Goal: Task Accomplishment & Management: Manage account settings

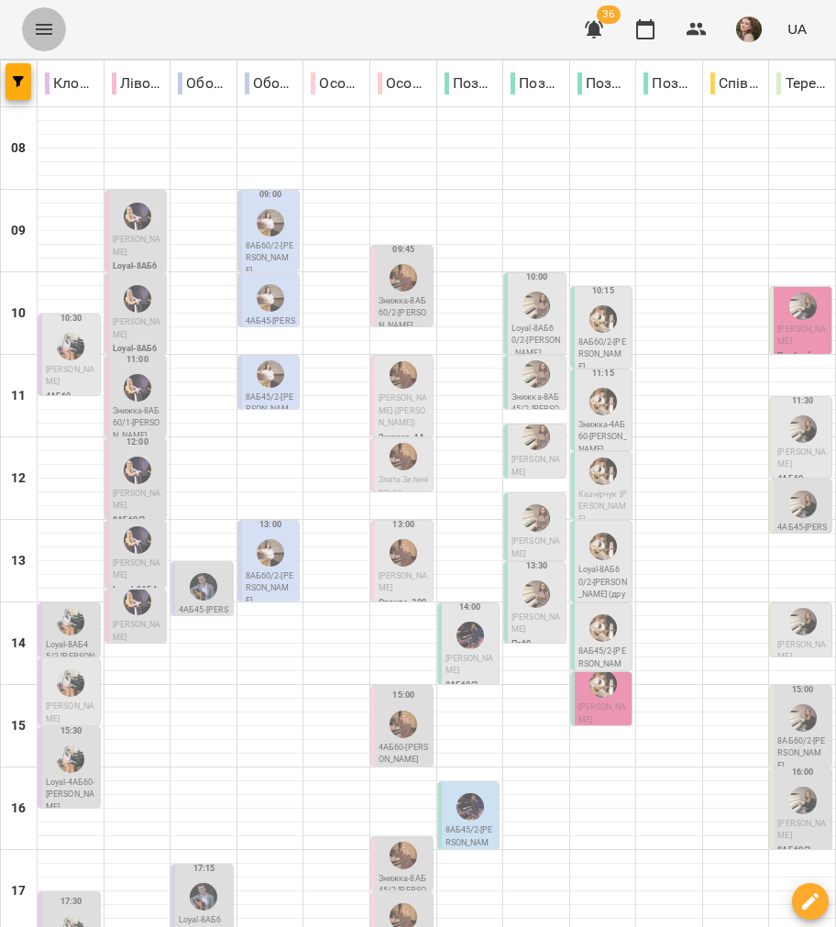
click at [35, 16] on button "Menu" at bounding box center [44, 29] width 44 height 44
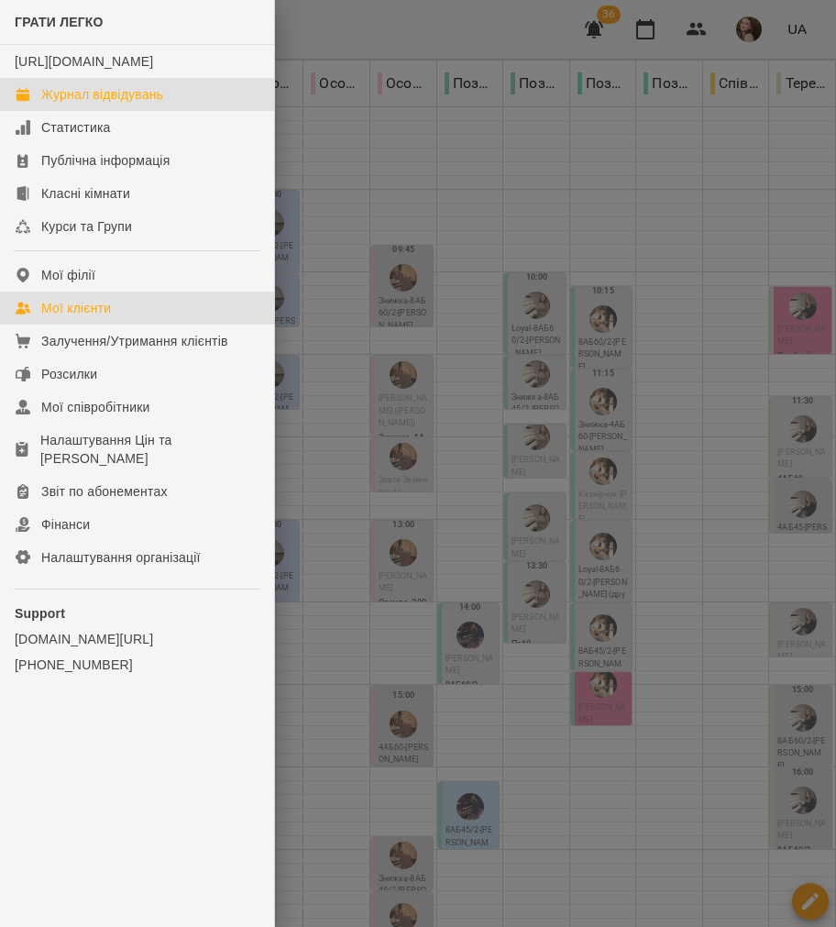
click at [60, 314] on link "Мої клієнти" at bounding box center [137, 307] width 274 height 33
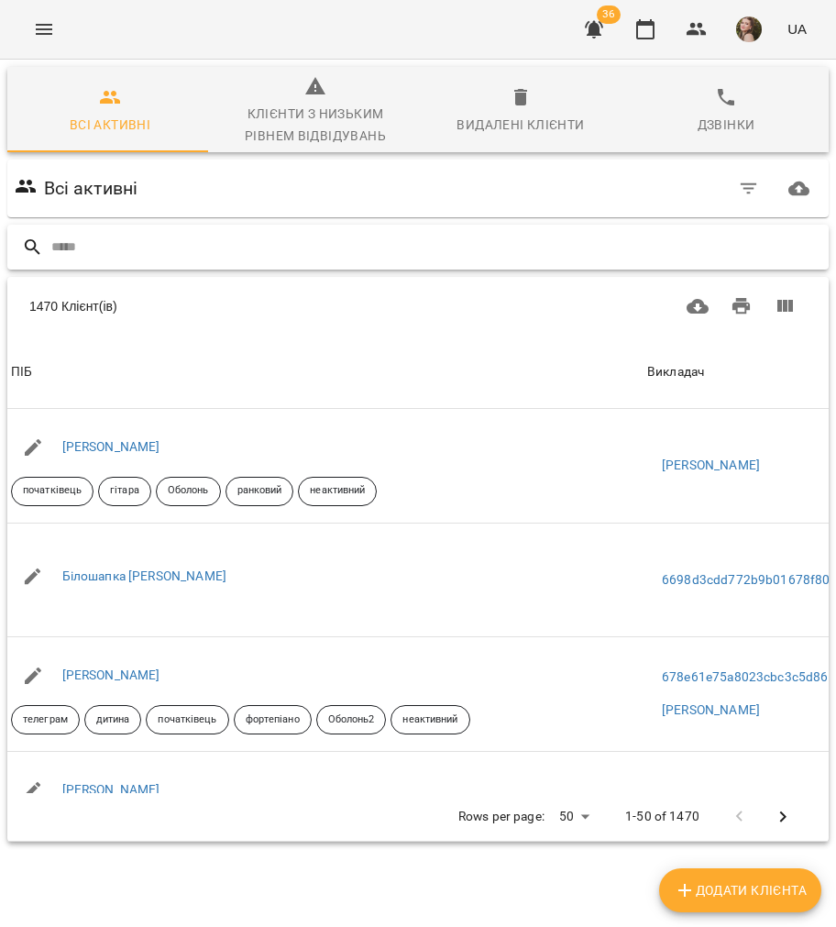
click at [90, 246] on input "text" at bounding box center [436, 247] width 770 height 30
click at [217, 226] on div at bounding box center [417, 247] width 821 height 45
click at [284, 227] on div at bounding box center [417, 247] width 821 height 45
drag, startPoint x: 252, startPoint y: 242, endPoint x: 502, endPoint y: 434, distance: 315.7
click at [252, 243] on input "text" at bounding box center [436, 247] width 770 height 30
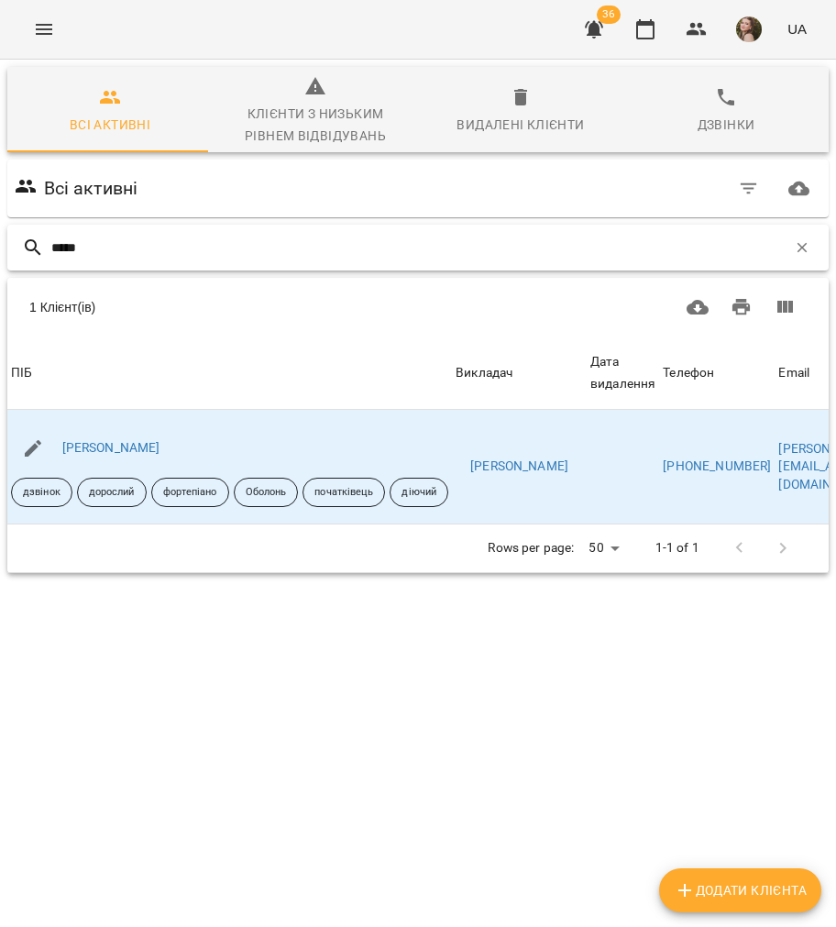
type input "*****"
click at [161, 439] on div "[PERSON_NAME]" at bounding box center [111, 448] width 105 height 26
click at [160, 445] on link "[PERSON_NAME]" at bounding box center [111, 447] width 98 height 15
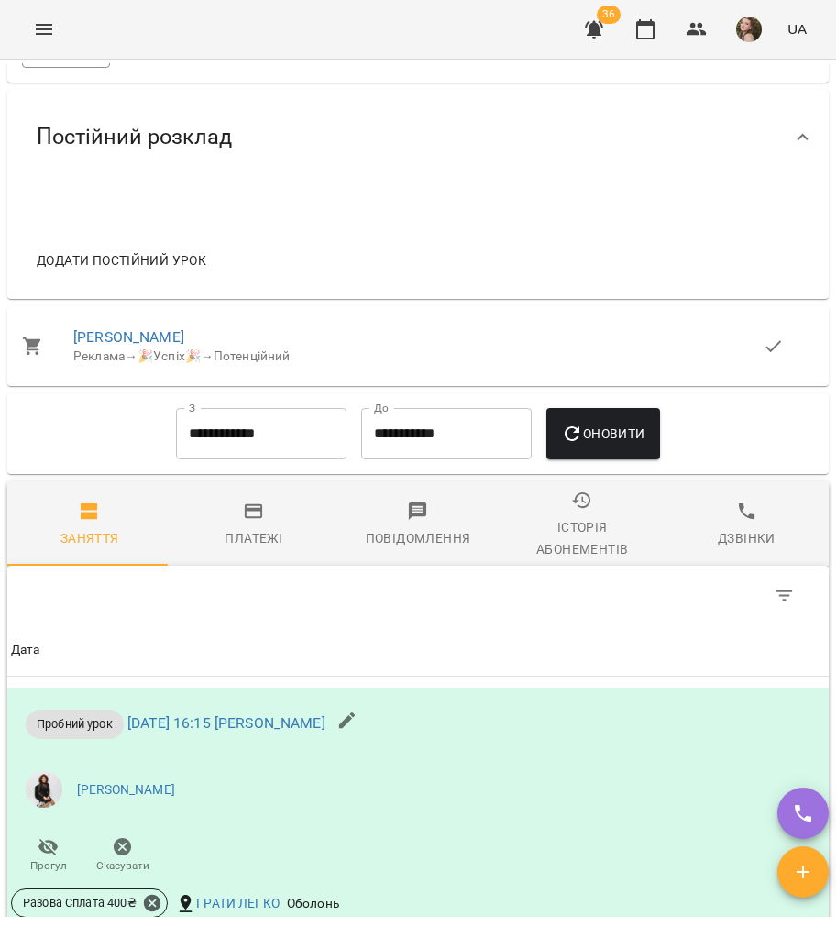
scroll to position [1719, 0]
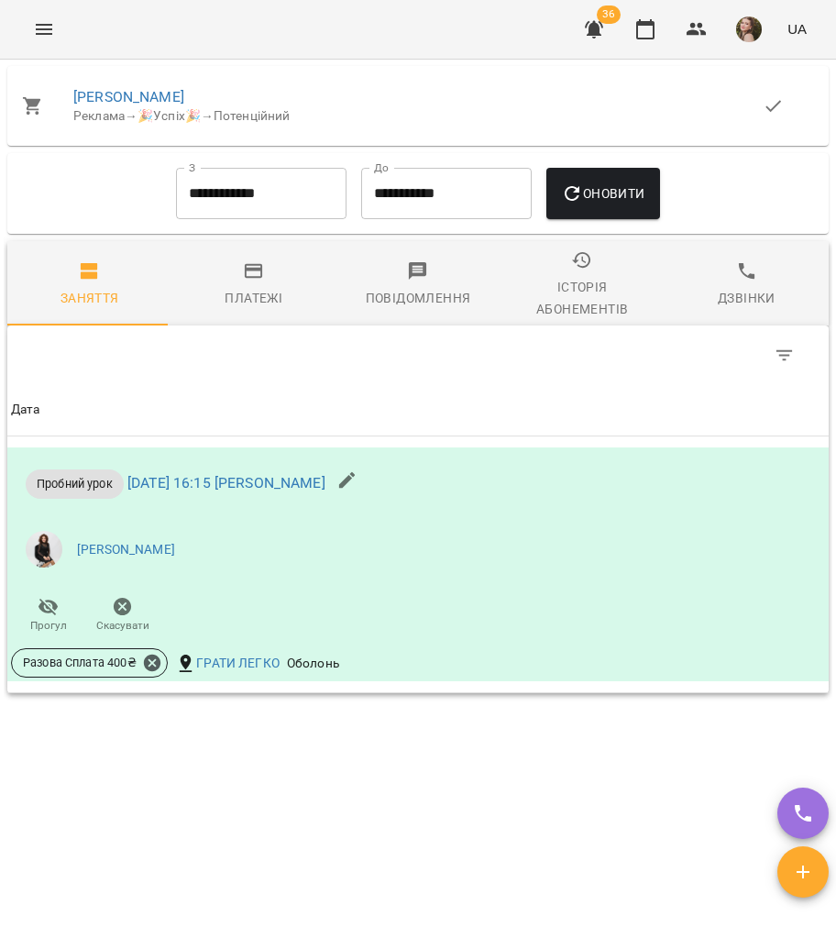
click at [243, 266] on icon "button" at bounding box center [254, 271] width 22 height 22
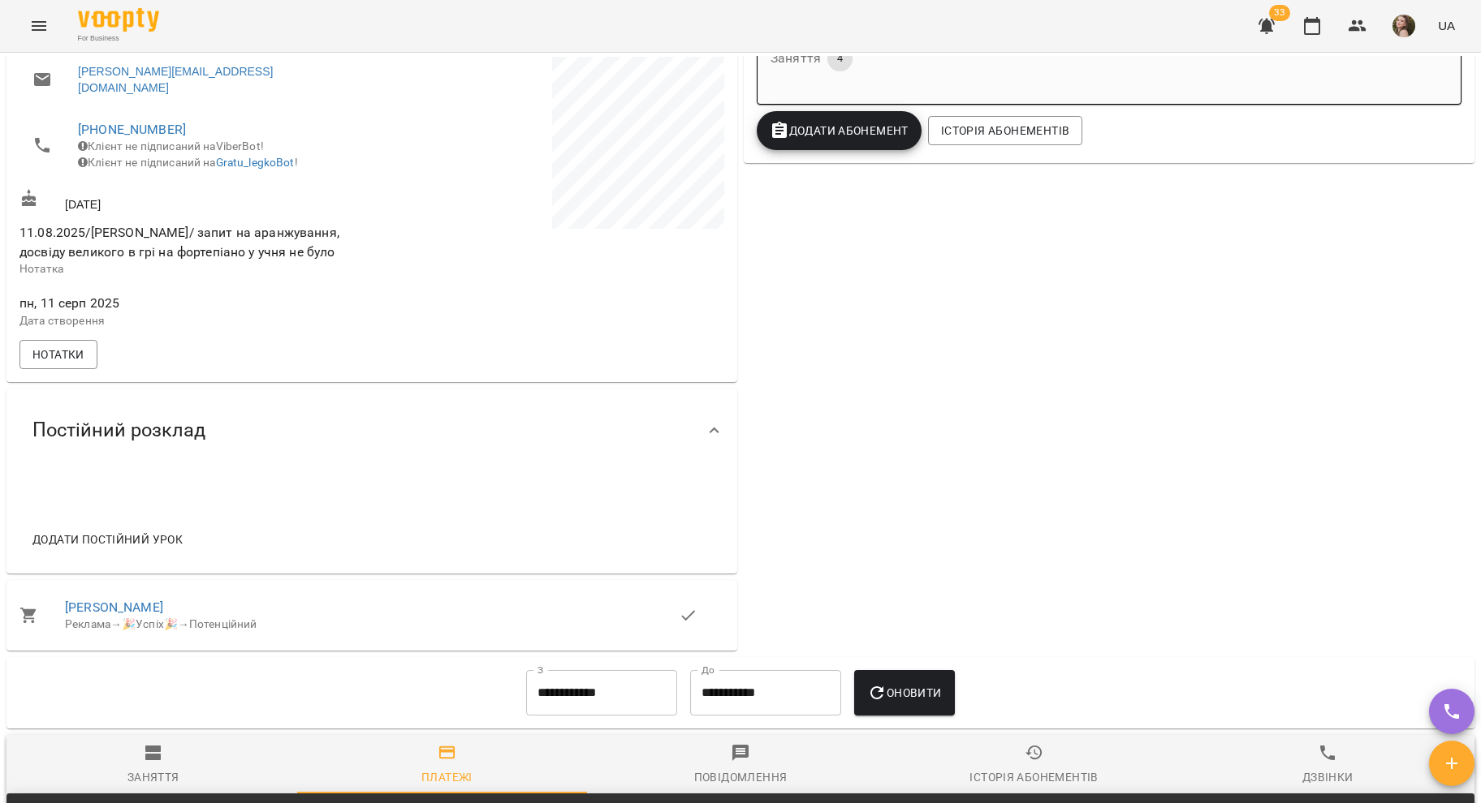
scroll to position [0, 0]
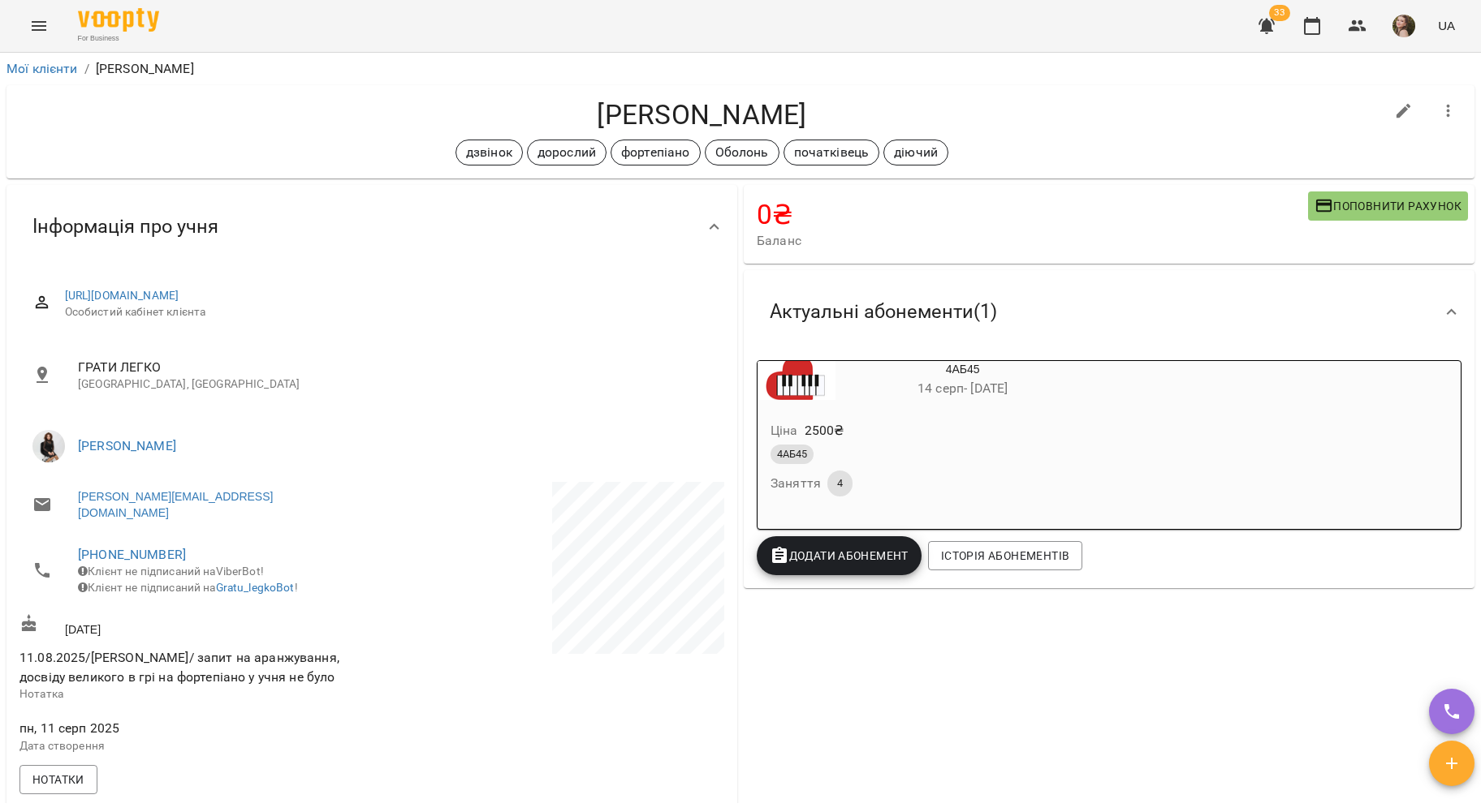
click at [1396, 105] on icon "button" at bounding box center [1403, 111] width 14 height 14
select select "**"
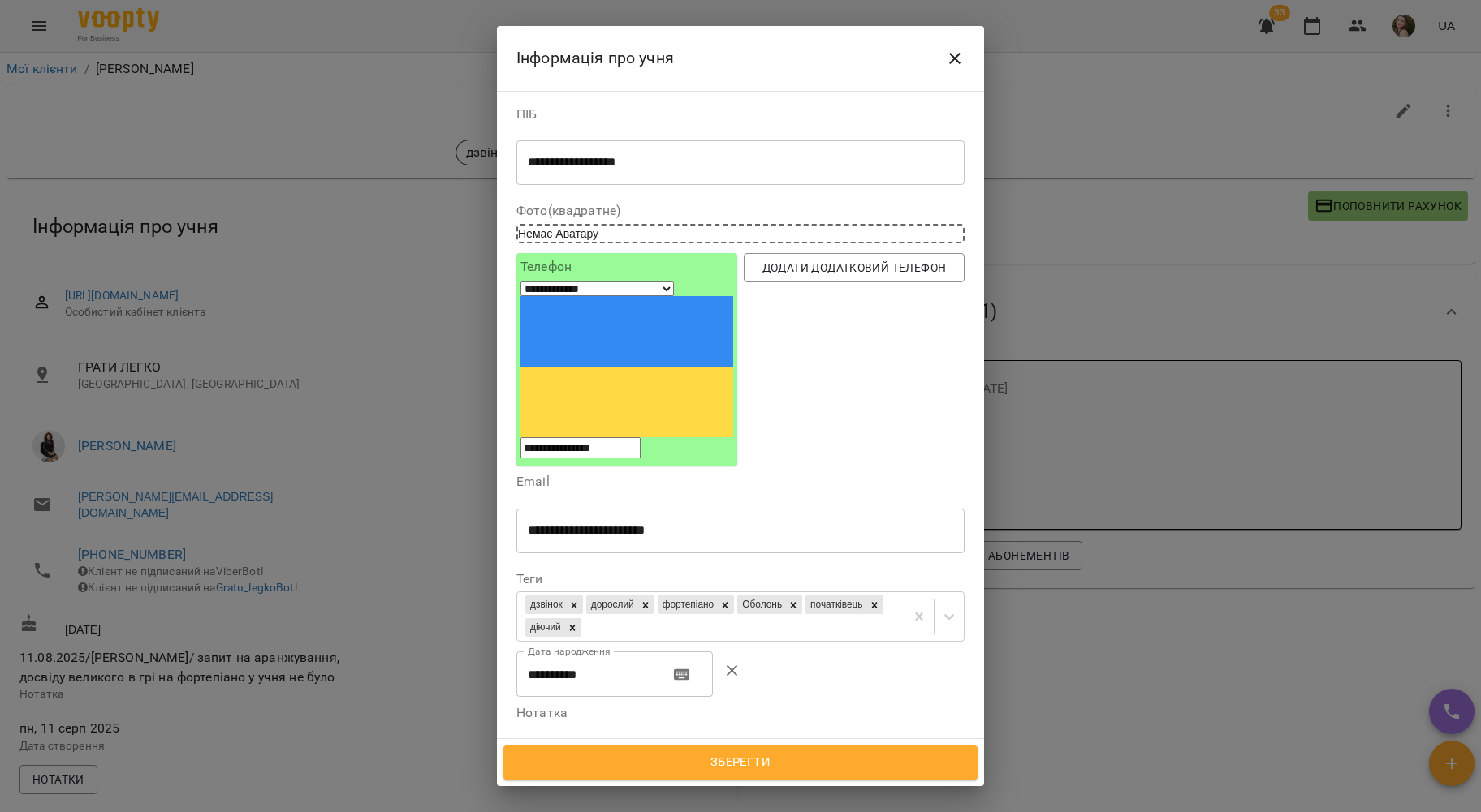
drag, startPoint x: 795, startPoint y: 645, endPoint x: 327, endPoint y: 510, distance: 487.1
click at [330, 530] on div "**********" at bounding box center [740, 406] width 1481 height 812
type textarea "*"
type textarea "**********"
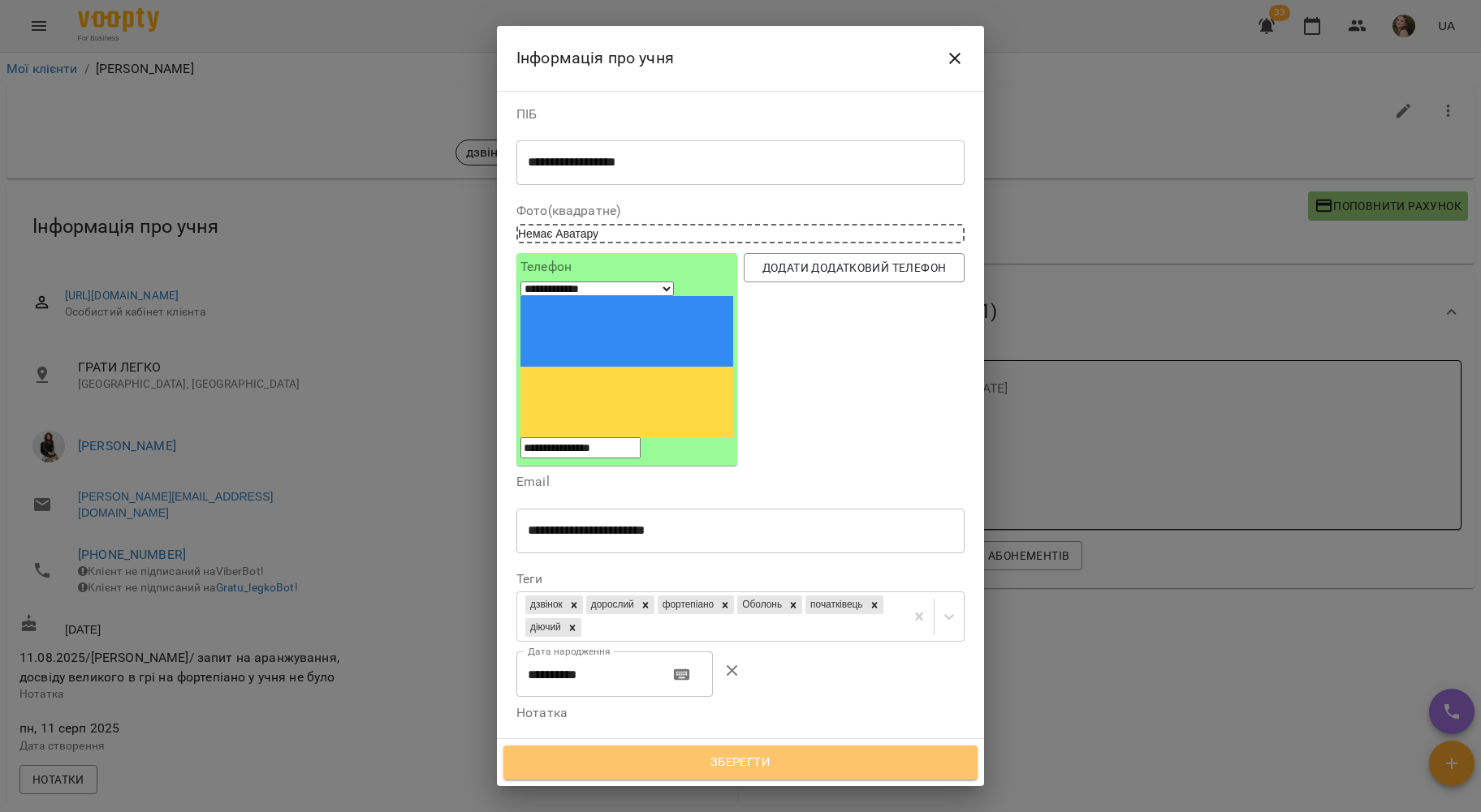
click at [789, 772] on span "Зберегти" at bounding box center [740, 763] width 438 height 21
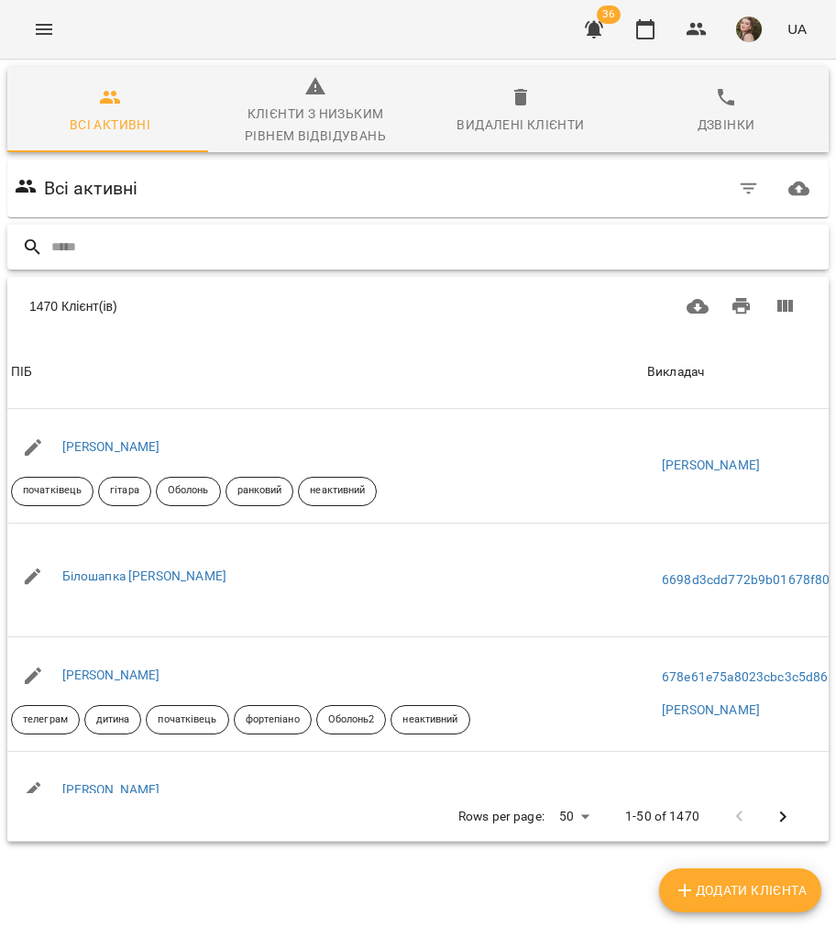
click at [225, 235] on input "text" at bounding box center [436, 247] width 770 height 30
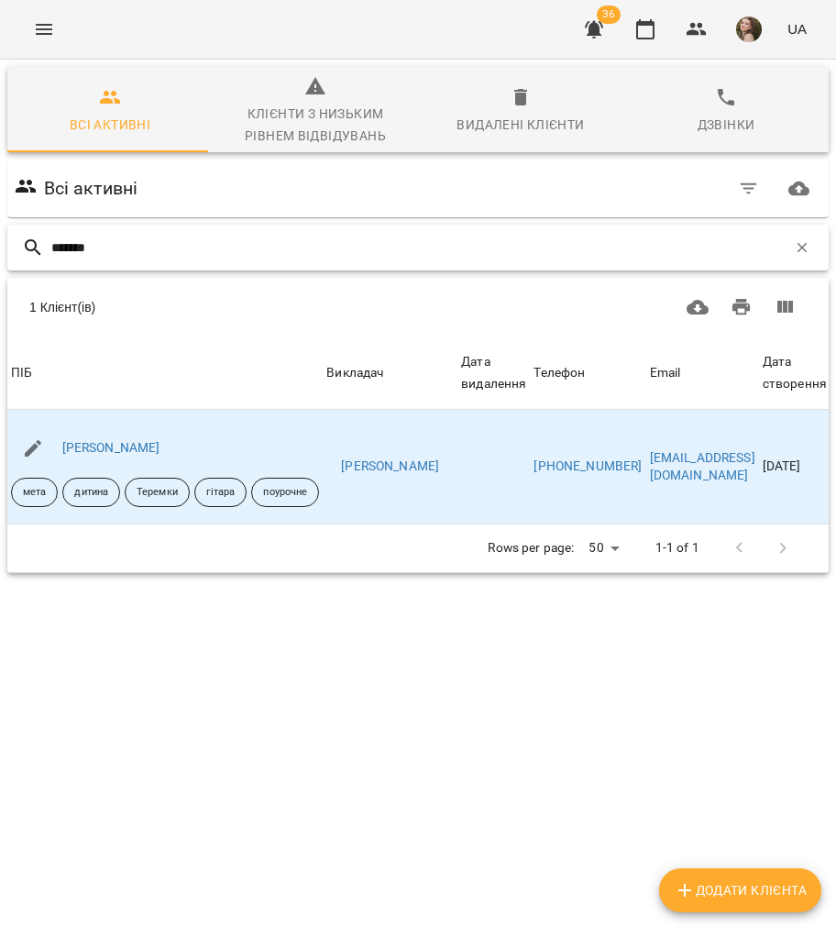
type input "*******"
click at [123, 450] on link "[PERSON_NAME]" at bounding box center [111, 447] width 98 height 15
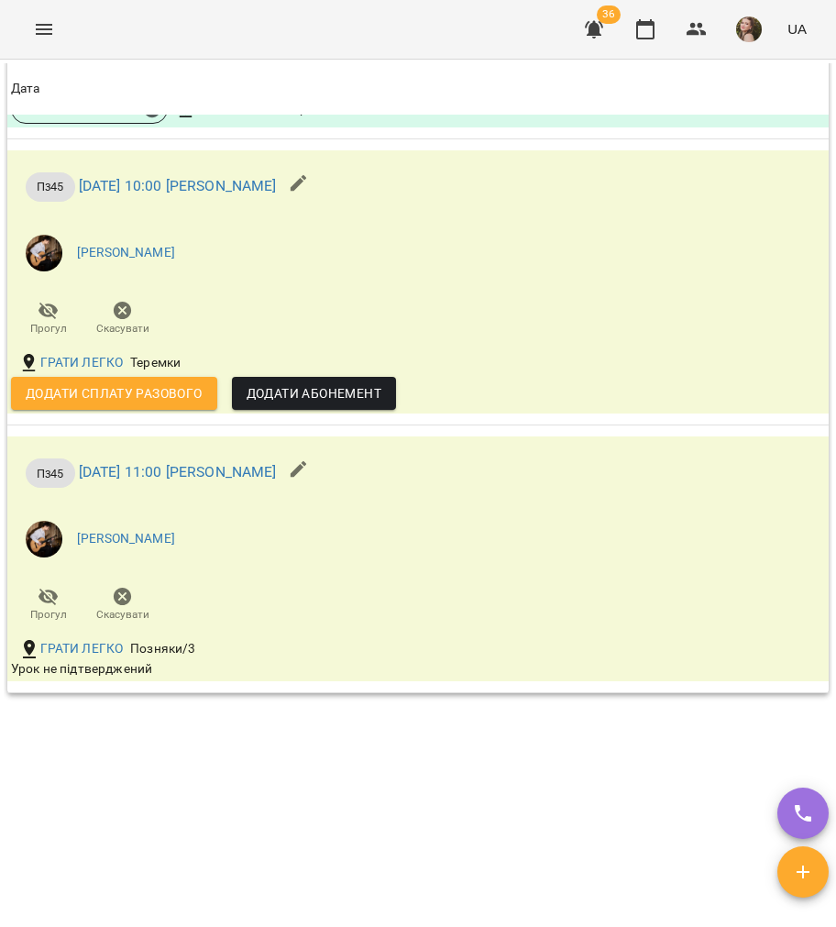
scroll to position [1100, 0]
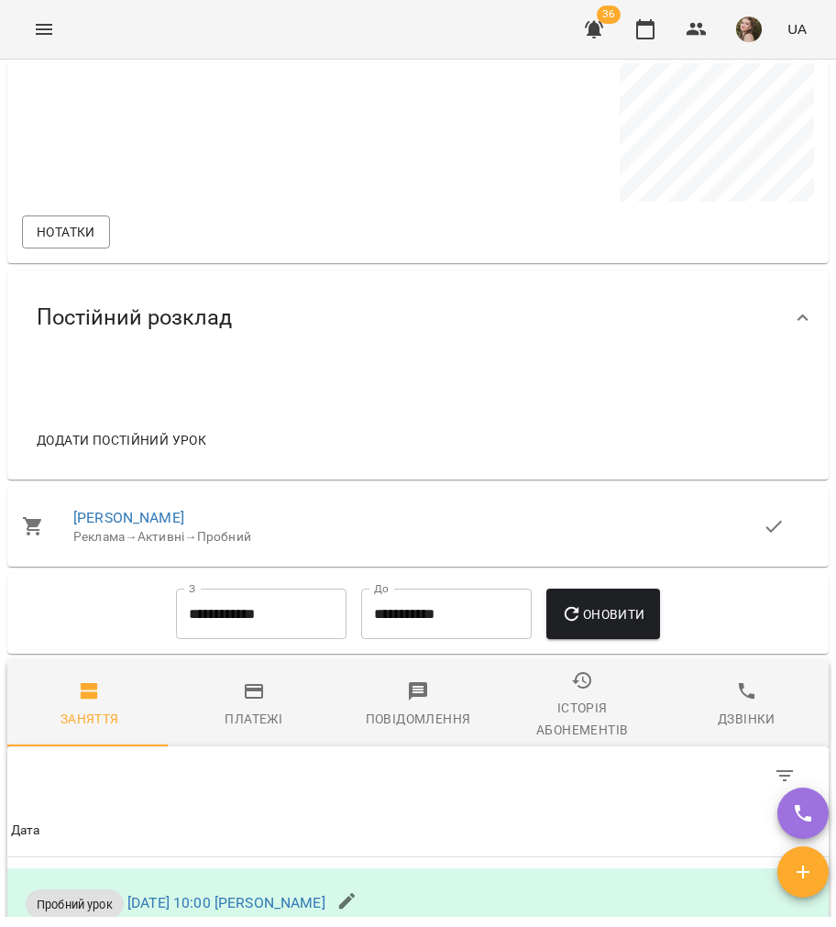
click at [257, 730] on div "Платежі" at bounding box center [254, 719] width 58 height 22
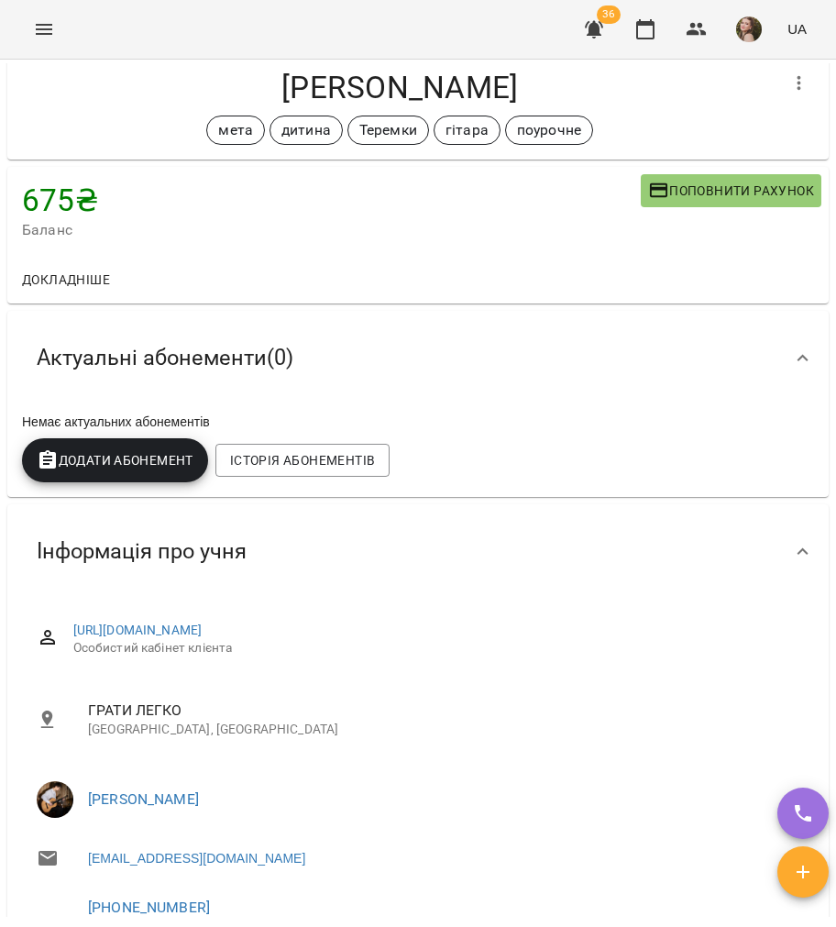
scroll to position [0, 0]
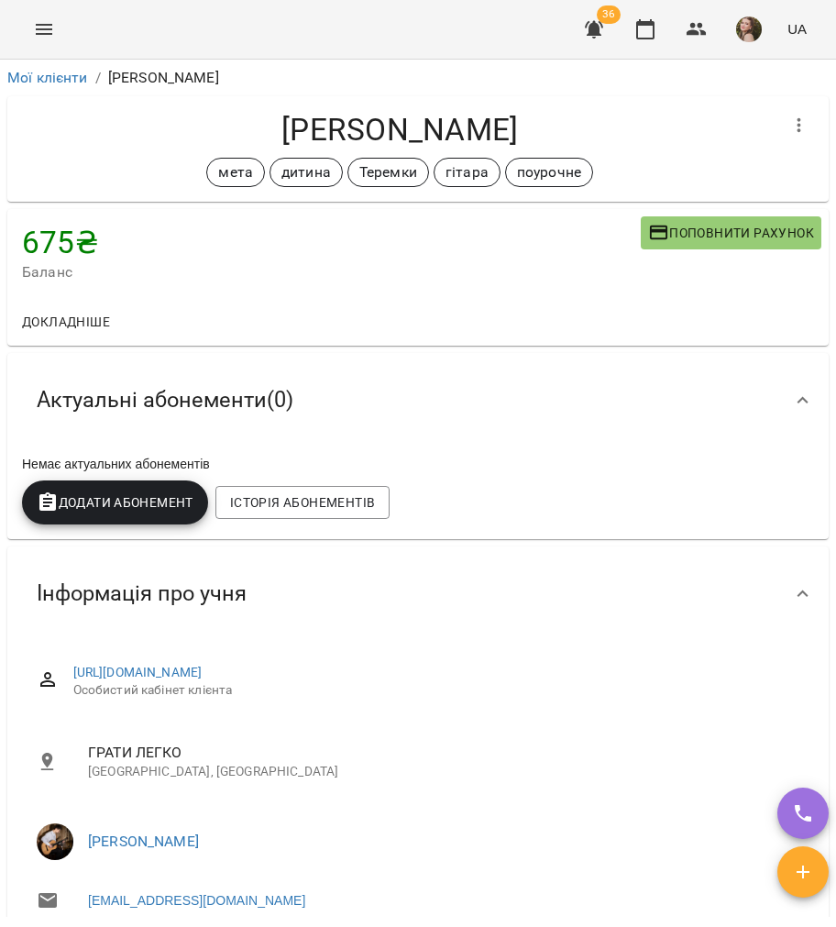
click at [64, 86] on li "Мої клієнти" at bounding box center [47, 78] width 81 height 22
click at [60, 81] on link "Мої клієнти" at bounding box center [47, 77] width 81 height 17
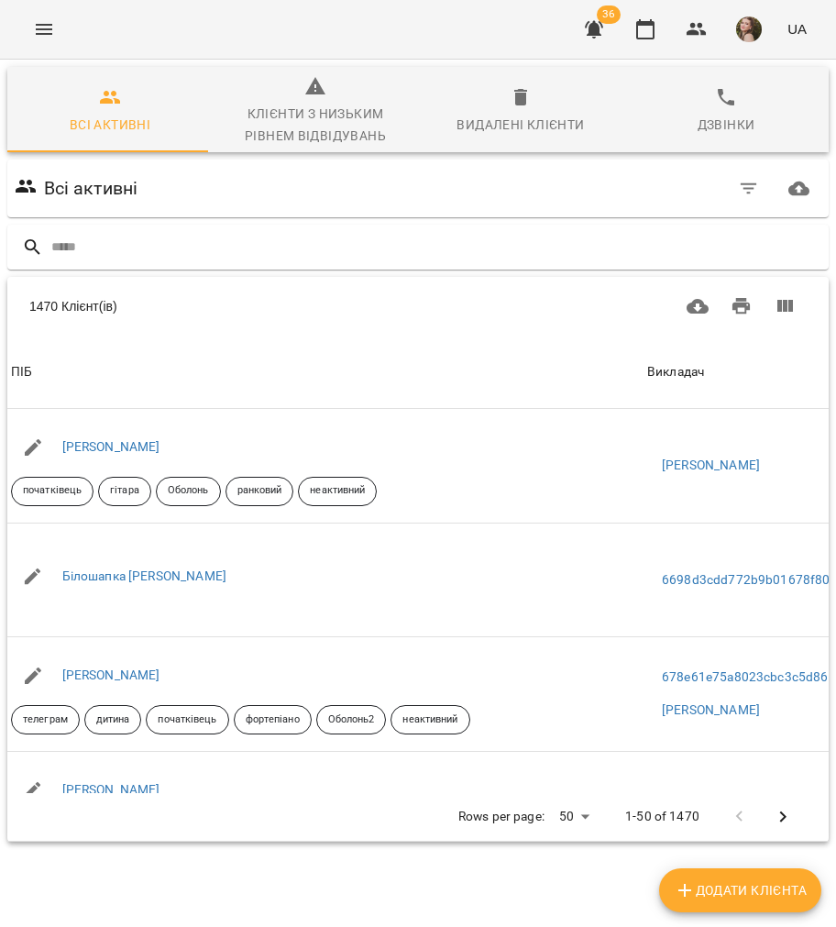
click at [208, 240] on input "text" at bounding box center [436, 247] width 770 height 30
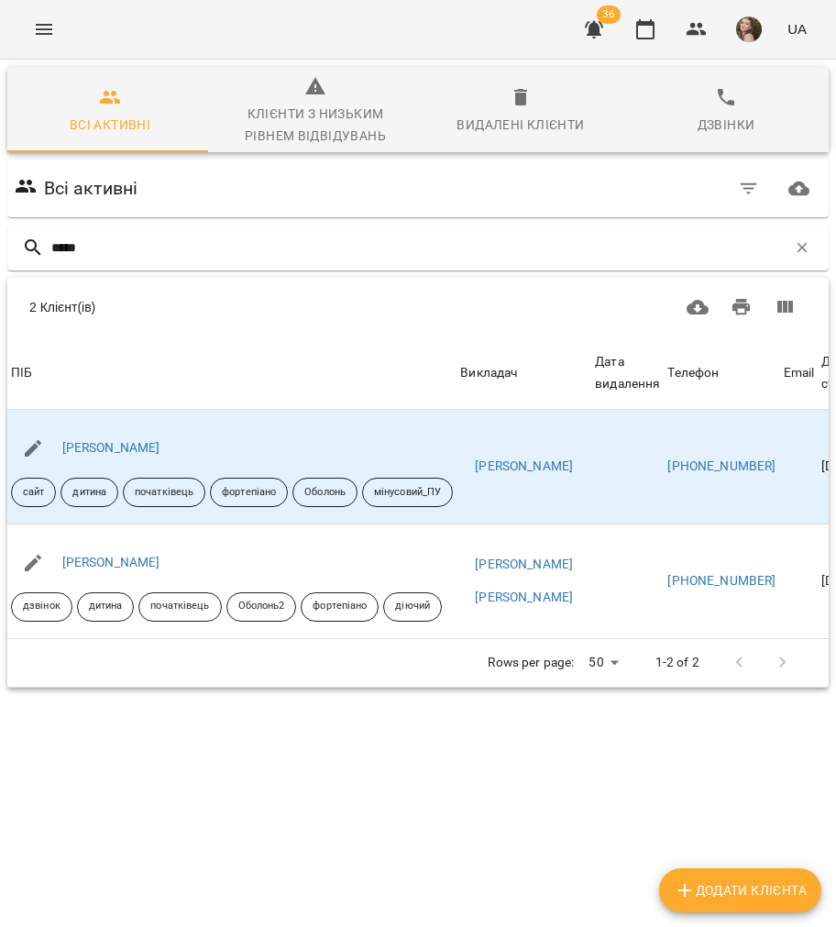
type input "*****"
click at [102, 445] on link "[PERSON_NAME]" at bounding box center [111, 447] width 98 height 15
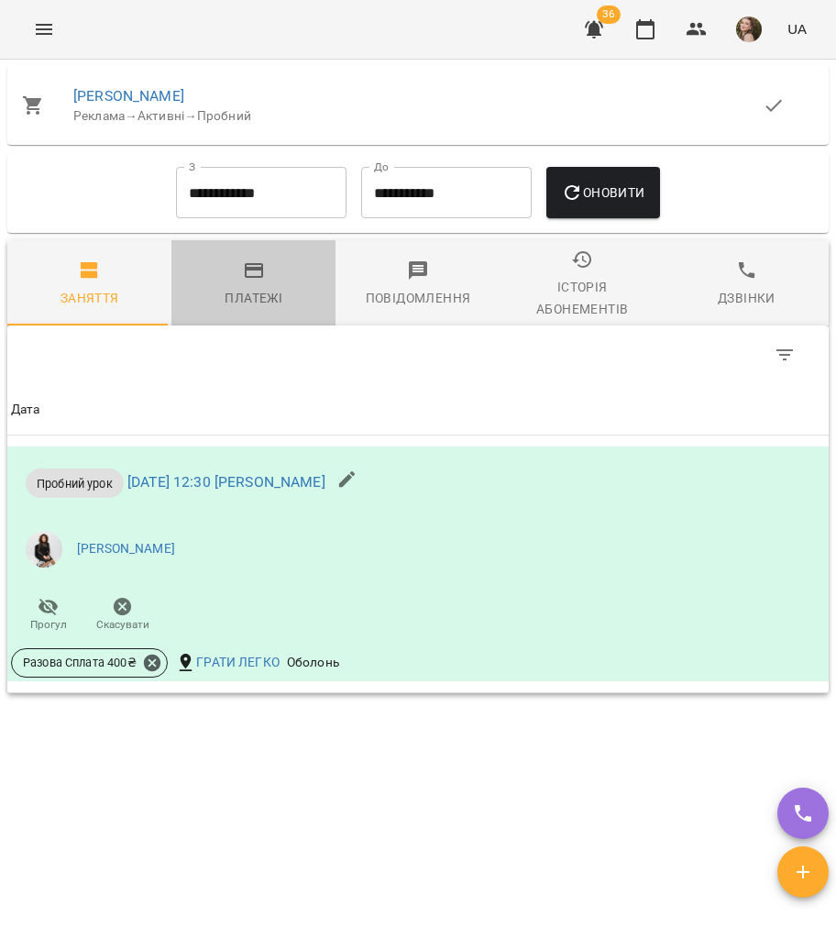
click at [253, 304] on div "Платежі" at bounding box center [254, 298] width 58 height 22
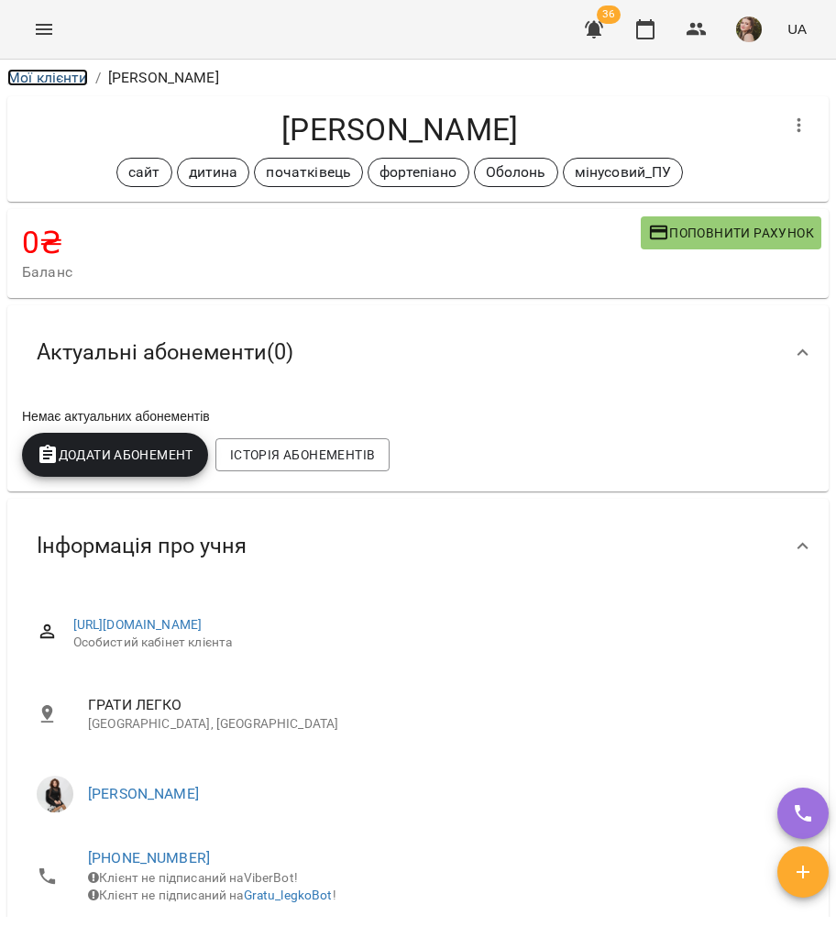
click at [57, 71] on link "Мої клієнти" at bounding box center [47, 77] width 81 height 17
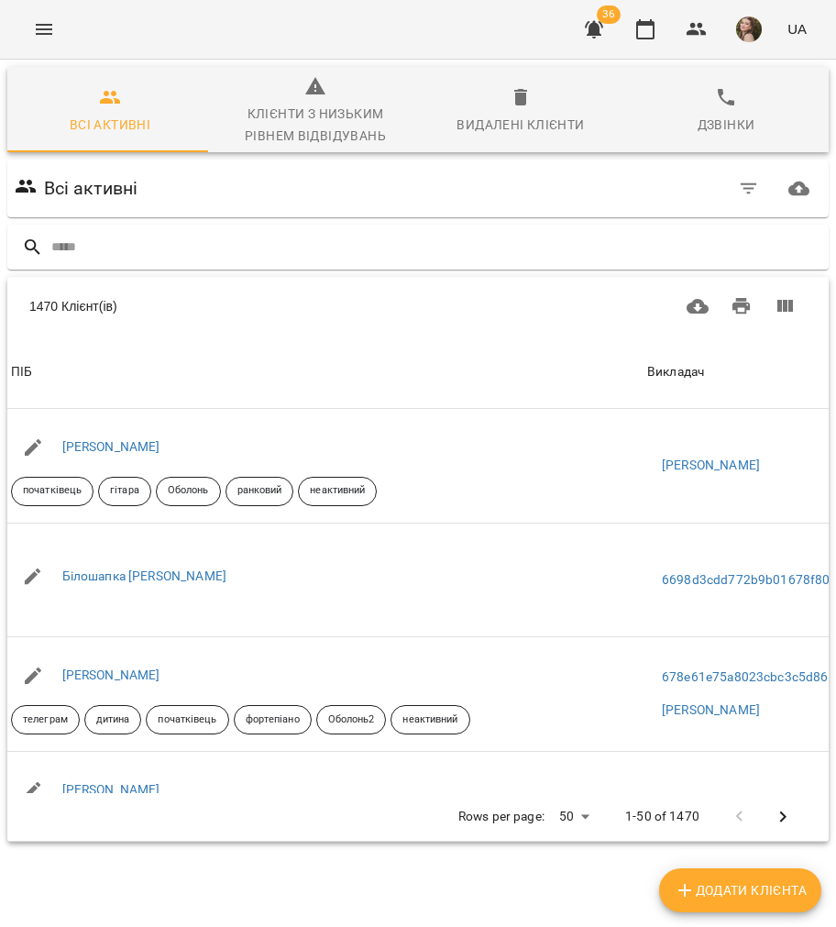
click at [282, 258] on input "text" at bounding box center [436, 247] width 770 height 30
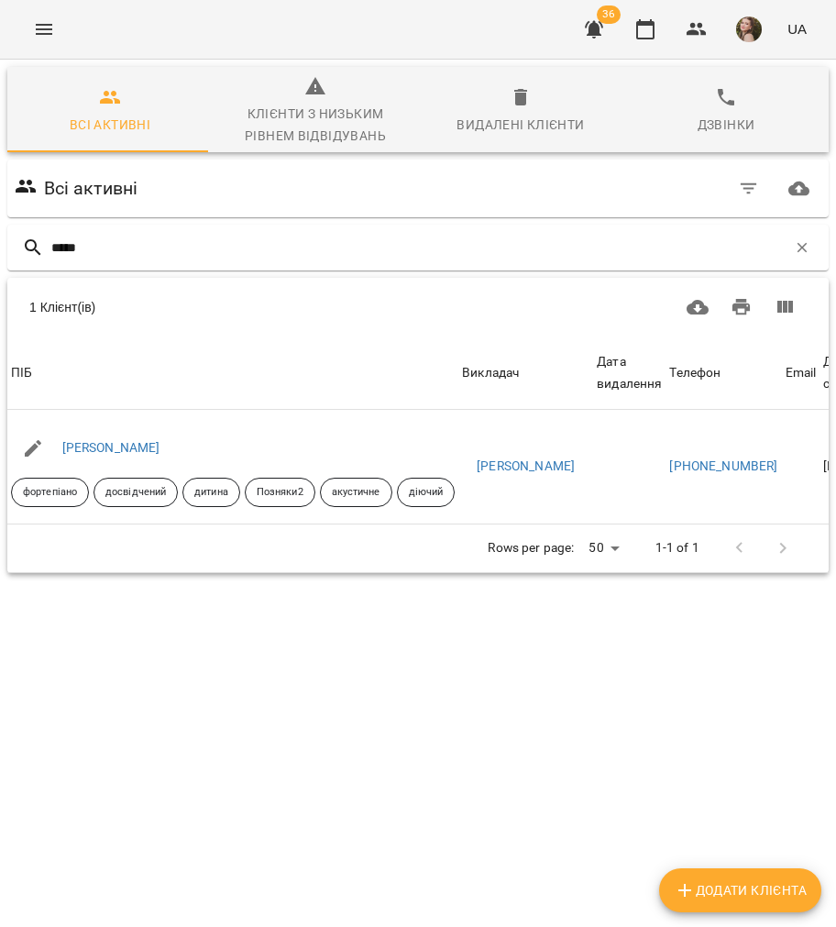
type input "*****"
click at [99, 445] on link "Дарина Нещерет" at bounding box center [111, 447] width 98 height 15
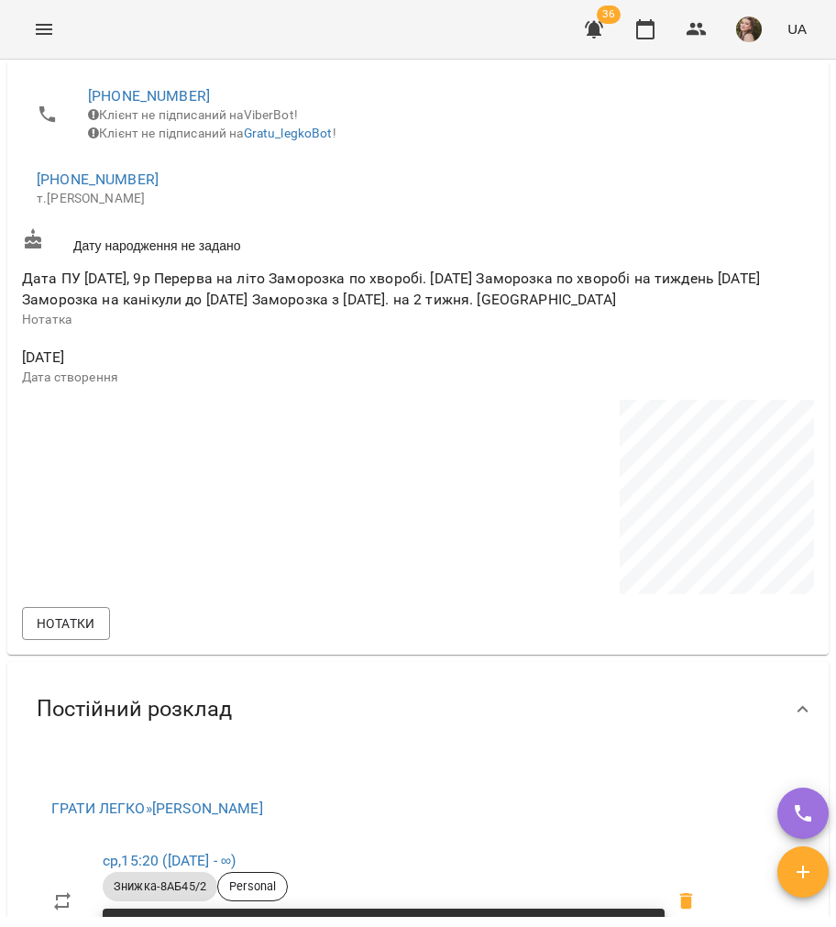
scroll to position [367, 0]
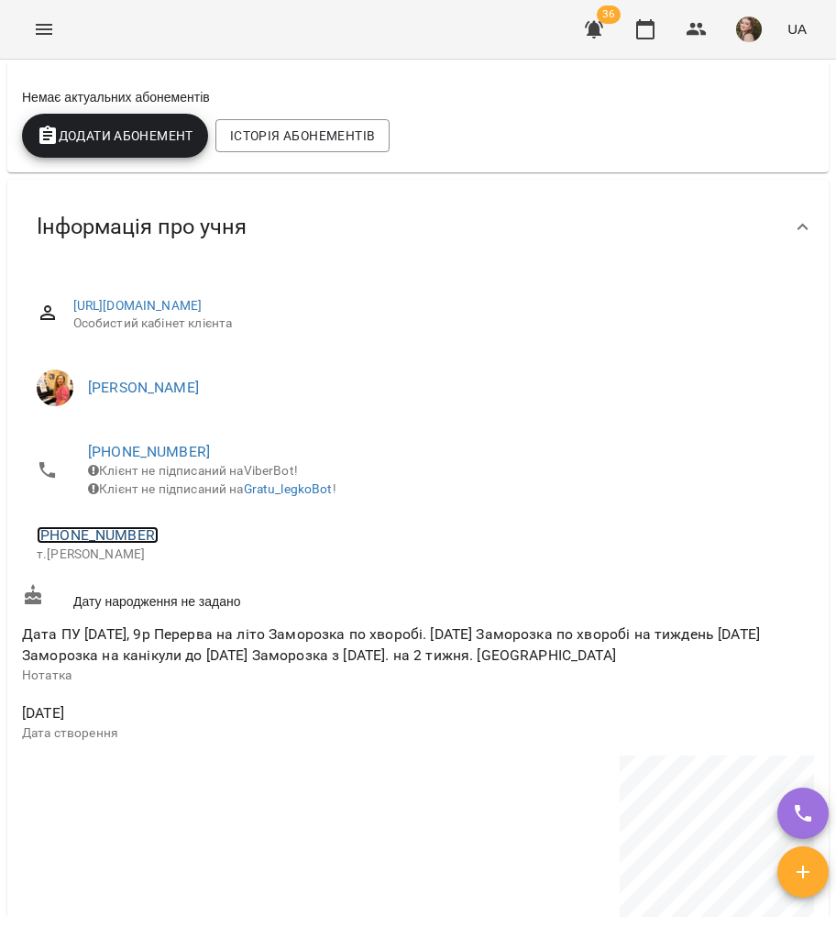
click at [106, 543] on link "+380667546042" at bounding box center [98, 534] width 122 height 17
click at [181, 619] on img at bounding box center [172, 617] width 27 height 27
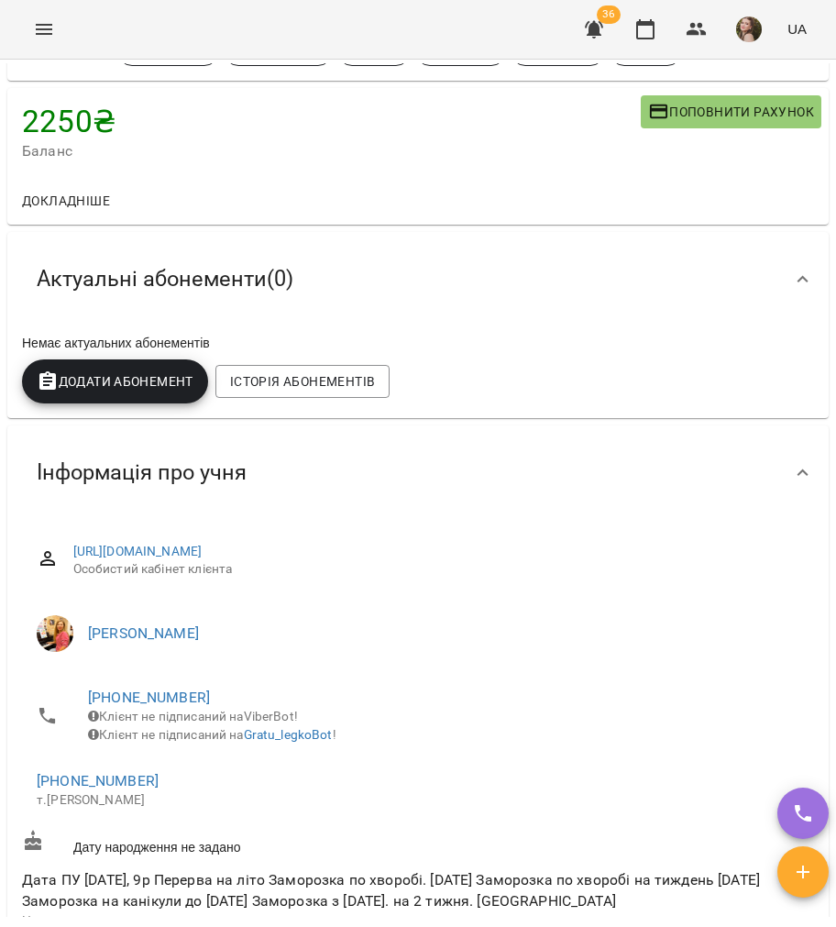
scroll to position [0, 0]
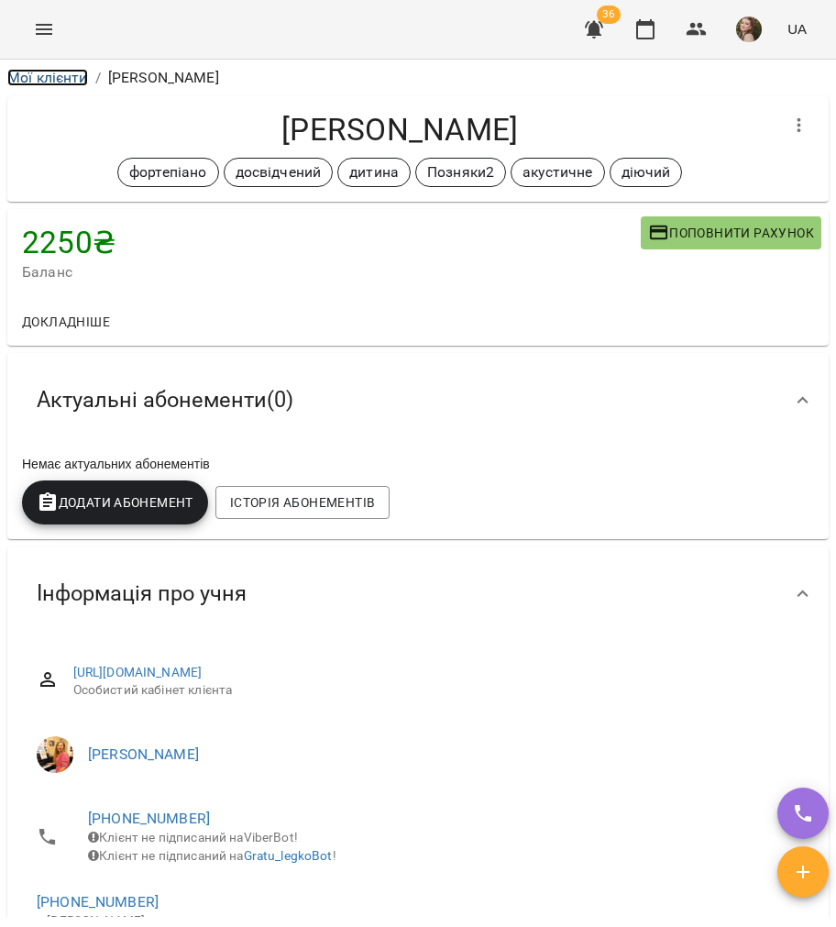
drag, startPoint x: 73, startPoint y: 75, endPoint x: 292, endPoint y: 12, distance: 228.0
click at [73, 75] on link "Мої клієнти" at bounding box center [47, 77] width 81 height 17
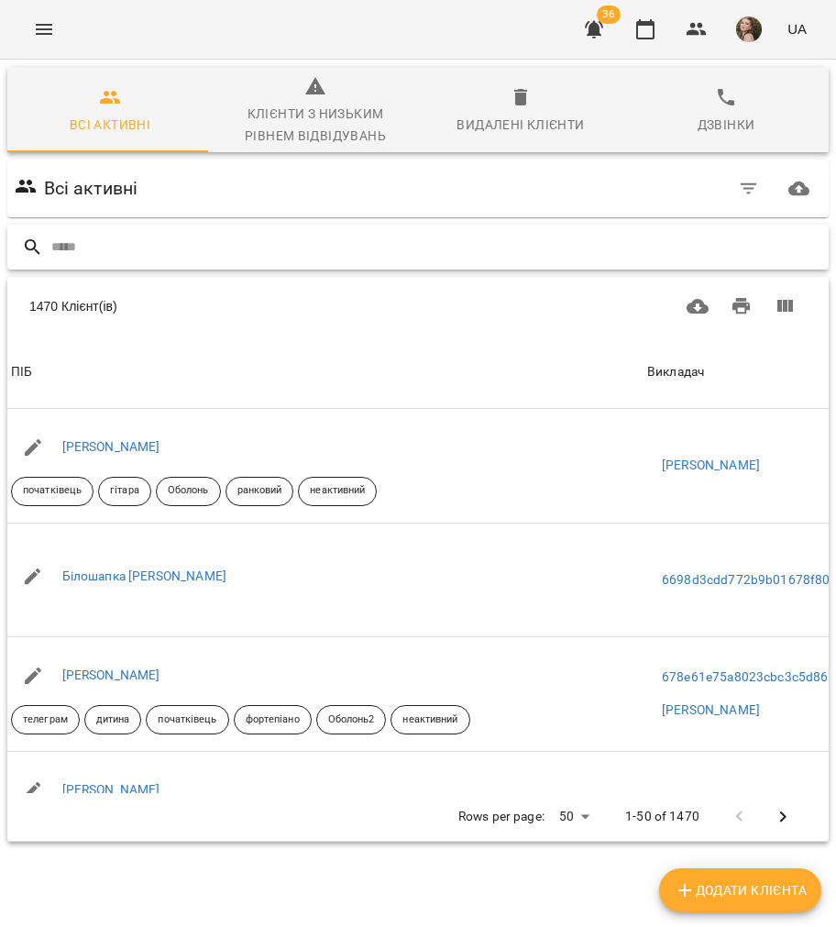
click at [493, 258] on input "text" at bounding box center [436, 247] width 770 height 30
click at [184, 262] on div at bounding box center [417, 247] width 821 height 45
click at [475, 263] on div at bounding box center [417, 247] width 821 height 45
click at [261, 234] on input "text" at bounding box center [436, 247] width 770 height 30
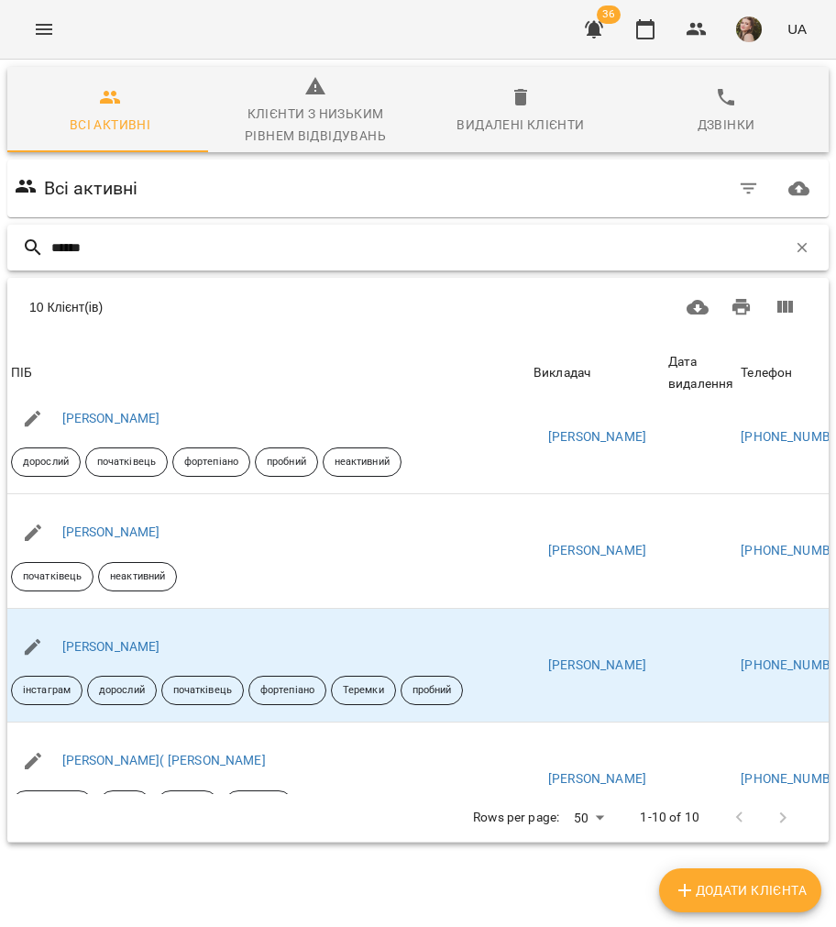
scroll to position [489, 0]
type input "******"
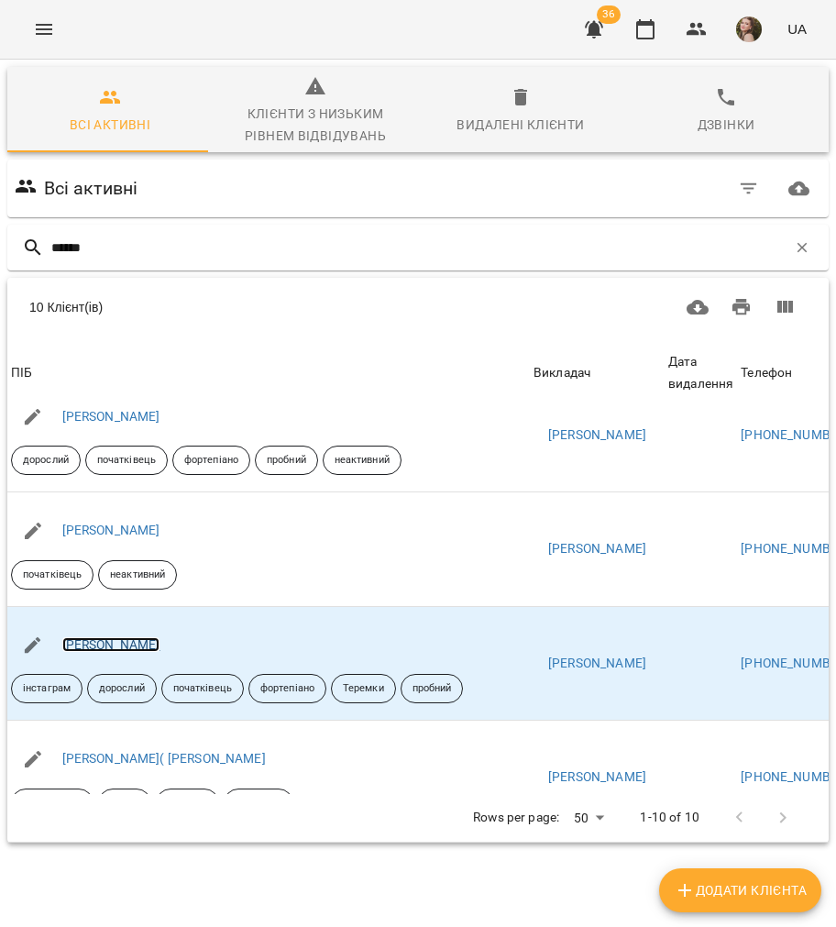
click at [126, 647] on link "Коваль Ольга" at bounding box center [111, 644] width 98 height 15
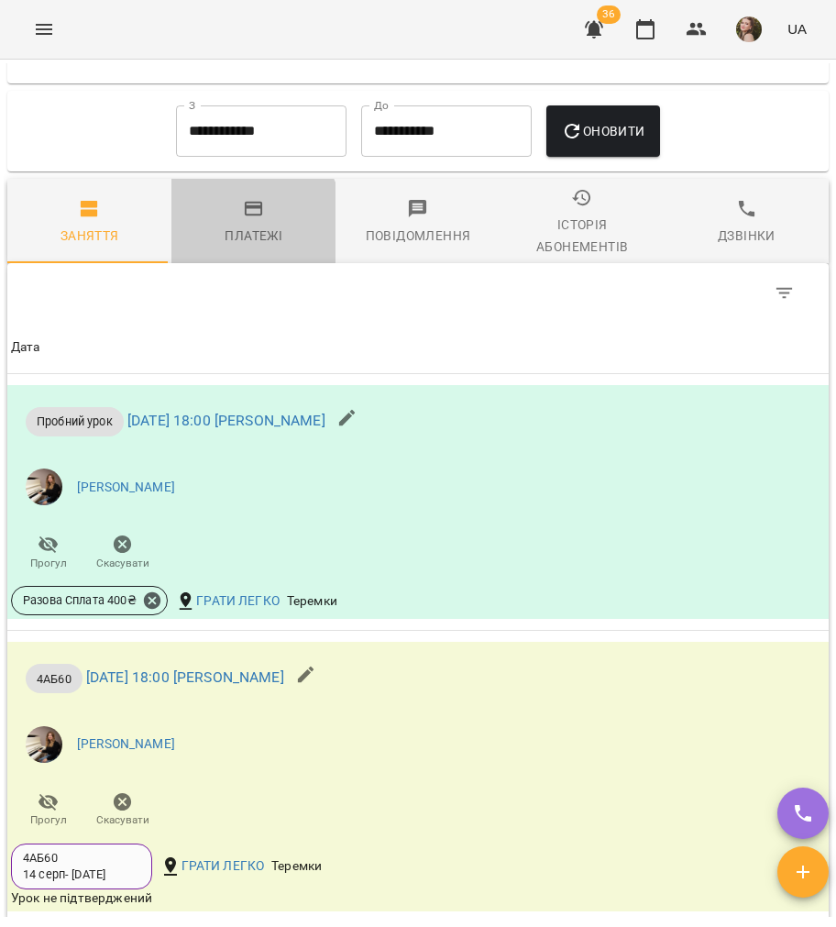
click at [216, 243] on span "Платежі" at bounding box center [253, 222] width 142 height 49
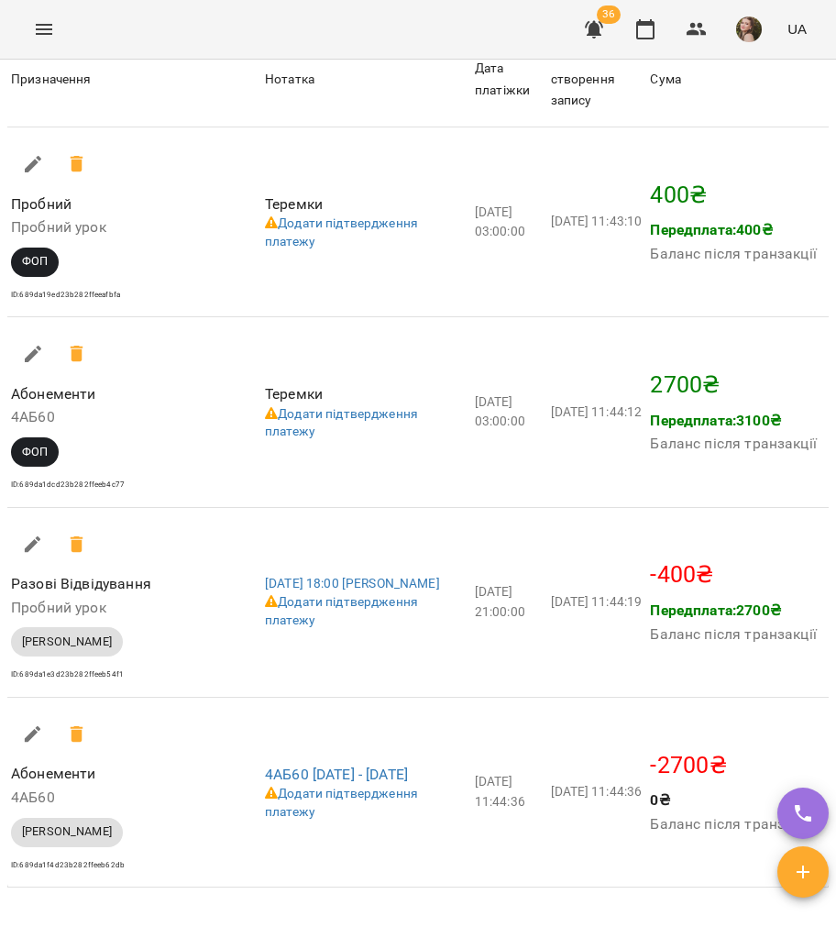
scroll to position [2133, 0]
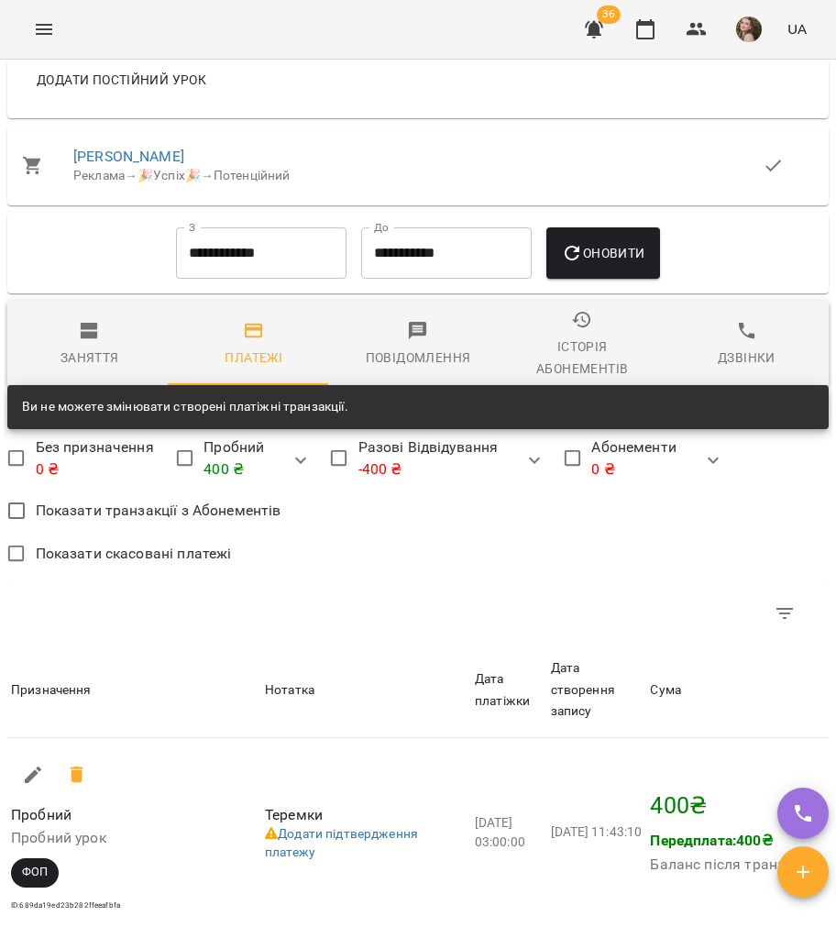
click at [104, 357] on span "Заняття" at bounding box center [89, 344] width 142 height 49
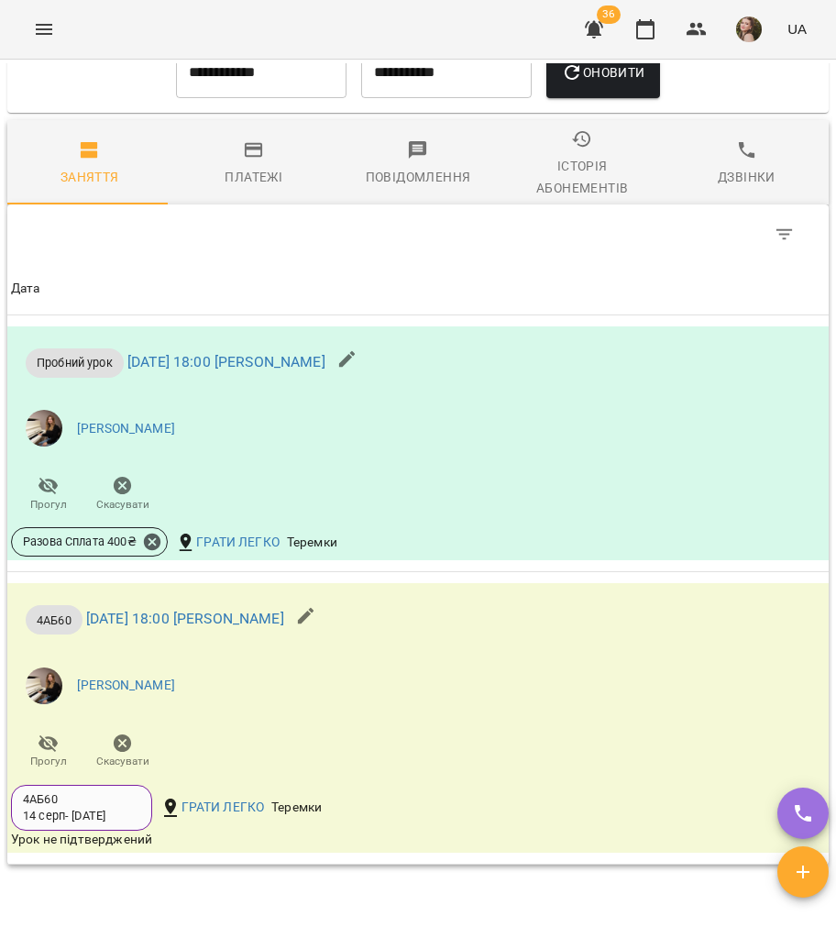
scroll to position [2011, 0]
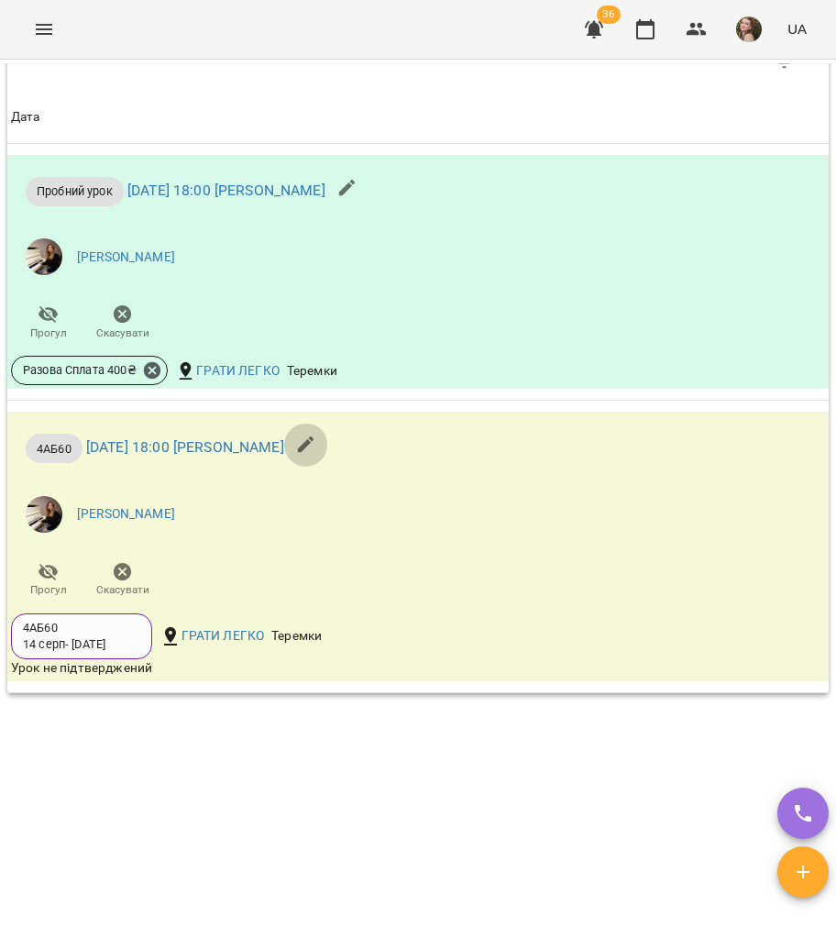
click at [314, 445] on icon "button" at bounding box center [306, 444] width 16 height 16
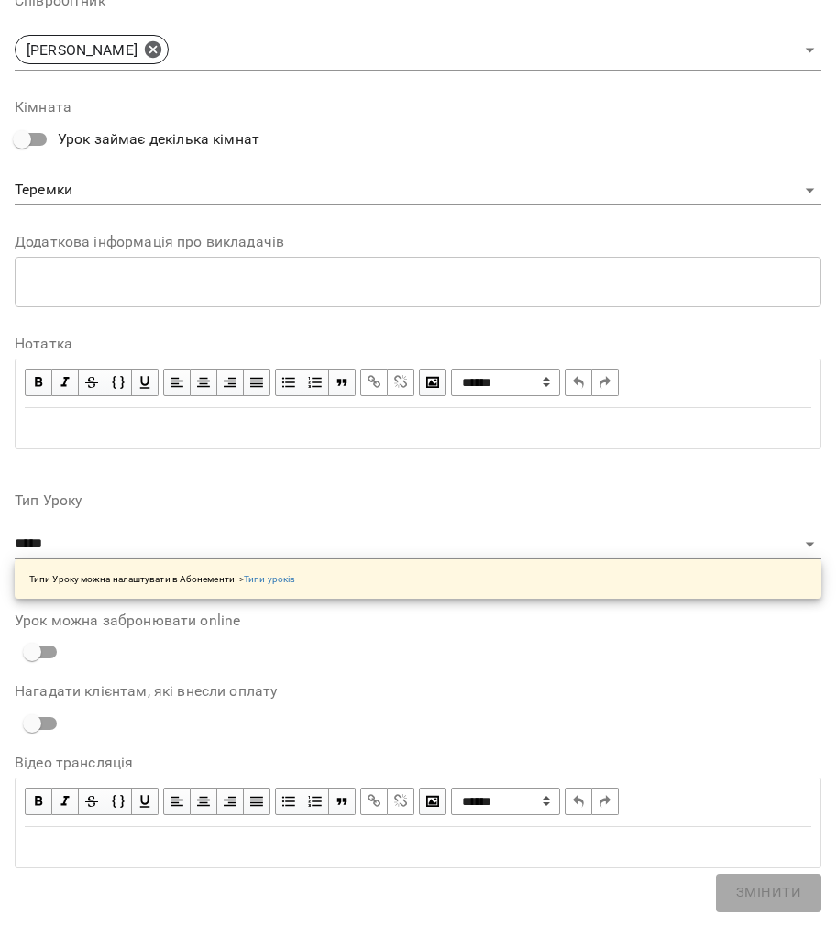
scroll to position [686, 0]
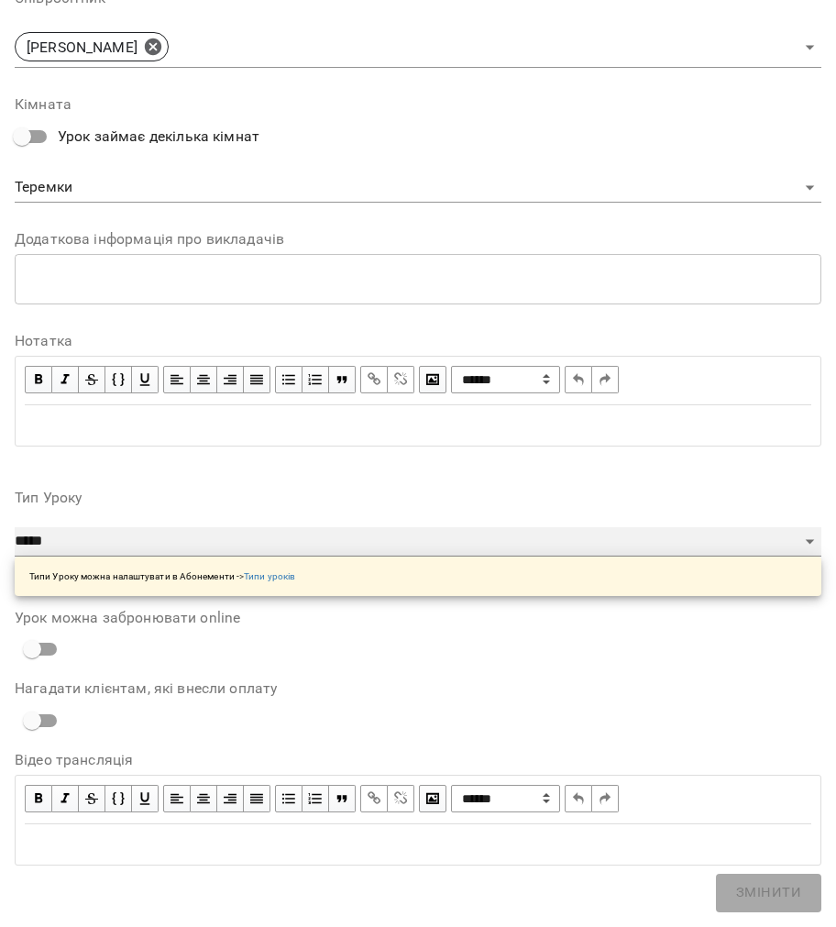
click at [76, 531] on select "**********" at bounding box center [418, 541] width 807 height 29
select select "**********"
click at [15, 527] on select "**********" at bounding box center [418, 541] width 807 height 29
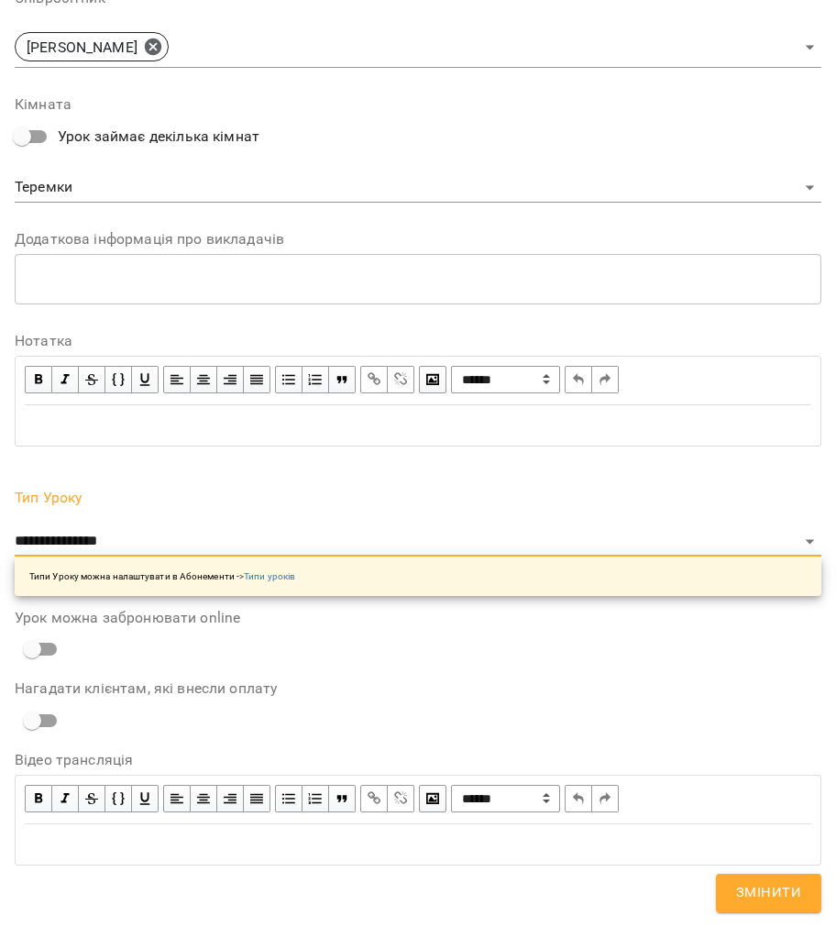
click at [772, 884] on span "Змінити" at bounding box center [768, 893] width 65 height 24
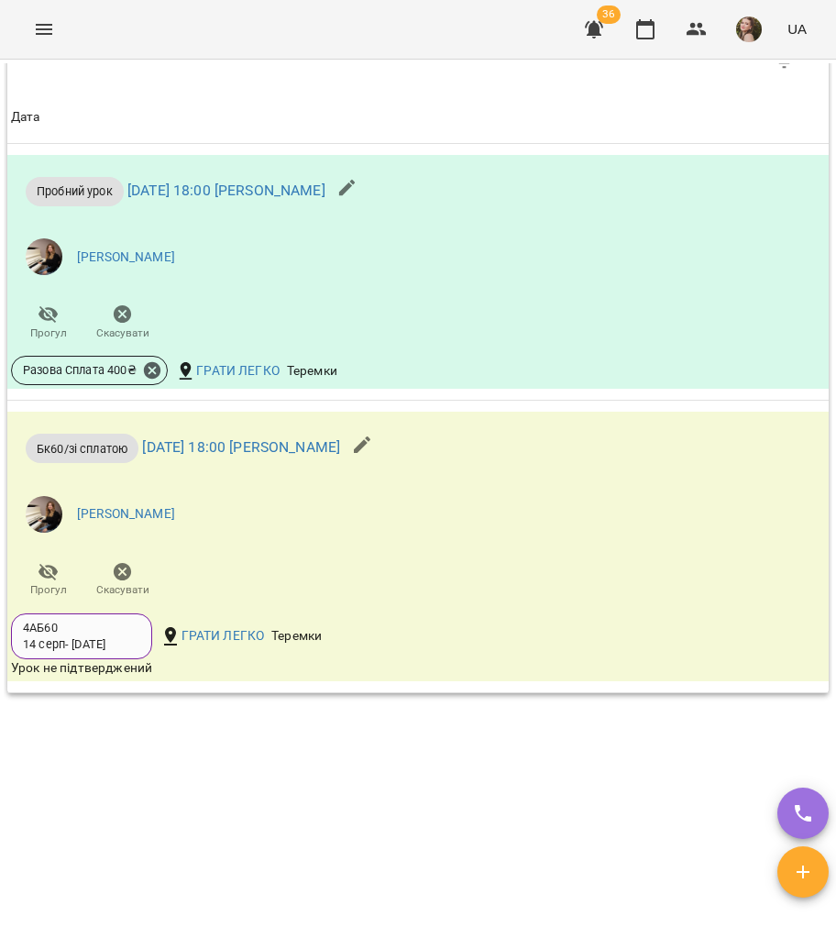
scroll to position [1644, 0]
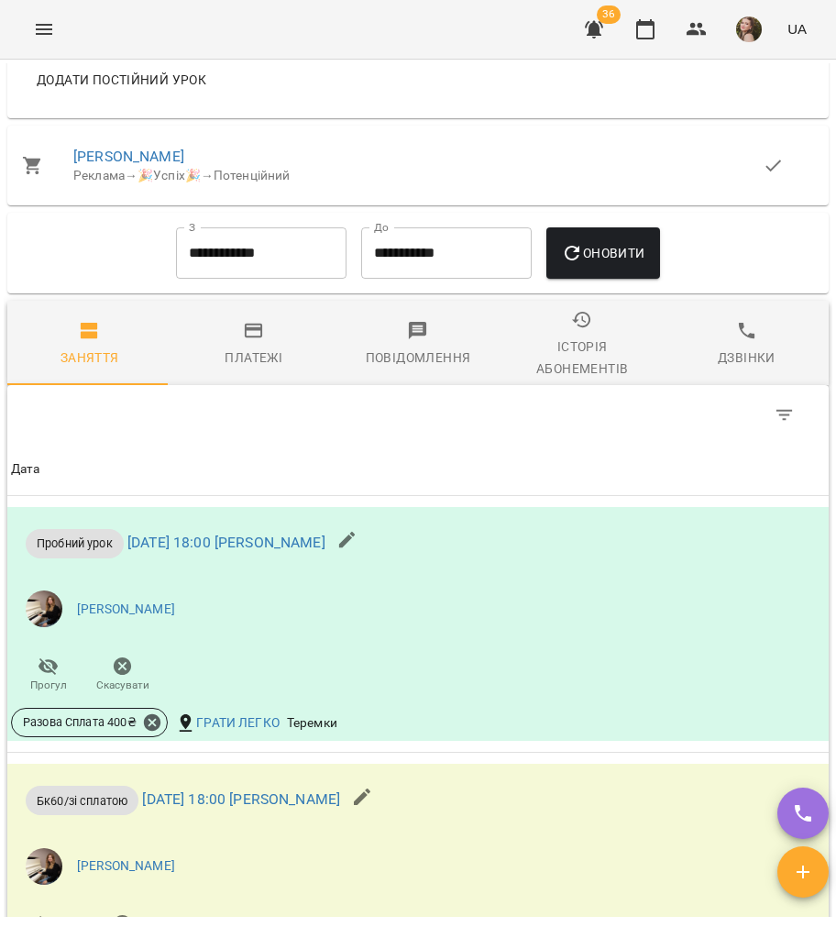
click at [273, 353] on span "Платежі" at bounding box center [253, 344] width 142 height 49
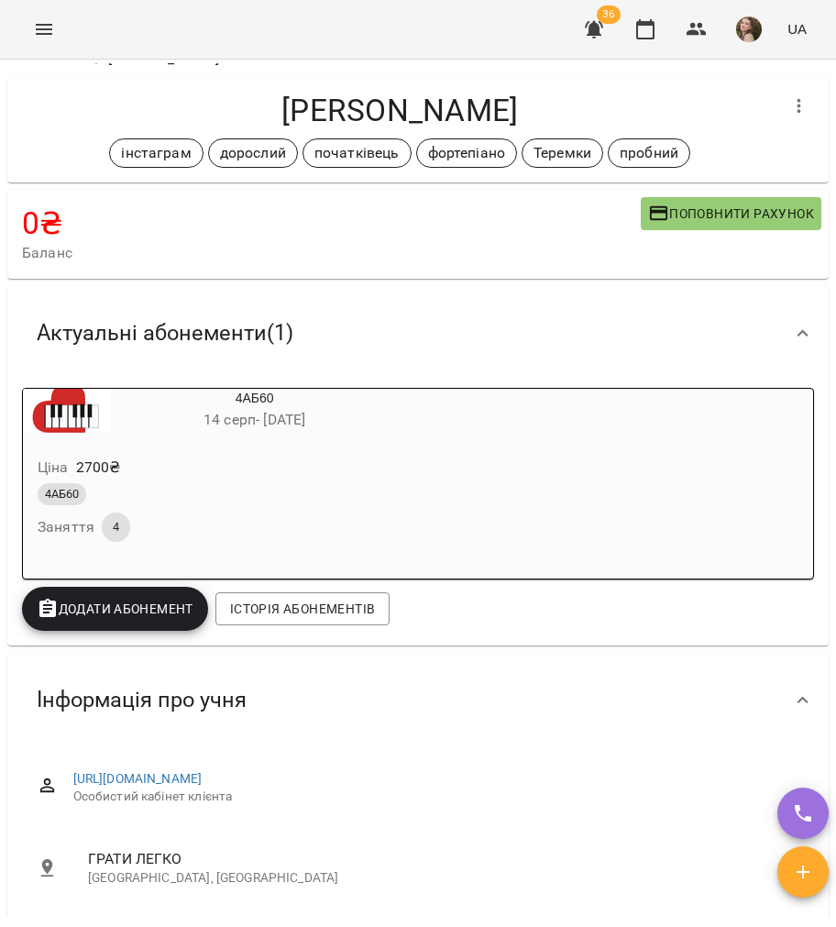
scroll to position [0, 0]
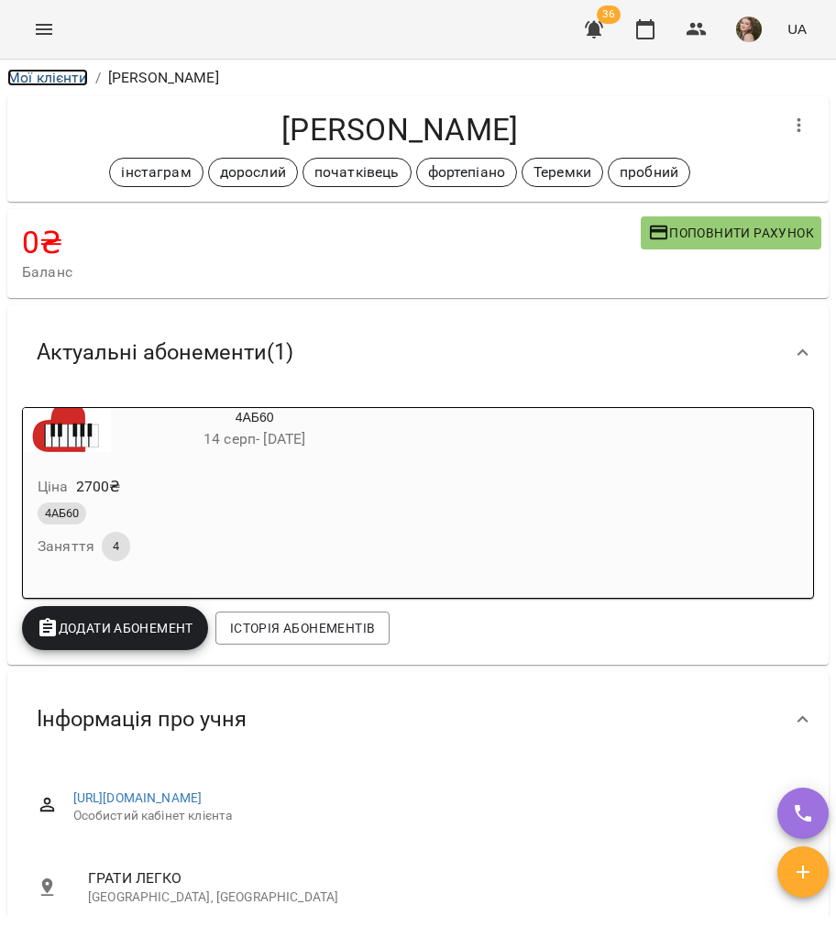
click at [71, 70] on link "Мої клієнти" at bounding box center [47, 77] width 81 height 17
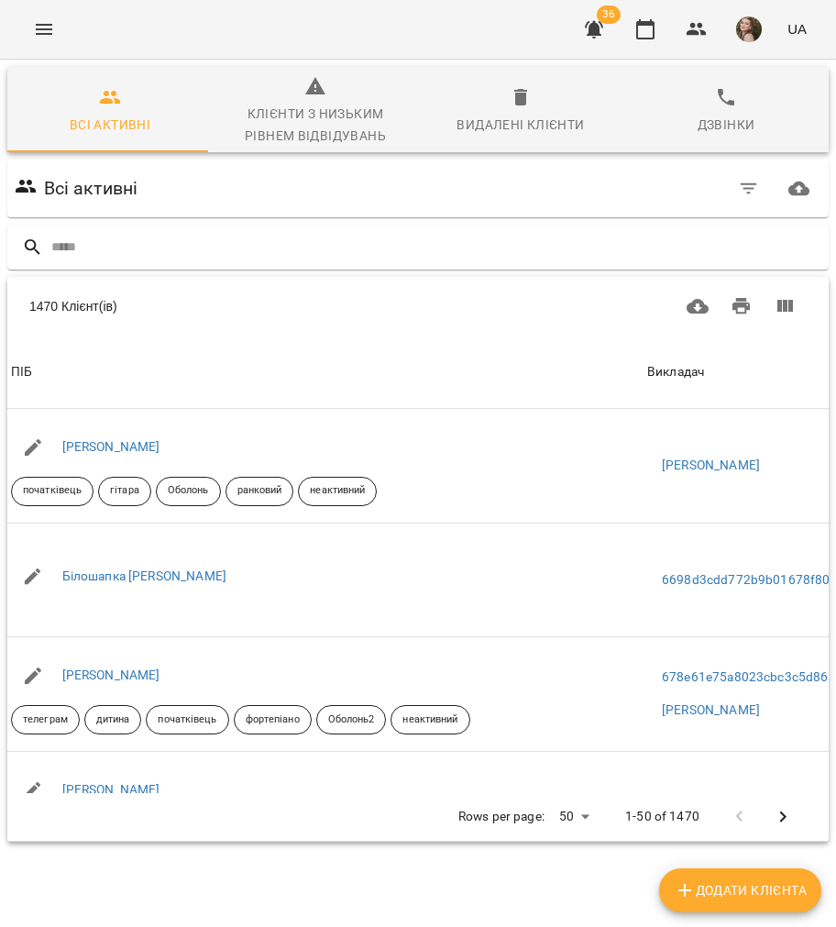
click at [244, 251] on input "text" at bounding box center [436, 247] width 770 height 30
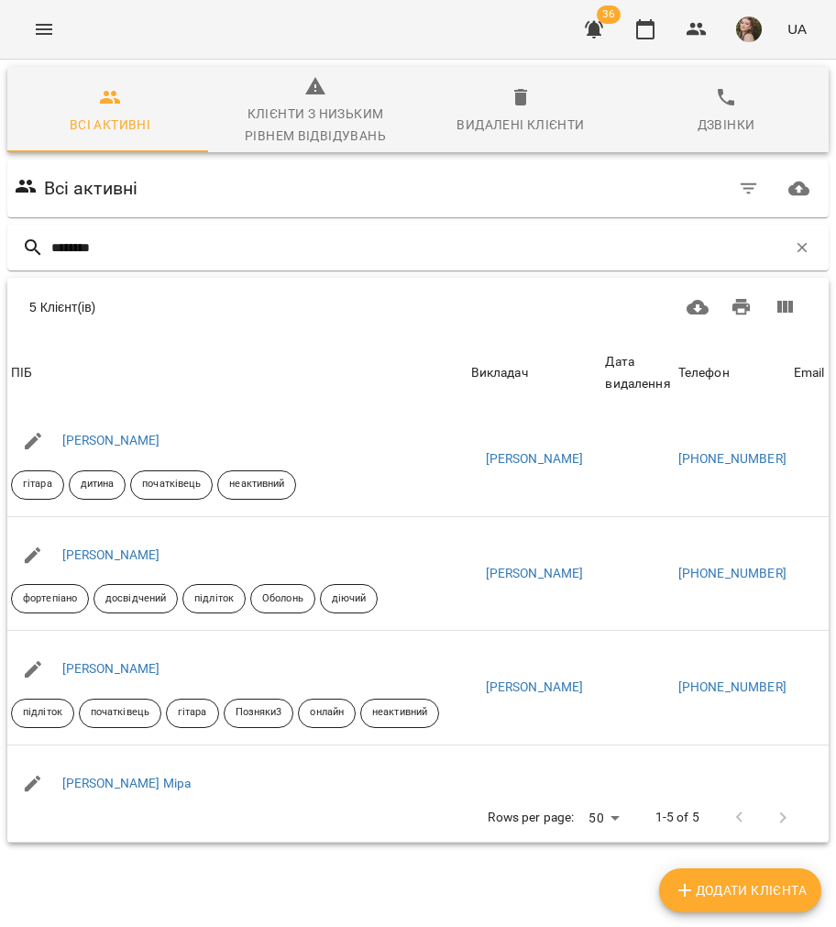
scroll to position [203, 0]
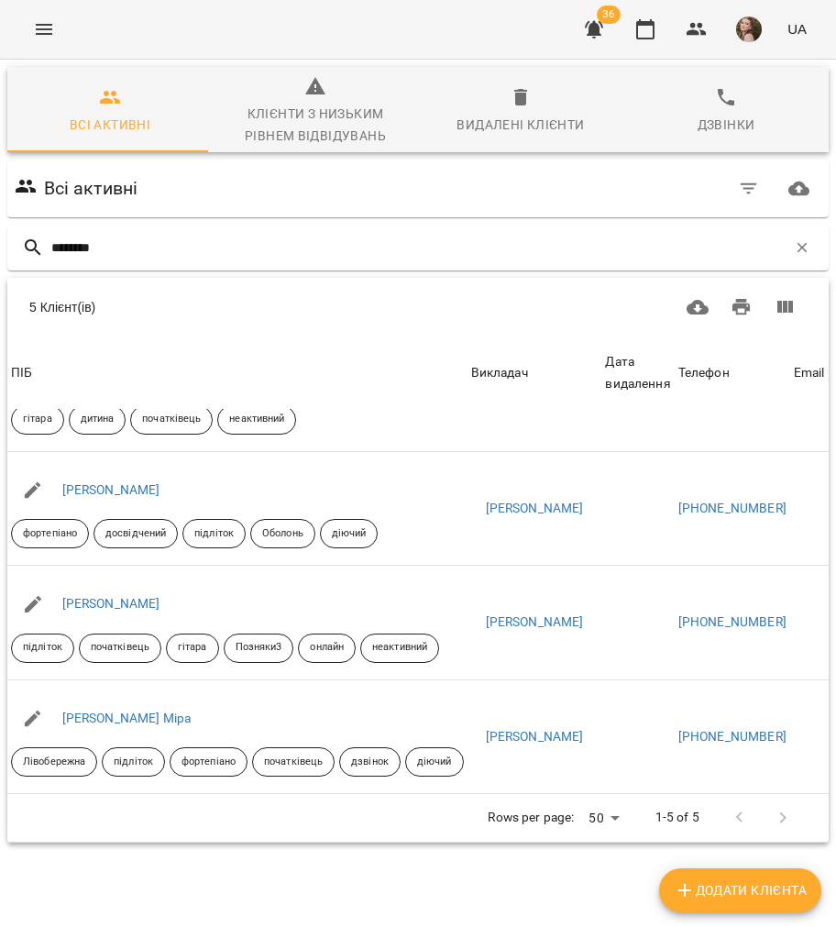
type input "********"
click at [141, 596] on link "Ткаченко Даніл" at bounding box center [111, 603] width 98 height 15
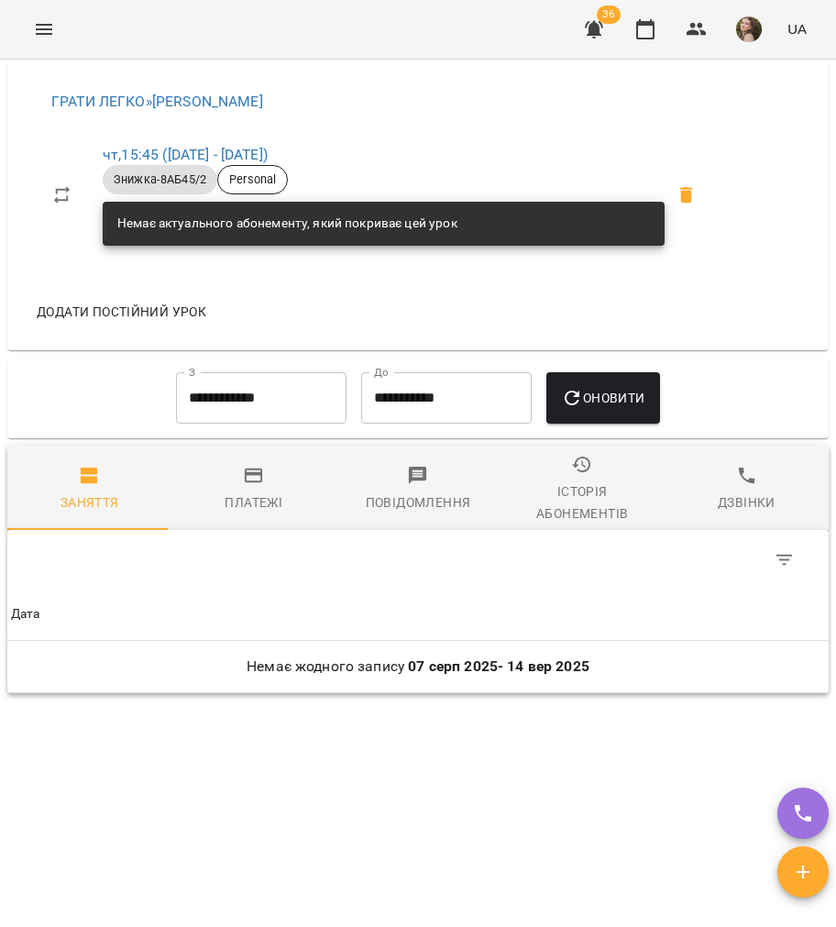
click at [245, 483] on icon "button" at bounding box center [254, 475] width 18 height 15
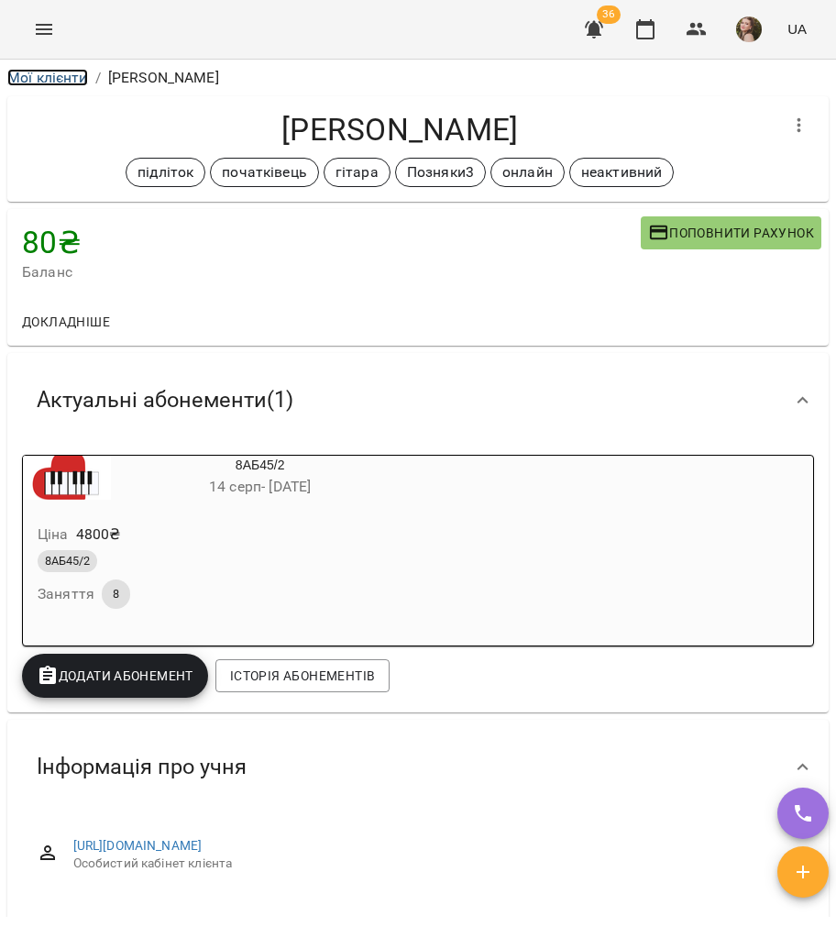
click at [29, 71] on link "Мої клієнти" at bounding box center [47, 77] width 81 height 17
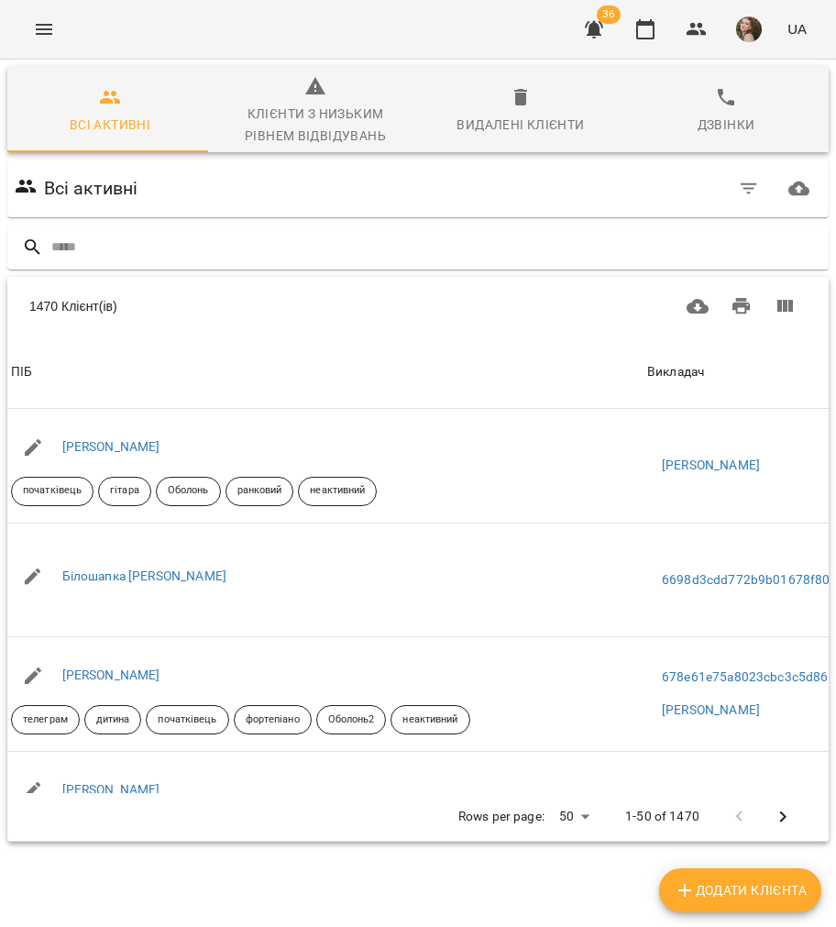
click at [160, 246] on input "text" at bounding box center [436, 247] width 770 height 30
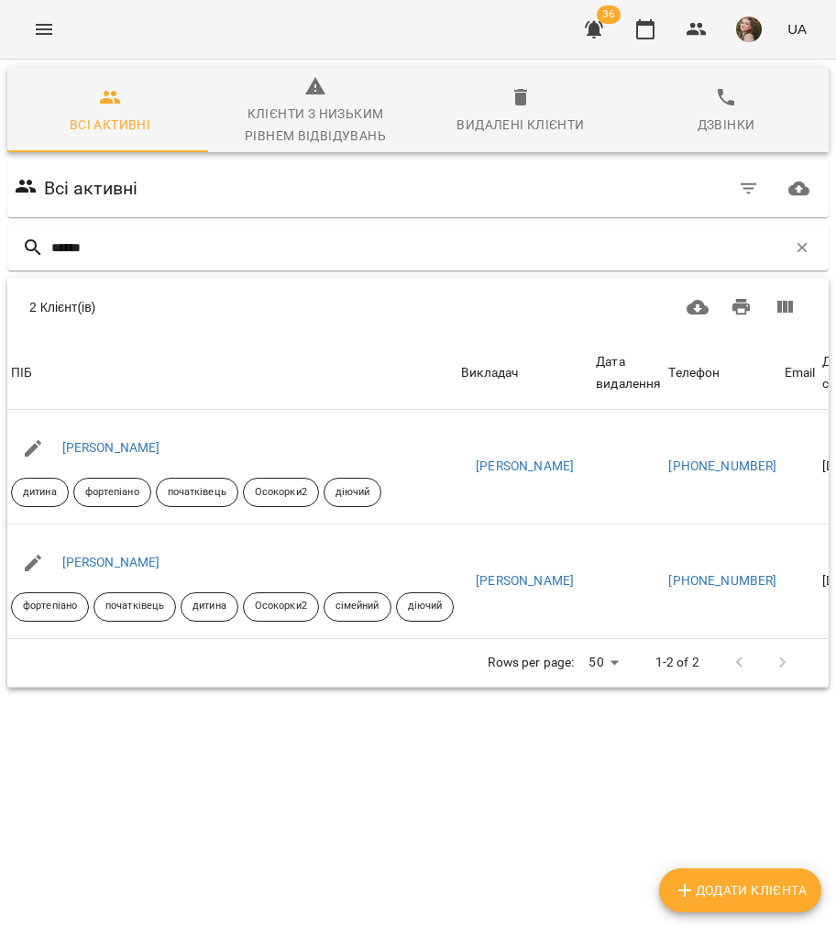
type input "******"
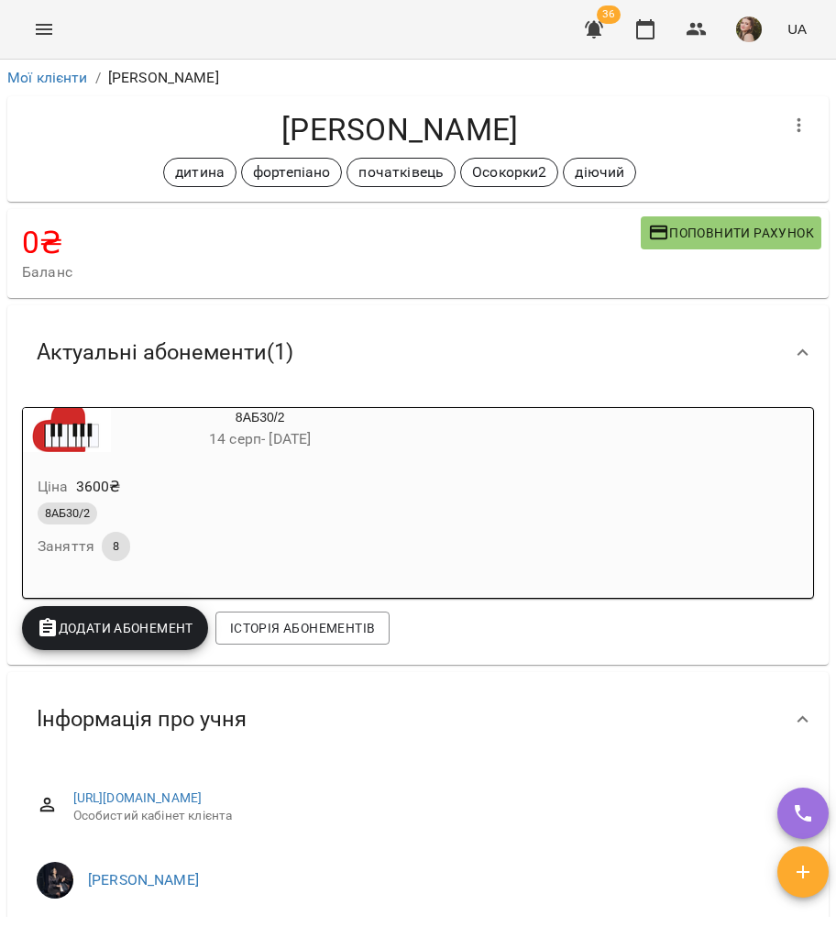
click at [241, 467] on div "Ціна 3600 ₴ 8АБ30/2 Заняття 8" at bounding box center [216, 521] width 386 height 125
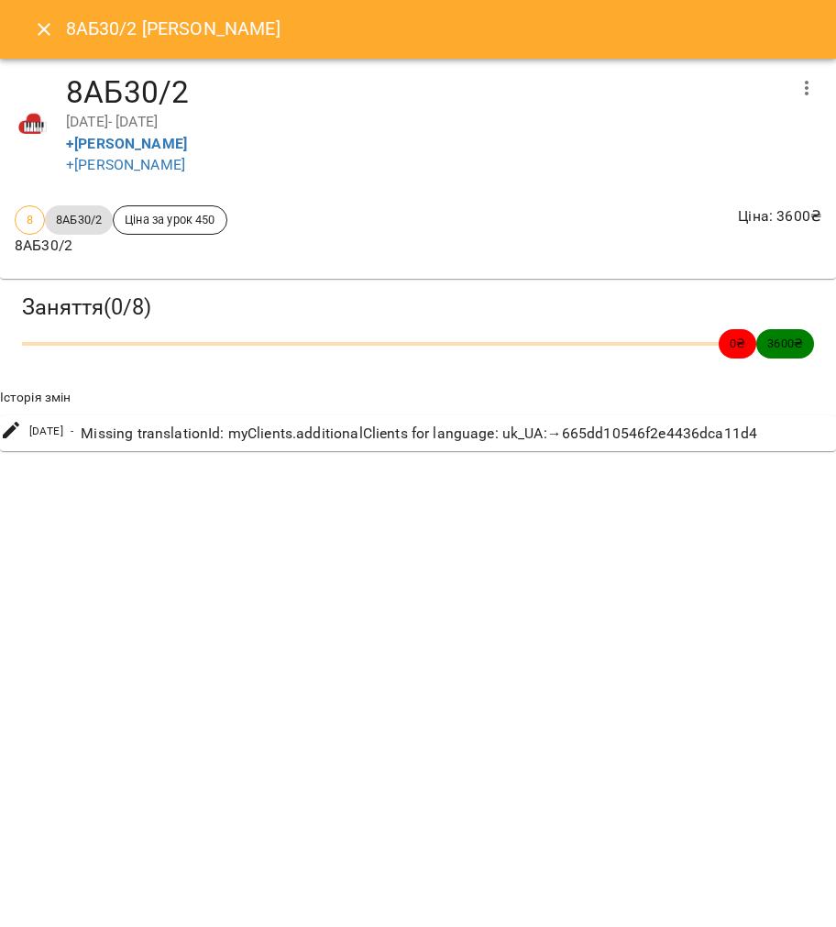
click at [35, 15] on button "Close" at bounding box center [44, 29] width 44 height 44
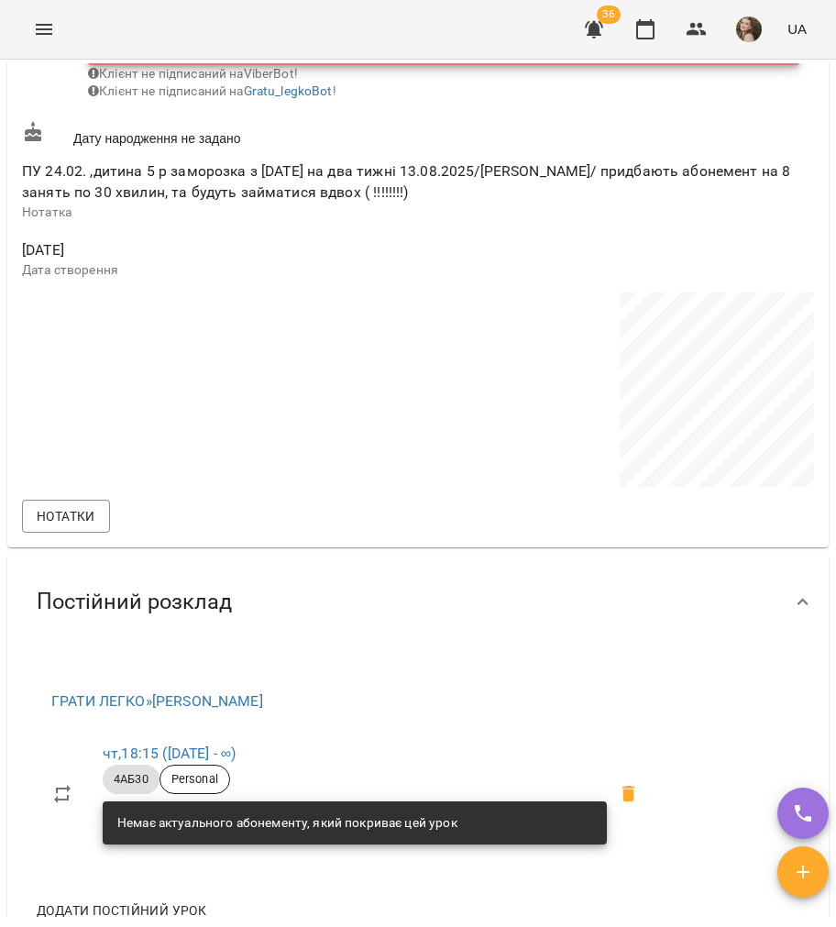
scroll to position [1472, 0]
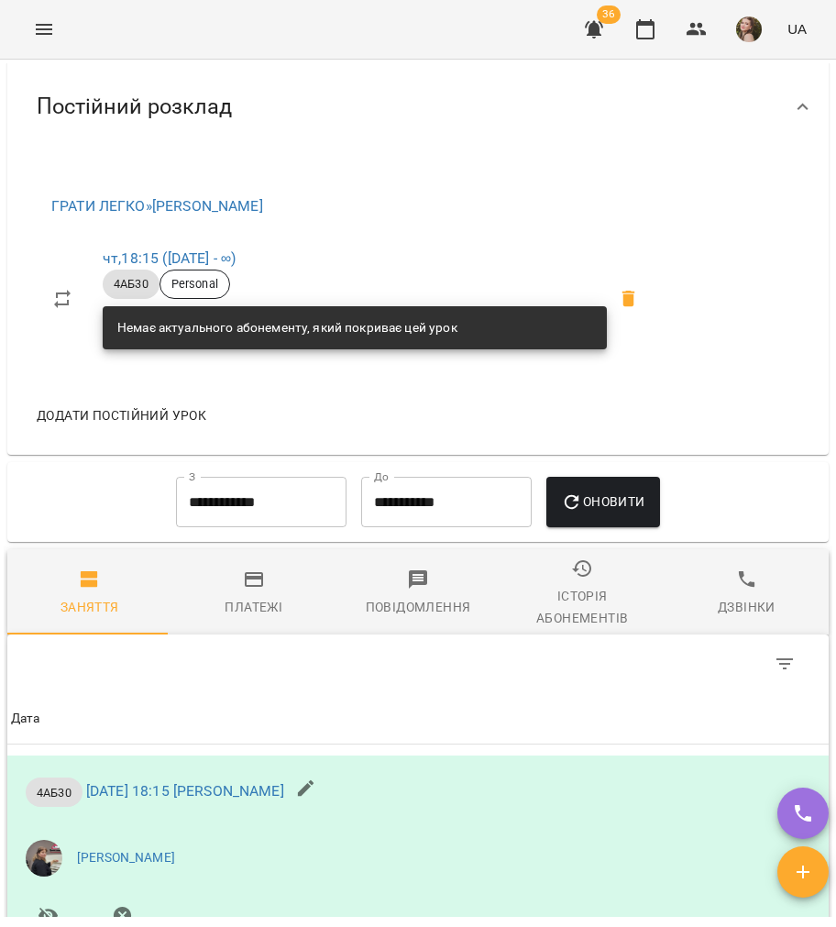
click at [235, 618] on div "Платежі" at bounding box center [254, 607] width 58 height 22
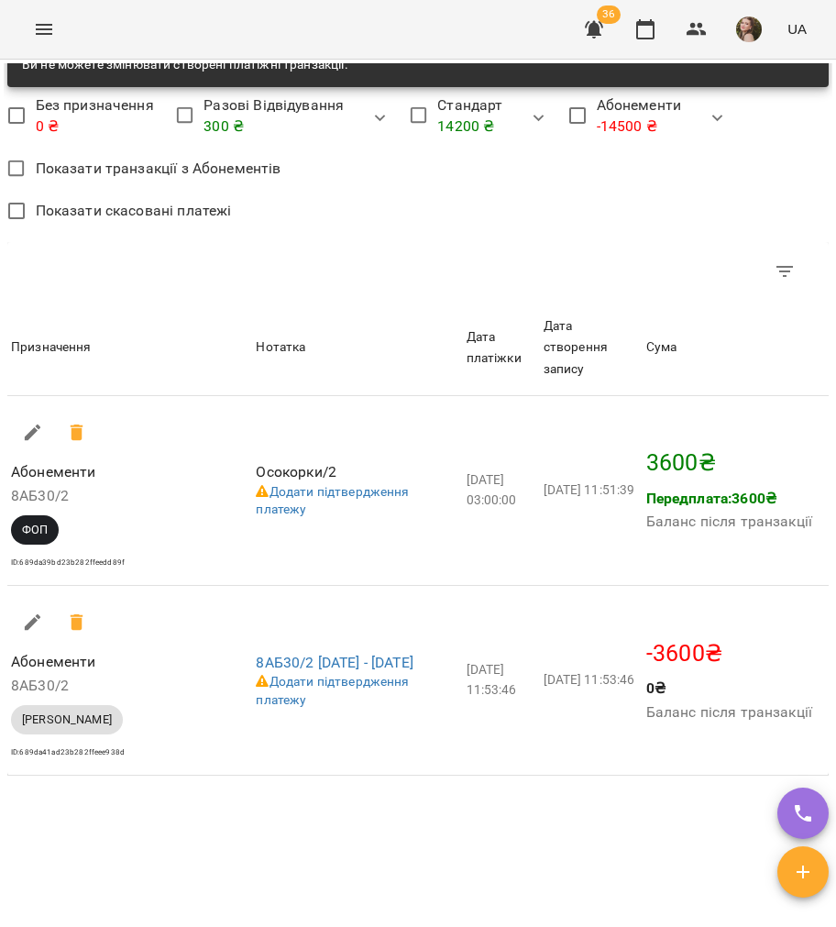
scroll to position [2038, 0]
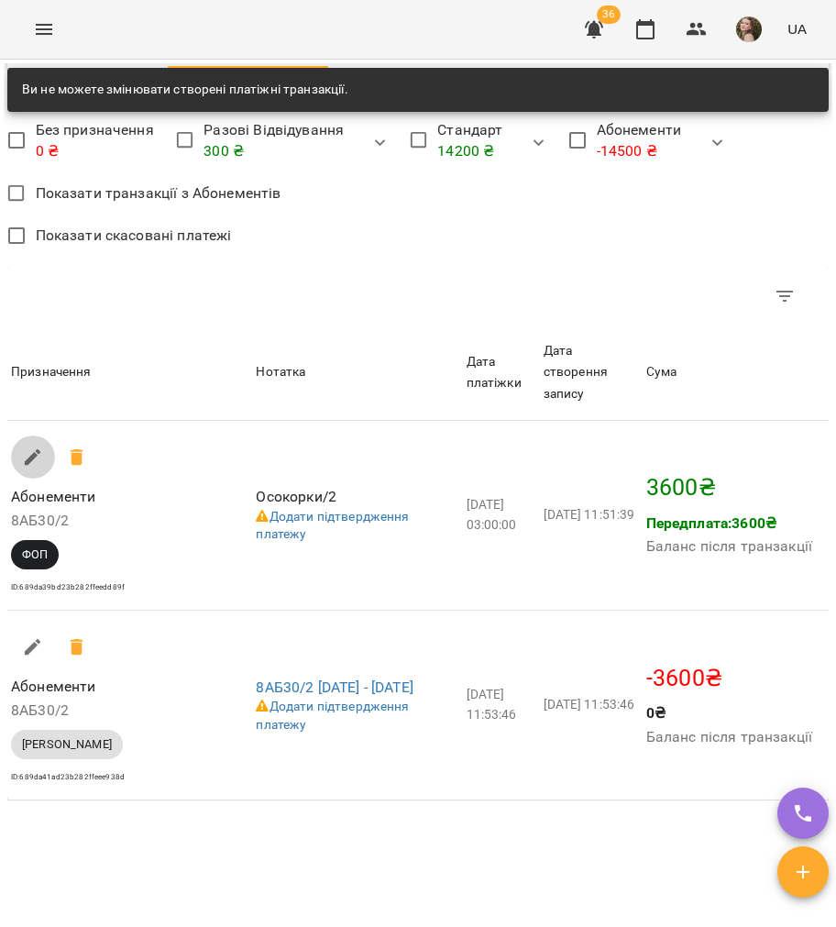
click at [40, 479] on button "button" at bounding box center [33, 457] width 44 height 44
select select "***"
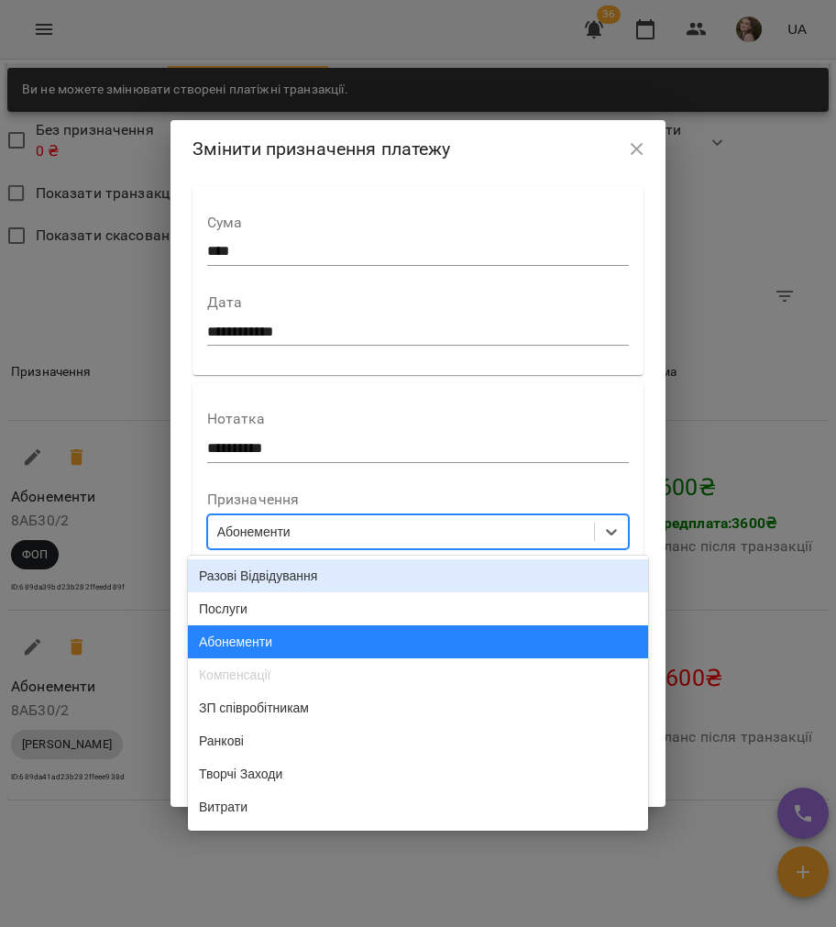
drag, startPoint x: 246, startPoint y: 533, endPoint x: 231, endPoint y: 521, distance: 18.9
click at [246, 532] on div "Абонементи" at bounding box center [253, 531] width 73 height 18
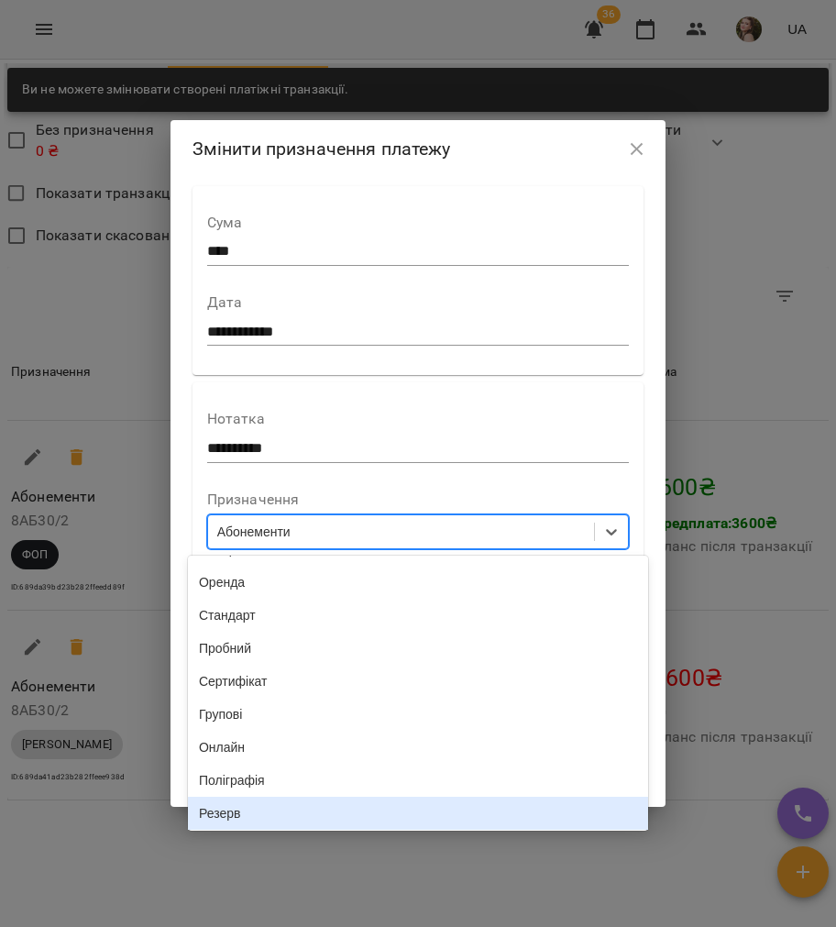
scroll to position [244, 0]
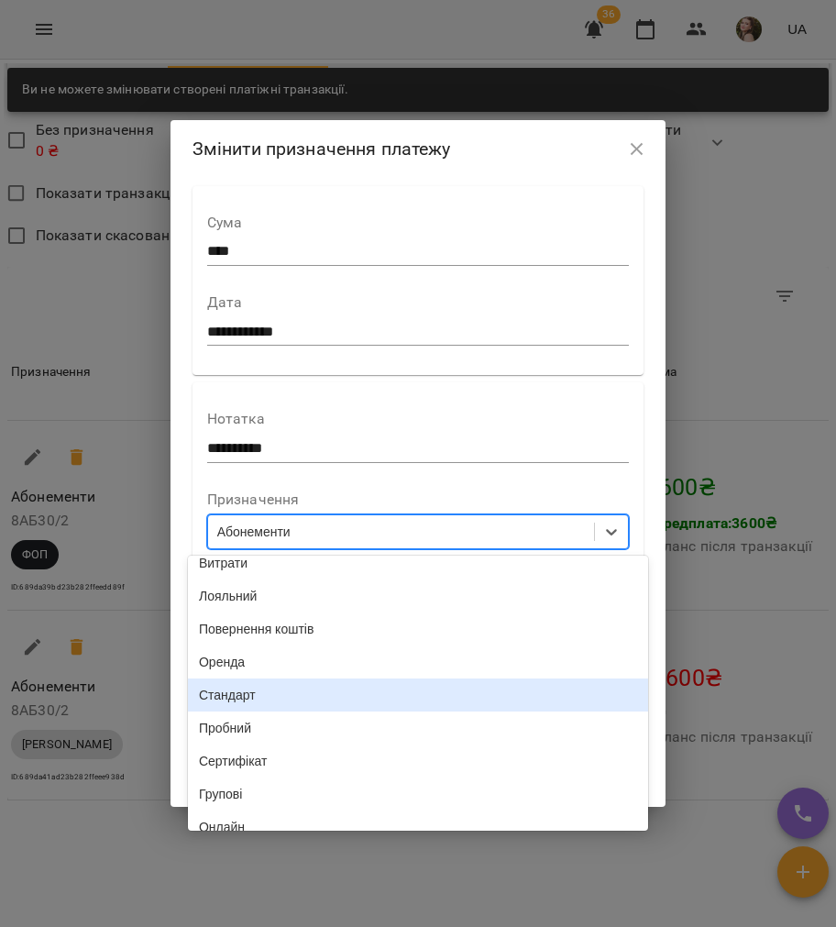
click at [256, 711] on div "Стандарт" at bounding box center [418, 694] width 460 height 33
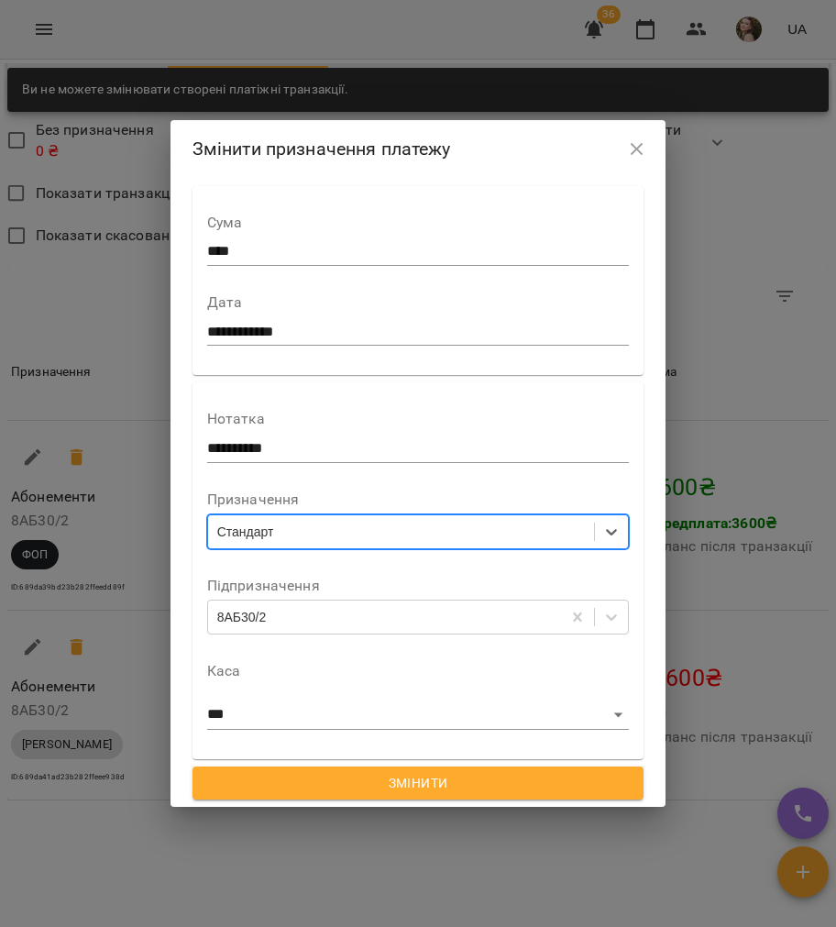
click at [251, 627] on div "8АБ30/2" at bounding box center [385, 617] width 354 height 30
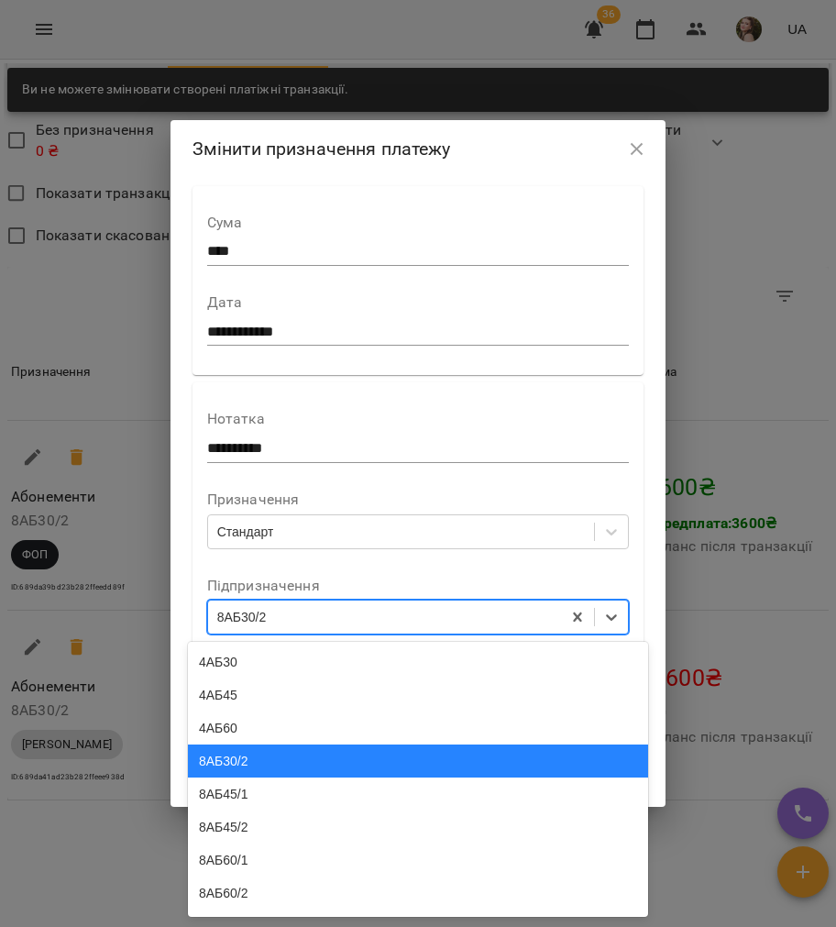
click at [255, 772] on div "8АБ30/2" at bounding box center [418, 760] width 460 height 33
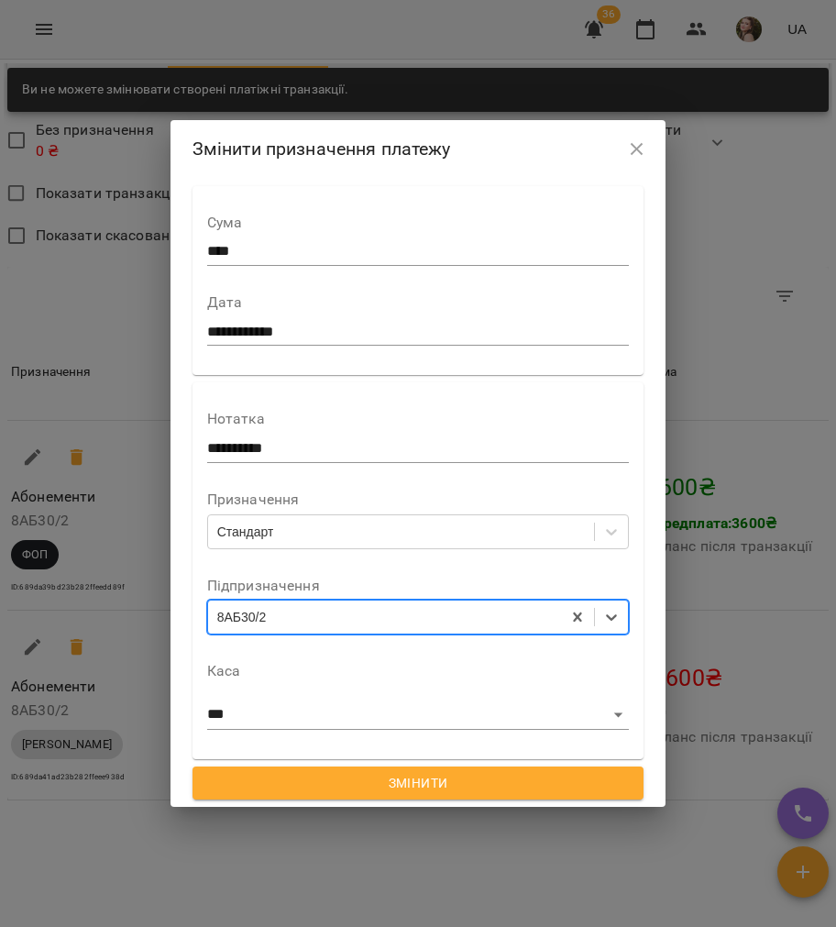
click at [262, 773] on span "Змінити" at bounding box center [418, 783] width 423 height 22
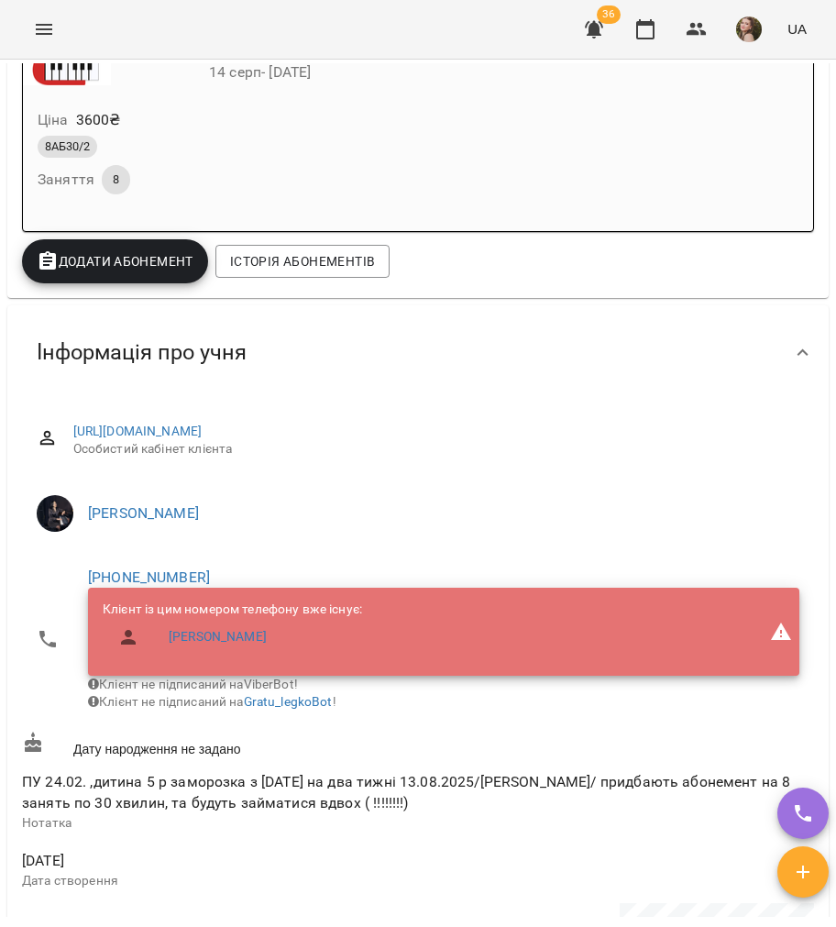
scroll to position [0, 0]
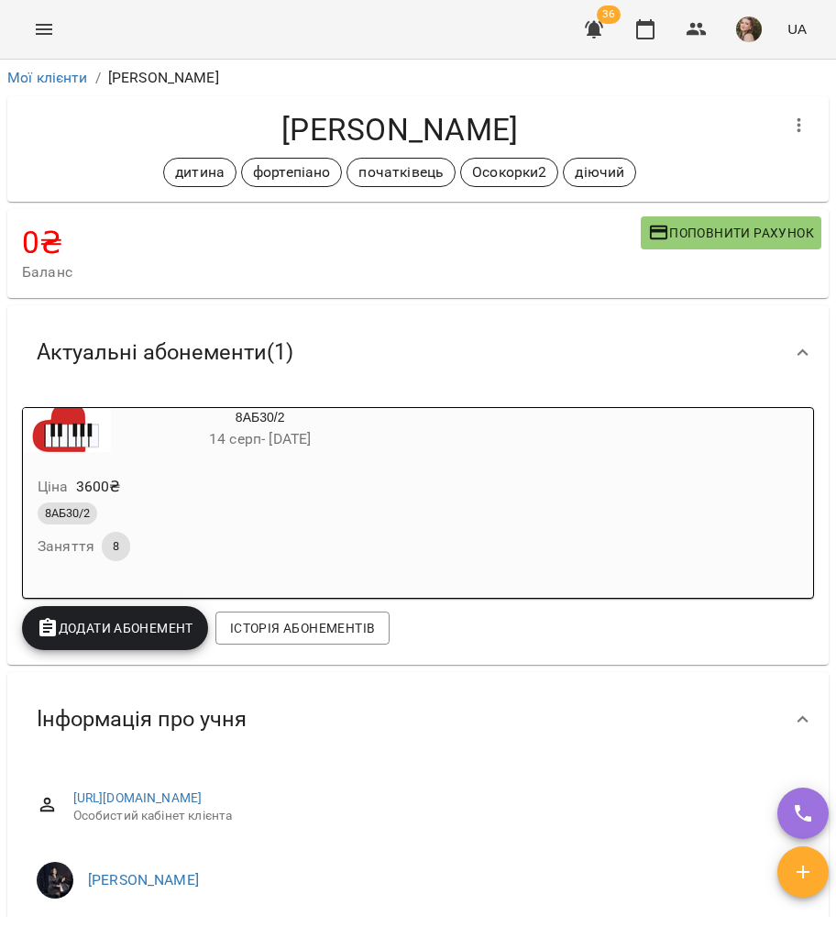
click at [708, 252] on div "0 ₴ Баланс Поповнити рахунок" at bounding box center [417, 253] width 821 height 89
click at [675, 271] on div "0 ₴ Баланс Поповнити рахунок" at bounding box center [417, 253] width 821 height 89
click at [667, 239] on span "Поповнити рахунок" at bounding box center [731, 233] width 166 height 22
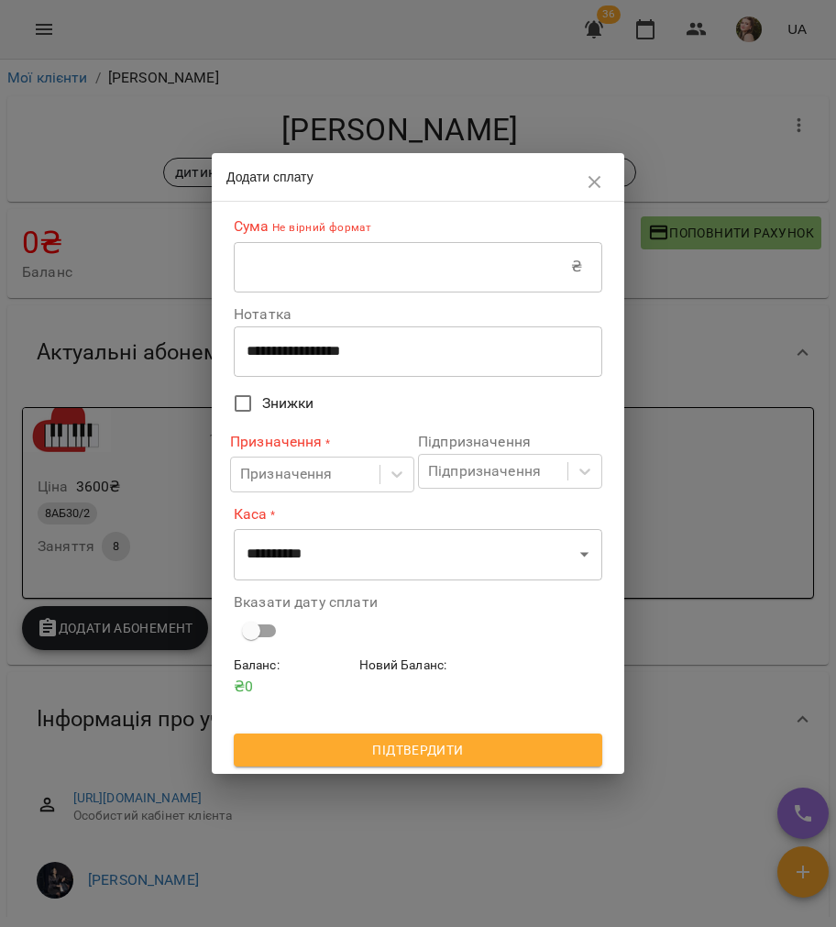
click at [366, 468] on div "Призначення" at bounding box center [305, 474] width 148 height 34
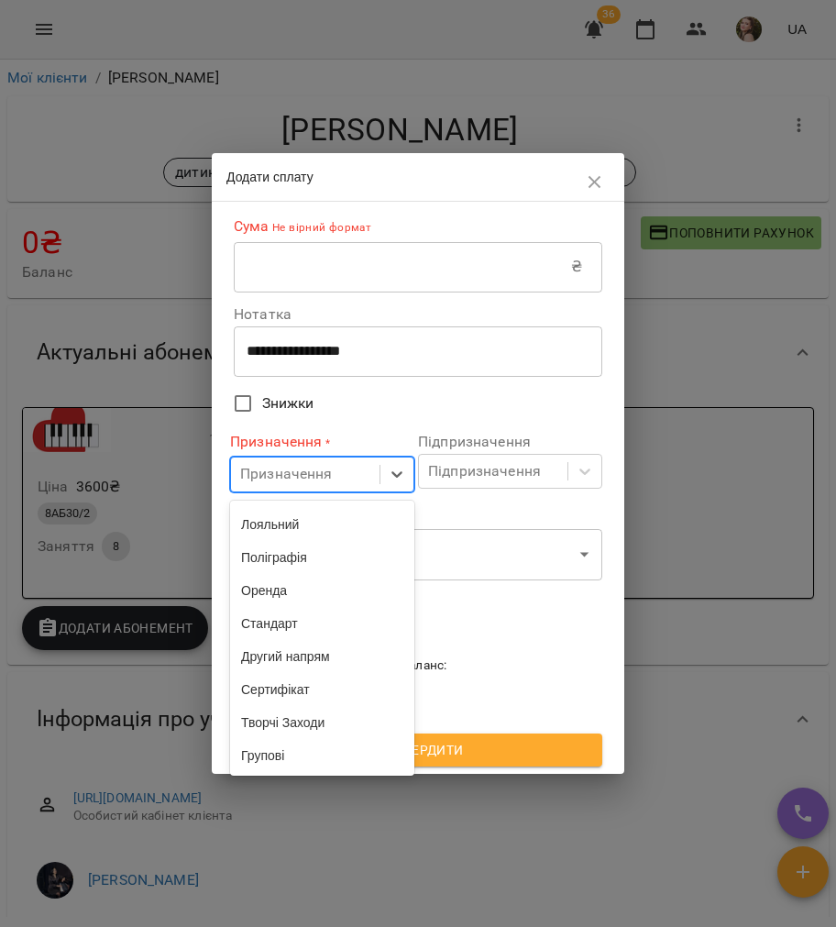
scroll to position [587, 0]
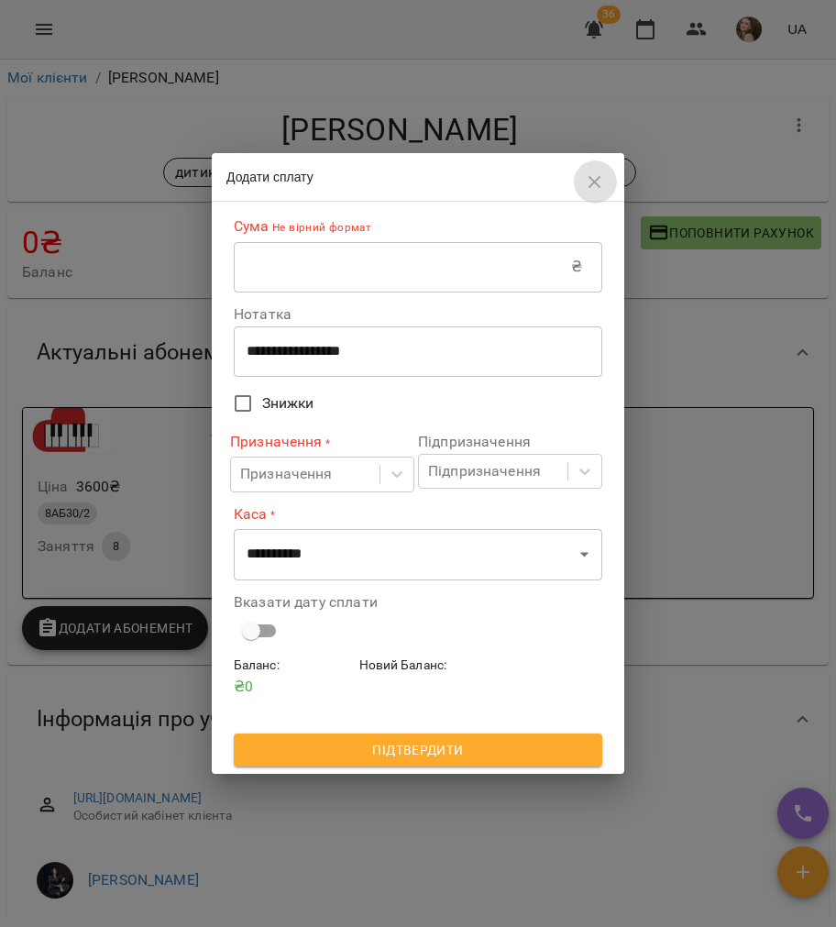
click at [596, 191] on icon "button" at bounding box center [595, 182] width 22 height 22
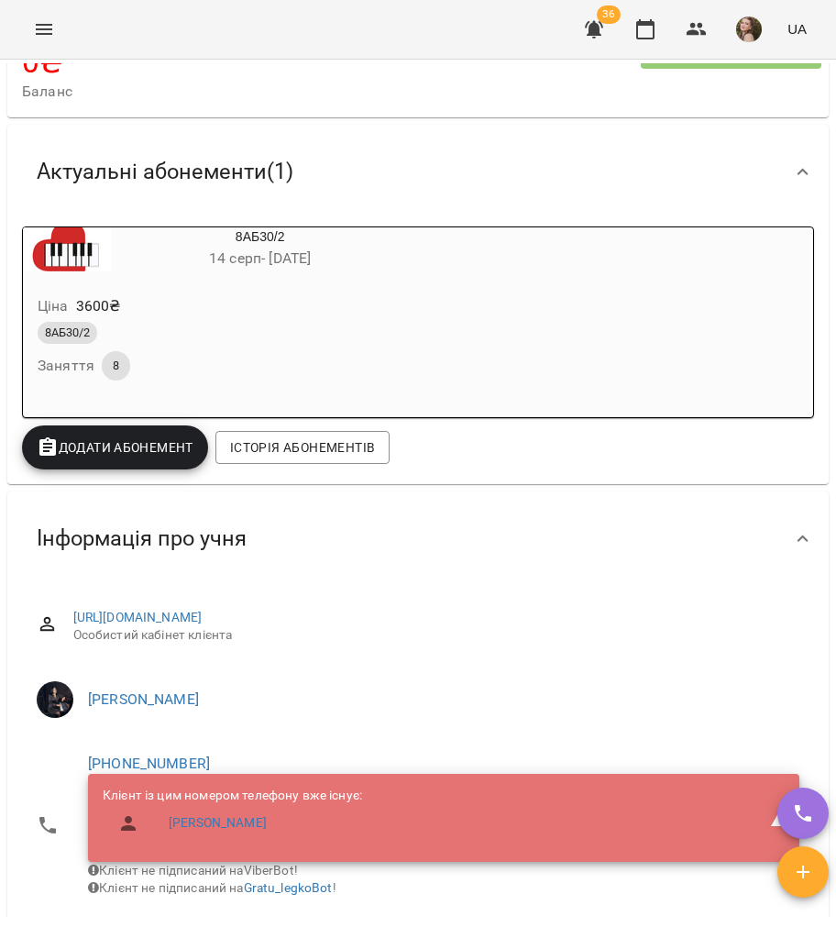
scroll to position [0, 0]
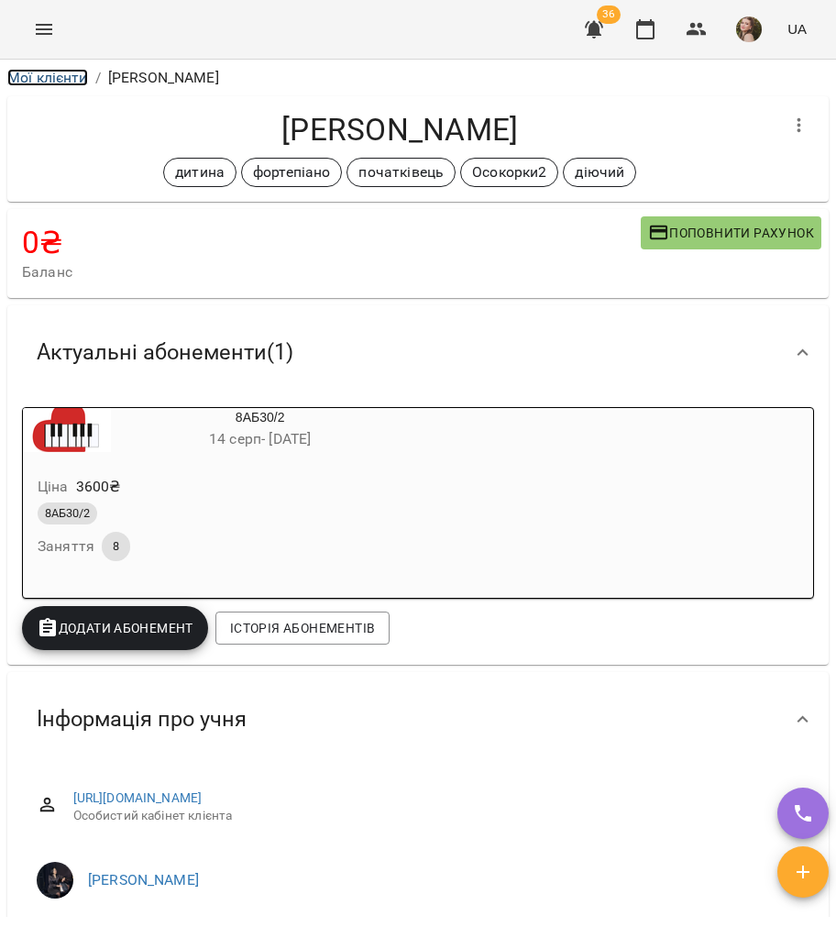
drag, startPoint x: 51, startPoint y: 71, endPoint x: 238, endPoint y: 6, distance: 197.7
click at [51, 71] on link "Мої клієнти" at bounding box center [47, 77] width 81 height 17
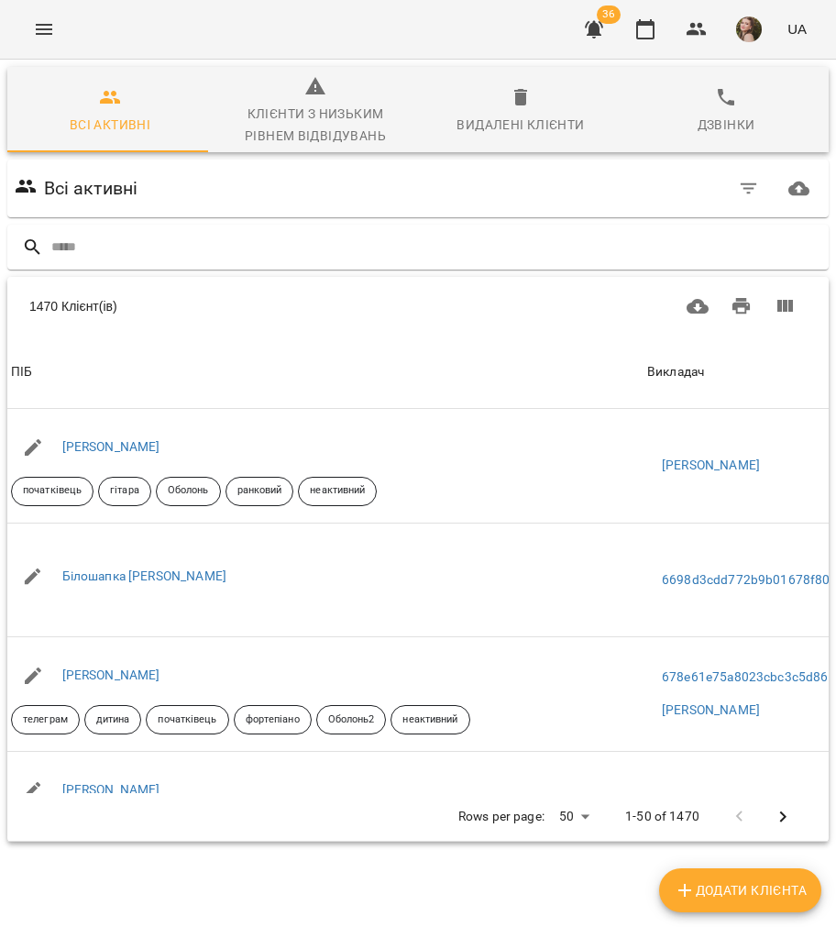
click at [110, 256] on input "text" at bounding box center [436, 247] width 770 height 30
click at [235, 240] on input "text" at bounding box center [436, 247] width 770 height 30
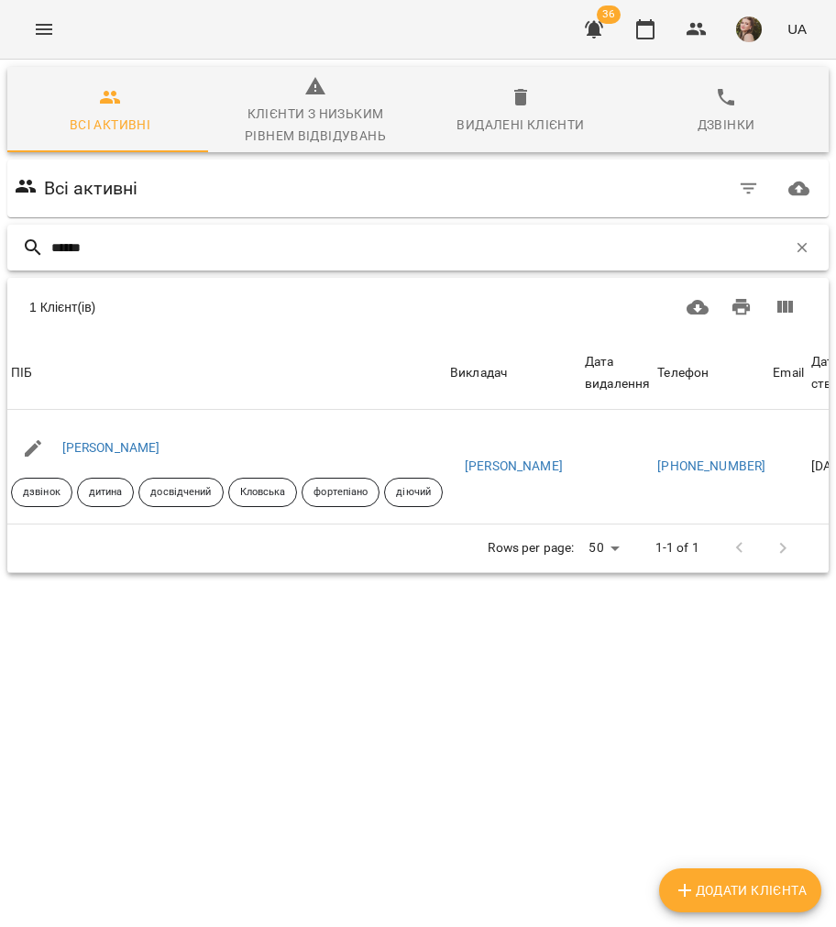
type input "******"
click at [135, 455] on link "[PERSON_NAME]" at bounding box center [111, 447] width 98 height 15
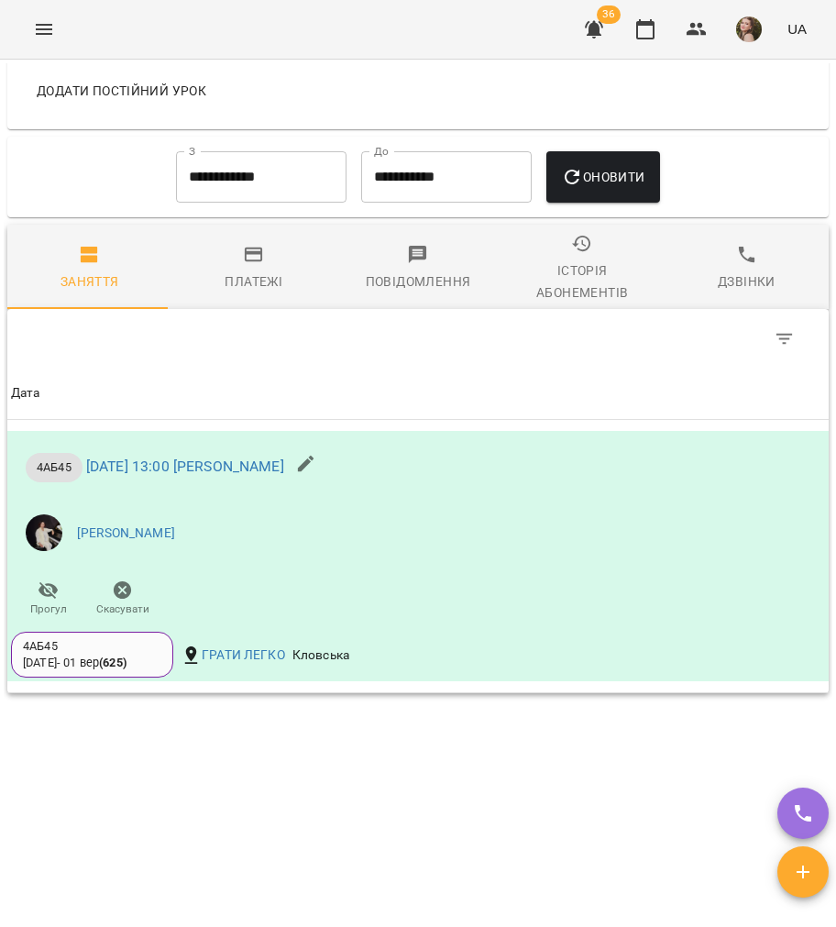
scroll to position [1076, 0]
click at [236, 248] on span "Платежі" at bounding box center [253, 268] width 142 height 49
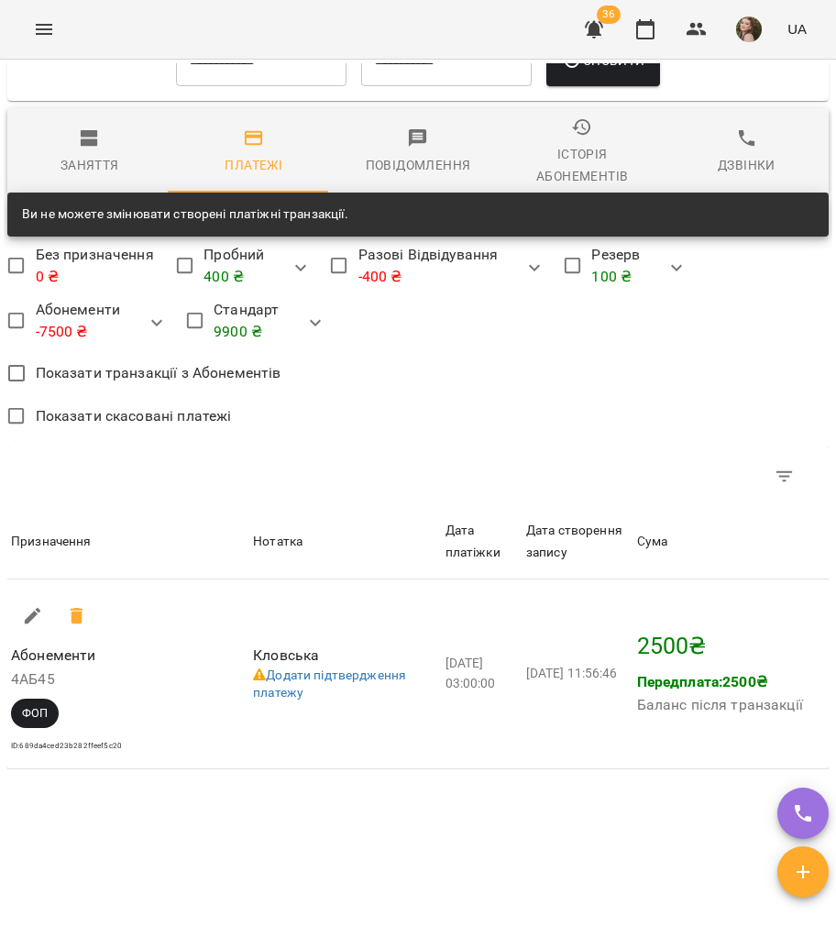
scroll to position [2001, 0]
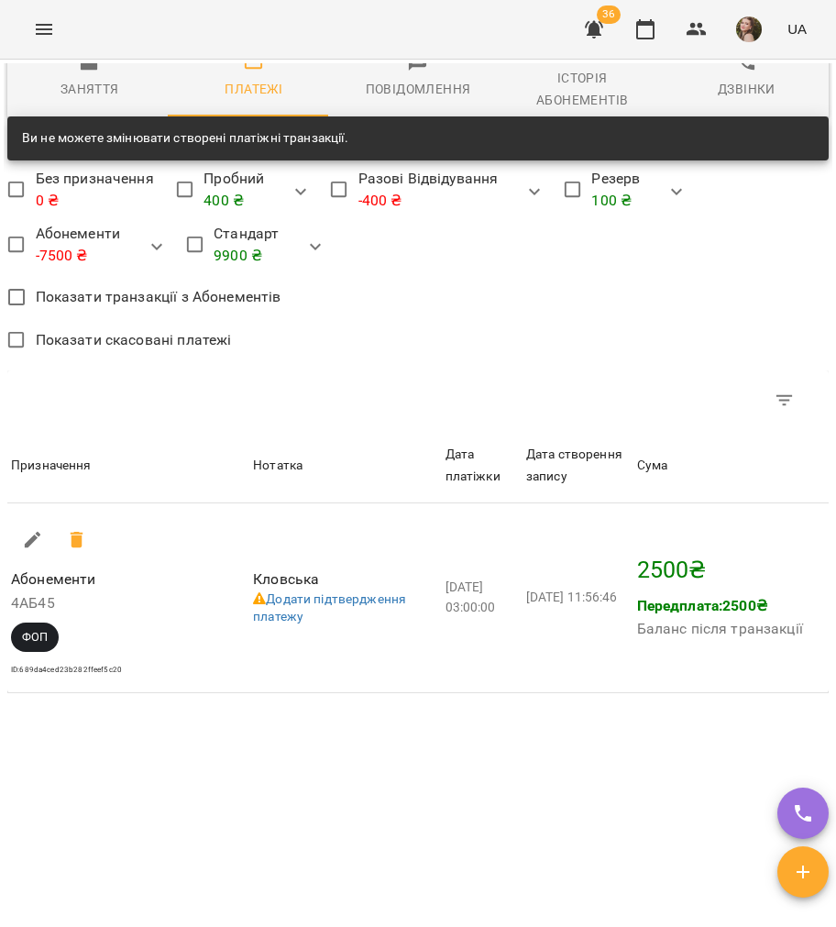
click at [21, 533] on button "button" at bounding box center [33, 540] width 44 height 44
select select "***"
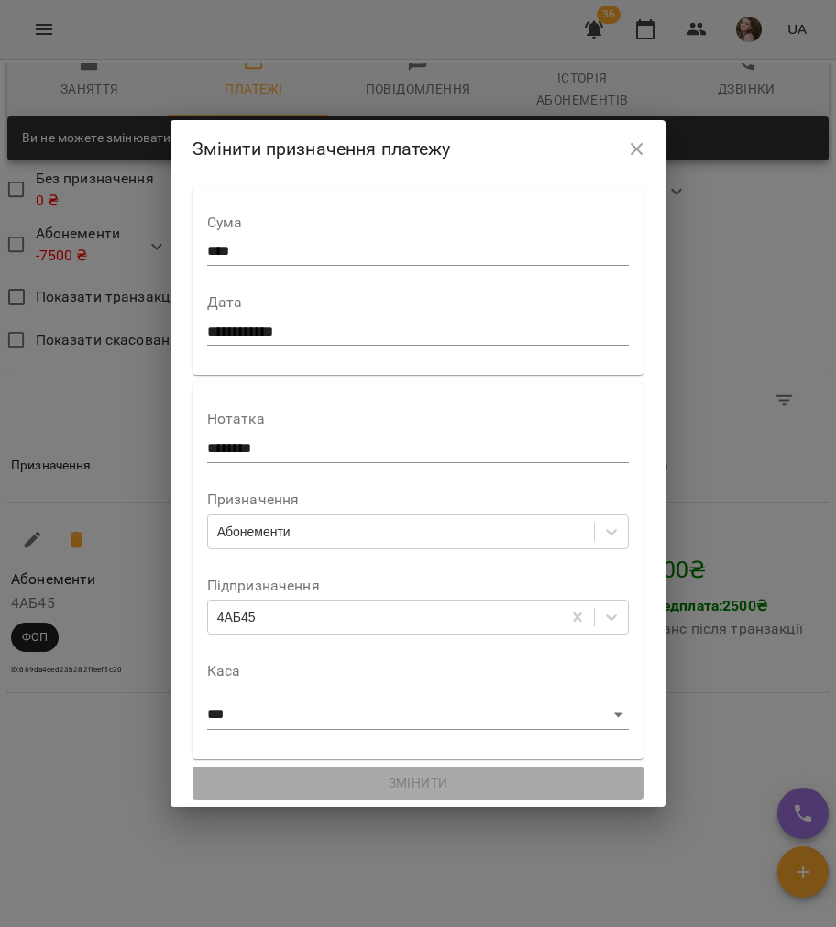
click at [304, 539] on div "Абонементи" at bounding box center [401, 531] width 387 height 30
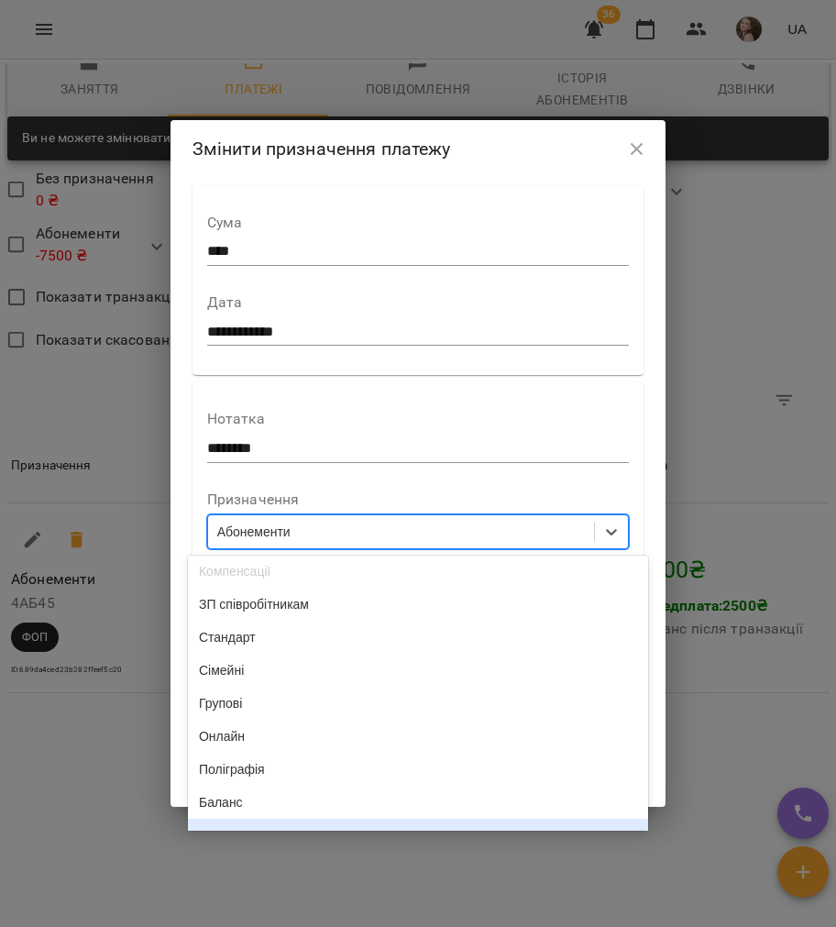
scroll to position [62, 0]
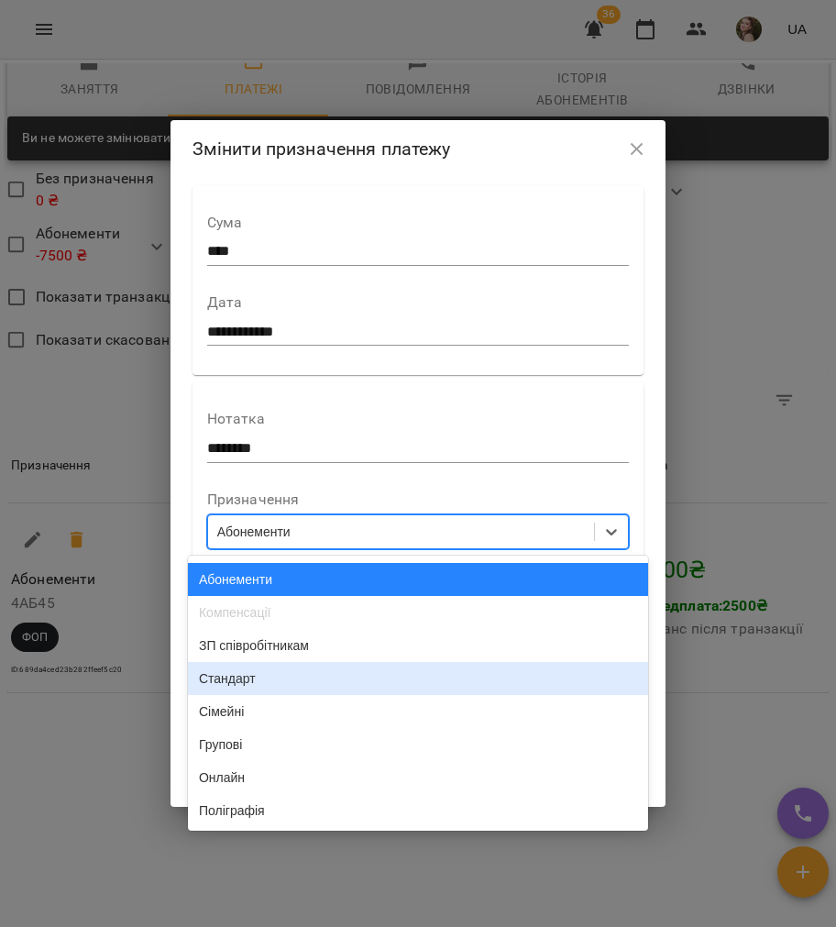
drag, startPoint x: 251, startPoint y: 687, endPoint x: 237, endPoint y: 653, distance: 37.4
click at [253, 688] on div "Стандарт" at bounding box center [418, 678] width 460 height 33
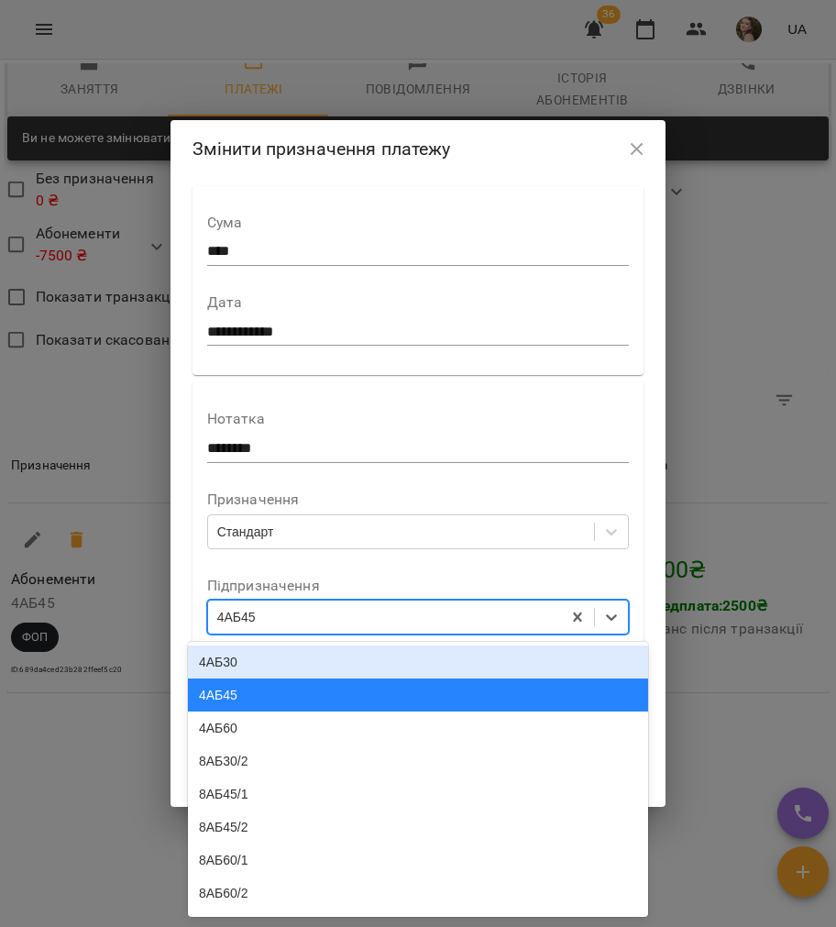
click at [241, 616] on div "4АБ45" at bounding box center [385, 617] width 354 height 30
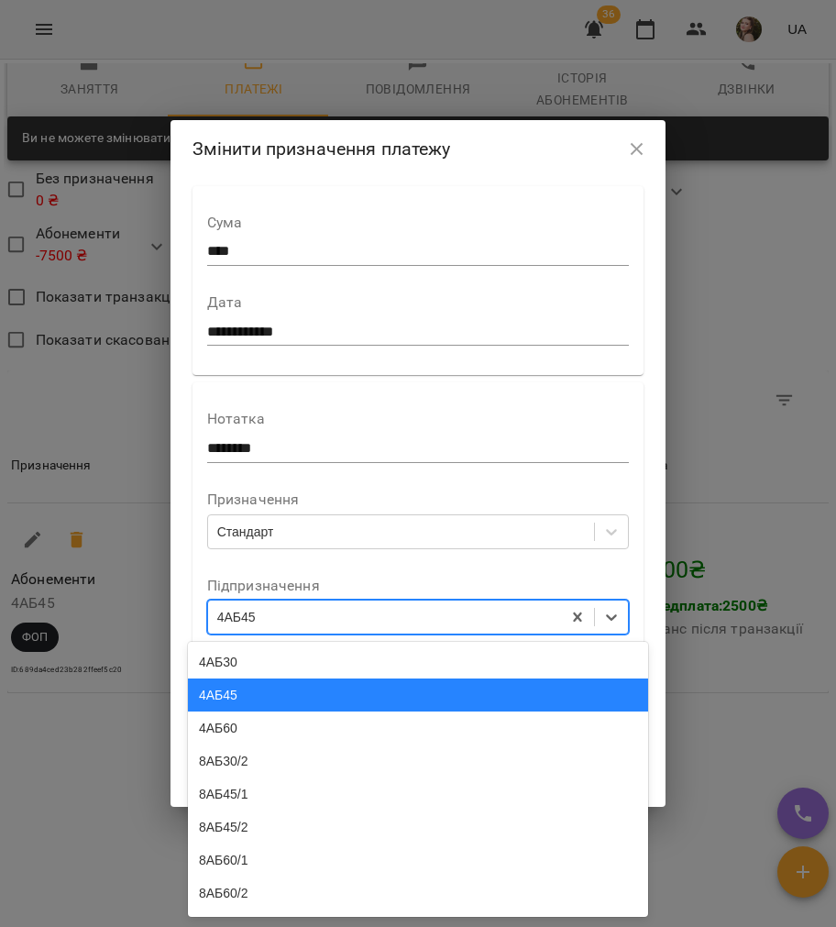
click at [252, 704] on div "4АБ45" at bounding box center [418, 694] width 460 height 33
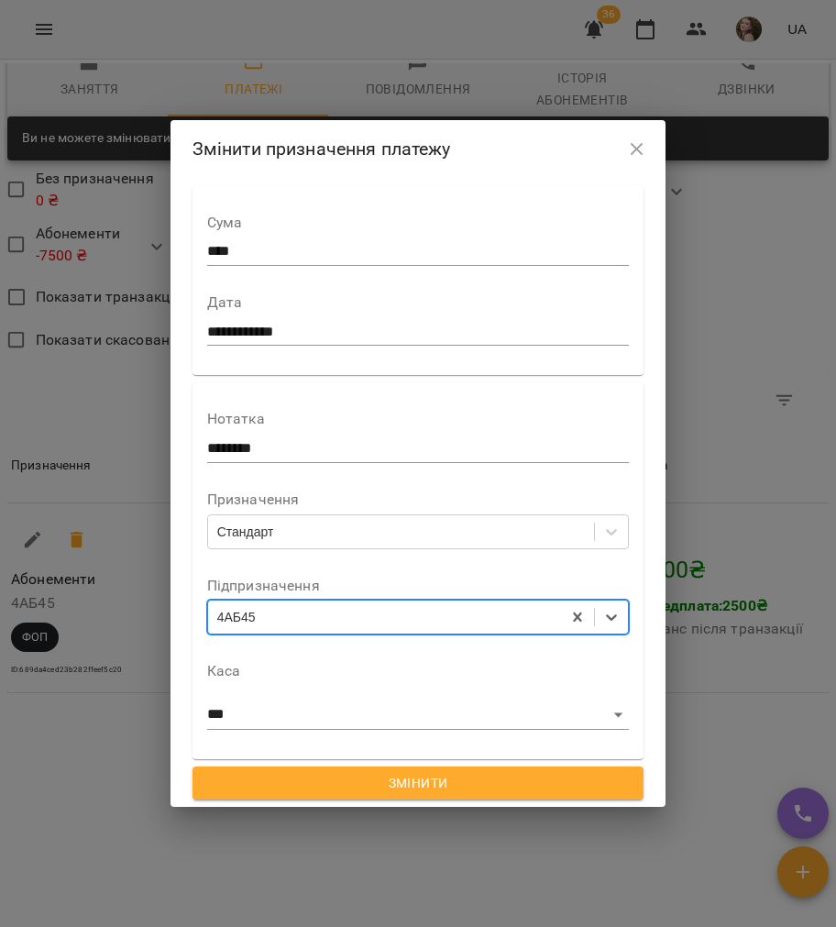
click at [282, 791] on span "Змінити" at bounding box center [418, 783] width 423 height 22
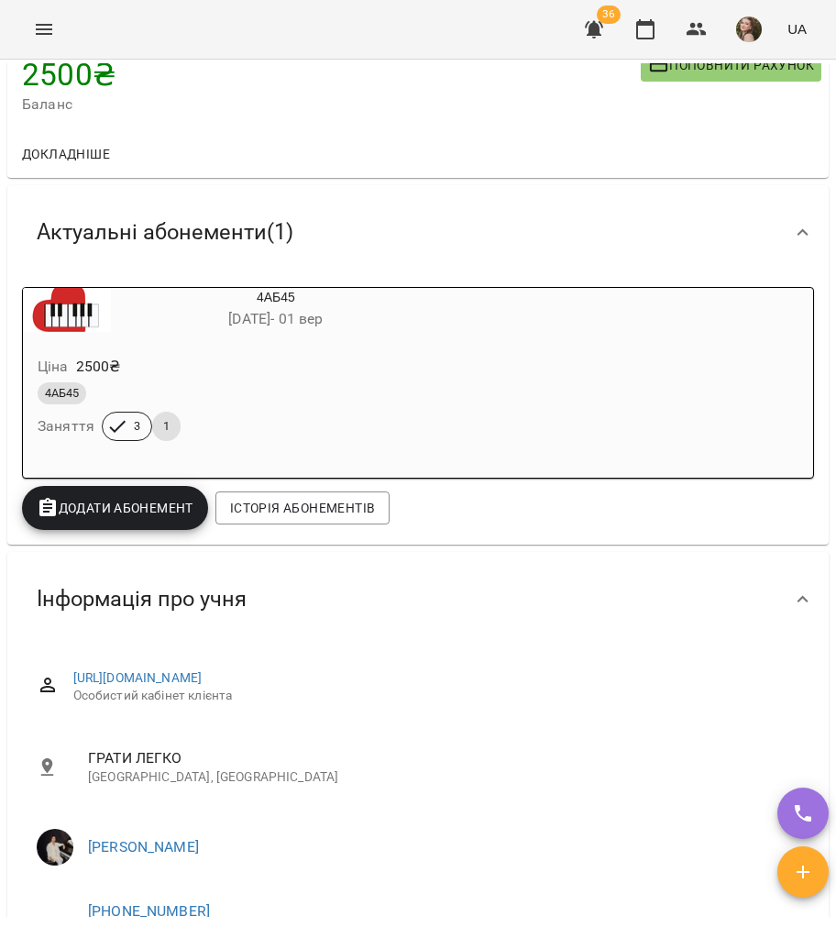
scroll to position [0, 0]
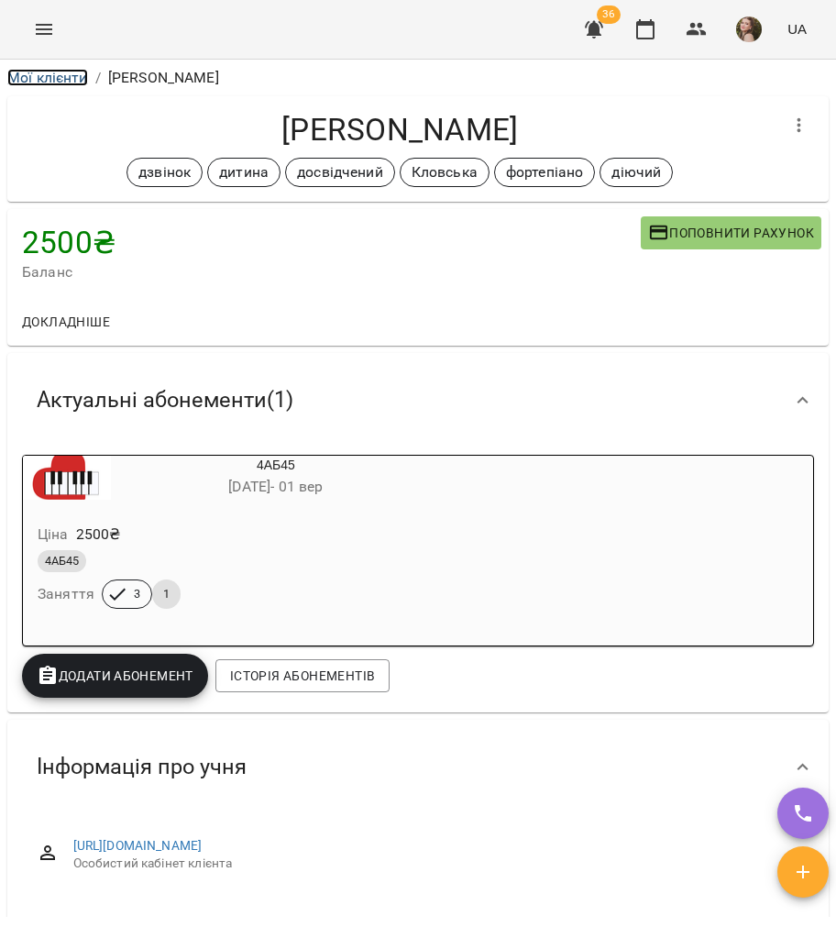
click at [27, 79] on link "Мої клієнти" at bounding box center [47, 77] width 81 height 17
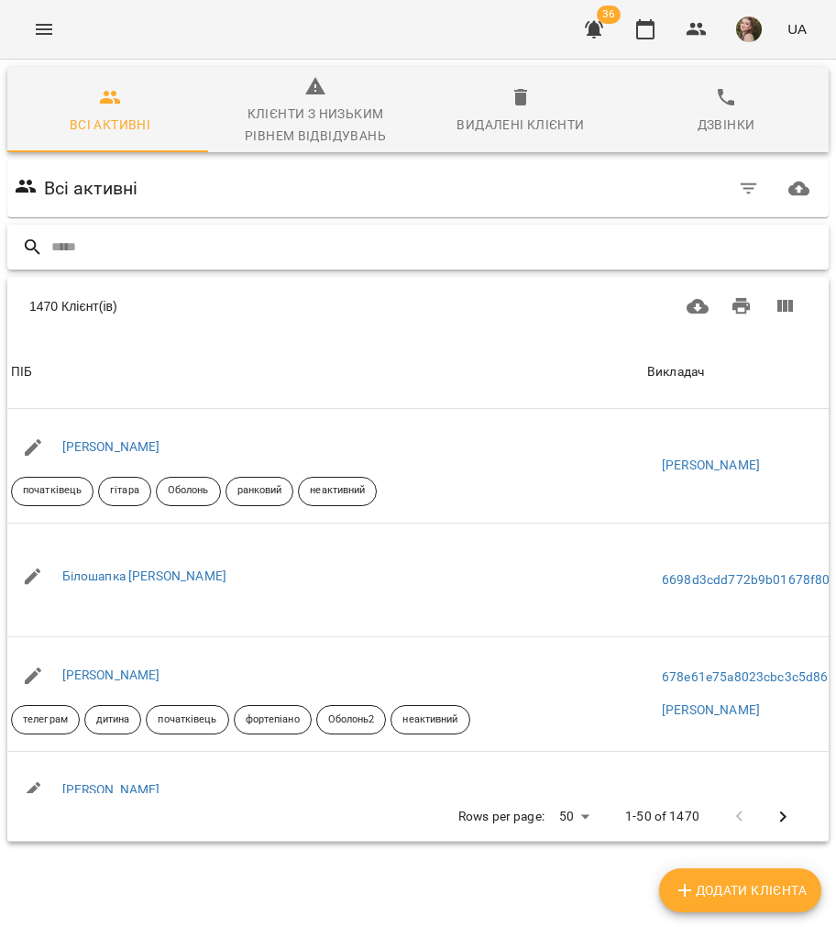
drag, startPoint x: 175, startPoint y: 245, endPoint x: 376, endPoint y: 196, distance: 206.5
click at [175, 245] on input "text" at bounding box center [436, 247] width 770 height 30
click at [213, 258] on input "text" at bounding box center [436, 247] width 770 height 30
click at [194, 262] on div at bounding box center [417, 247] width 821 height 45
click at [275, 275] on div "Всі активні 1470 Клієнт(ів) 1470 Клієнт(ів) ПІБ Викладач Дата видалення Телефон…" at bounding box center [418, 532] width 829 height 753
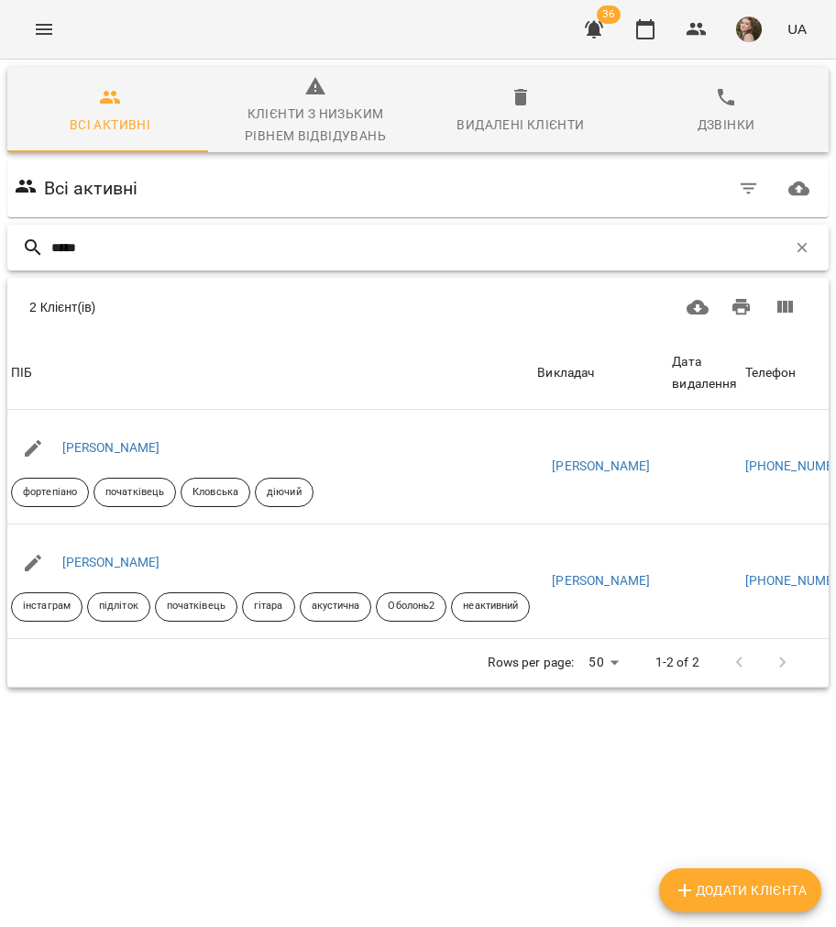
type input "*****"
click at [102, 453] on link "Алла Осіпова" at bounding box center [111, 447] width 98 height 15
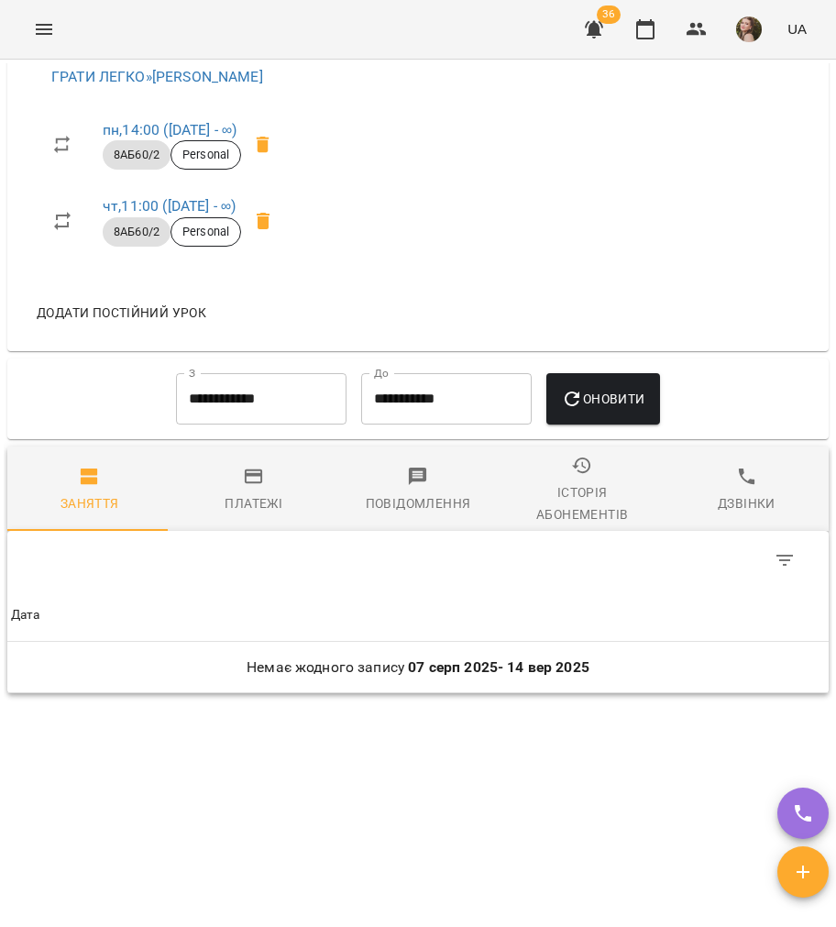
scroll to position [1595, 0]
click at [227, 480] on span "Платежі" at bounding box center [253, 490] width 142 height 49
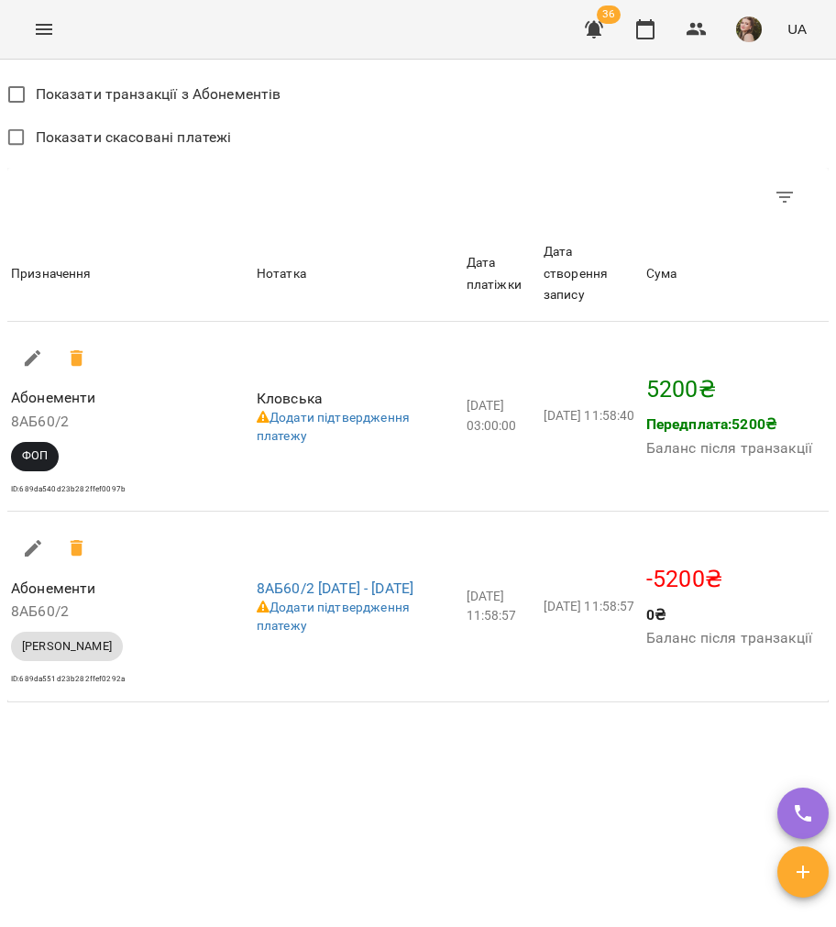
scroll to position [2165, 0]
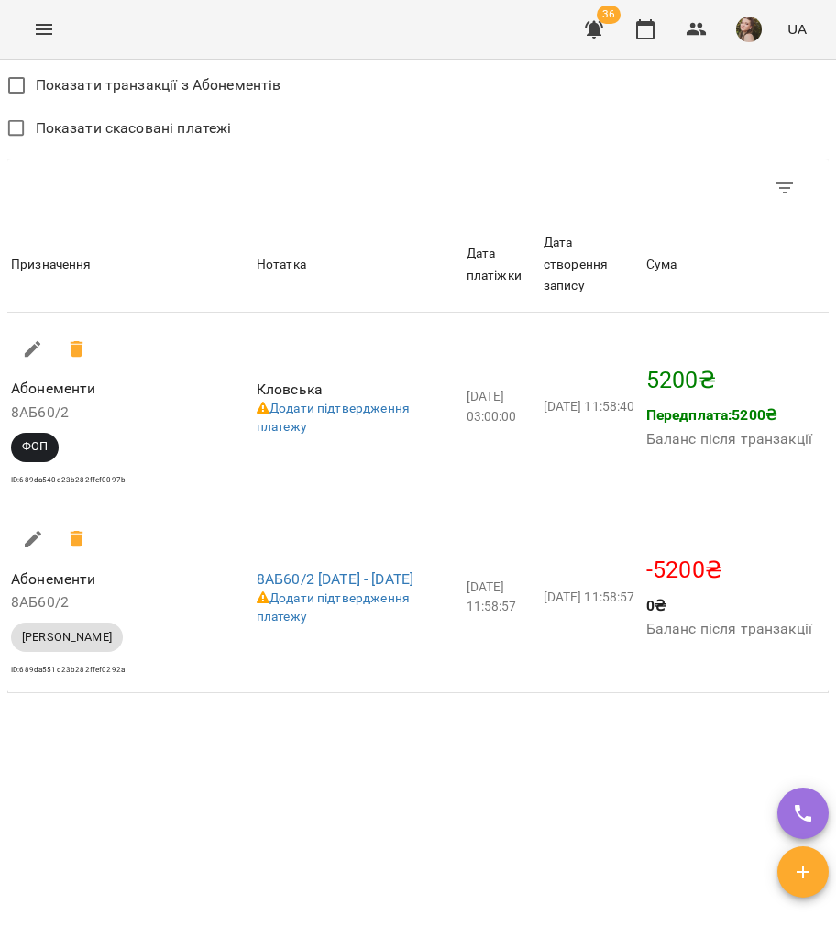
click at [20, 350] on button "button" at bounding box center [33, 349] width 44 height 44
select select "***"
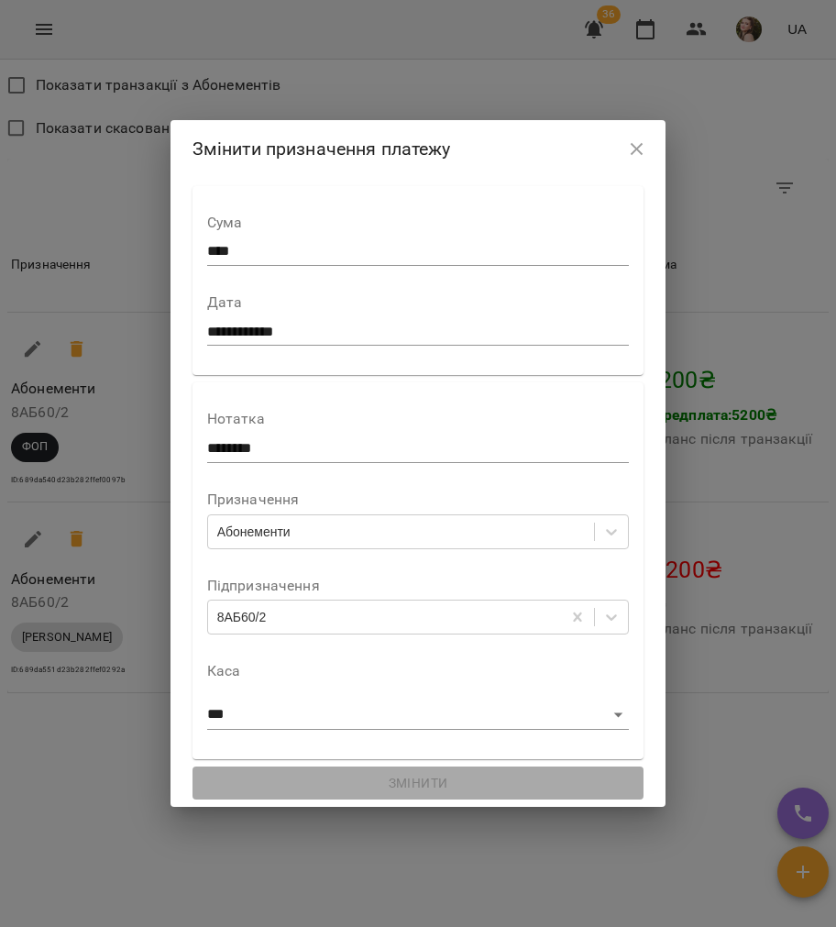
click at [317, 532] on div "Абонементи" at bounding box center [401, 531] width 387 height 30
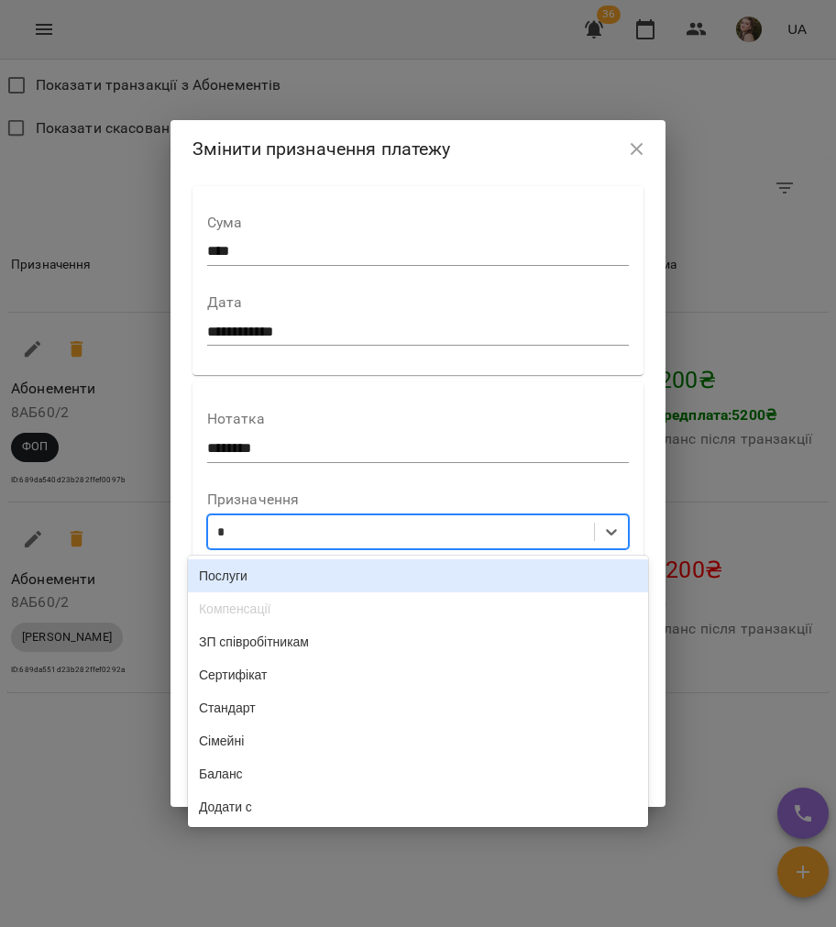
type input "**"
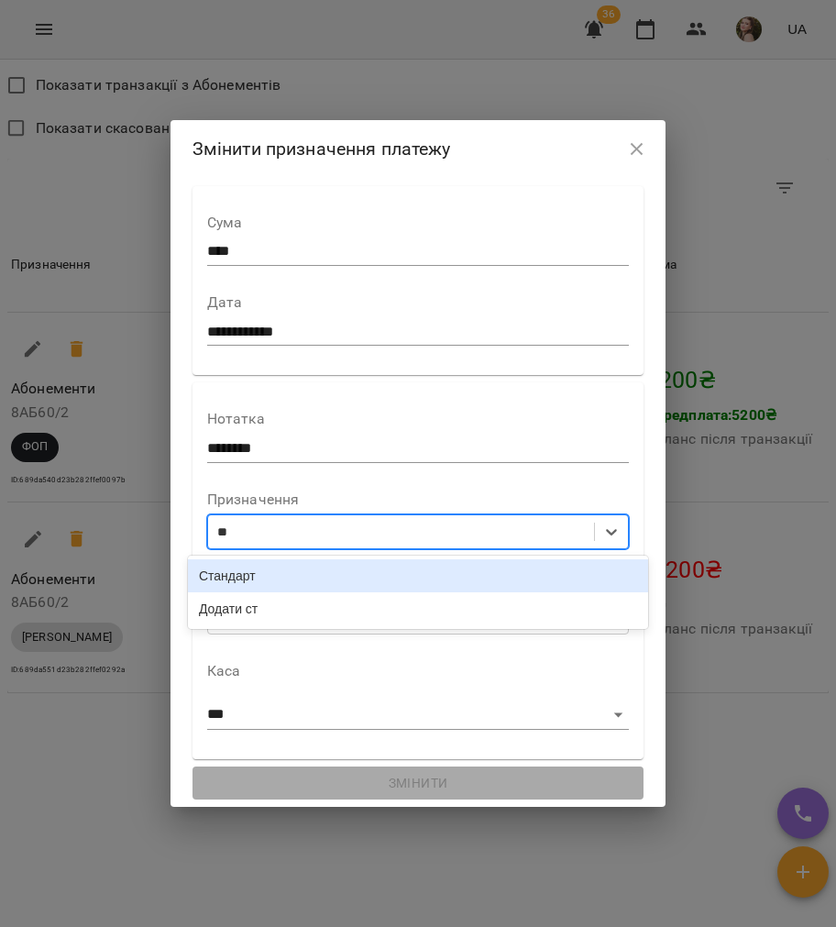
click at [339, 569] on div "Стандарт" at bounding box center [418, 575] width 460 height 33
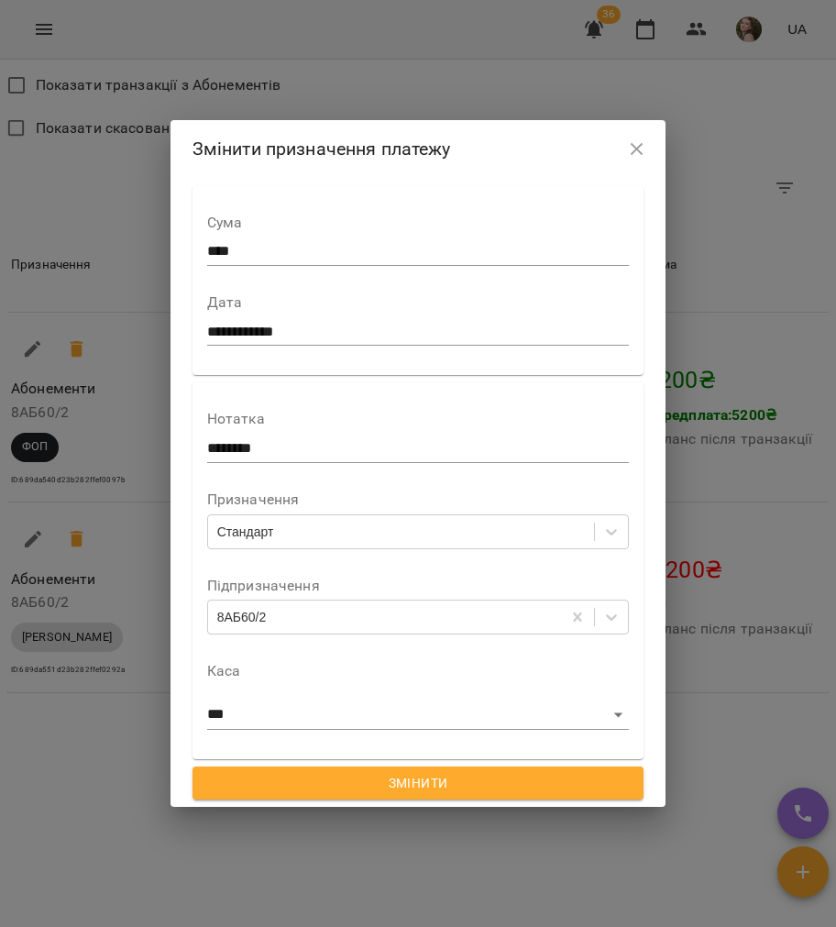
drag, startPoint x: 291, startPoint y: 650, endPoint x: 297, endPoint y: 631, distance: 20.0
click at [295, 645] on div "**********" at bounding box center [418, 570] width 423 height 346
click at [297, 631] on div "8АБ60/2" at bounding box center [385, 617] width 354 height 30
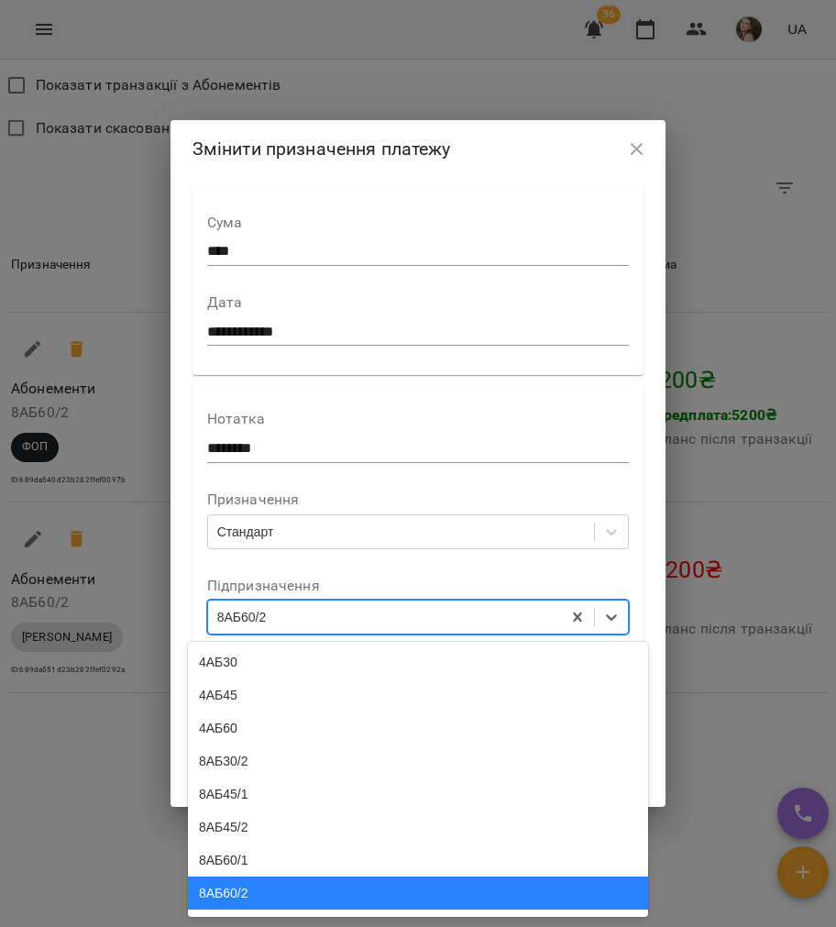
click at [236, 909] on div "8АБ60/2" at bounding box center [418, 892] width 460 height 33
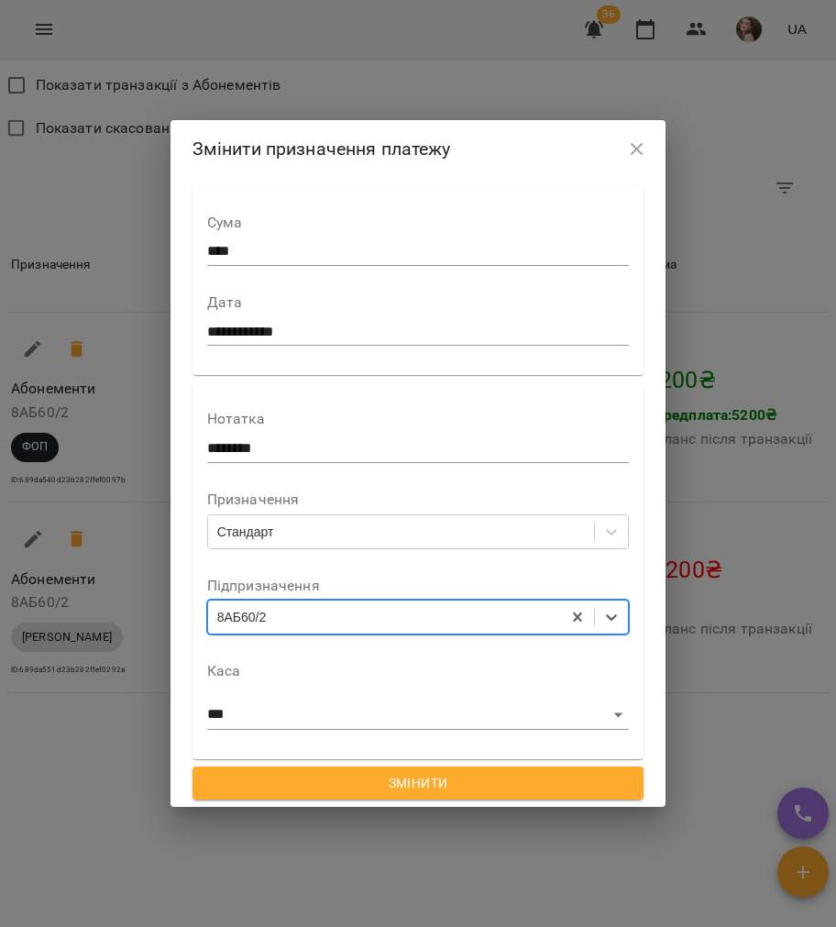
click at [268, 777] on span "Змінити" at bounding box center [418, 783] width 423 height 22
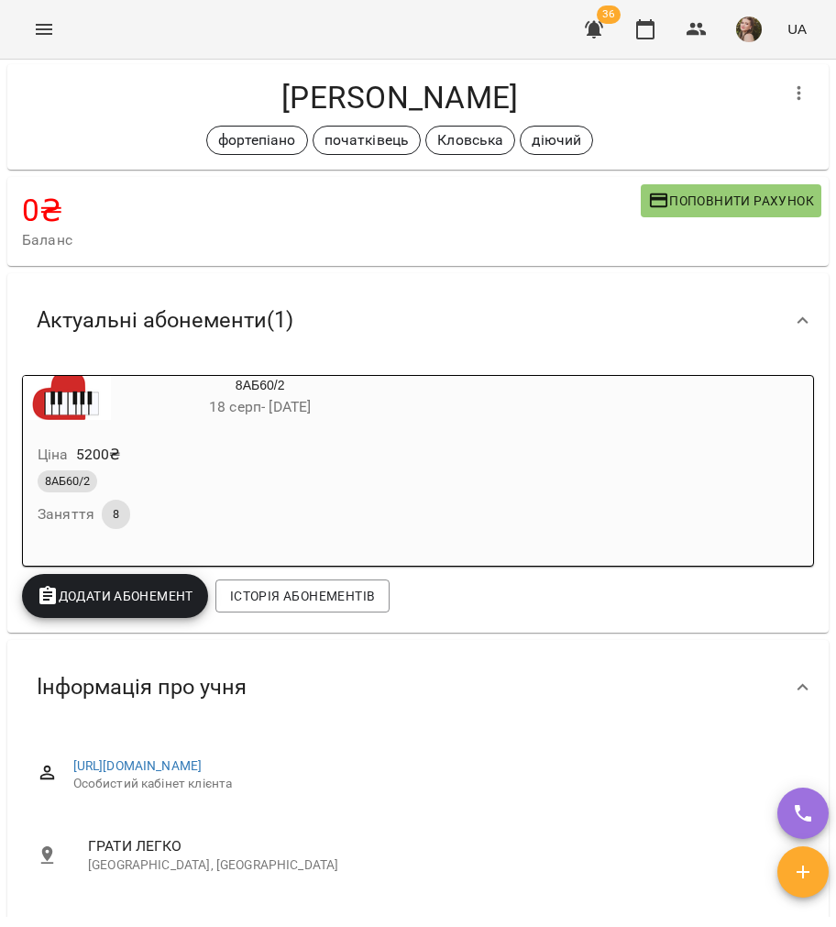
scroll to position [0, 0]
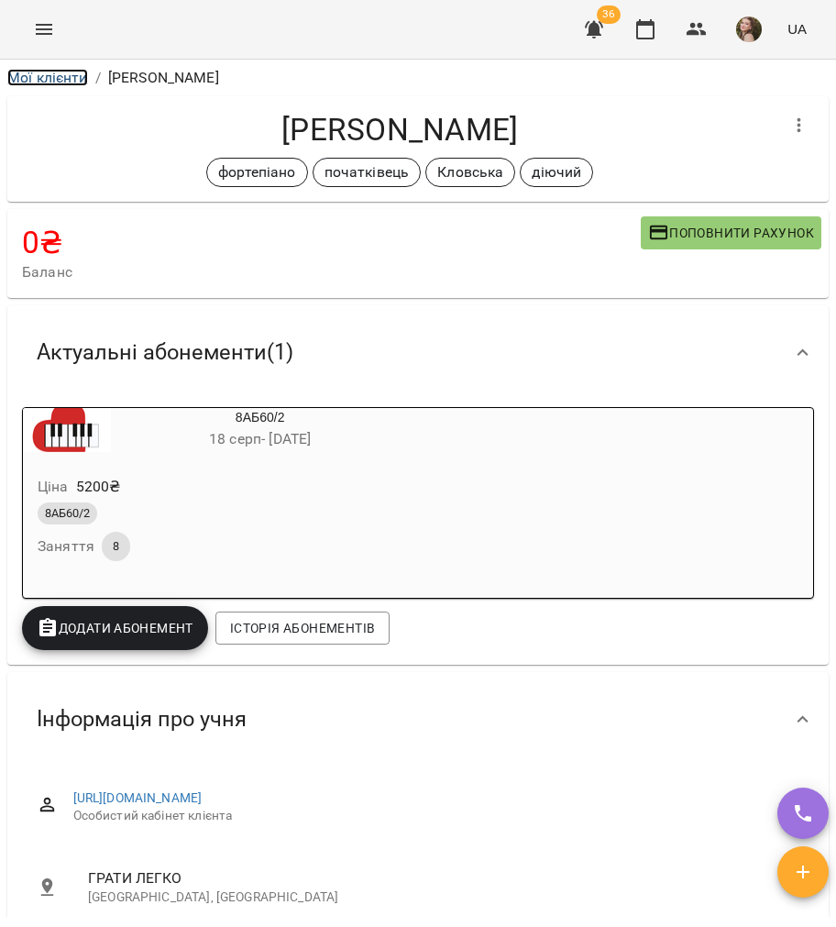
click at [53, 77] on link "Мої клієнти" at bounding box center [47, 77] width 81 height 17
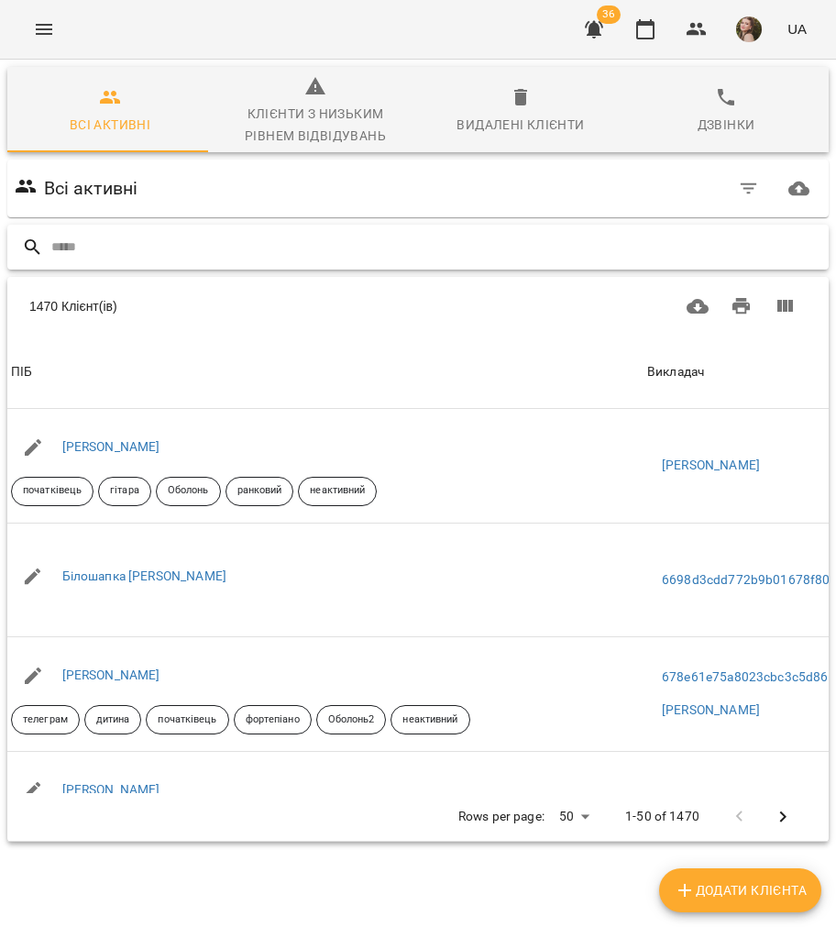
click at [276, 253] on input "text" at bounding box center [436, 247] width 770 height 30
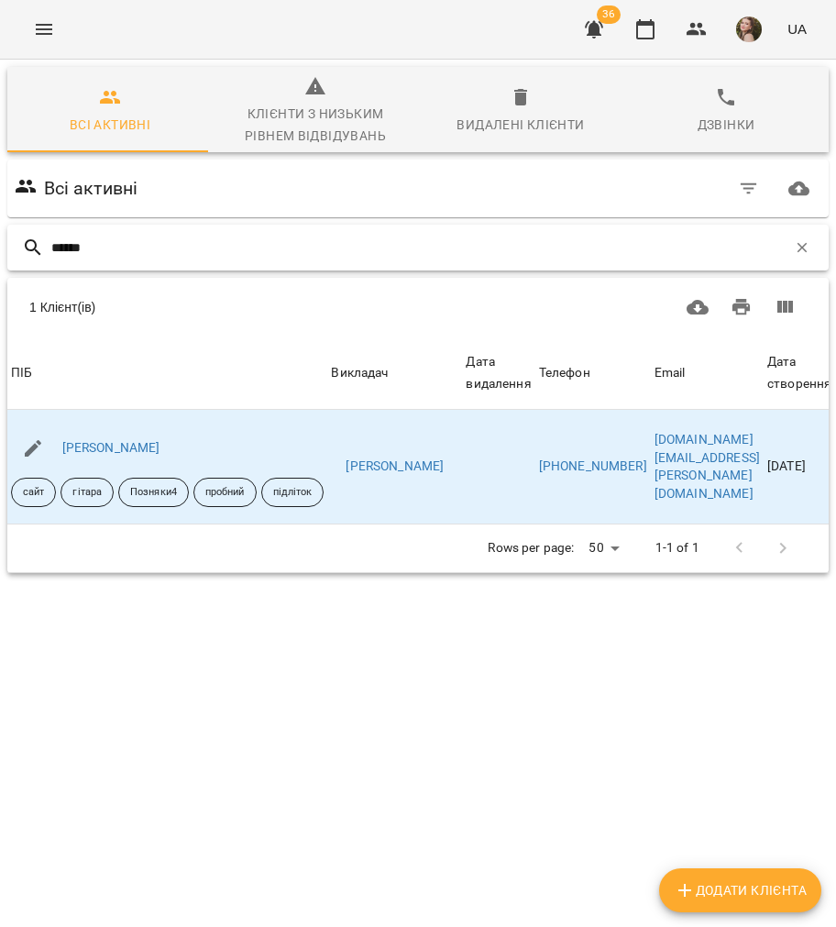
type input "******"
click at [112, 452] on link "[PERSON_NAME]" at bounding box center [111, 447] width 98 height 15
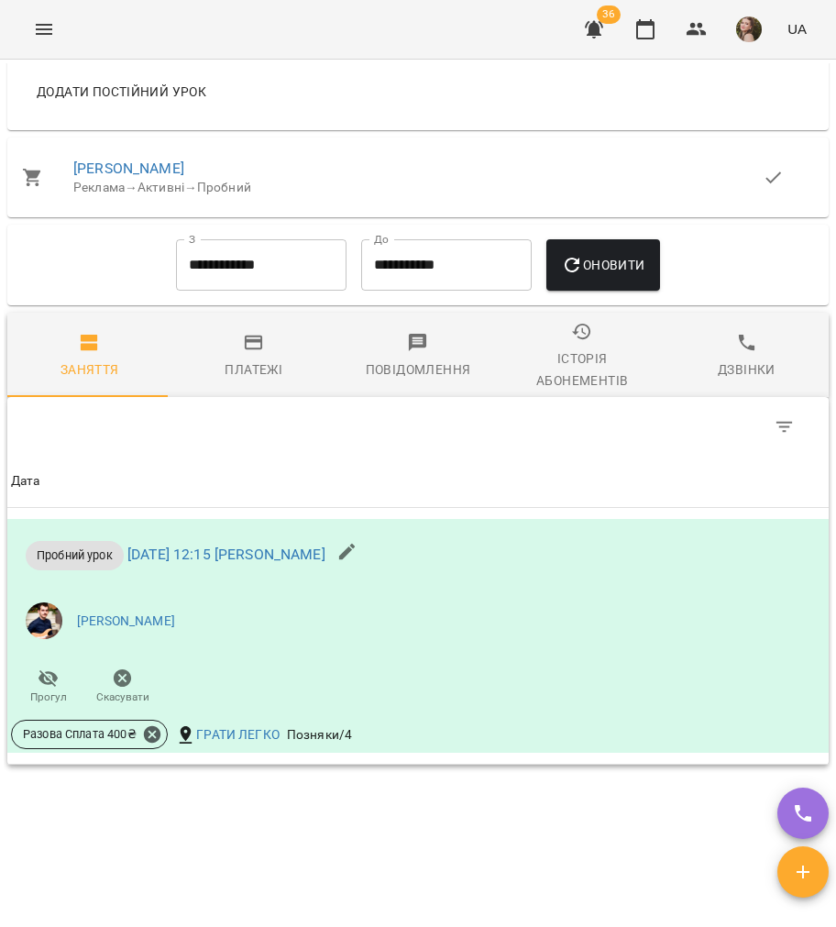
click at [242, 369] on span "Платежі" at bounding box center [253, 356] width 142 height 49
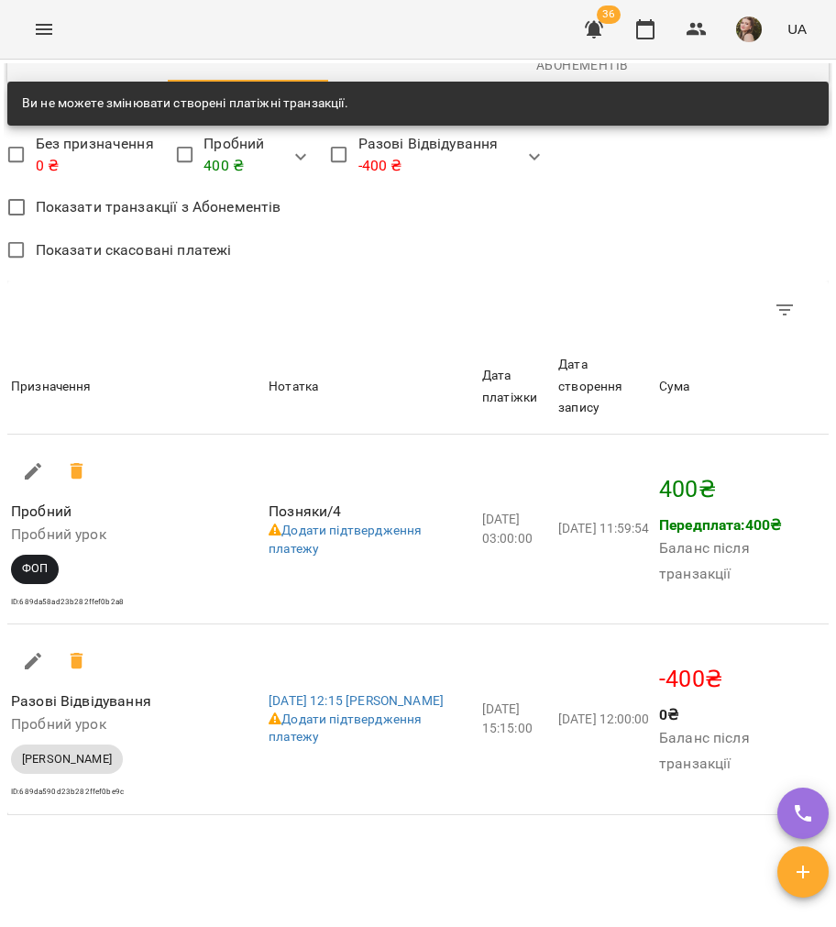
scroll to position [1918, 0]
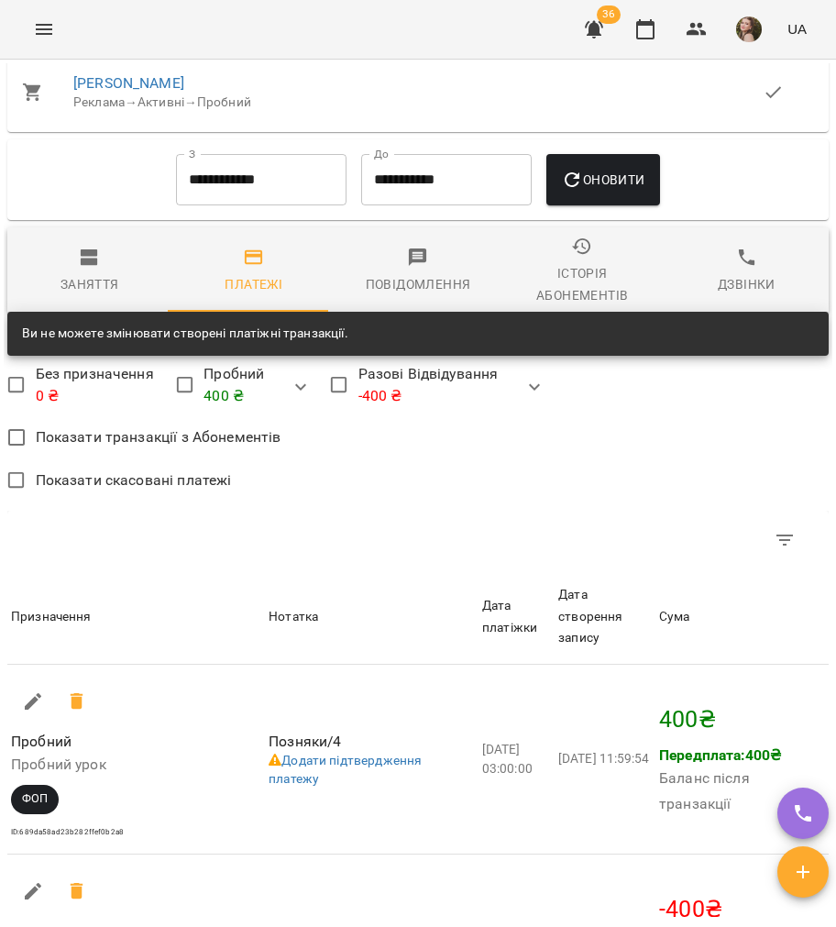
click at [59, 313] on button "Заняття" at bounding box center [89, 269] width 164 height 85
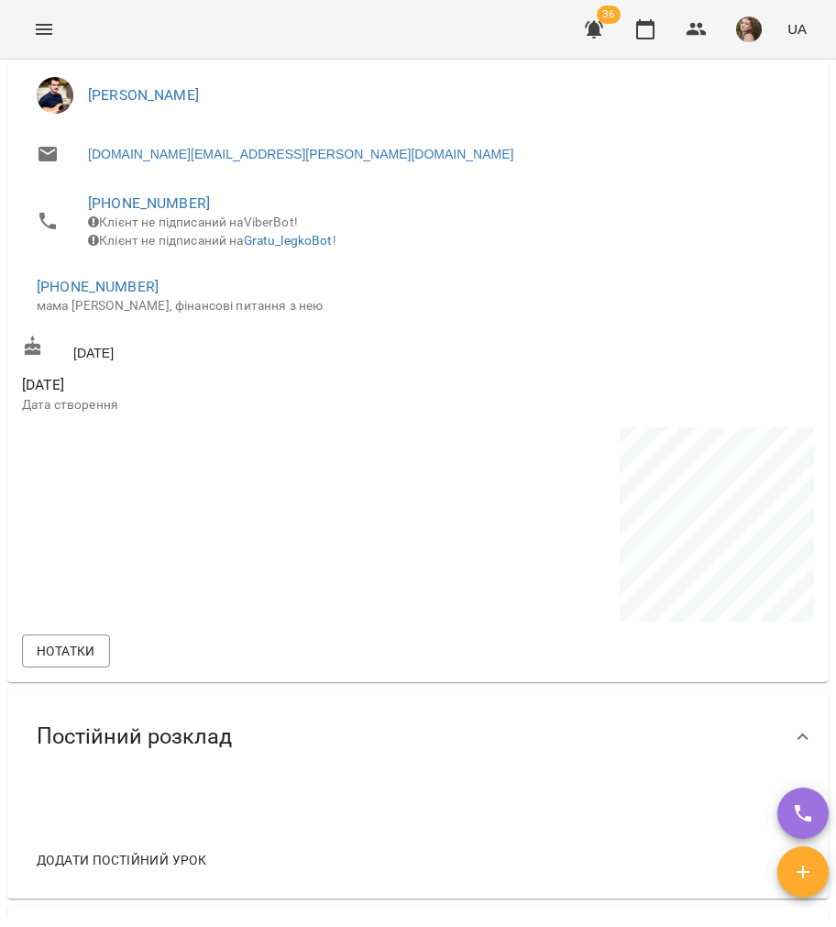
scroll to position [0, 0]
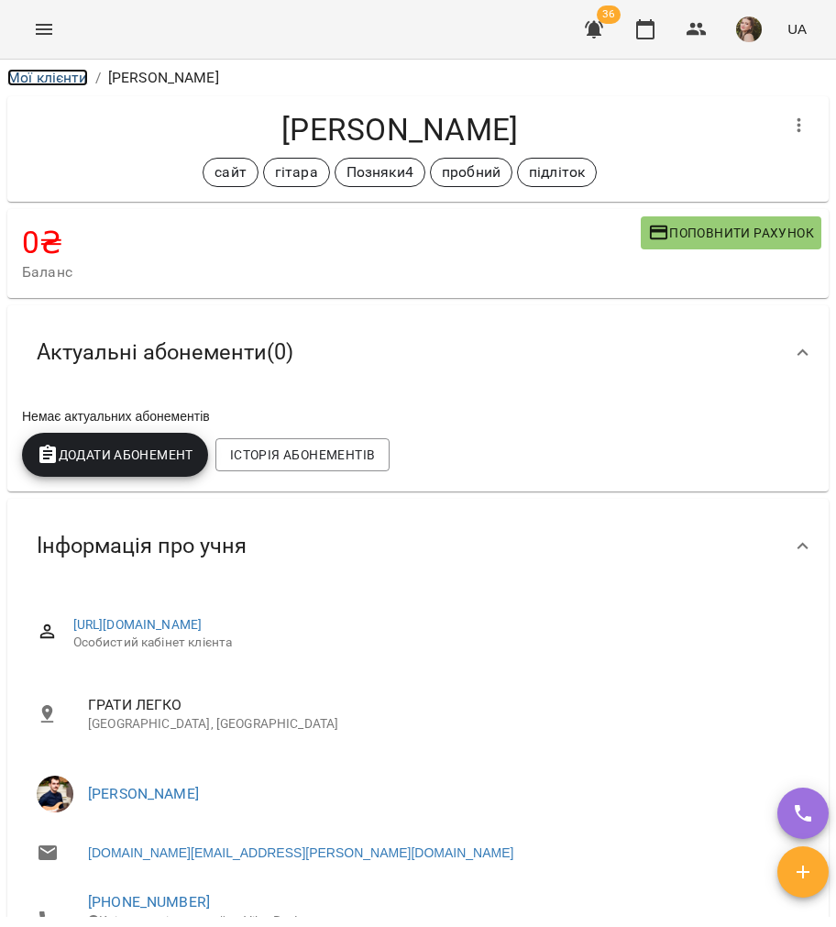
click at [28, 76] on link "Мої клієнти" at bounding box center [47, 77] width 81 height 17
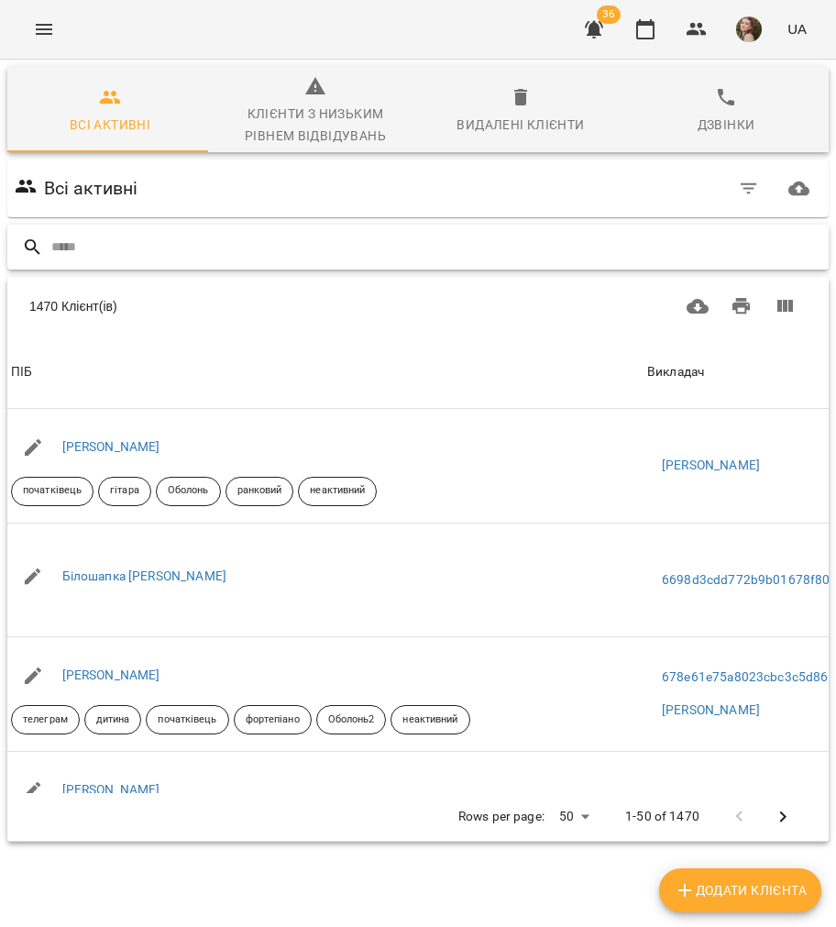
click at [140, 240] on input "text" at bounding box center [436, 247] width 770 height 30
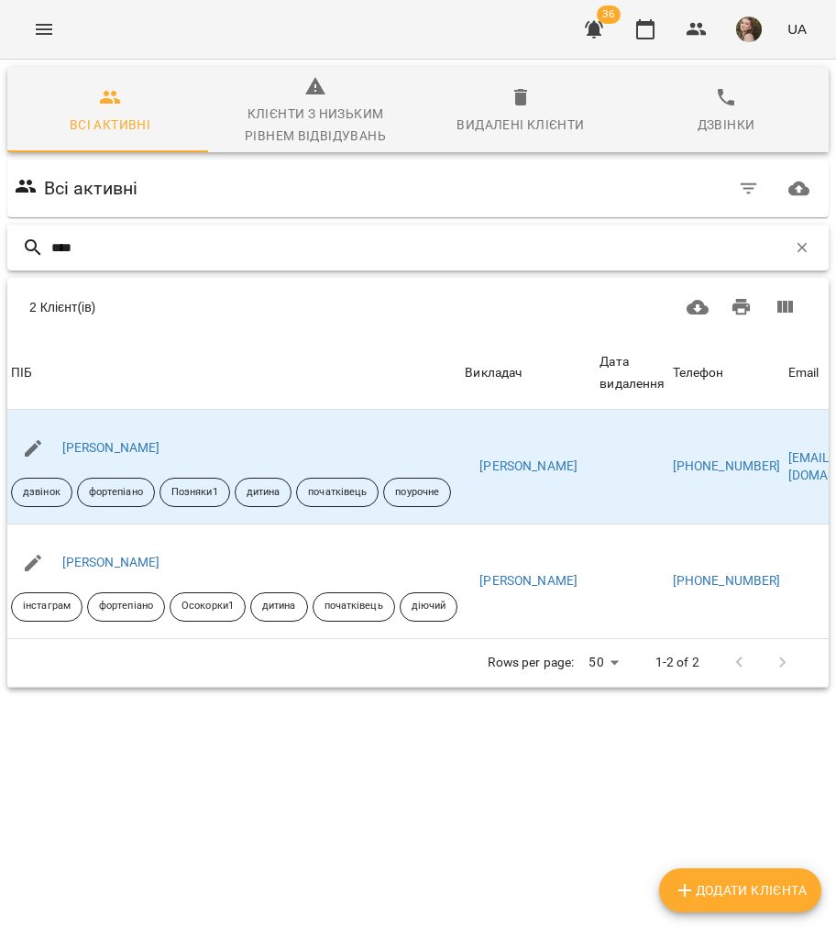
type input "****"
click at [160, 452] on link "[PERSON_NAME]" at bounding box center [111, 447] width 98 height 15
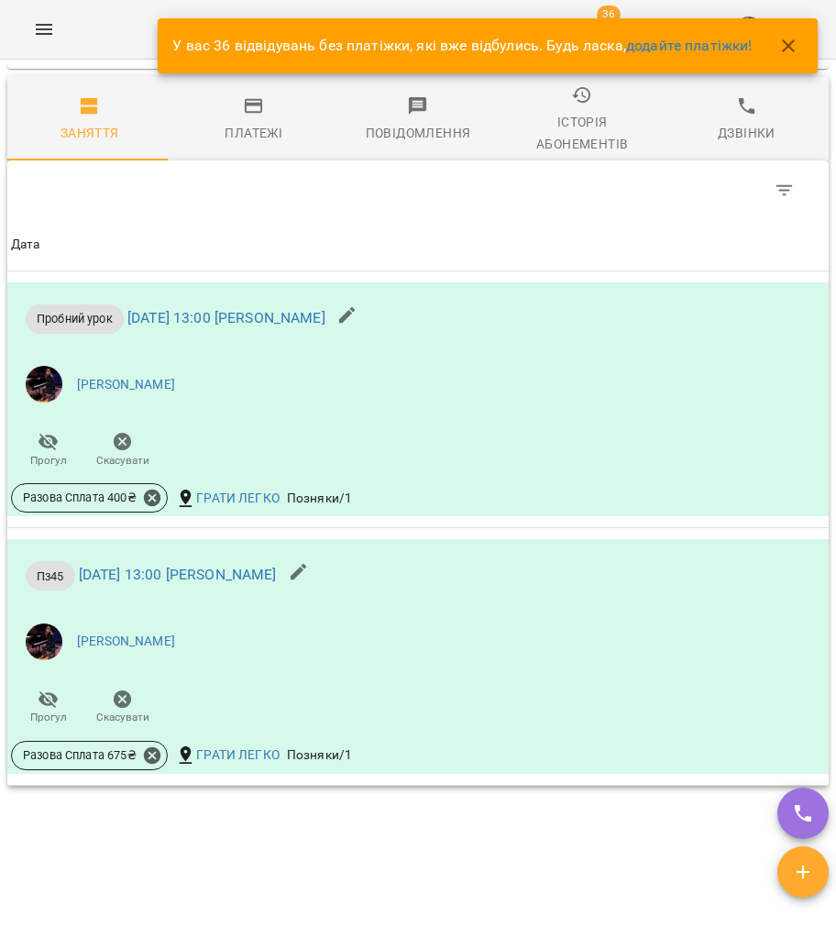
scroll to position [1681, 0]
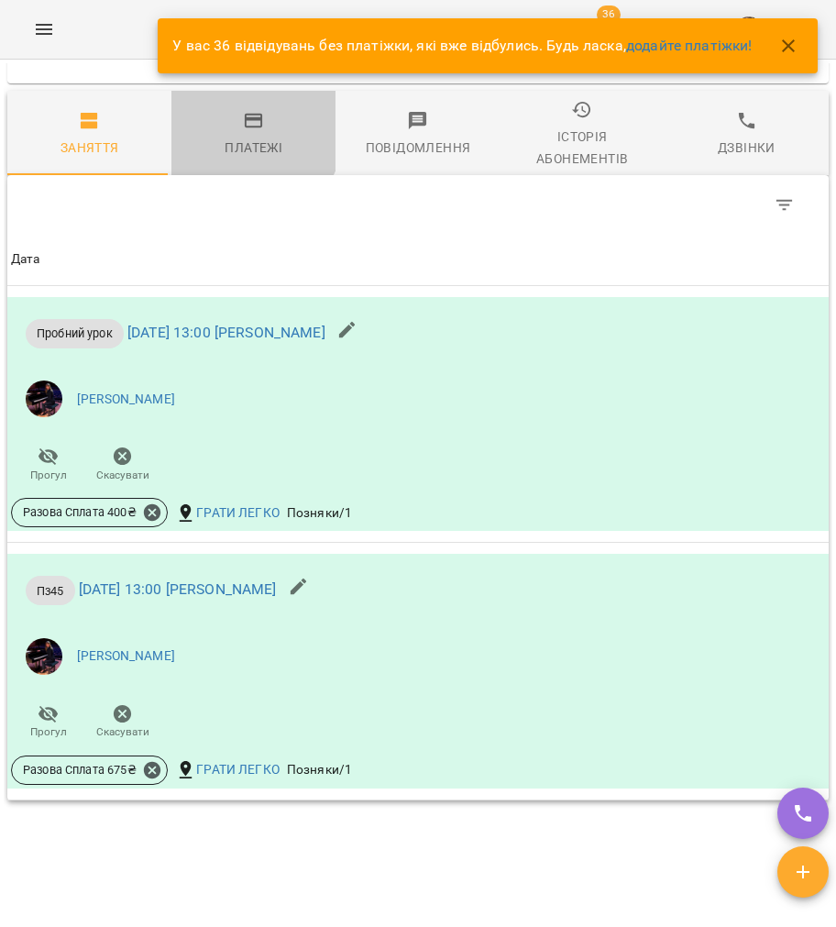
click at [243, 132] on icon "button" at bounding box center [254, 121] width 22 height 22
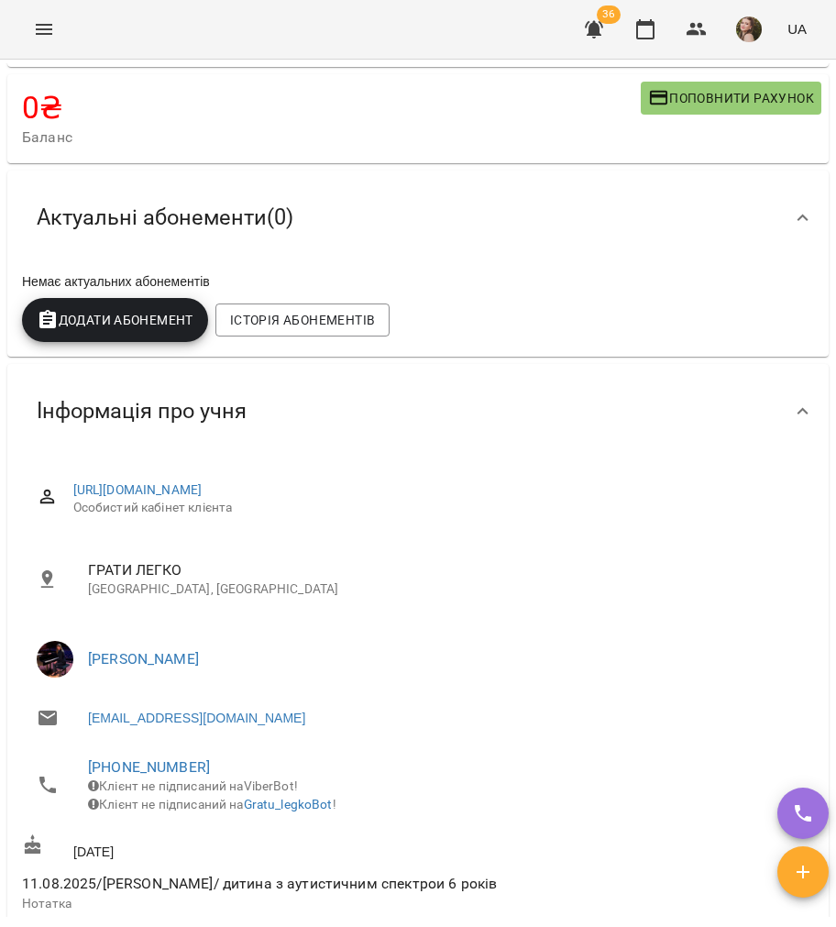
scroll to position [0, 0]
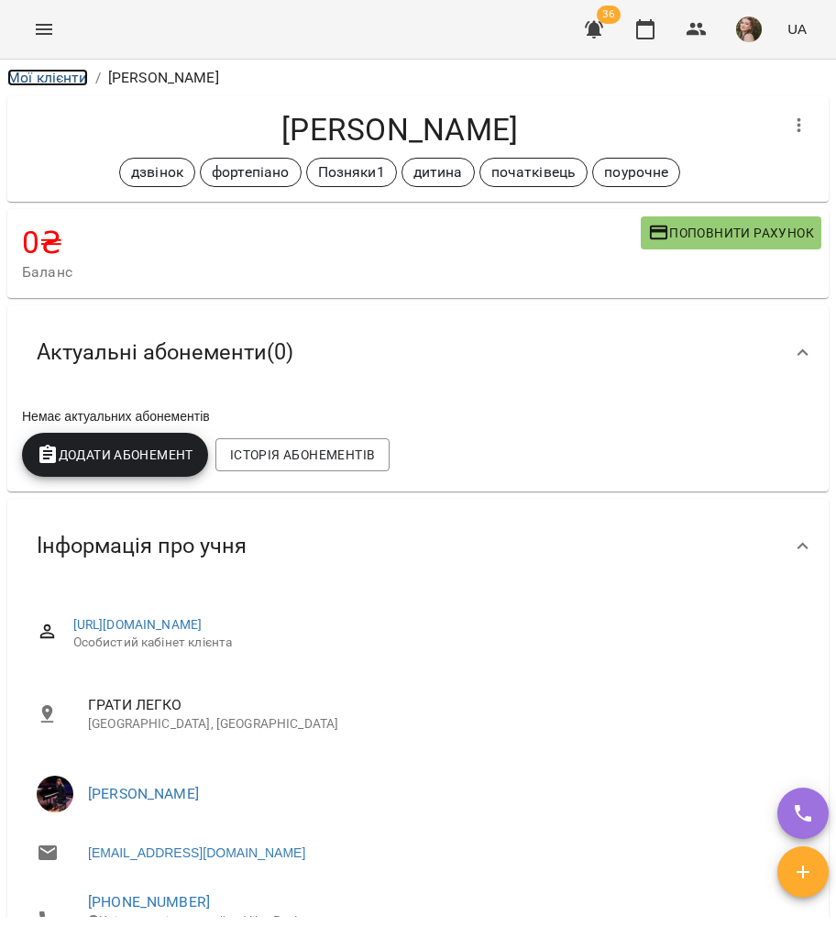
click at [82, 71] on link "Мої клієнти" at bounding box center [47, 77] width 81 height 17
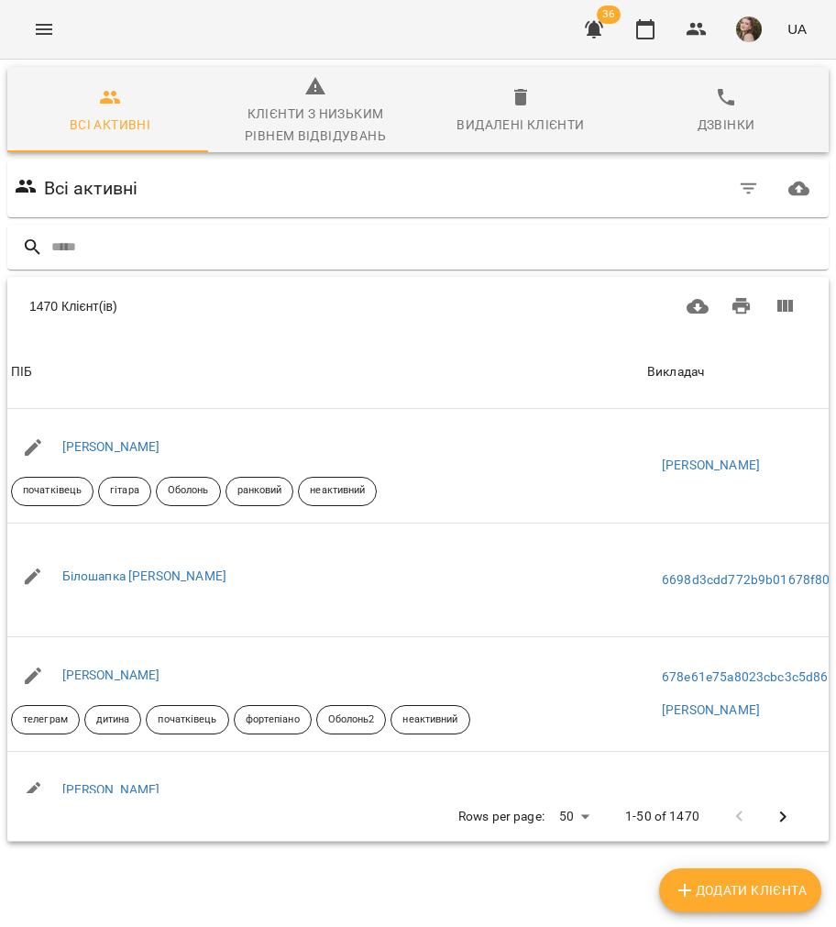
click at [117, 257] on input "text" at bounding box center [436, 247] width 770 height 30
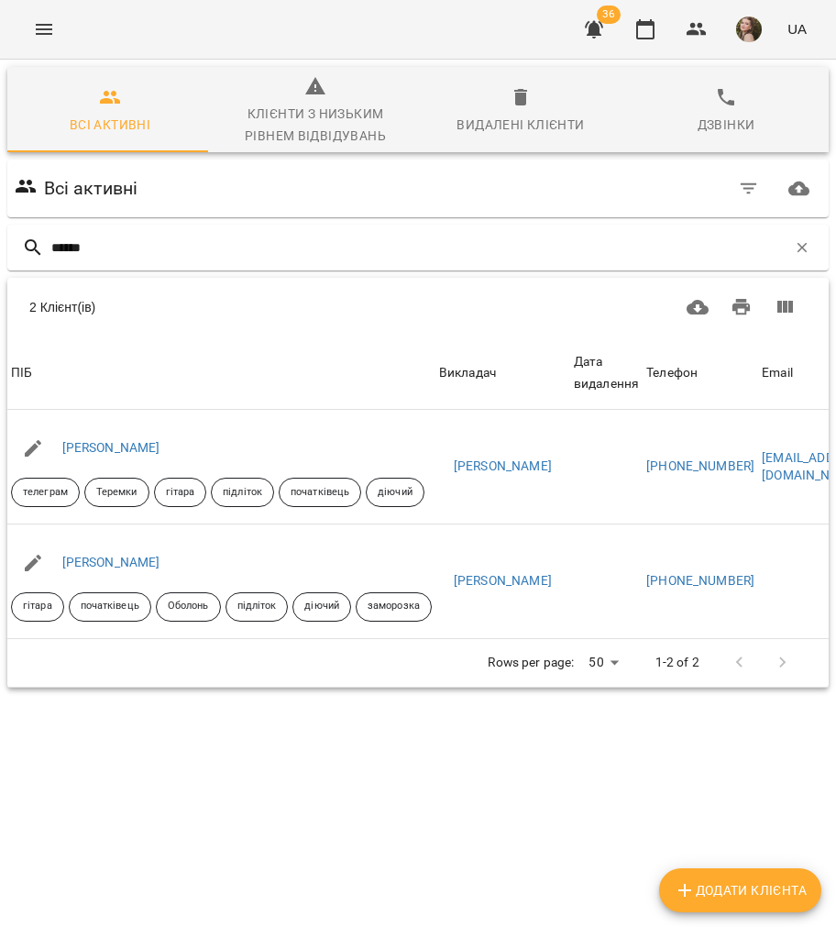
type input "******"
click at [136, 565] on link "Софія Кузьменко" at bounding box center [111, 561] width 98 height 15
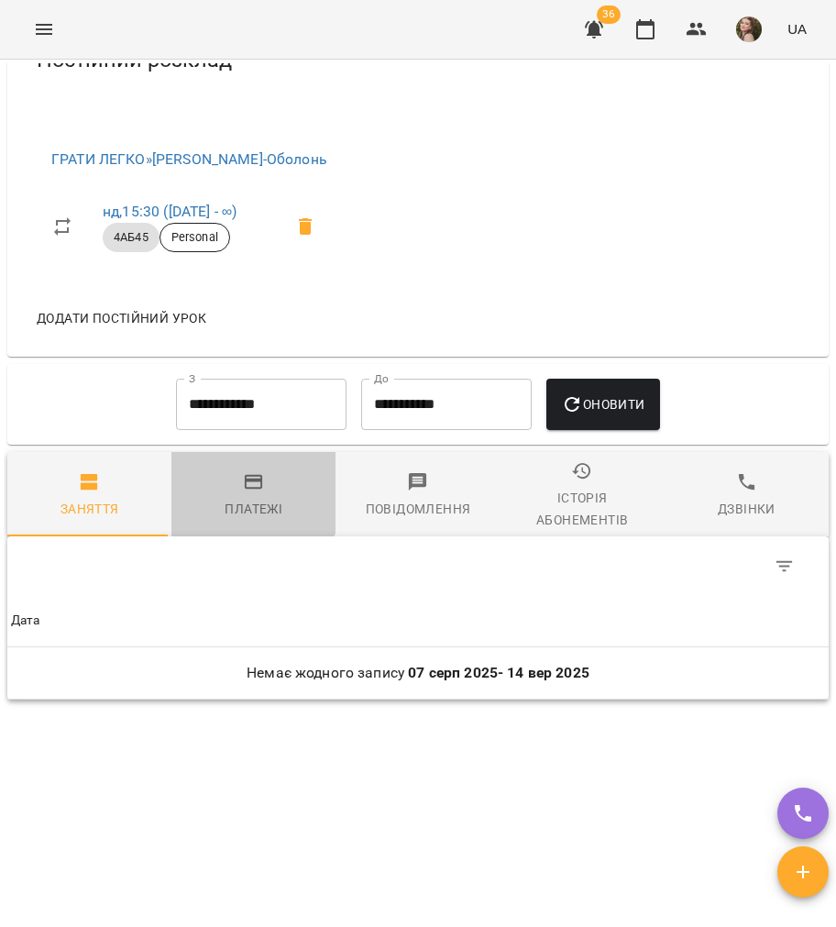
click at [230, 471] on span "Платежі" at bounding box center [253, 495] width 142 height 49
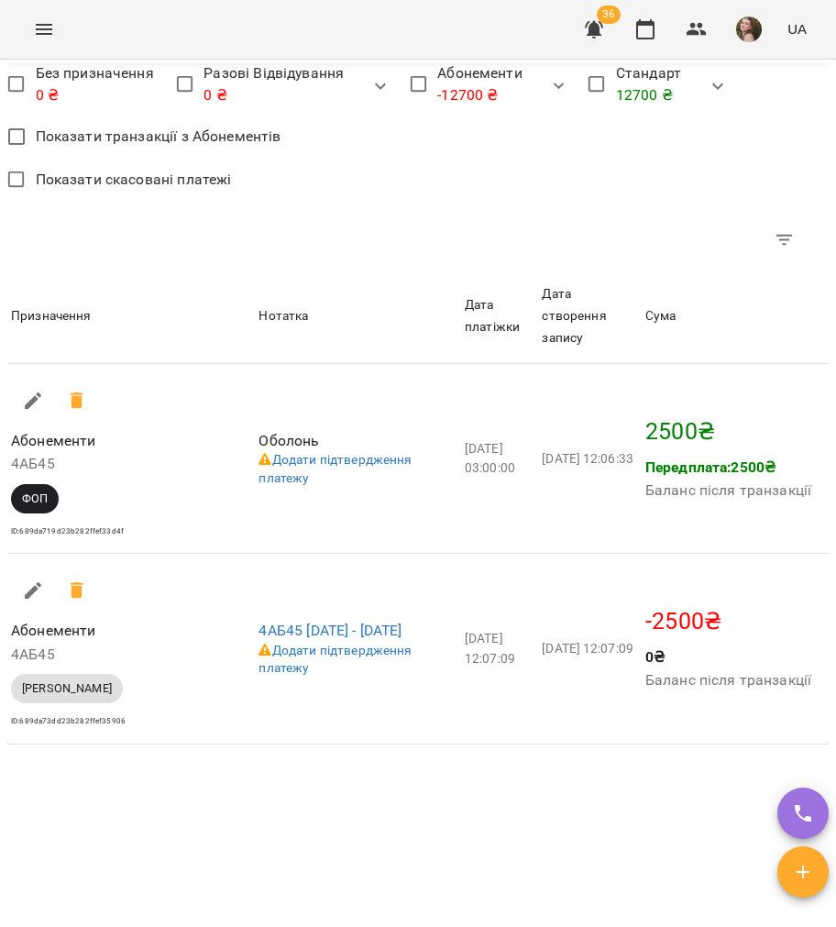
scroll to position [2153, 0]
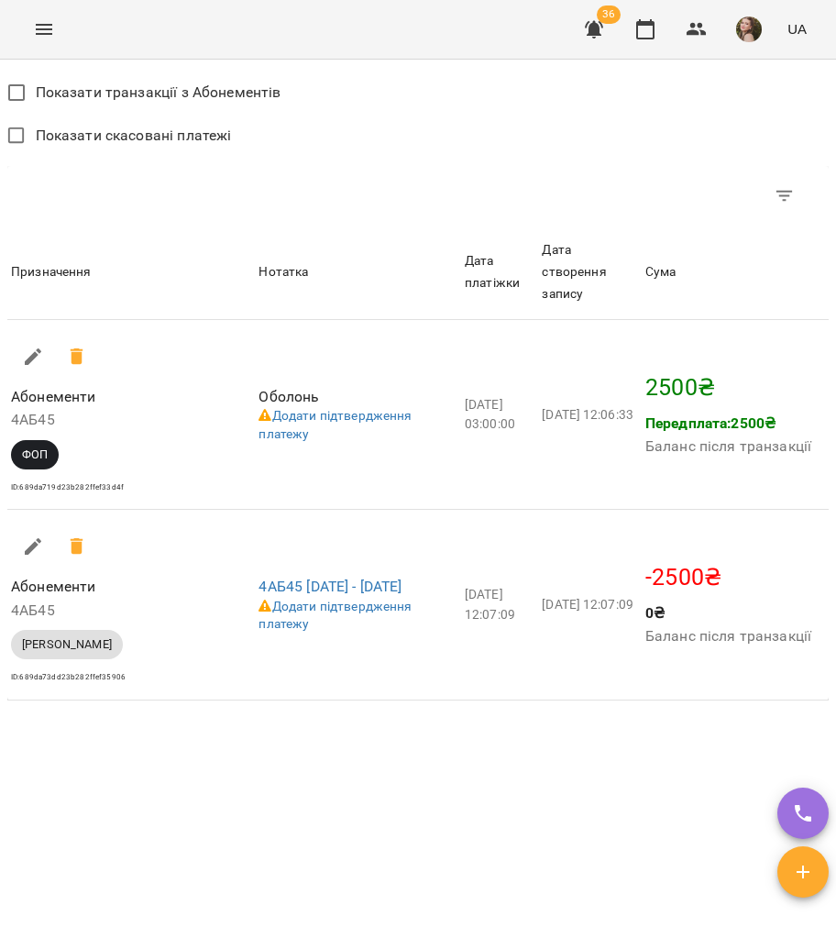
click at [26, 346] on icon "button" at bounding box center [33, 357] width 22 height 22
select select "***"
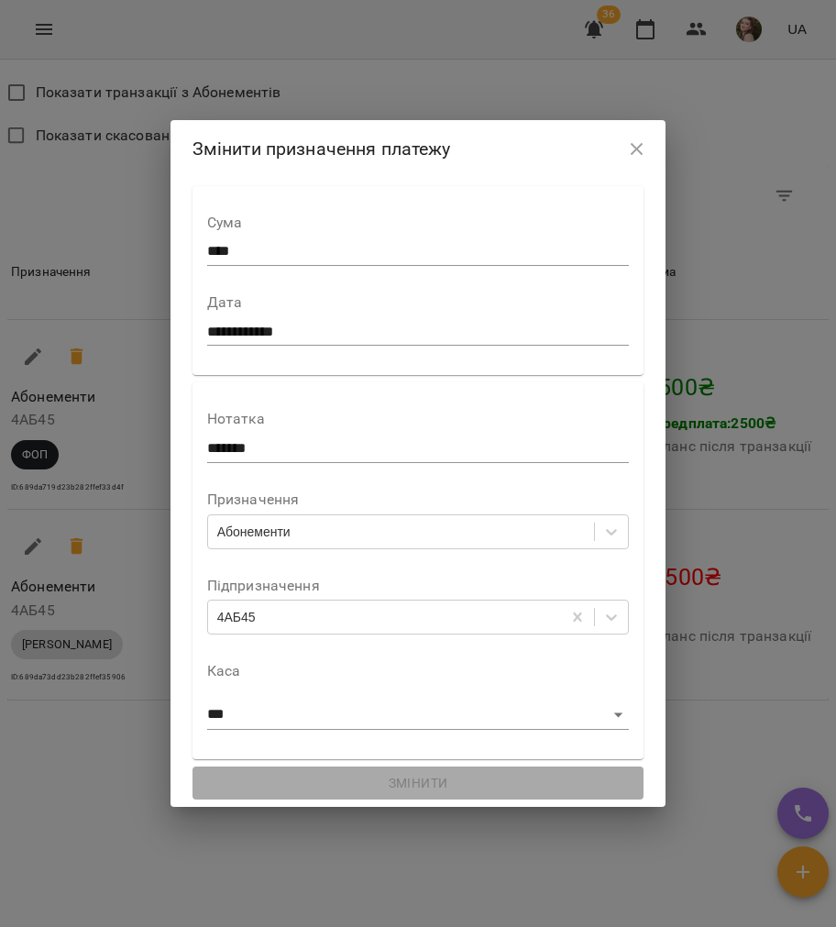
click at [255, 532] on div "Абонементи" at bounding box center [253, 531] width 73 height 18
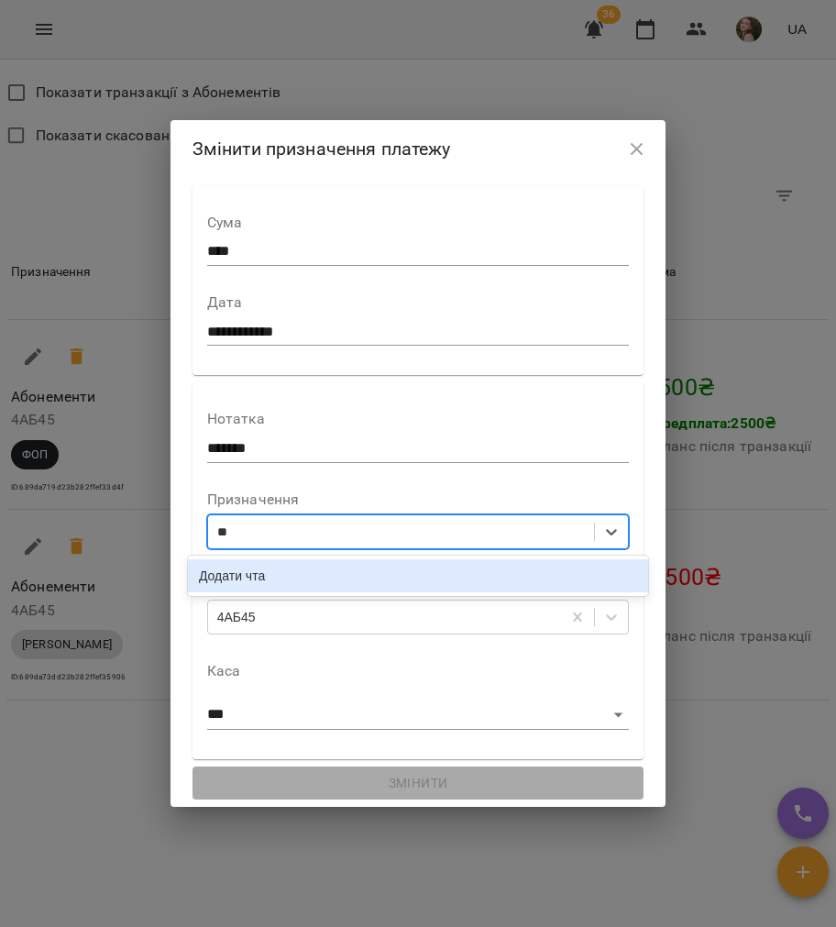
type input "*"
type input "***"
click at [293, 575] on div "Стандарт" at bounding box center [418, 575] width 460 height 33
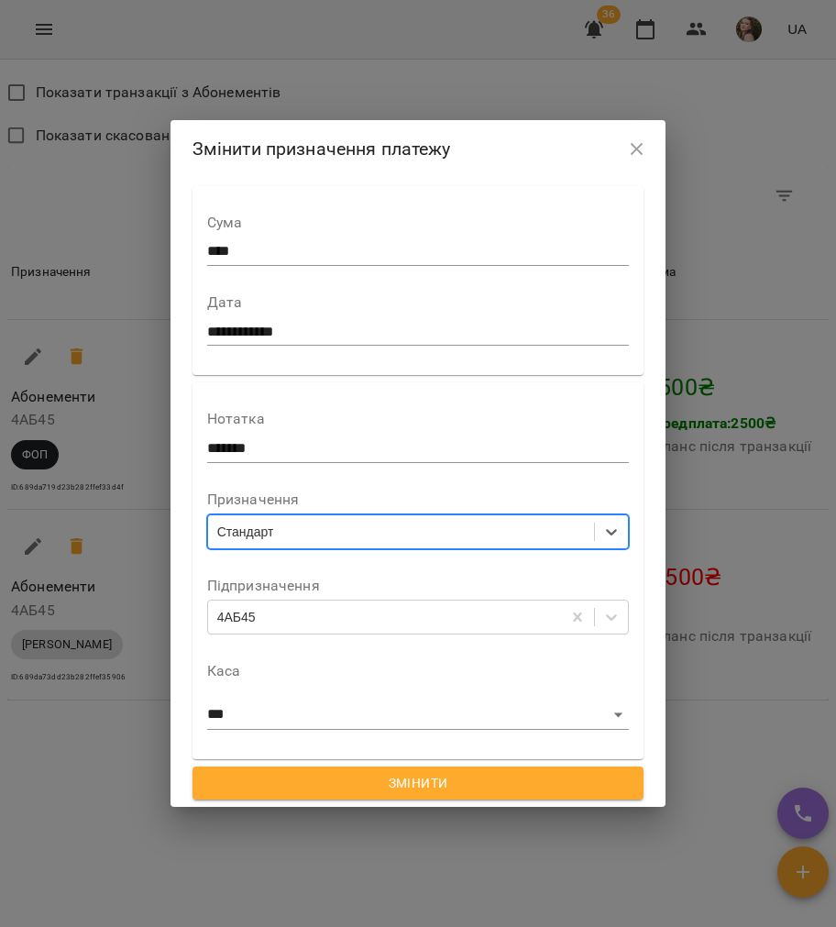
click at [270, 620] on div "4АБ45" at bounding box center [385, 617] width 354 height 30
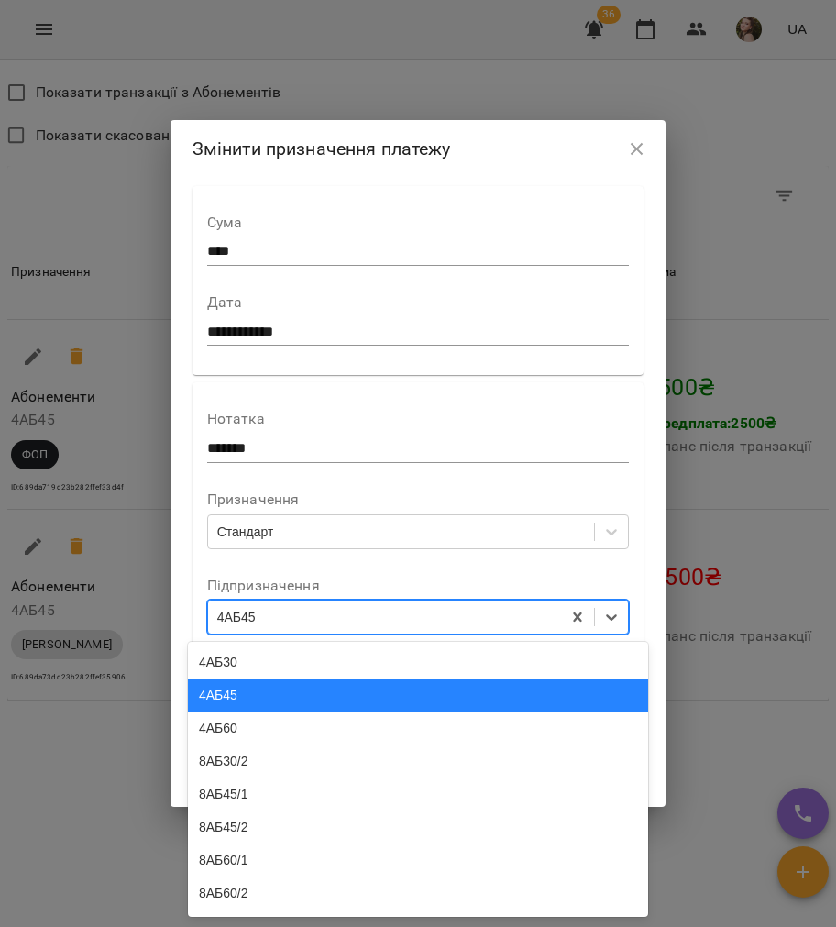
click at [260, 709] on div "4АБ45" at bounding box center [418, 694] width 460 height 33
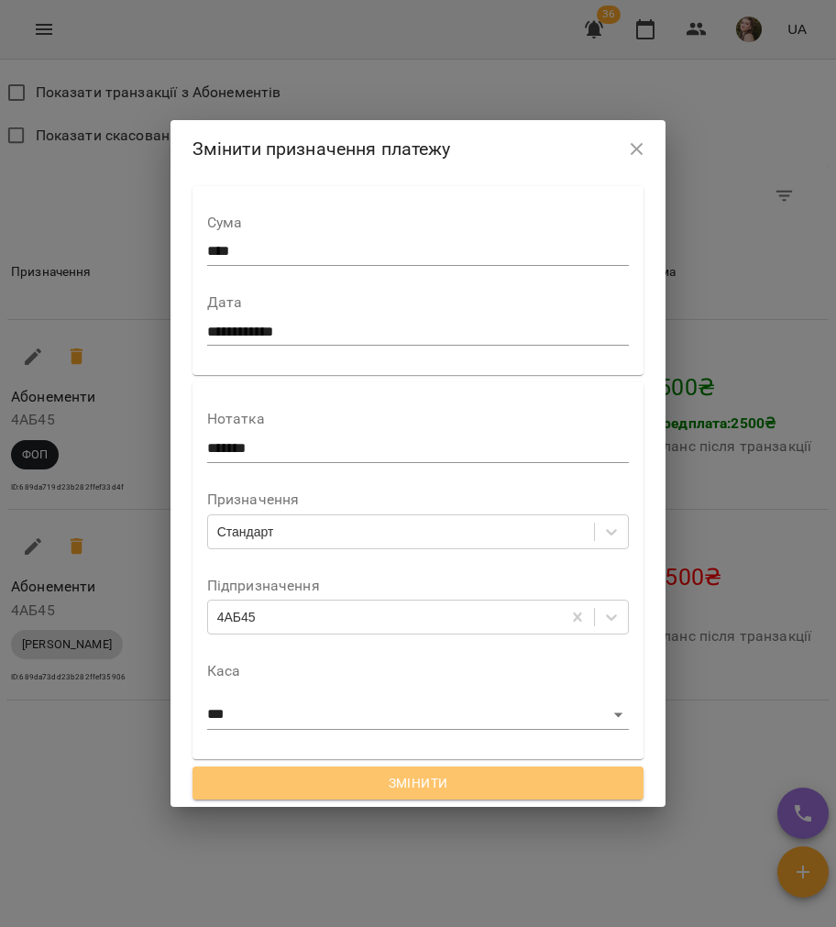
click at [290, 792] on span "Змінити" at bounding box center [418, 783] width 423 height 22
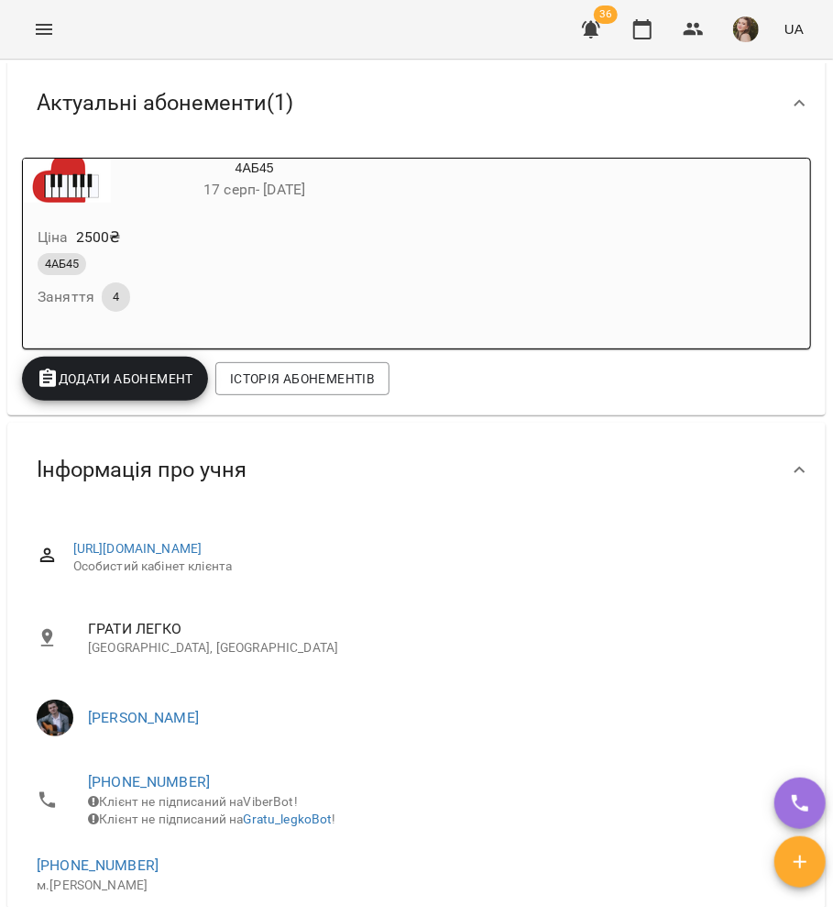
scroll to position [0, 0]
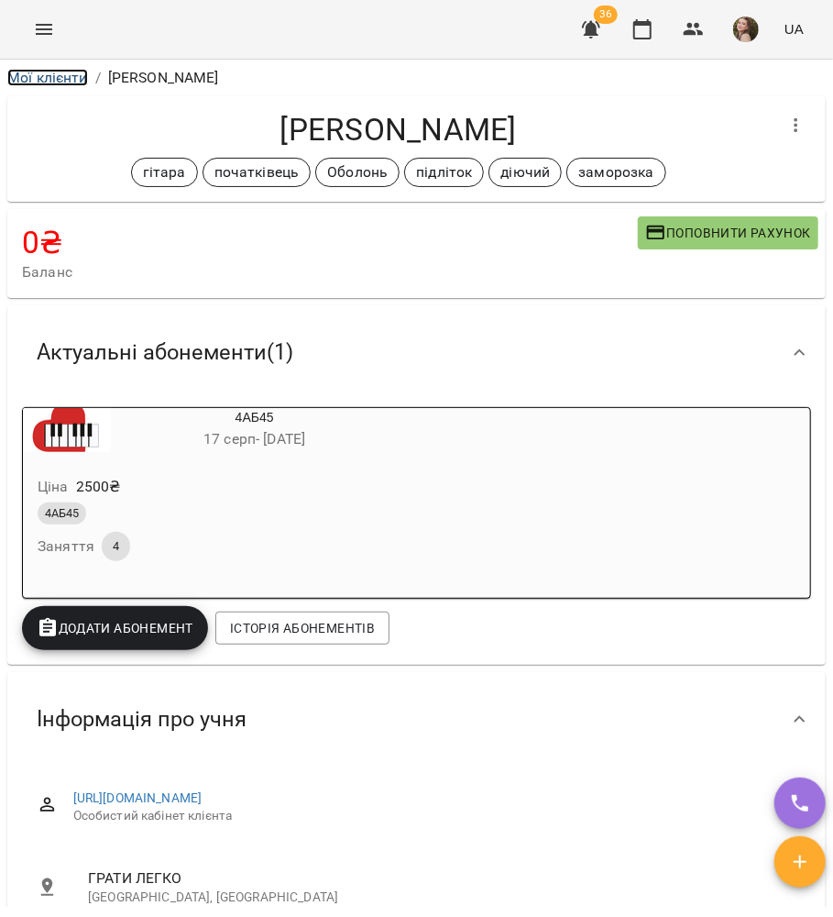
click at [53, 73] on link "Мої клієнти" at bounding box center [47, 77] width 81 height 17
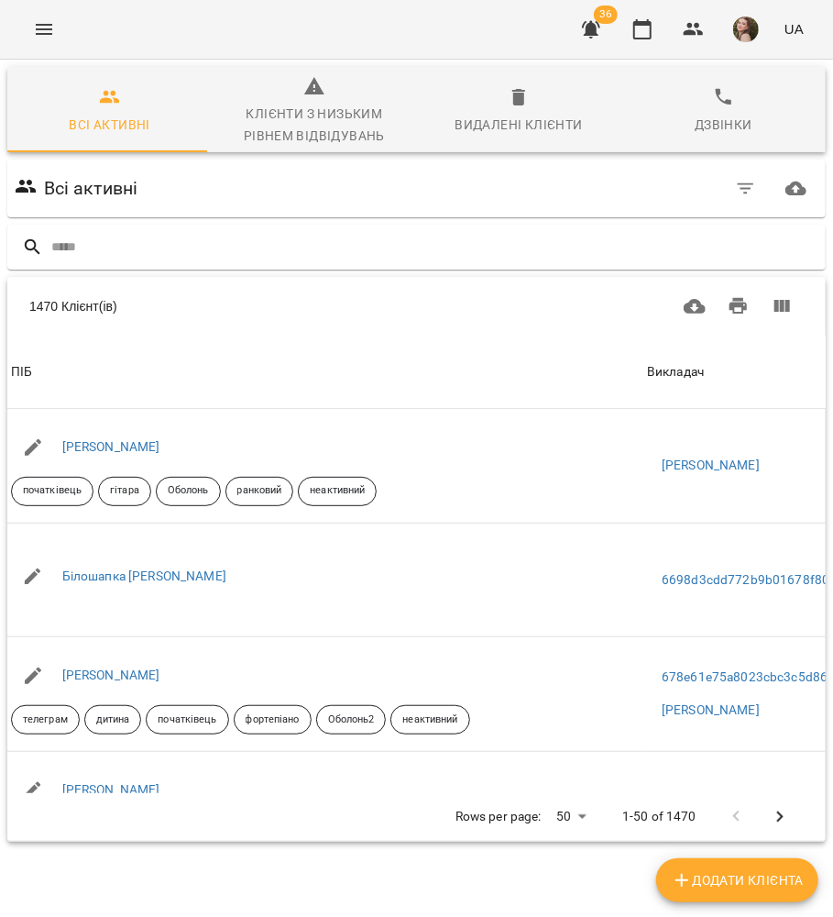
click at [379, 225] on div at bounding box center [416, 247] width 818 height 45
click at [392, 257] on input "text" at bounding box center [434, 247] width 767 height 30
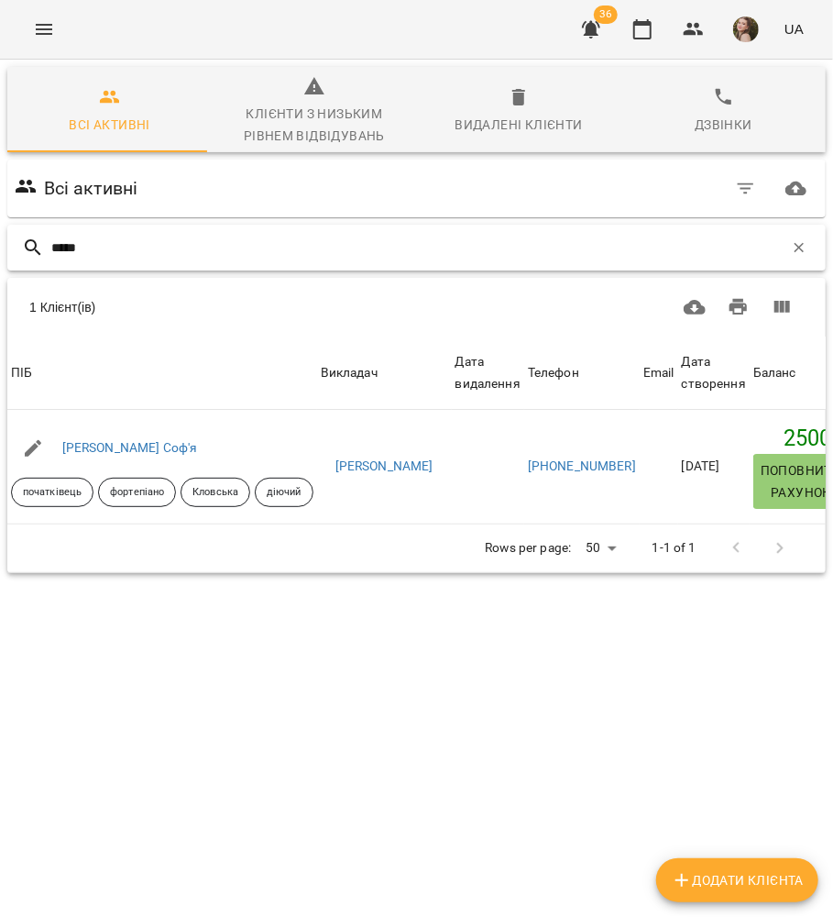
type input "*****"
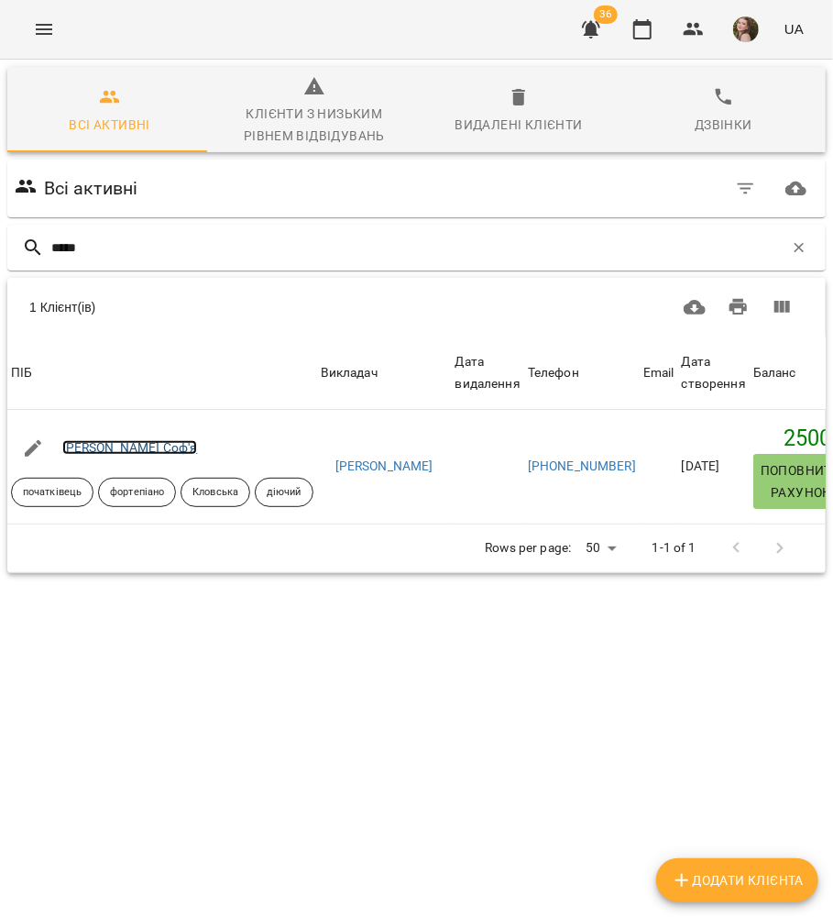
click at [140, 447] on link "[PERSON_NAME] Соф'я" at bounding box center [130, 447] width 136 height 15
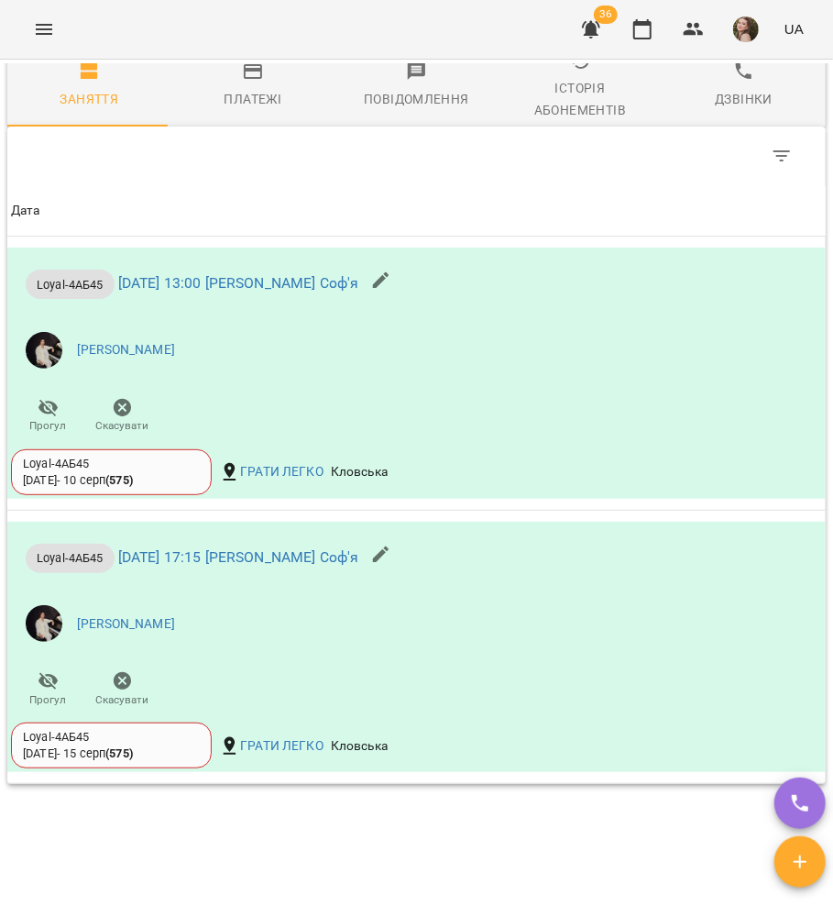
scroll to position [1833, 0]
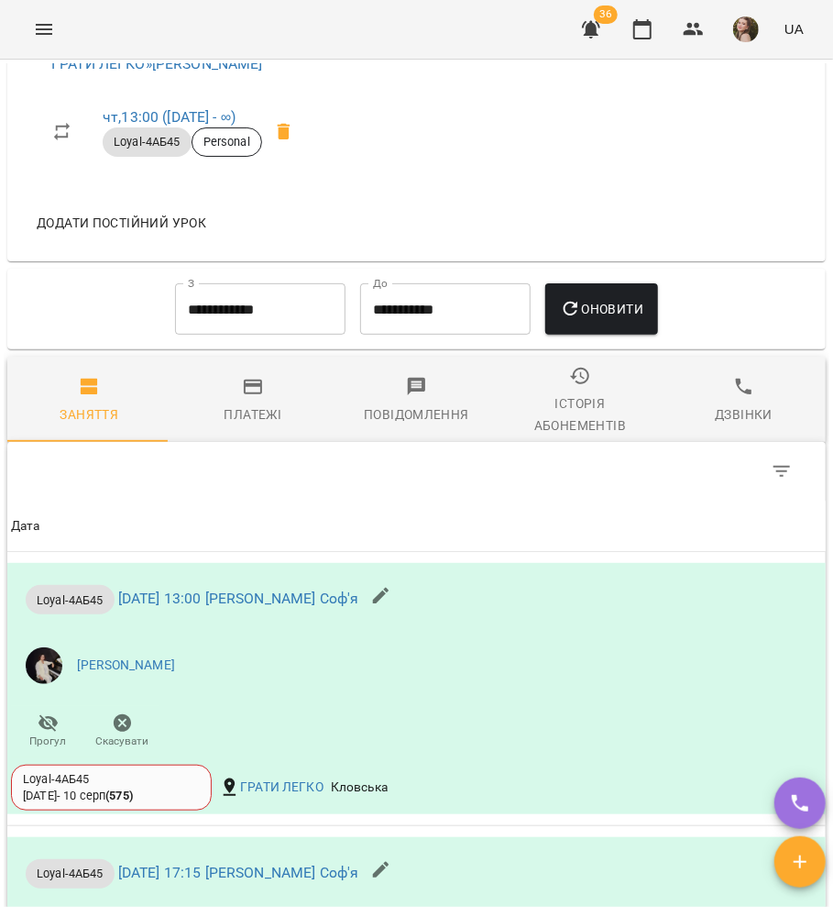
click at [236, 385] on button "Платежі" at bounding box center [253, 399] width 164 height 85
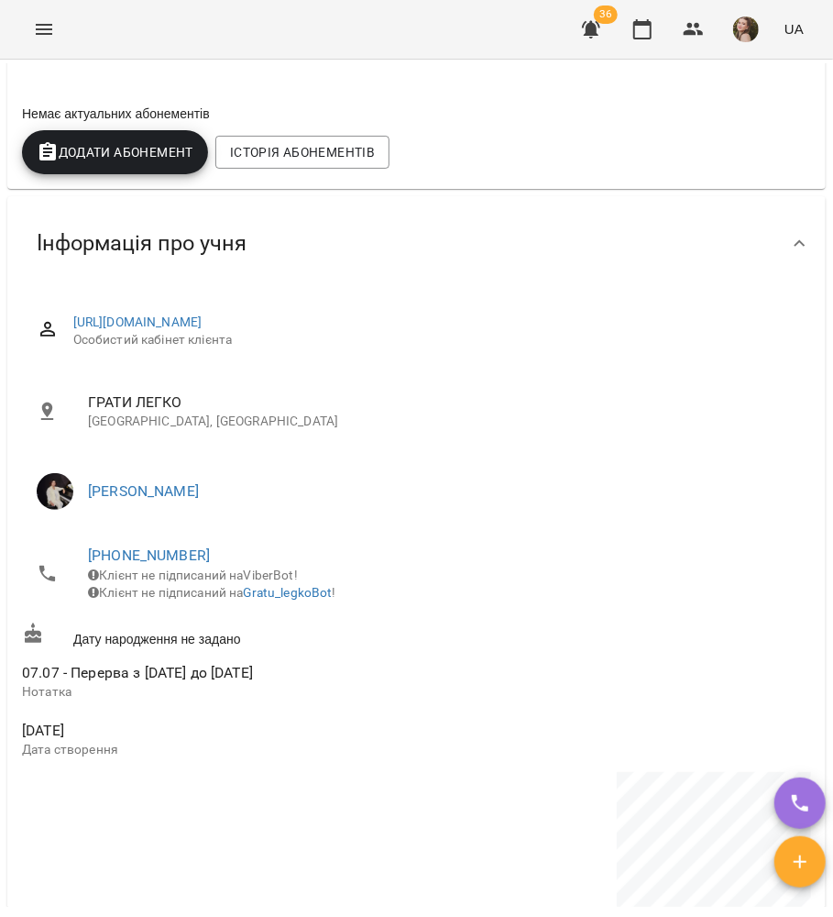
scroll to position [0, 0]
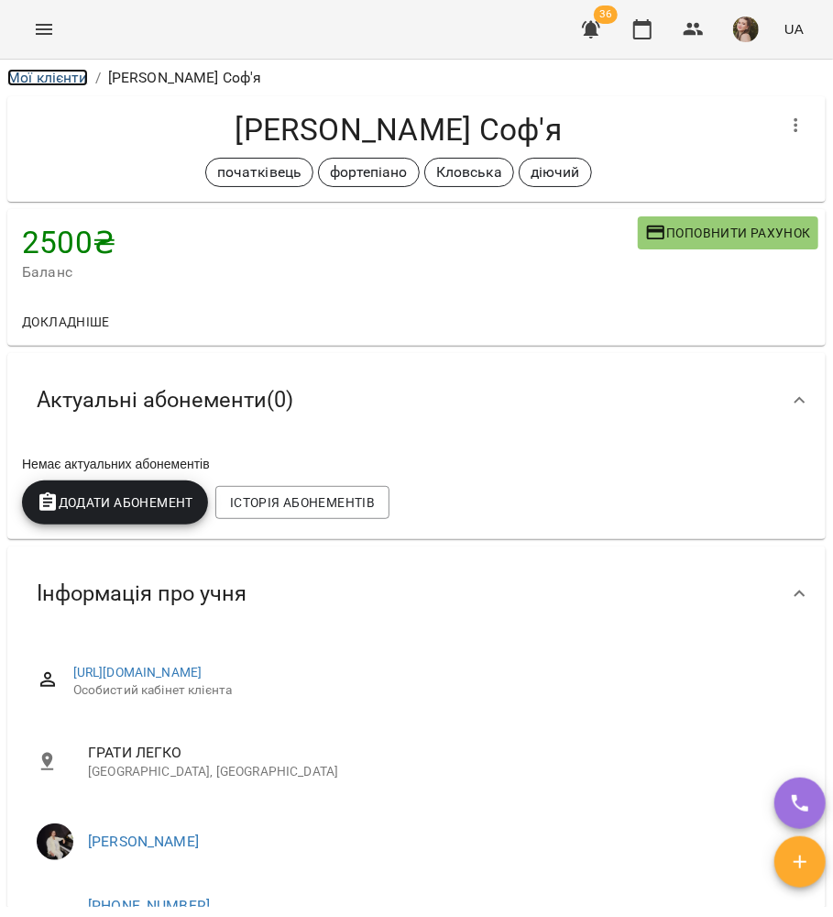
drag, startPoint x: 49, startPoint y: 81, endPoint x: 86, endPoint y: 49, distance: 48.8
click at [49, 81] on link "Мої клієнти" at bounding box center [47, 77] width 81 height 17
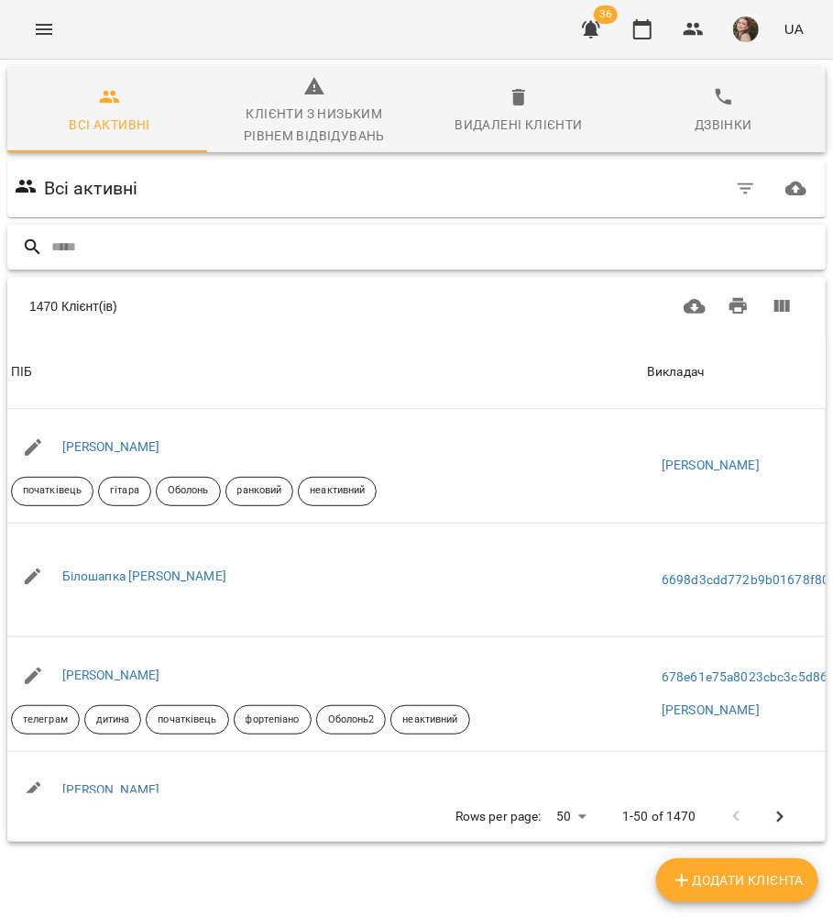
click at [407, 238] on input "text" at bounding box center [434, 247] width 767 height 30
click at [297, 247] on input "text" at bounding box center [434, 247] width 767 height 30
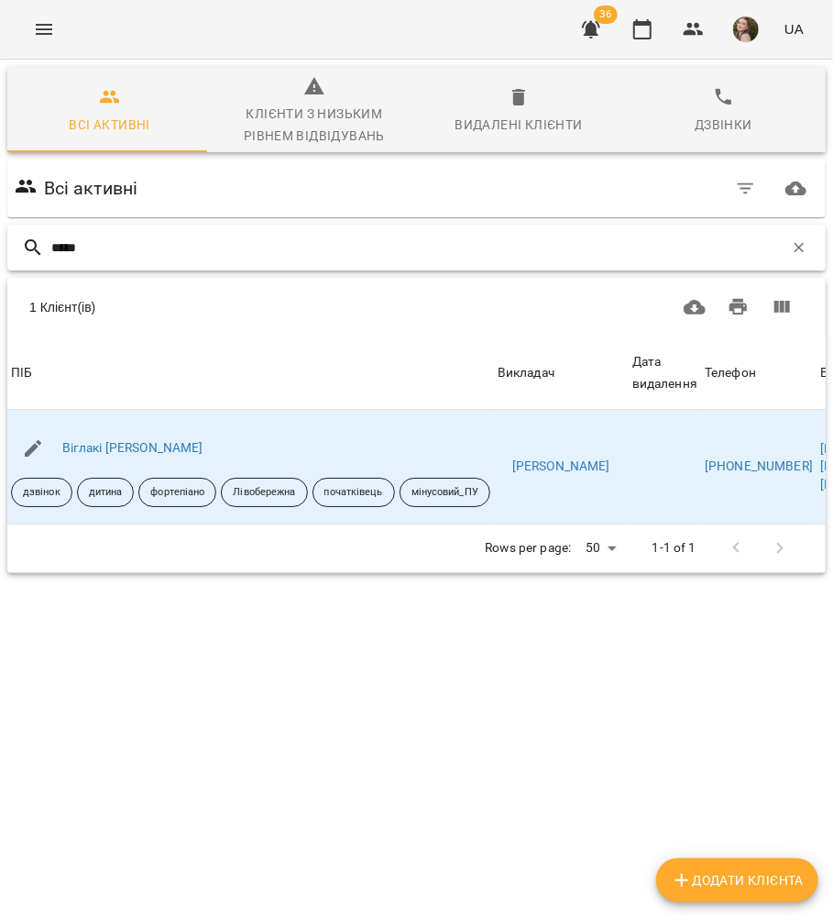
type input "*****"
click at [92, 443] on link "Віглакі [PERSON_NAME]" at bounding box center [132, 447] width 141 height 15
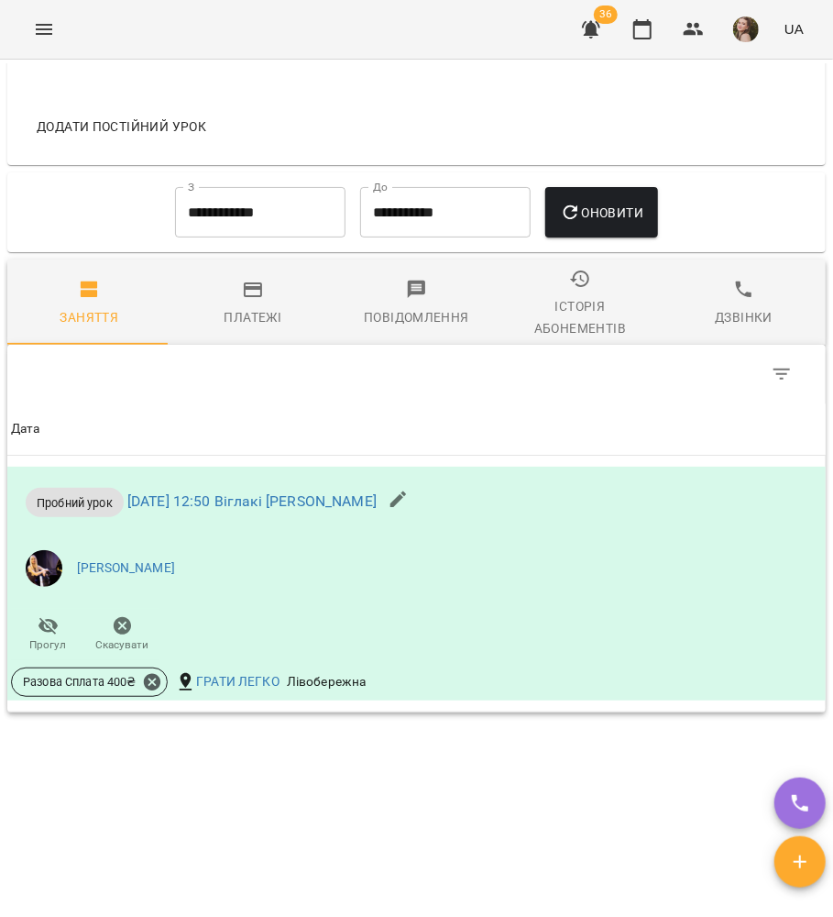
scroll to position [1468, 0]
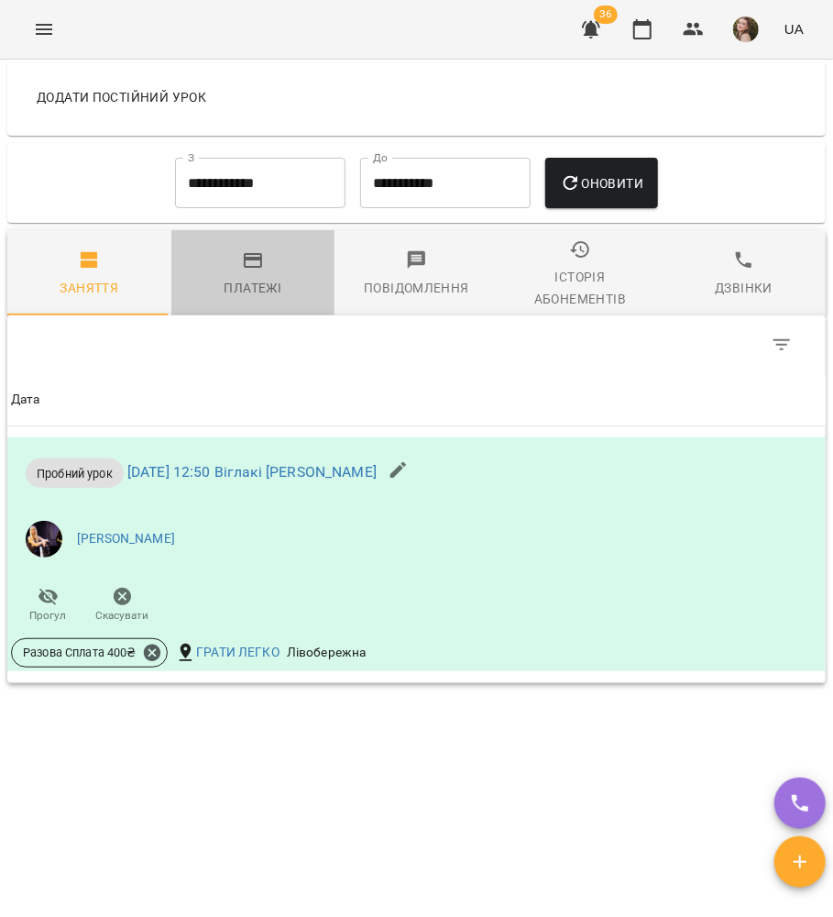
click at [270, 281] on div "Платежі" at bounding box center [254, 288] width 58 height 22
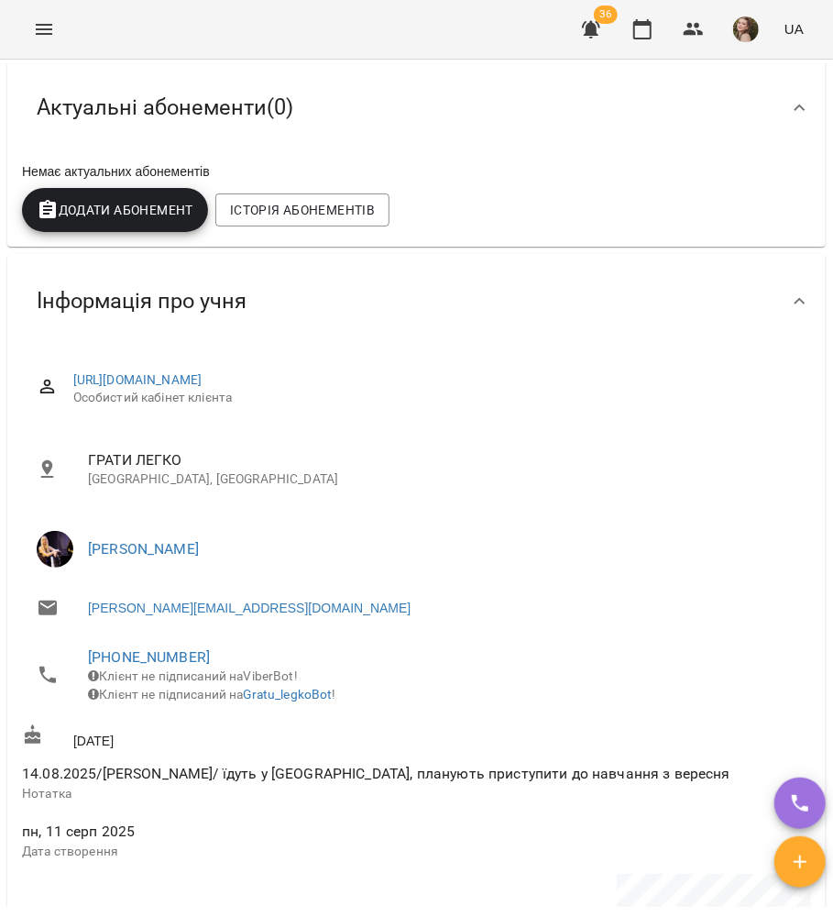
scroll to position [0, 0]
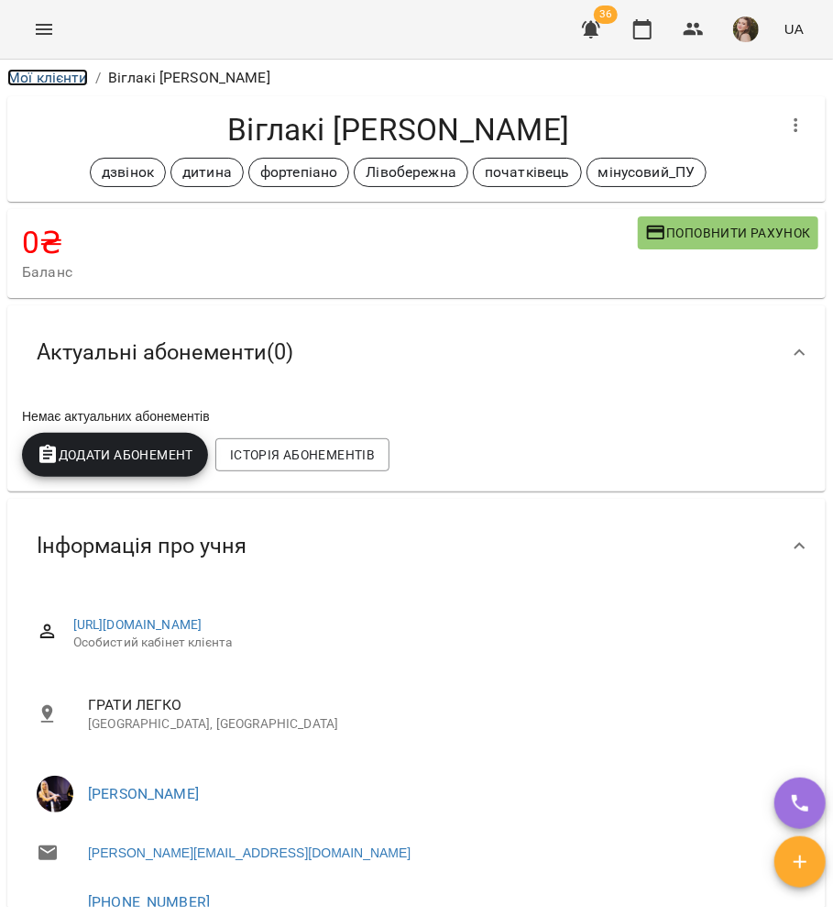
click at [68, 78] on link "Мої клієнти" at bounding box center [47, 77] width 81 height 17
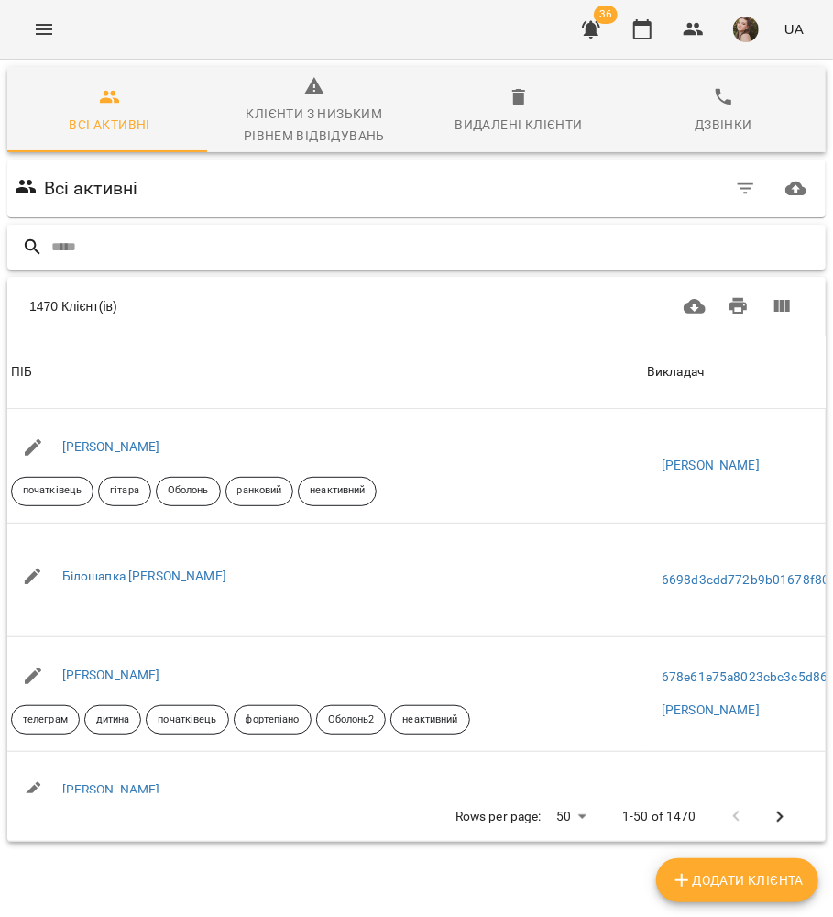
click at [349, 238] on input "text" at bounding box center [434, 247] width 767 height 30
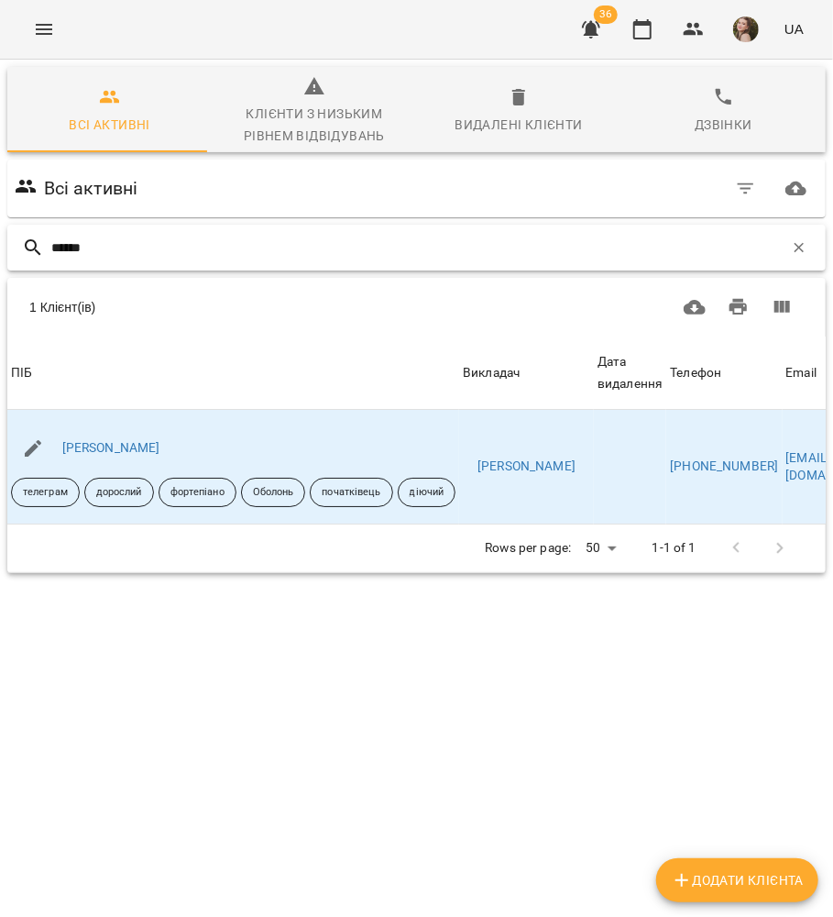
type input "*****"
click at [121, 458] on div "[PERSON_NAME]" at bounding box center [111, 448] width 105 height 26
click at [121, 453] on link "[PERSON_NAME]" at bounding box center [111, 447] width 98 height 15
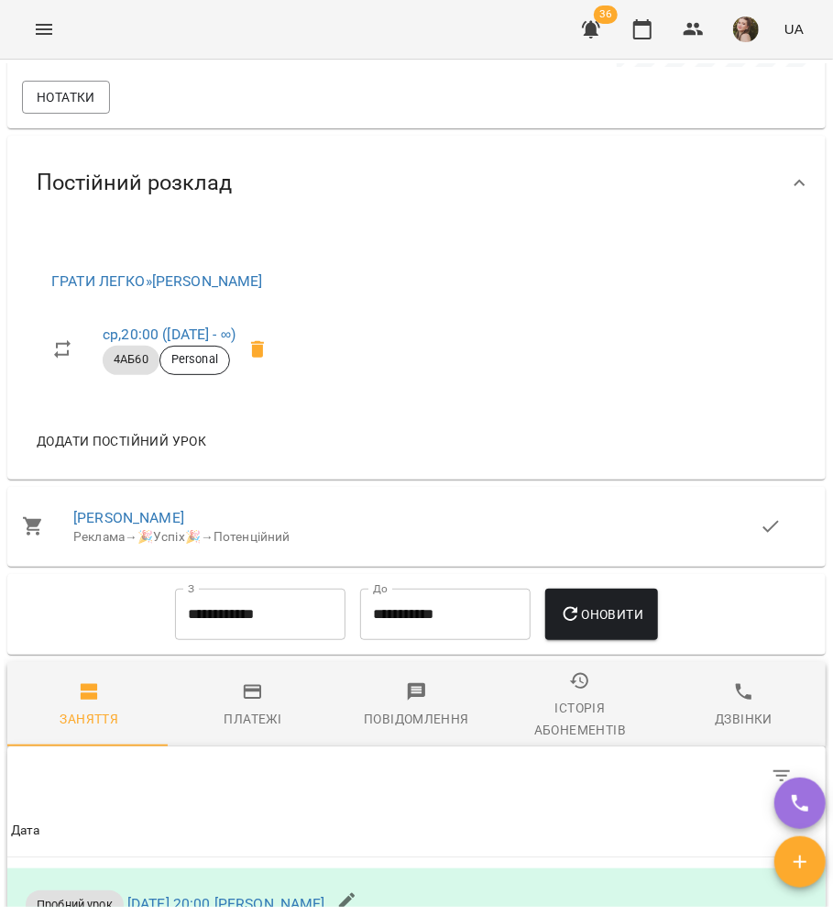
scroll to position [1806, 0]
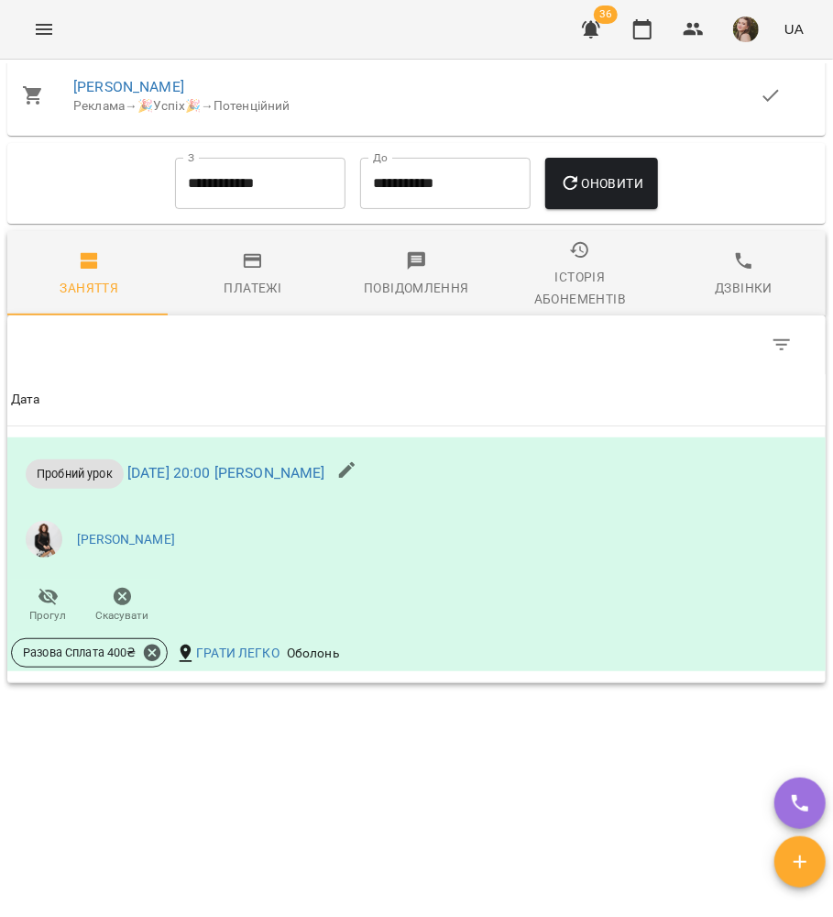
click at [255, 280] on div "Платежі" at bounding box center [254, 288] width 58 height 22
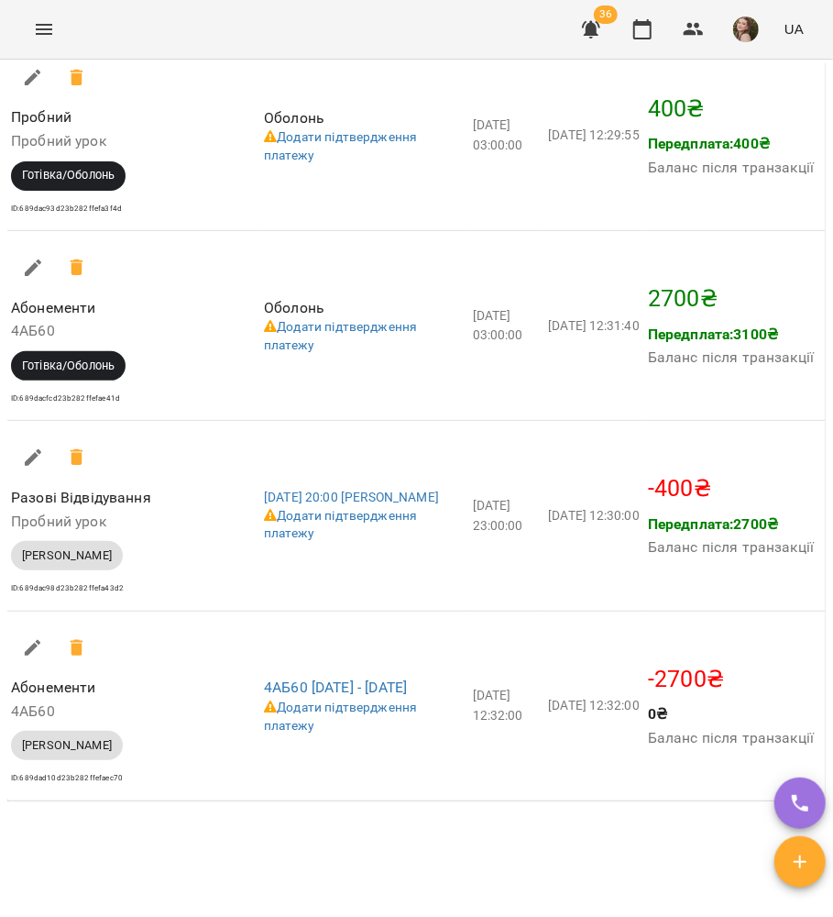
scroll to position [2306, 0]
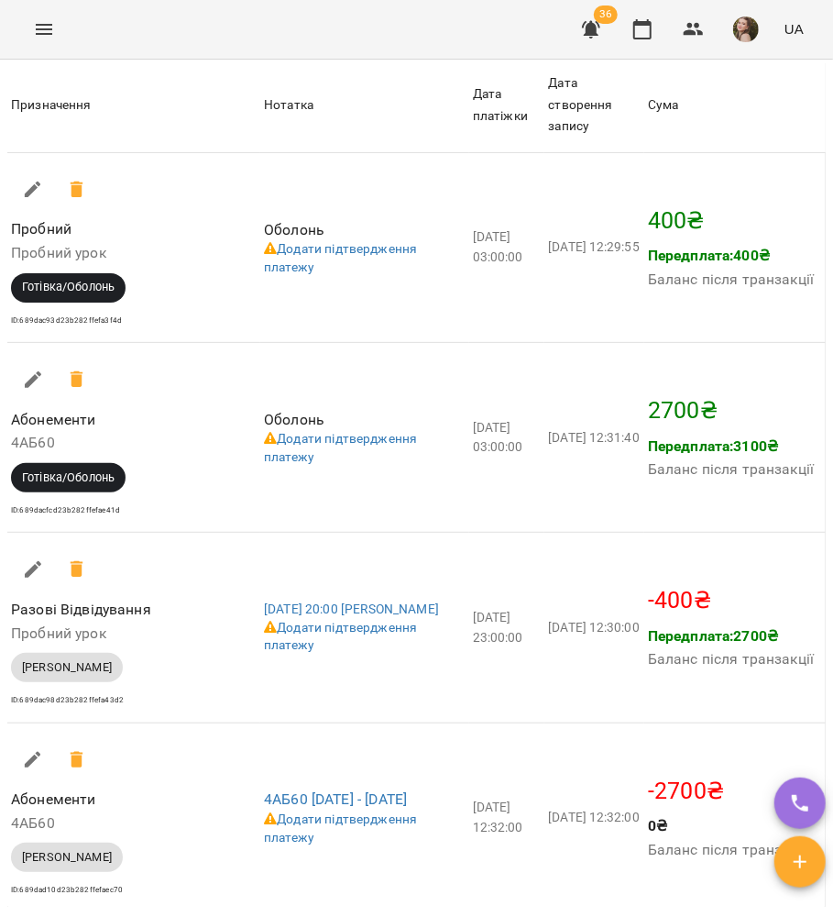
click at [21, 393] on button "button" at bounding box center [33, 379] width 44 height 44
select select "**********"
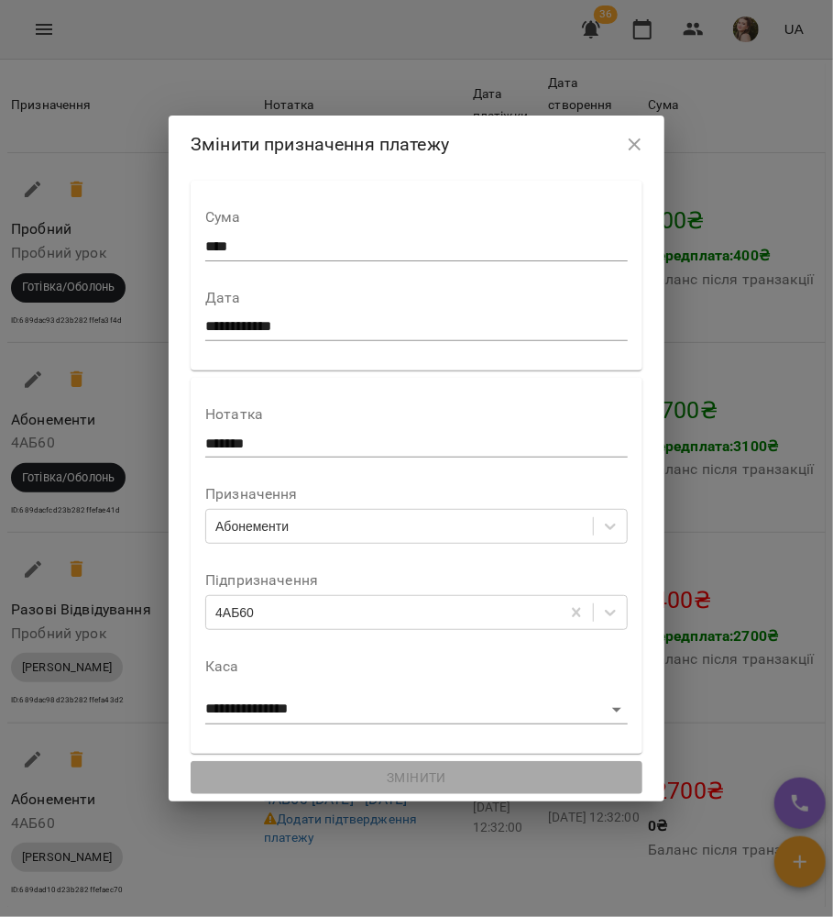
click at [646, 146] on icon "button" at bounding box center [635, 145] width 22 height 22
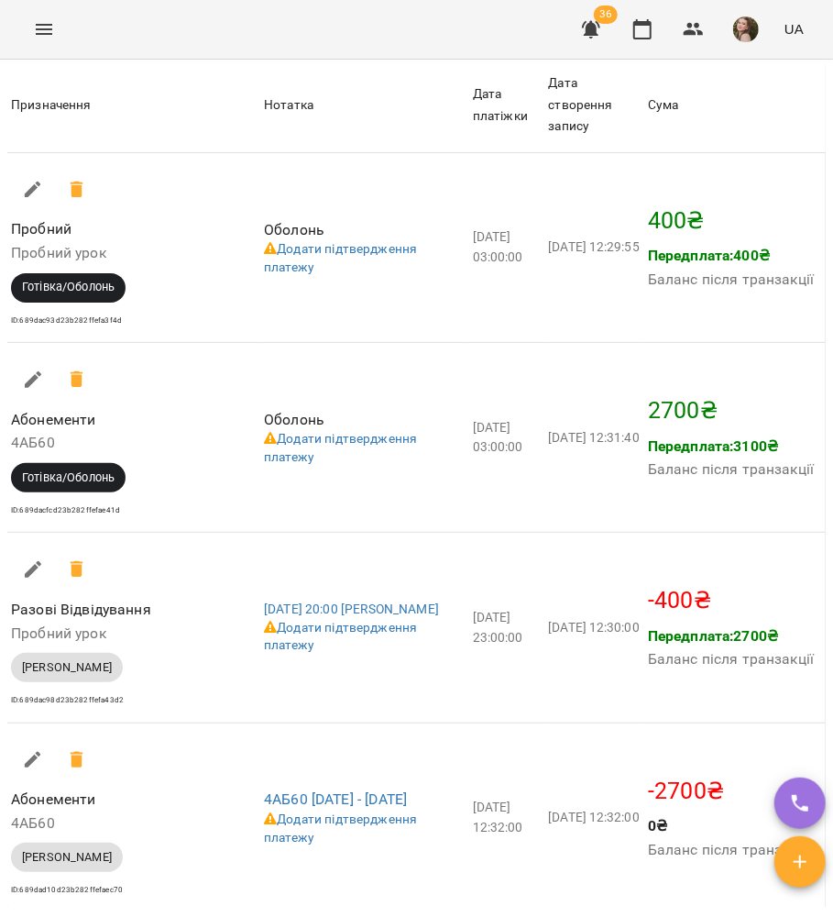
click at [26, 389] on icon "button" at bounding box center [33, 379] width 22 height 22
select select "**********"
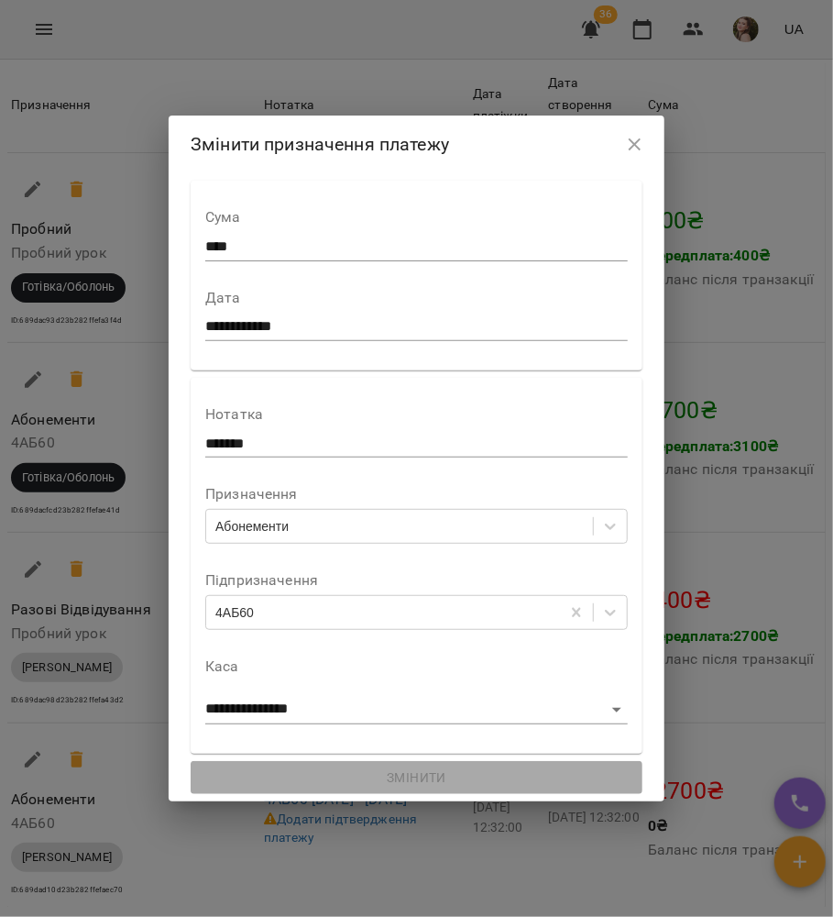
click at [227, 535] on div "Абонементи" at bounding box center [251, 526] width 73 height 18
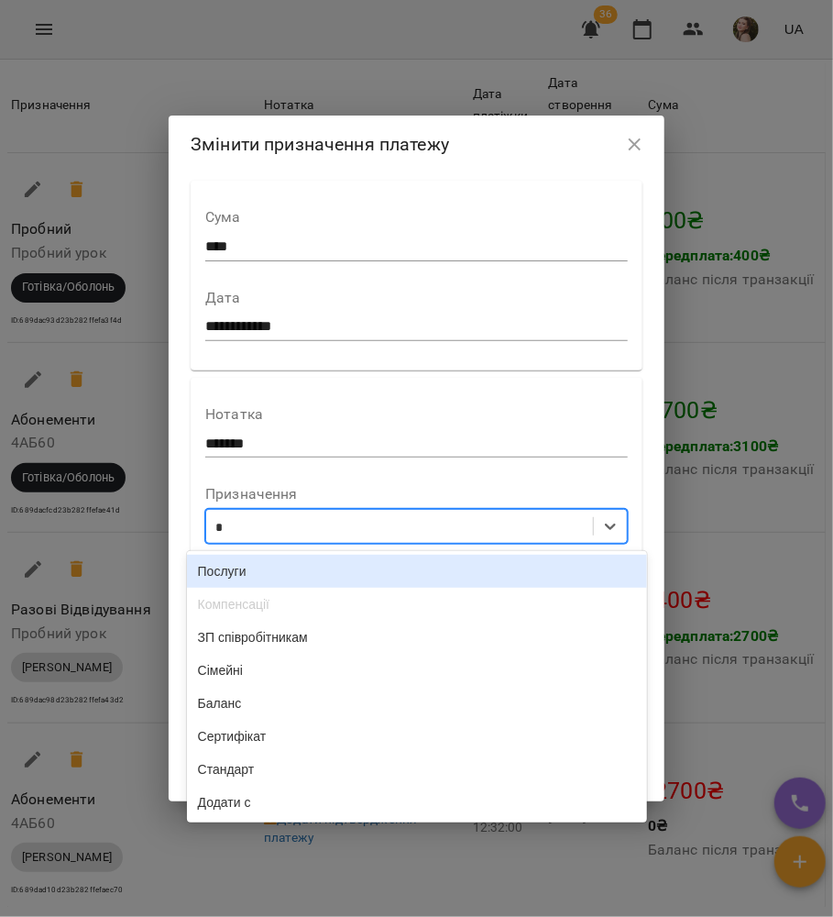
scroll to position [10, 0]
type input "**"
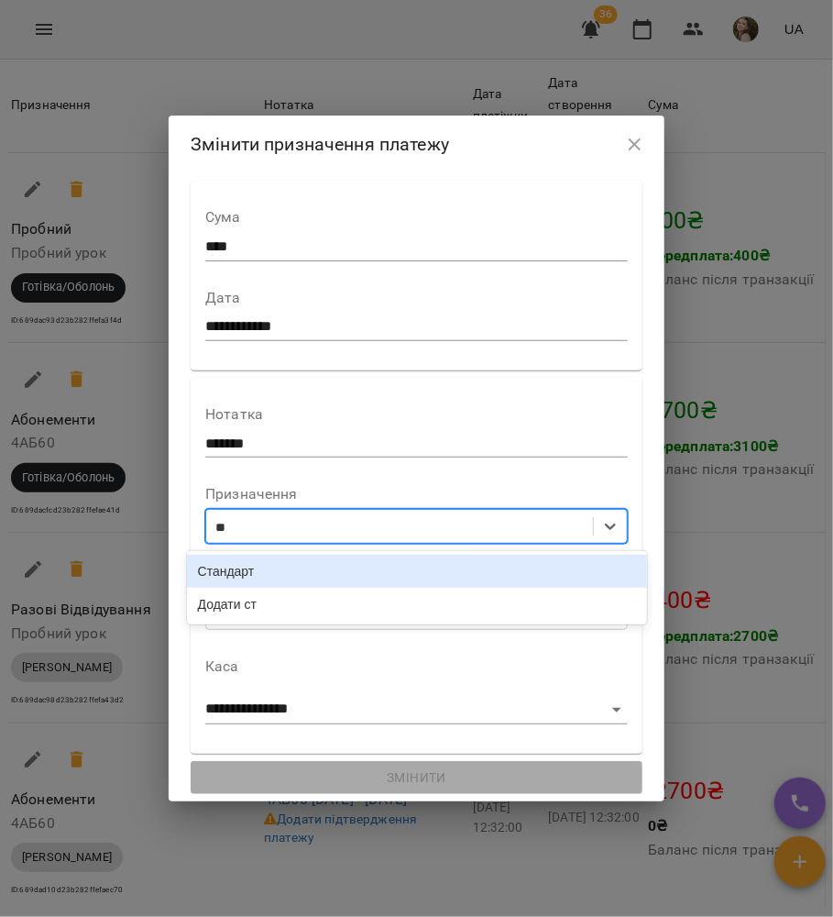
click at [277, 564] on div "Стандарт" at bounding box center [417, 570] width 460 height 33
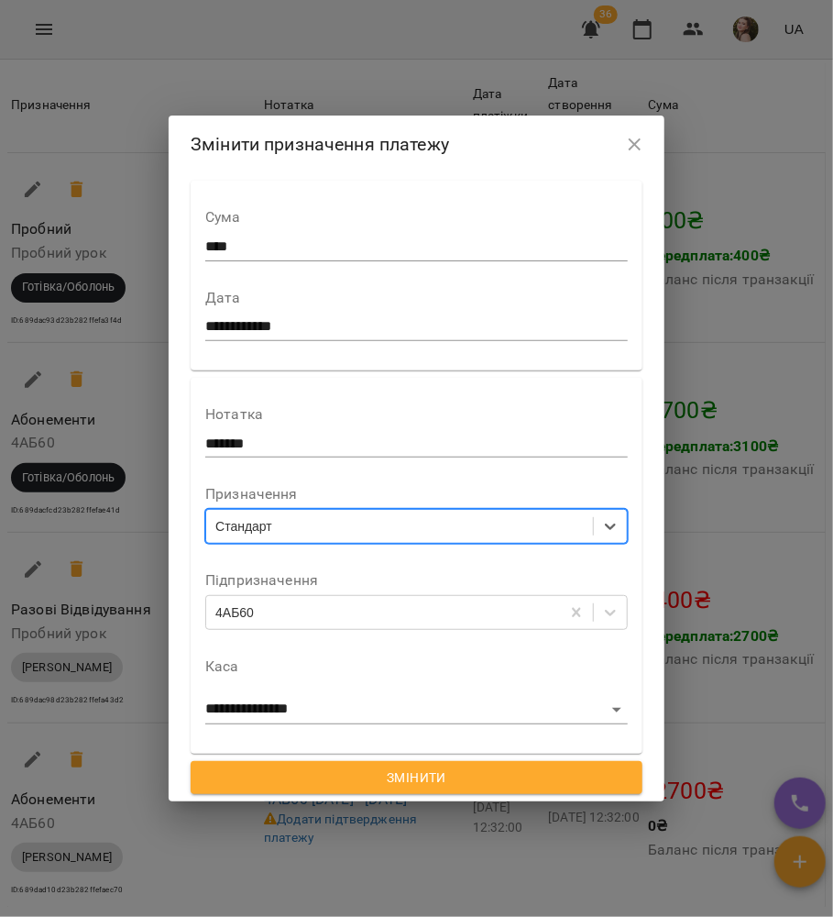
click at [231, 603] on div "4АБ60" at bounding box center [234, 612] width 38 height 18
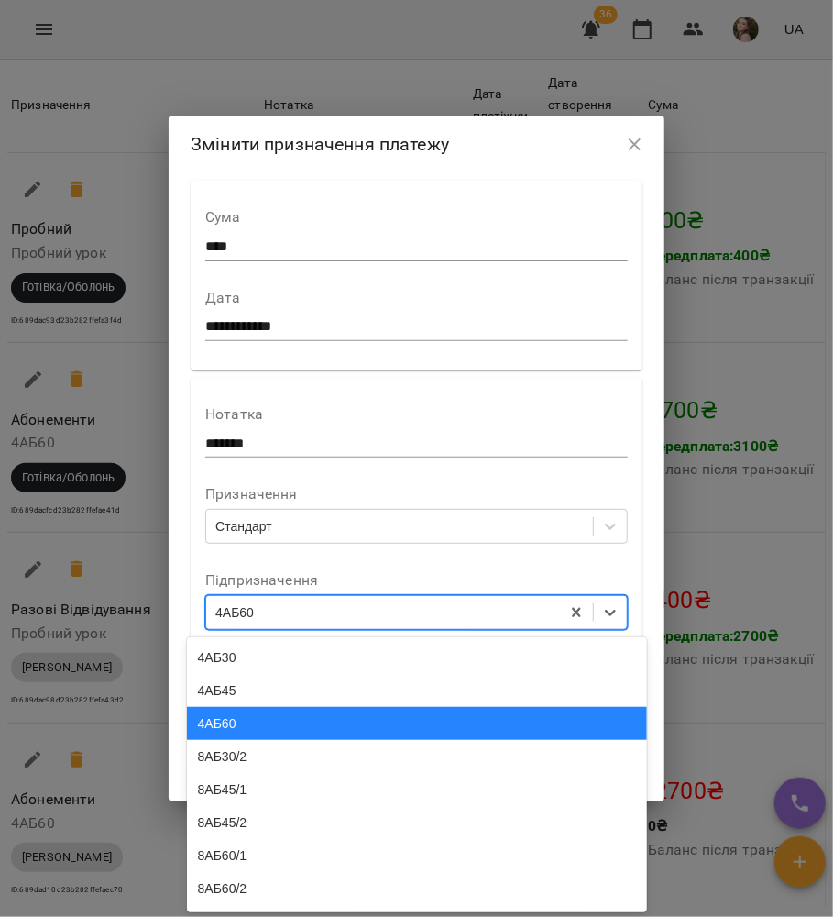
click at [245, 730] on div "4АБ60" at bounding box center [417, 723] width 460 height 33
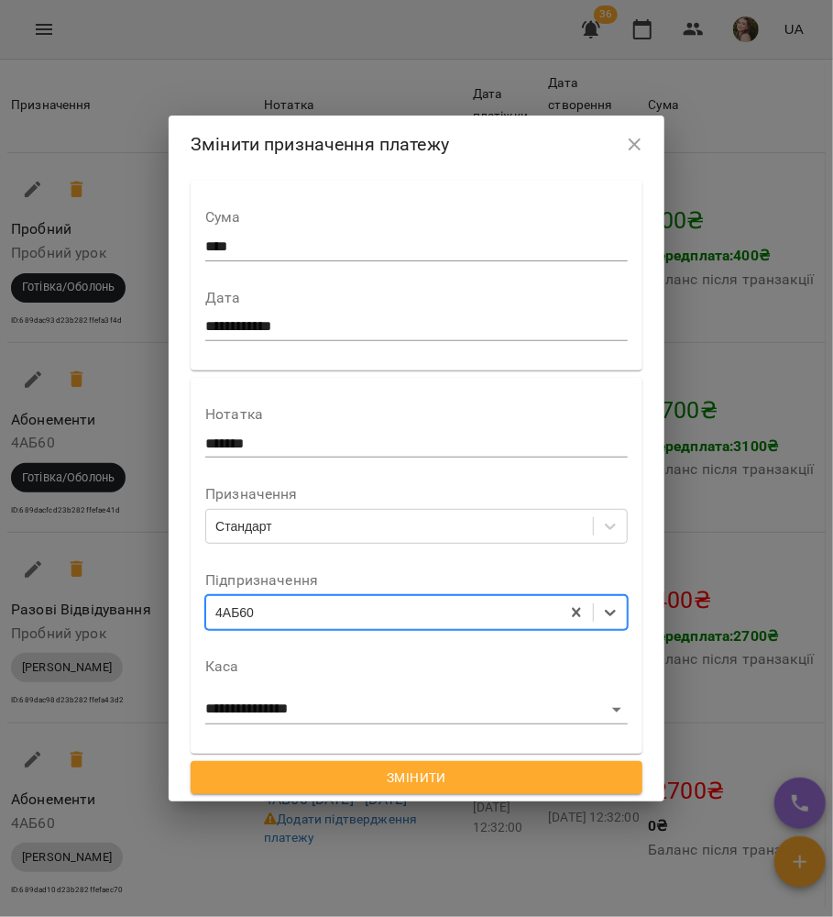
click at [242, 778] on span "Змінити" at bounding box center [416, 777] width 423 height 22
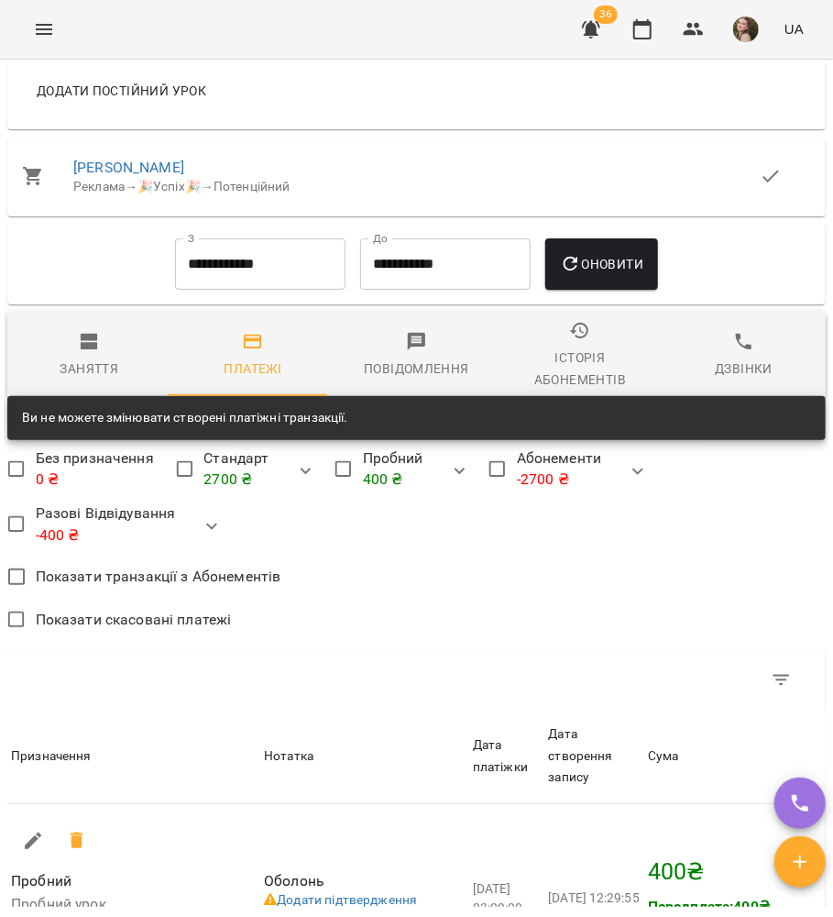
click at [88, 339] on button "Заняття" at bounding box center [89, 354] width 164 height 85
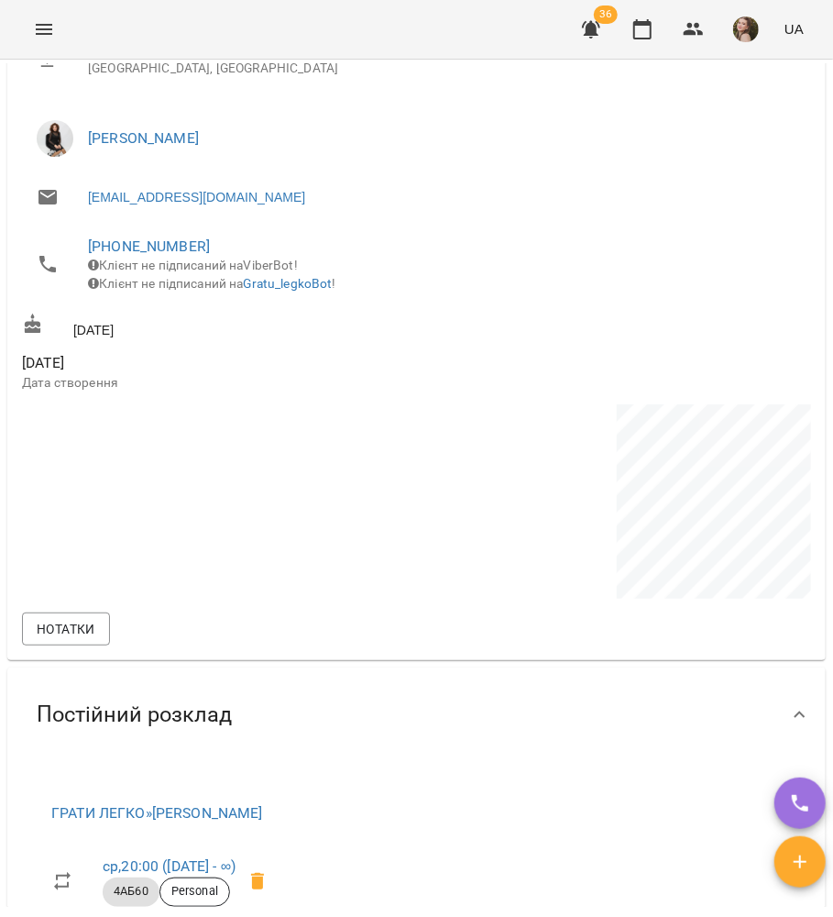
scroll to position [706, 0]
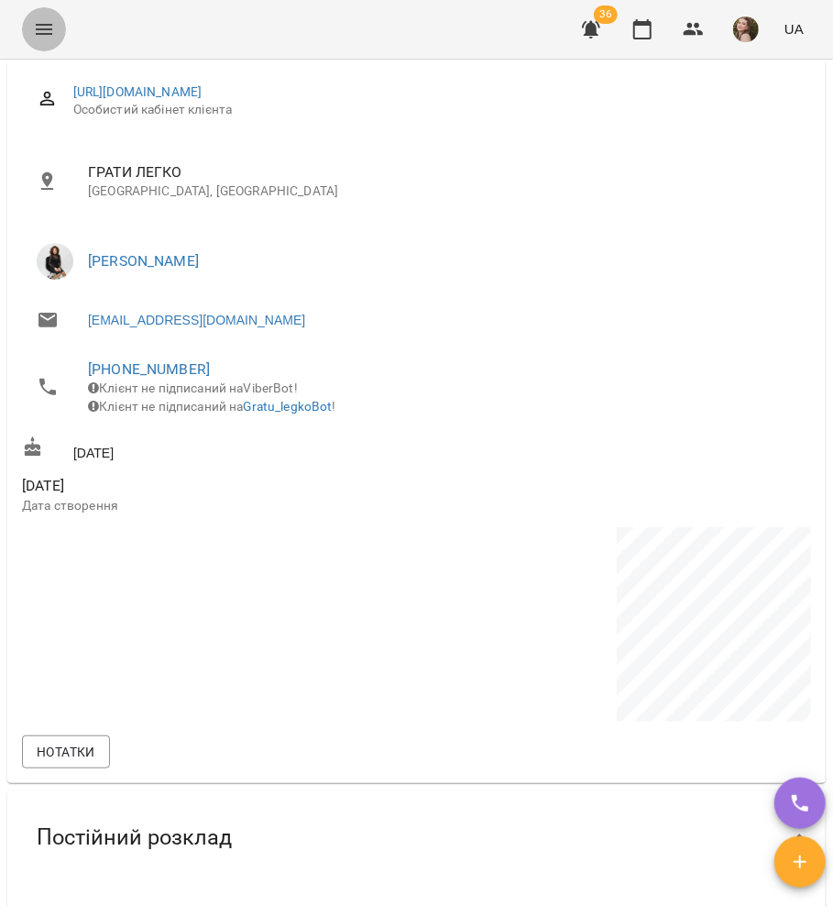
click at [33, 31] on icon "Menu" at bounding box center [44, 29] width 22 height 22
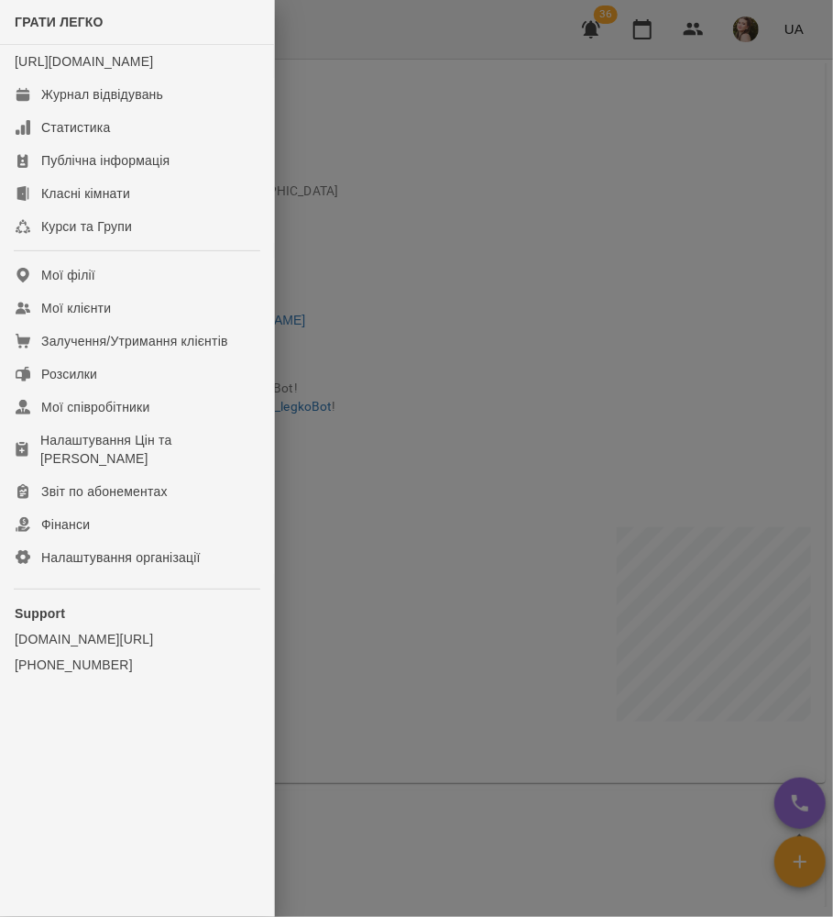
click at [580, 268] on div at bounding box center [416, 458] width 833 height 917
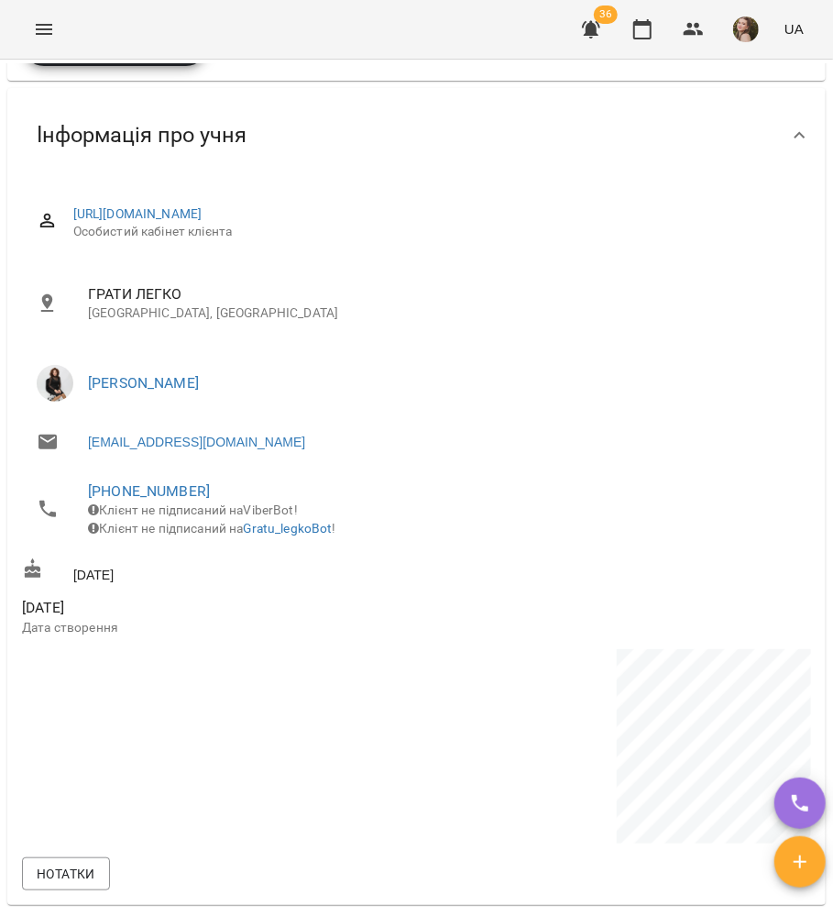
scroll to position [0, 0]
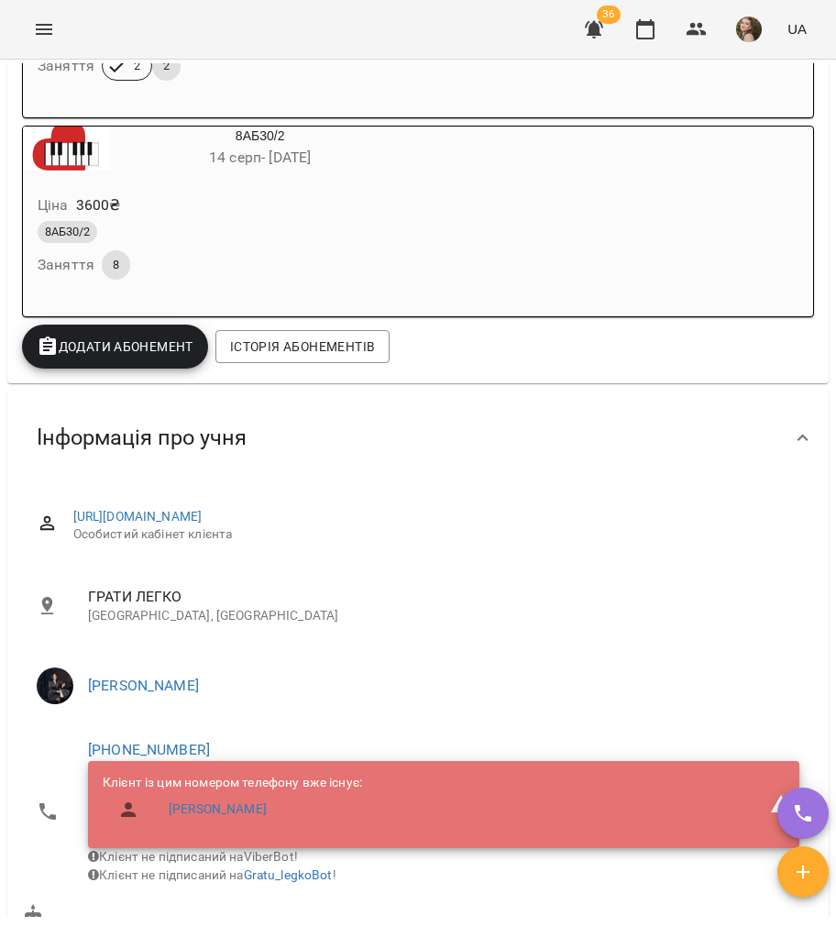
scroll to position [367, 0]
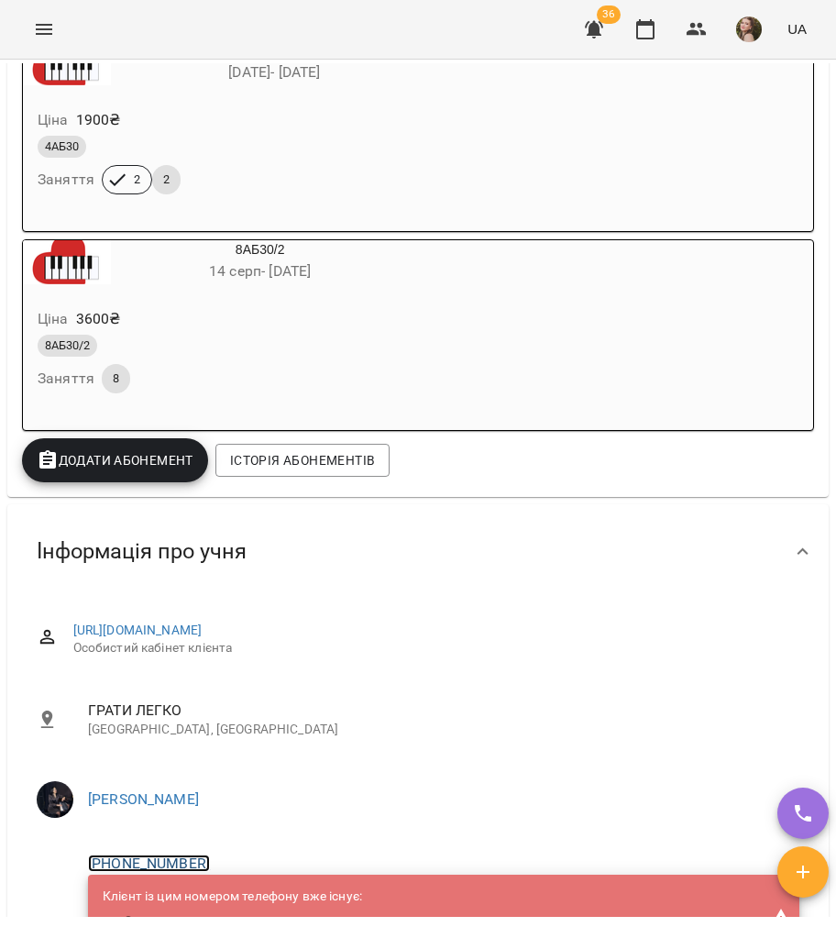
click at [178, 864] on link "[PHONE_NUMBER]" at bounding box center [149, 862] width 122 height 17
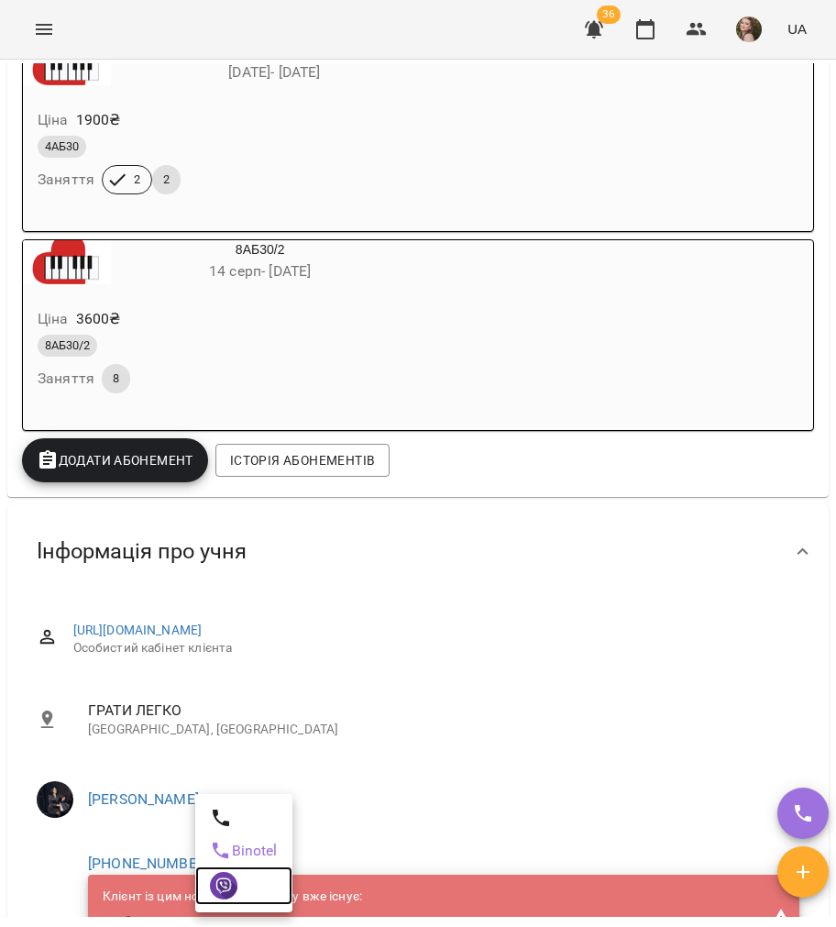
click at [218, 899] on link at bounding box center [243, 885] width 97 height 38
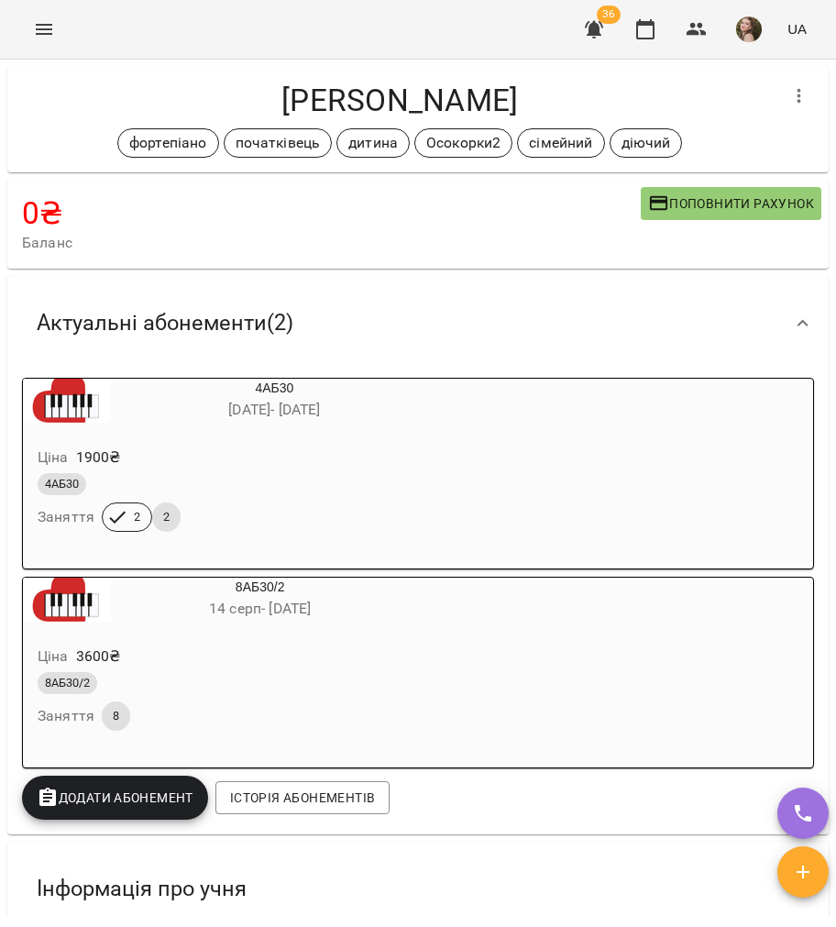
scroll to position [0, 0]
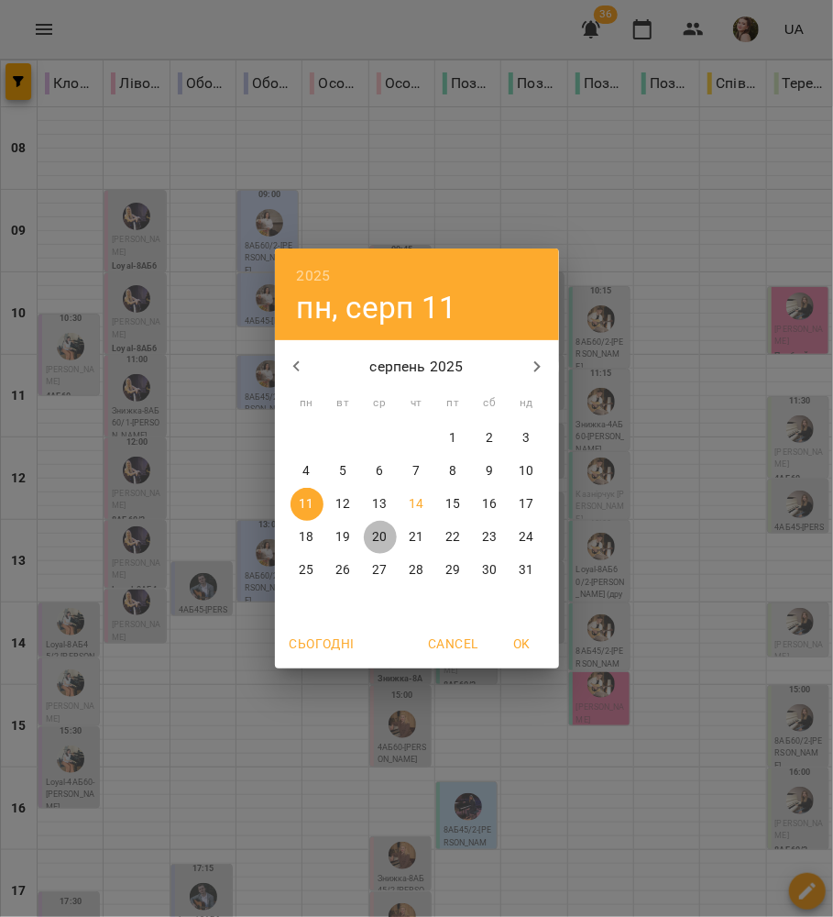
click at [381, 532] on p "20" at bounding box center [379, 537] width 15 height 18
type input "**********"
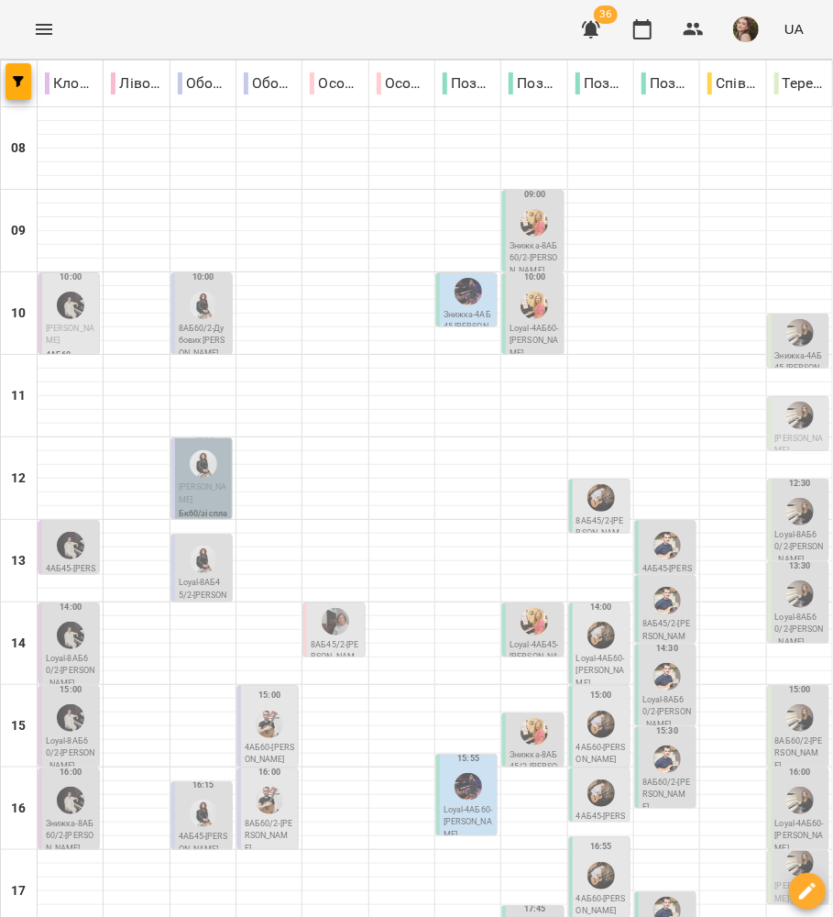
scroll to position [365, 0]
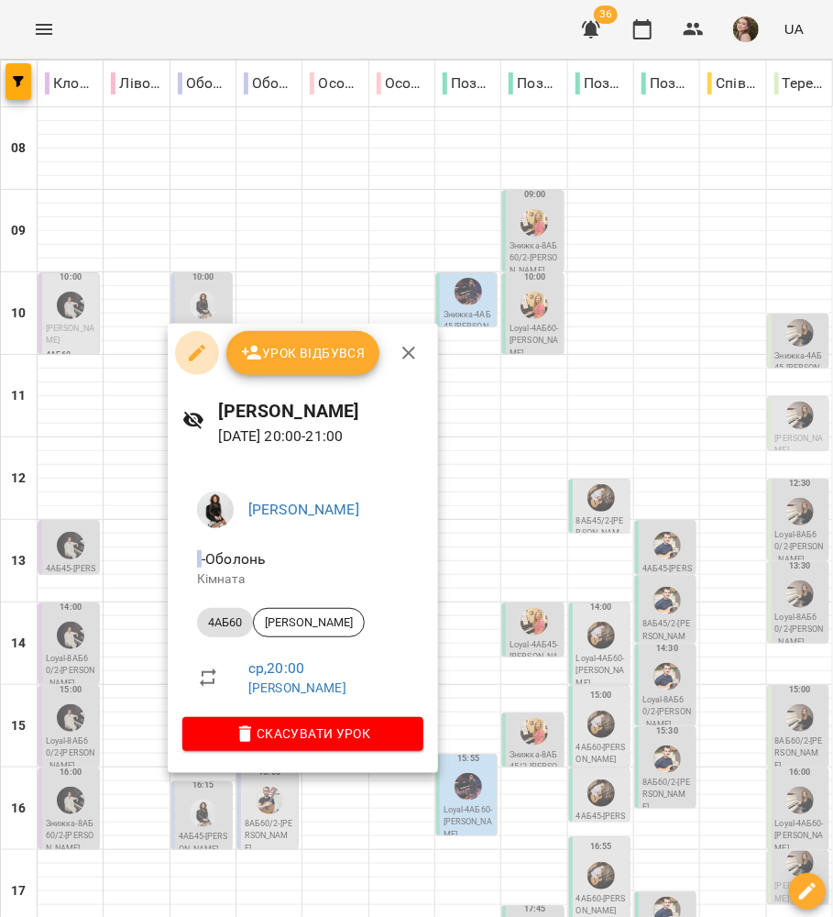
click at [198, 363] on icon "button" at bounding box center [197, 353] width 22 height 22
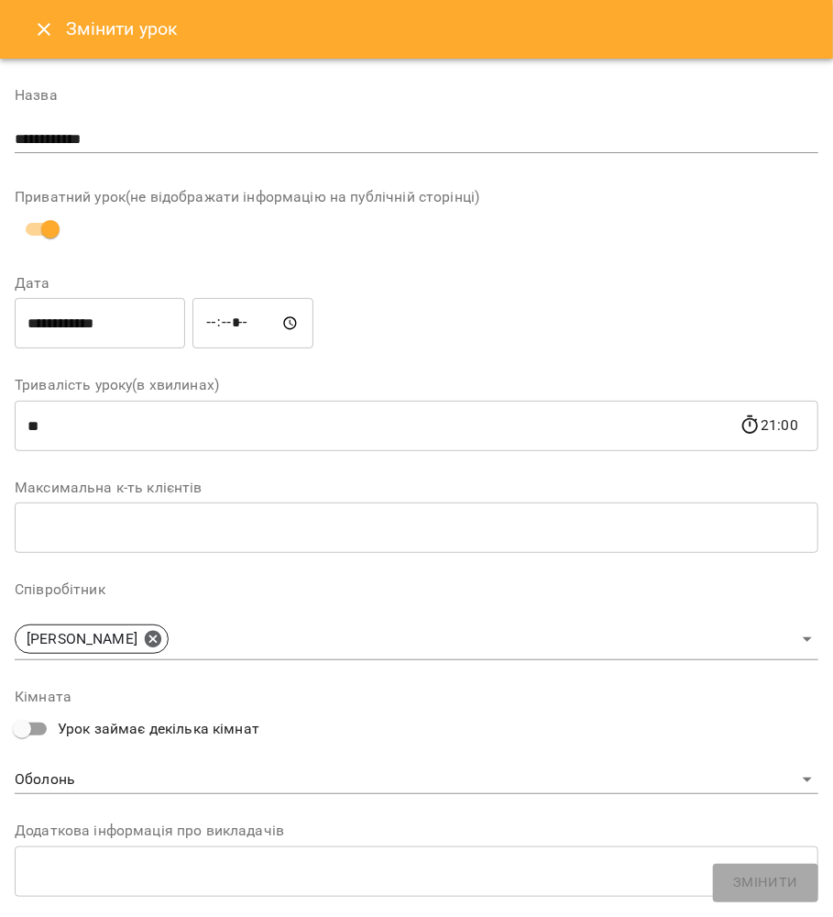
scroll to position [601, 0]
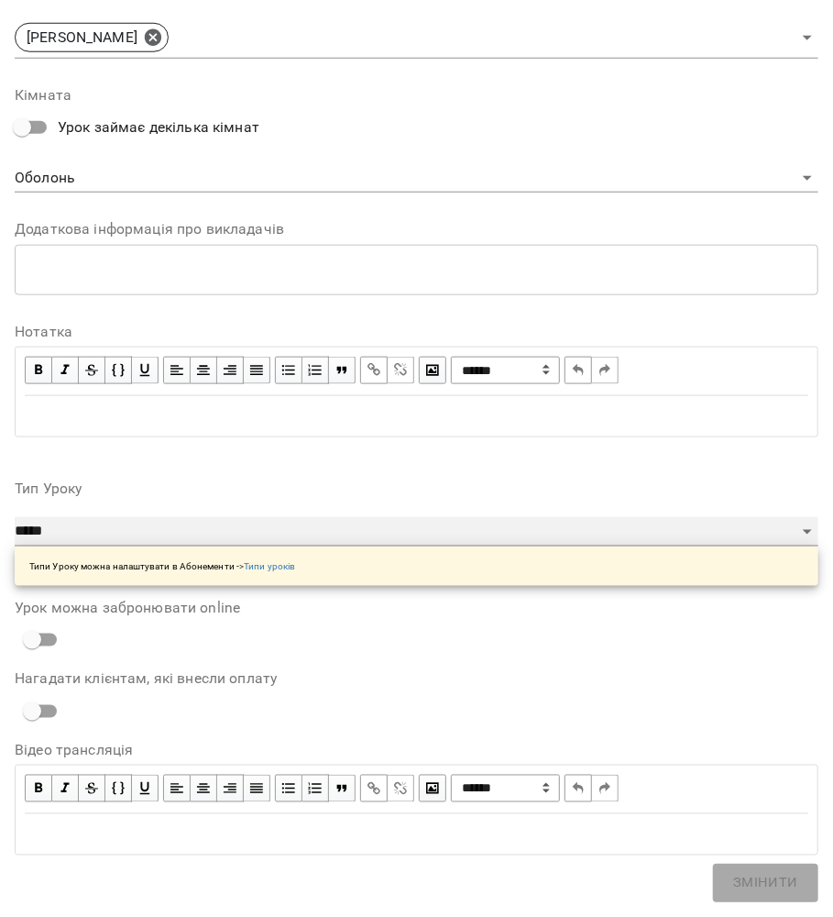
click at [121, 537] on select "**********" at bounding box center [417, 531] width 804 height 29
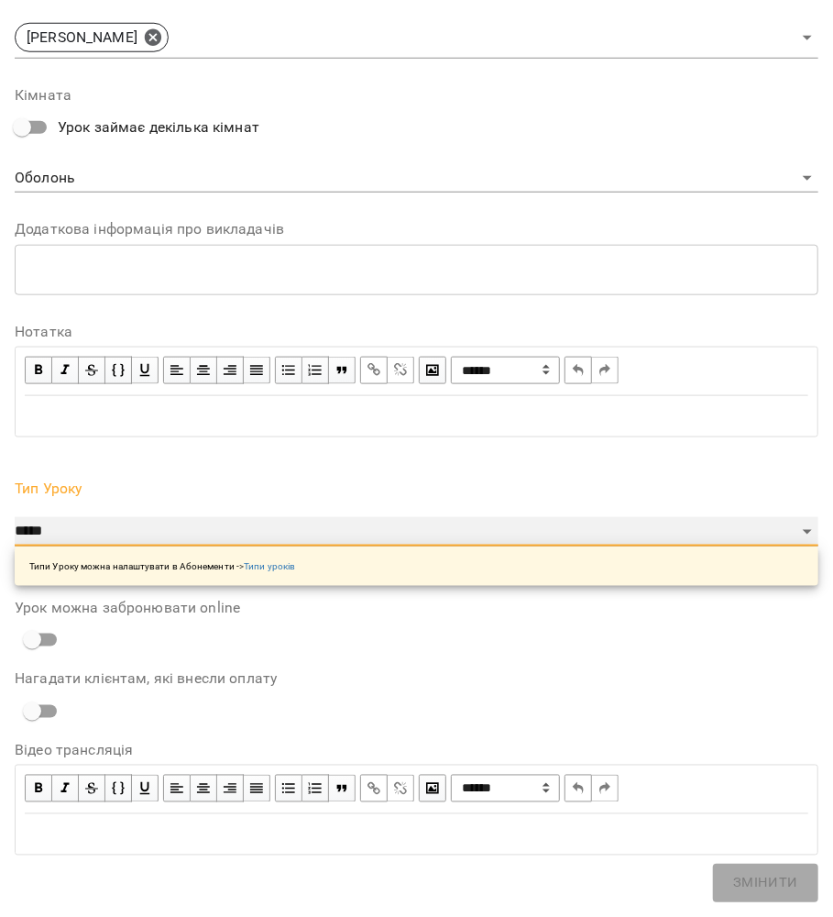
select select "**********"
click at [15, 517] on select "**********" at bounding box center [417, 531] width 804 height 29
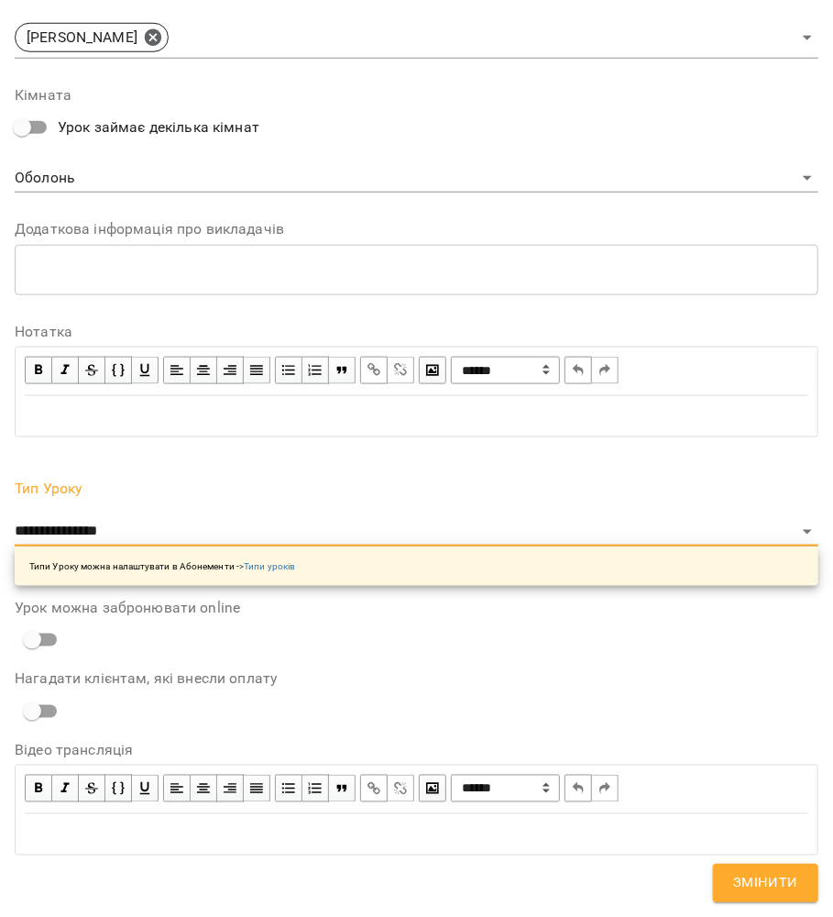
click at [740, 891] on span "Змінити" at bounding box center [765, 883] width 65 height 24
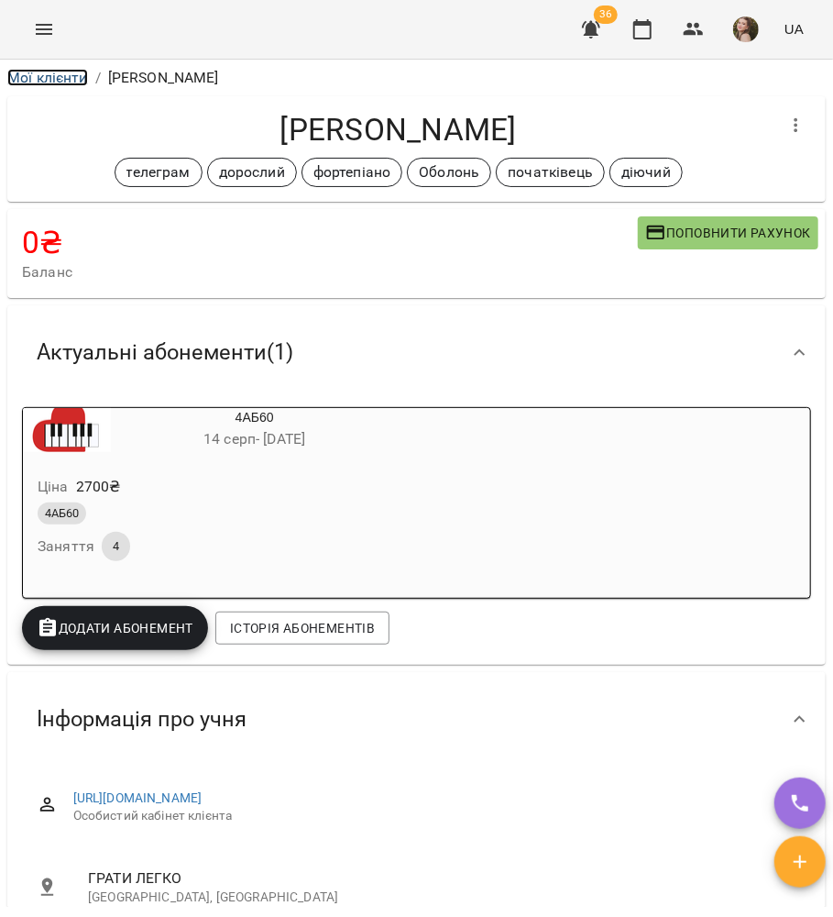
click at [36, 82] on link "Мої клієнти" at bounding box center [47, 77] width 81 height 17
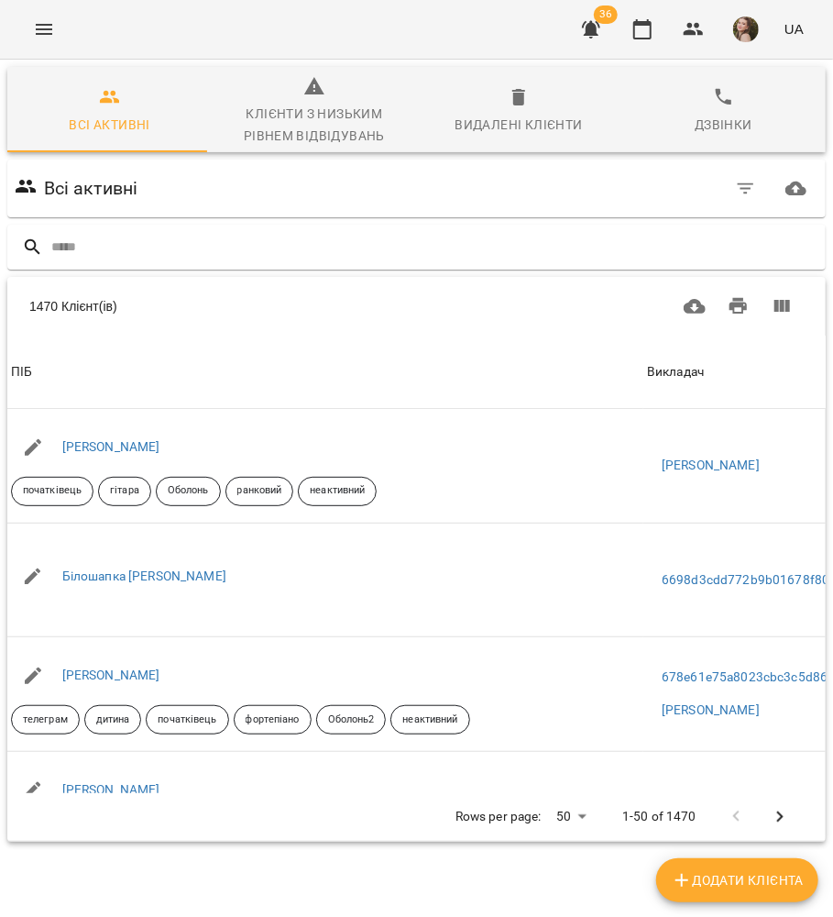
click at [238, 260] on input "text" at bounding box center [434, 247] width 767 height 30
click at [211, 253] on input "text" at bounding box center [434, 247] width 767 height 30
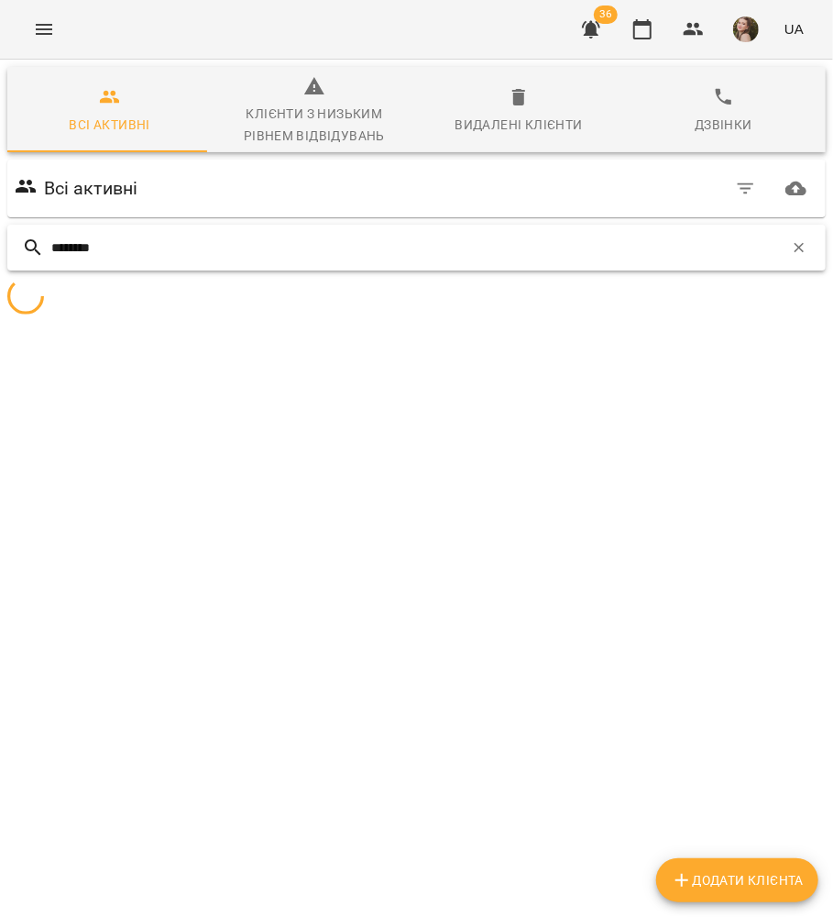
type input "*********"
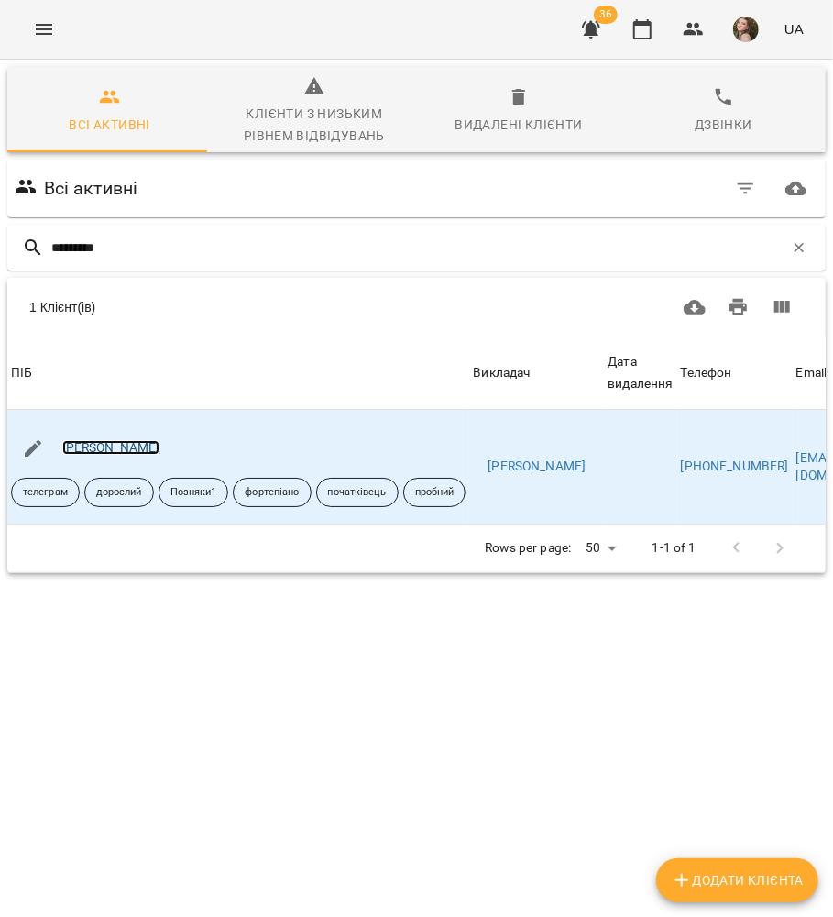
click at [132, 448] on link "Ольга Степанова" at bounding box center [111, 447] width 98 height 15
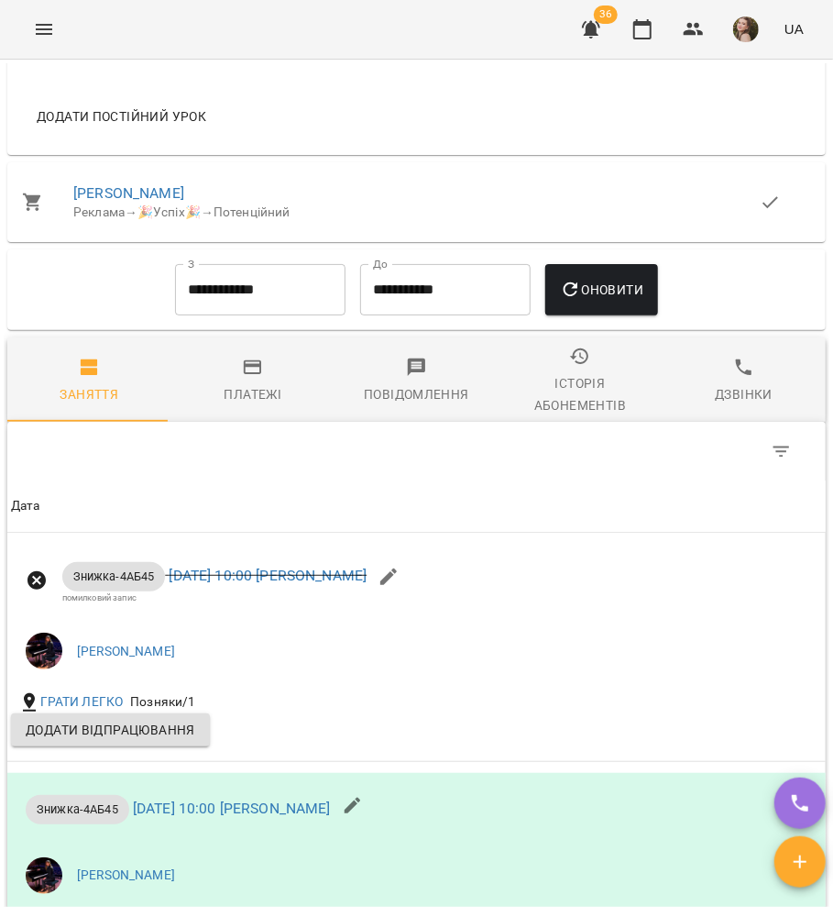
click at [262, 396] on span "Платежі" at bounding box center [253, 381] width 142 height 49
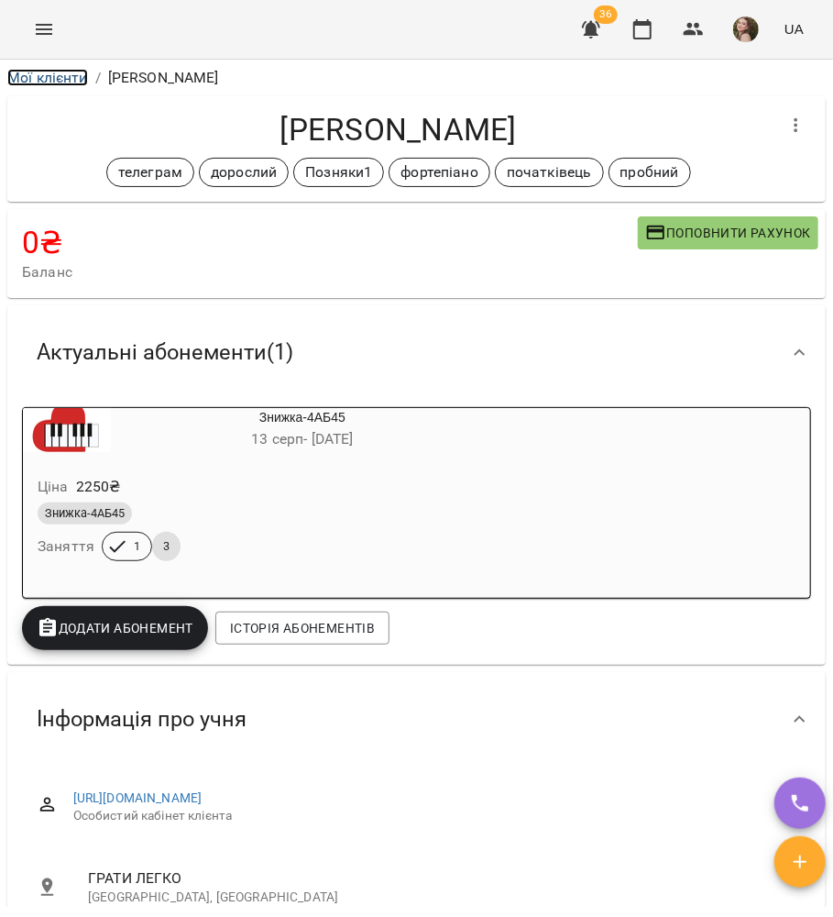
click at [60, 80] on link "Мої клієнти" at bounding box center [47, 77] width 81 height 17
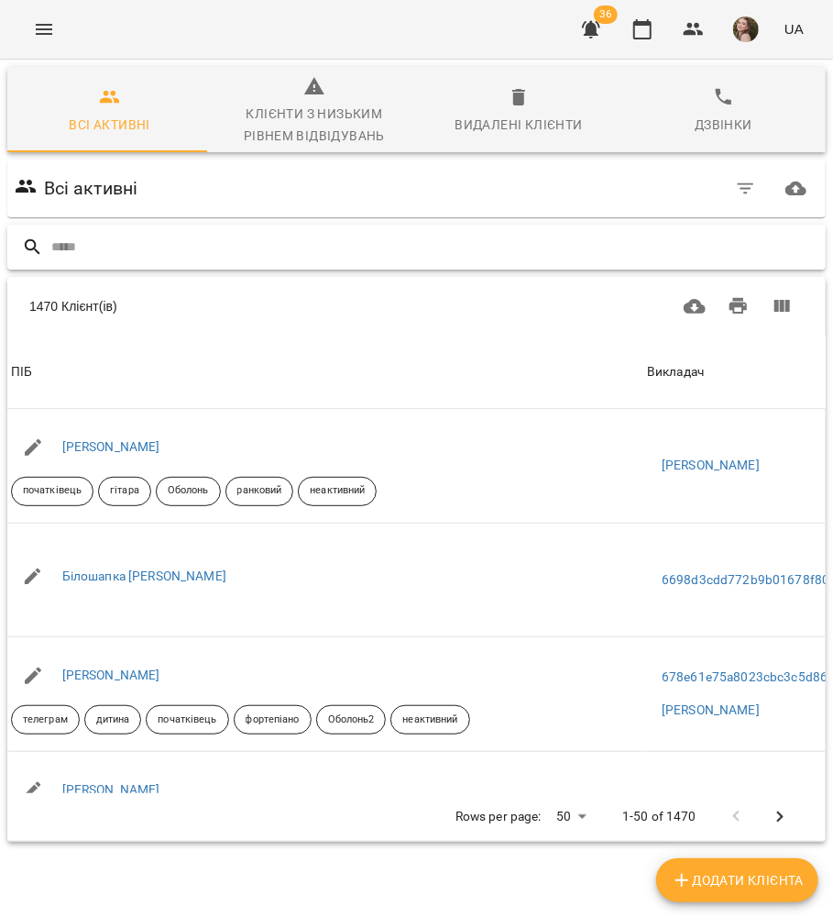
click at [466, 254] on input "text" at bounding box center [434, 247] width 767 height 30
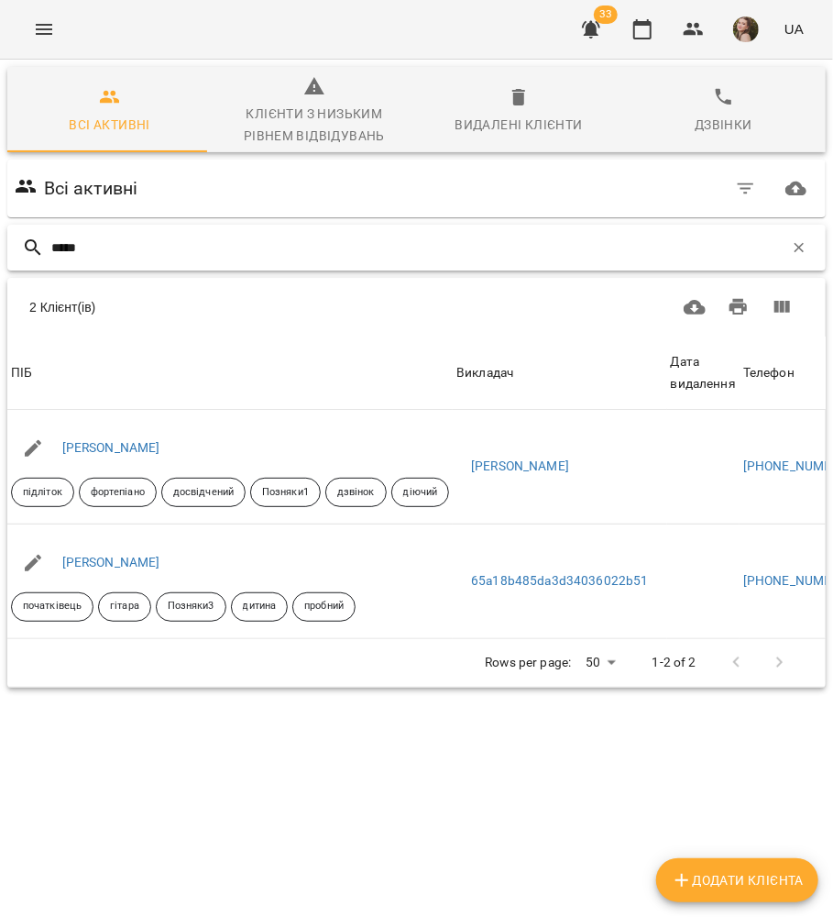
type input "*****"
click at [137, 451] on link "[PERSON_NAME]" at bounding box center [111, 447] width 98 height 15
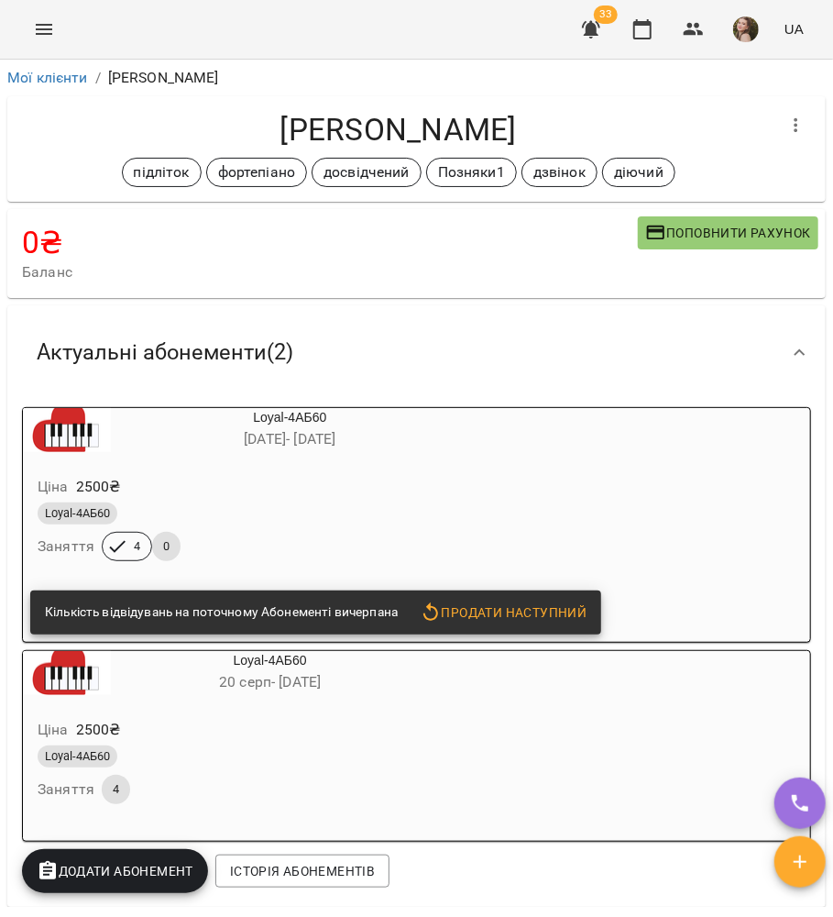
click at [277, 456] on div "Loyal-4АБ60 23 лип - 26 серп" at bounding box center [246, 429] width 454 height 51
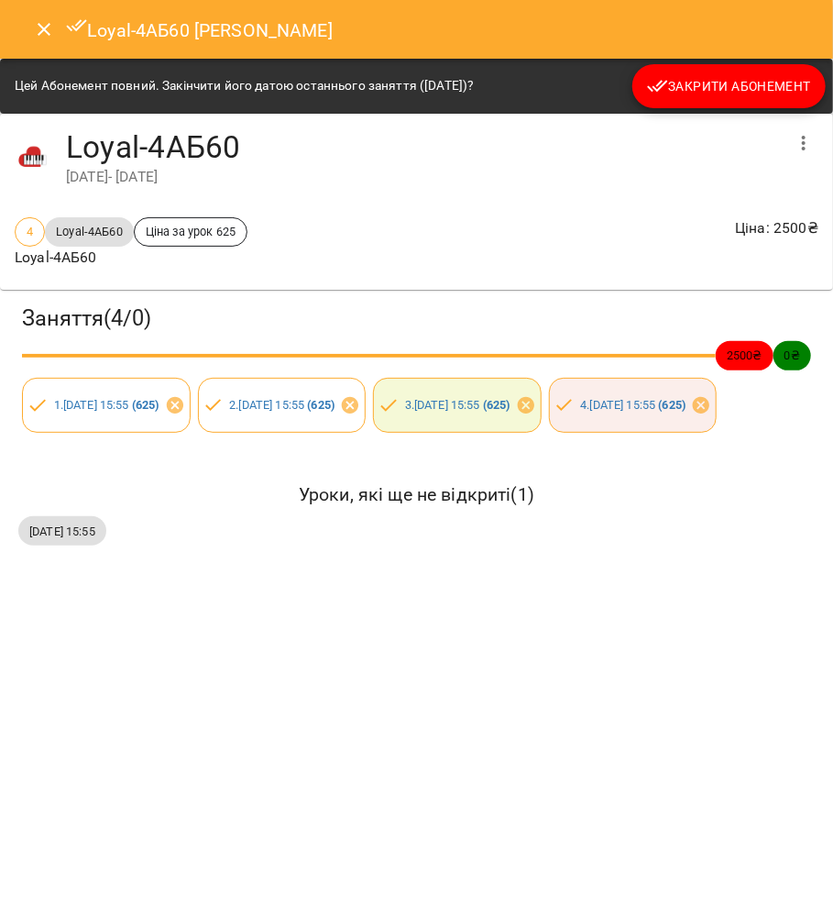
drag, startPoint x: 766, startPoint y: 40, endPoint x: 733, endPoint y: 86, distance: 56.5
click at [733, 86] on span "Закрити Абонемент" at bounding box center [729, 86] width 164 height 22
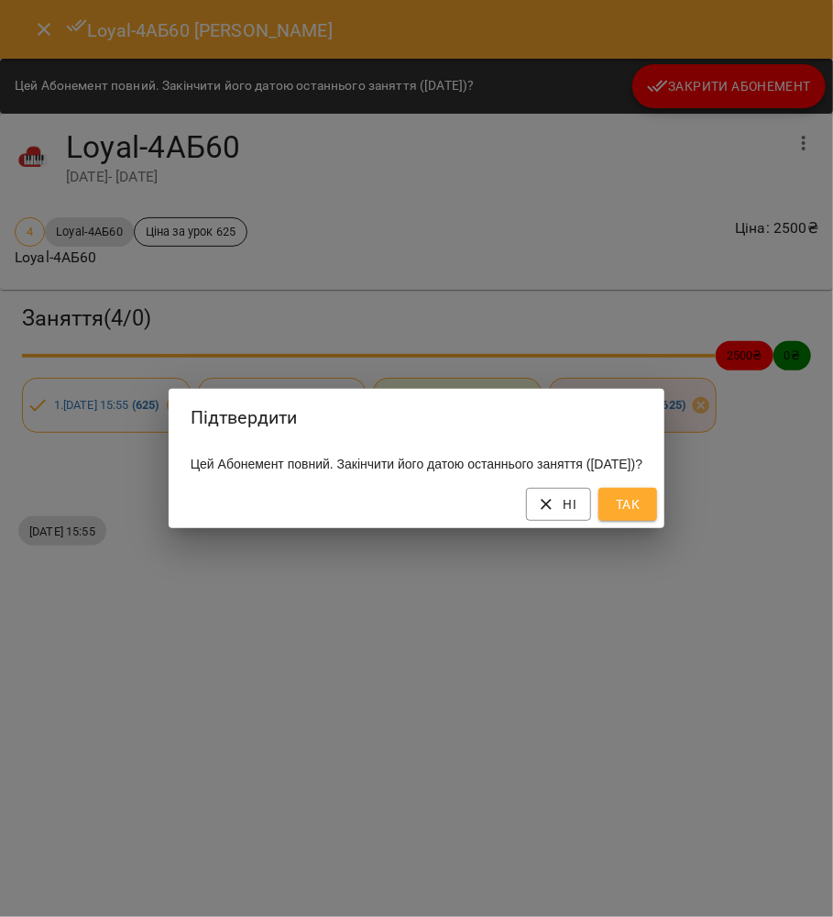
click at [657, 510] on button "Так" at bounding box center [627, 504] width 59 height 33
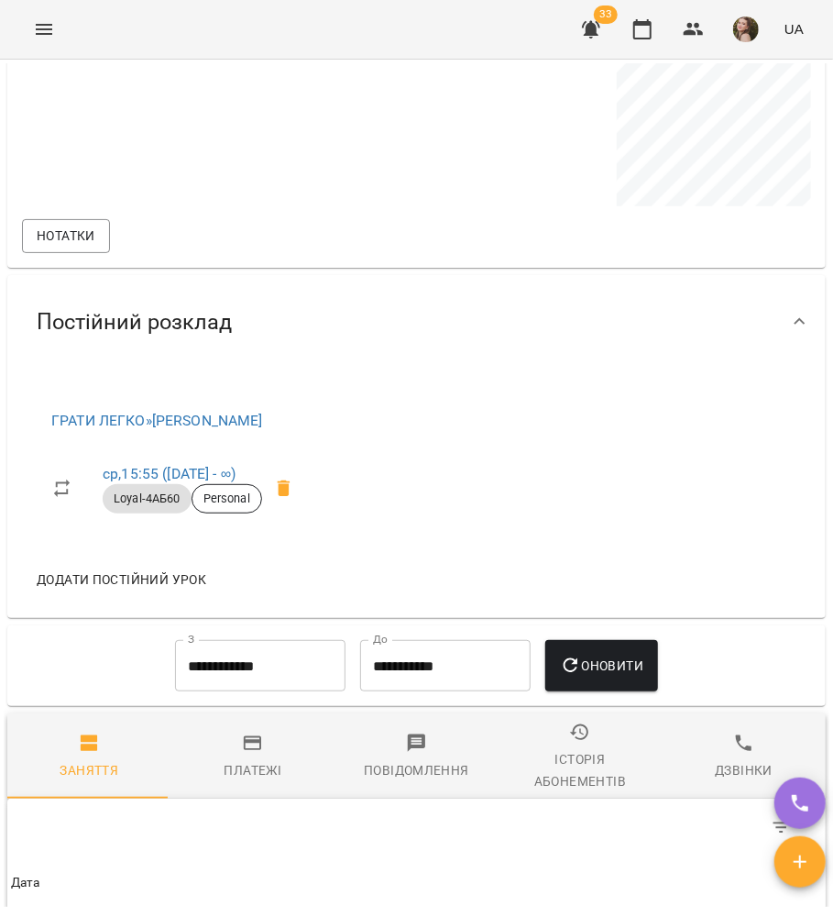
scroll to position [1858, 0]
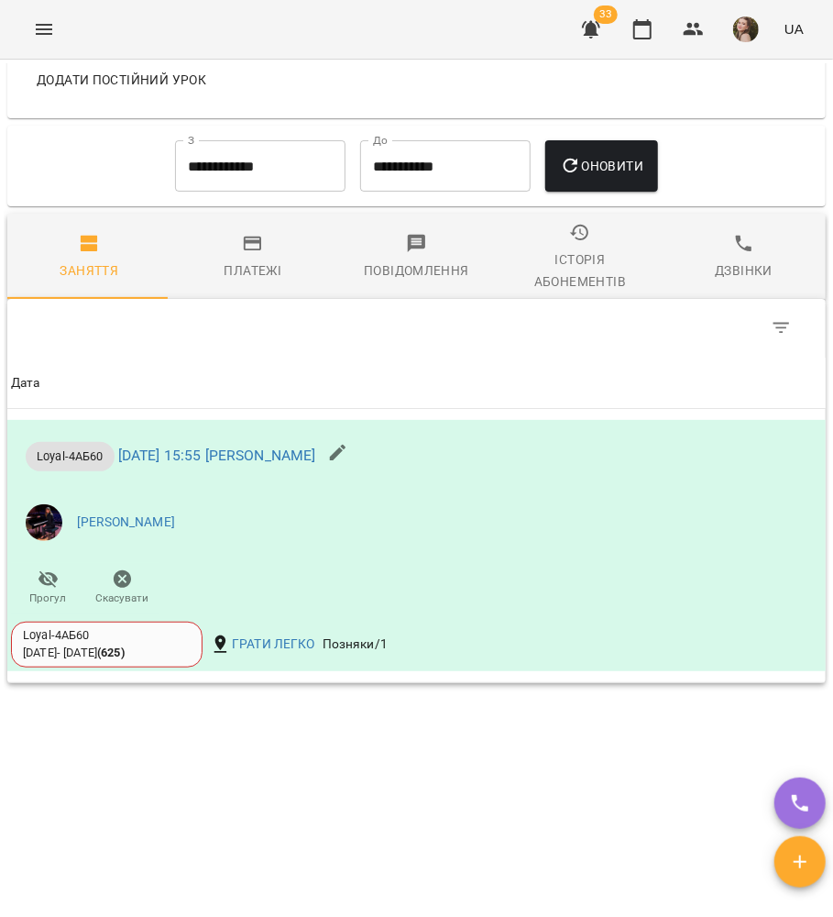
click at [265, 264] on div "Платежі" at bounding box center [254, 270] width 58 height 22
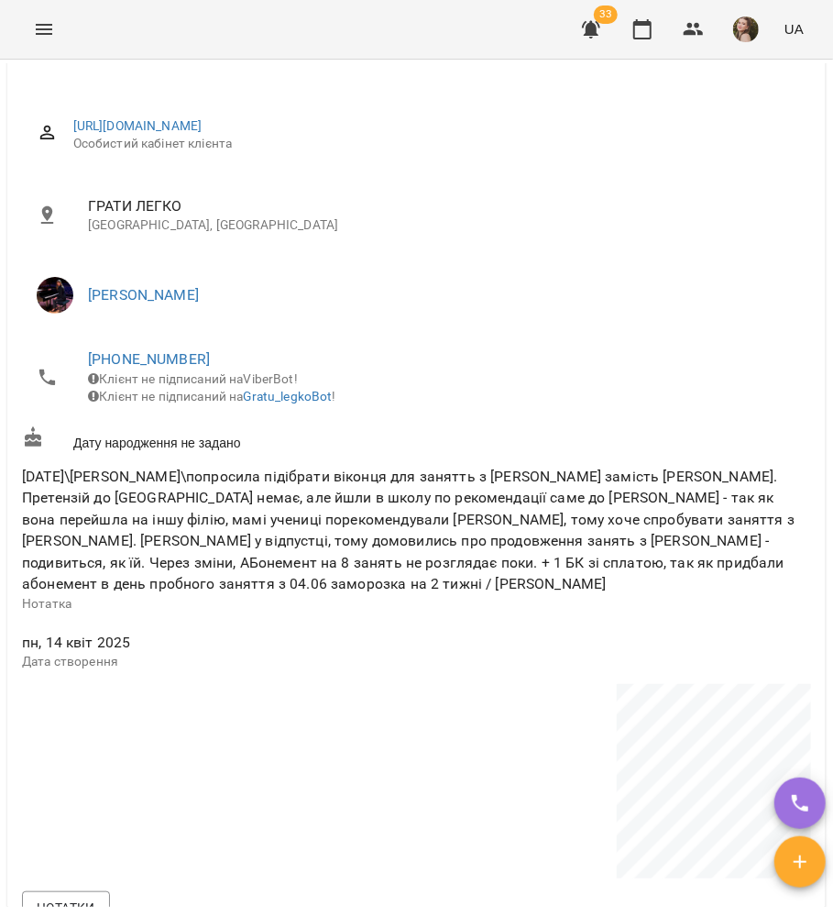
scroll to position [0, 0]
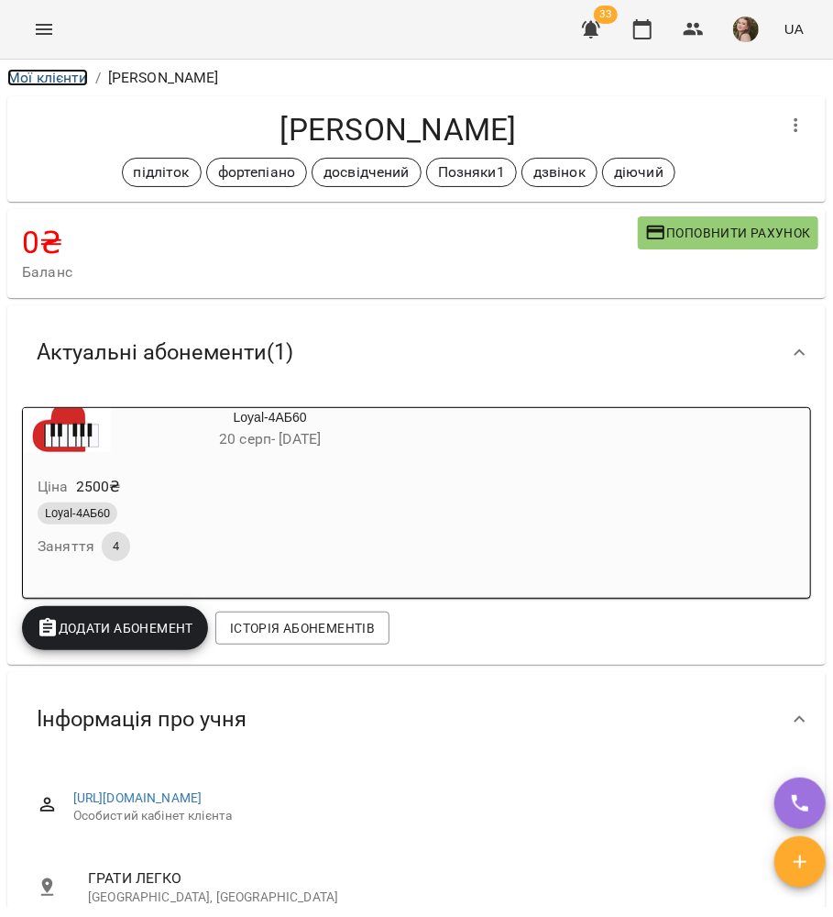
click at [43, 70] on link "Мої клієнти" at bounding box center [47, 77] width 81 height 17
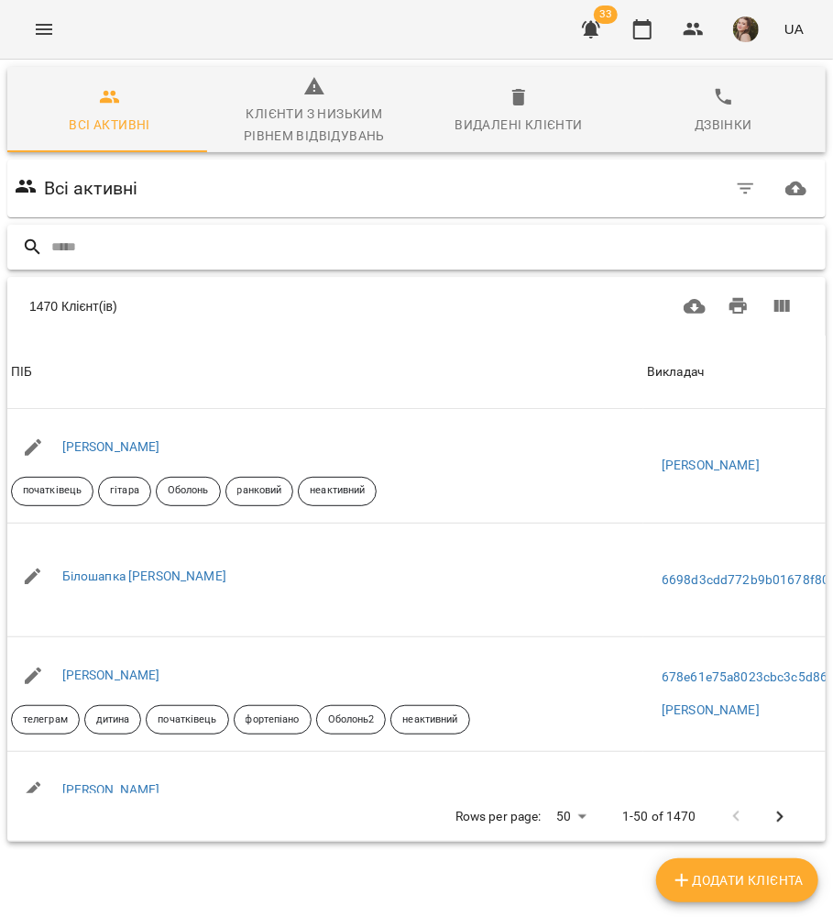
click at [93, 250] on input "text" at bounding box center [434, 247] width 767 height 30
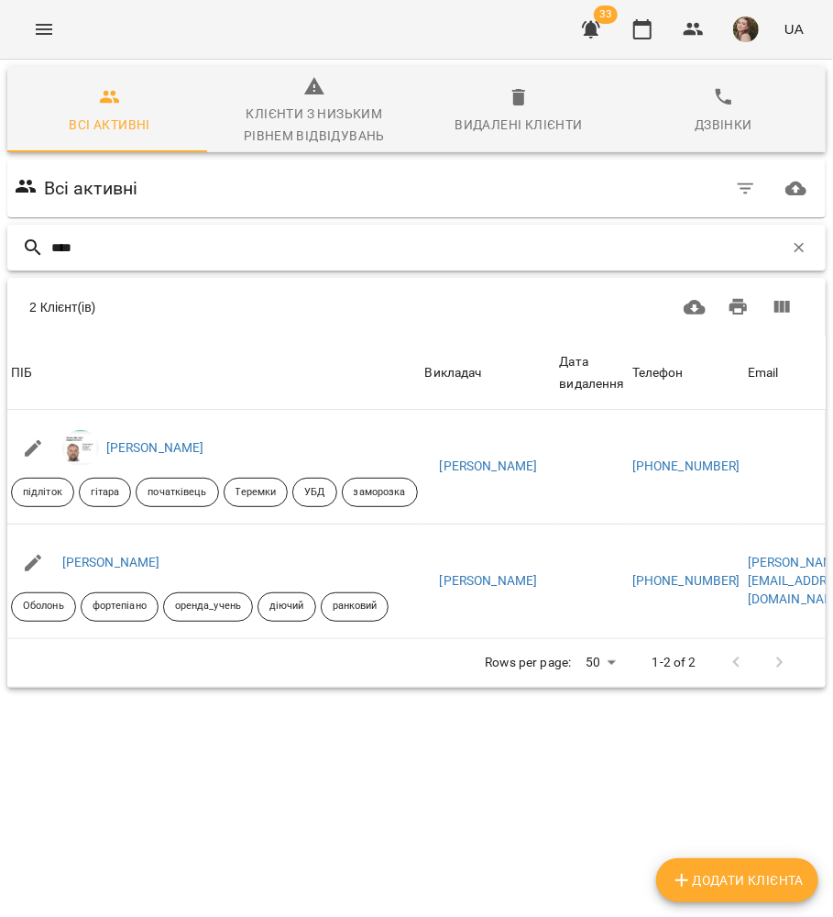
type input "****"
click at [121, 451] on link "[PERSON_NAME]" at bounding box center [155, 447] width 98 height 15
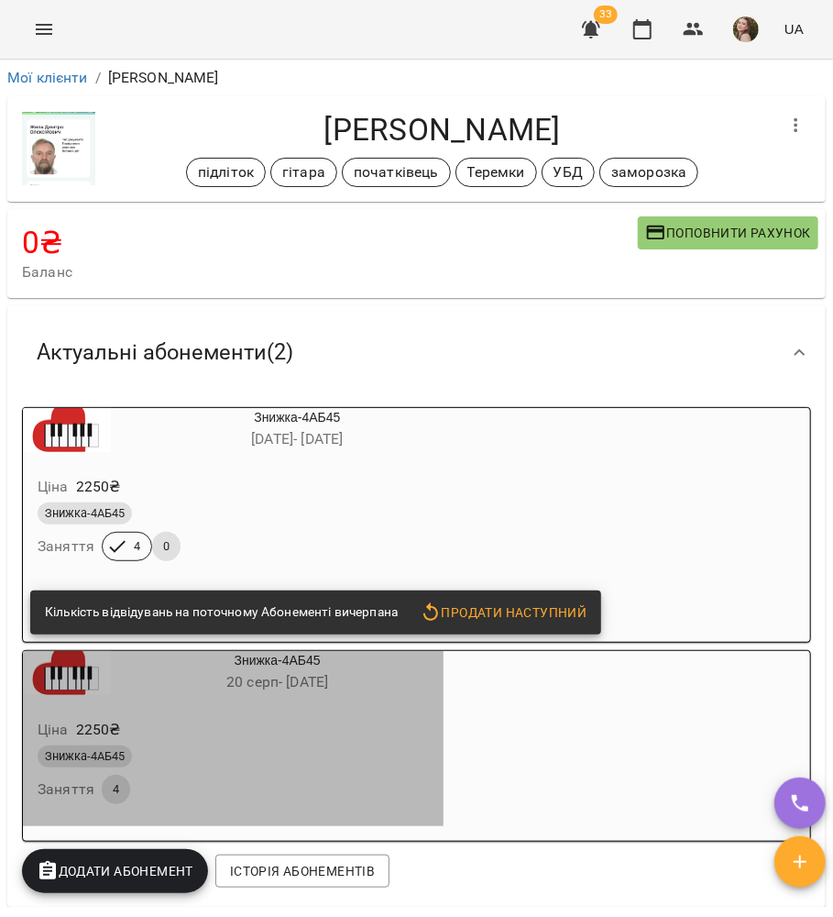
click at [328, 673] on span "20 серп - 23 вер" at bounding box center [277, 681] width 102 height 17
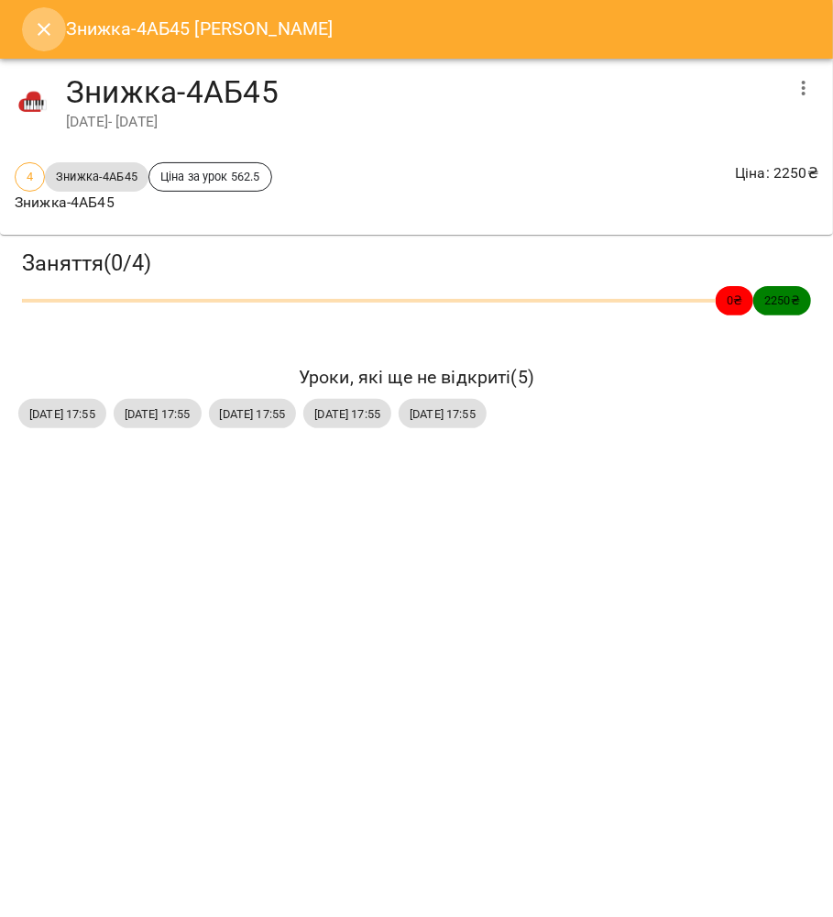
click at [46, 15] on button "Close" at bounding box center [44, 29] width 44 height 44
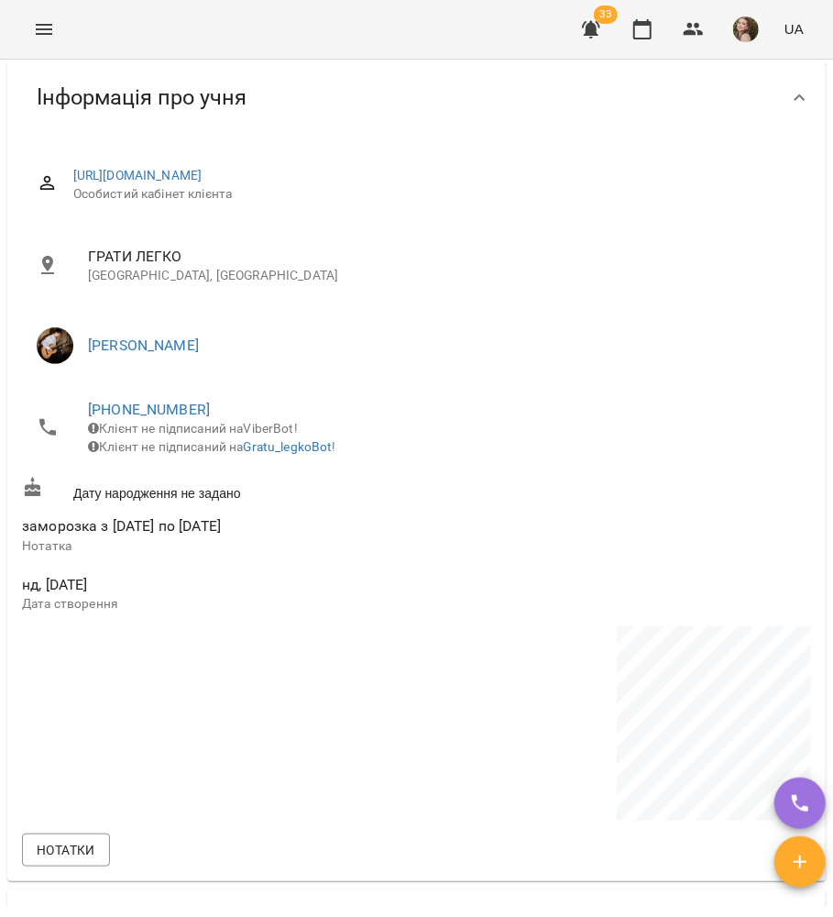
click at [317, 316] on ul "[PERSON_NAME]" at bounding box center [416, 346] width 789 height 66
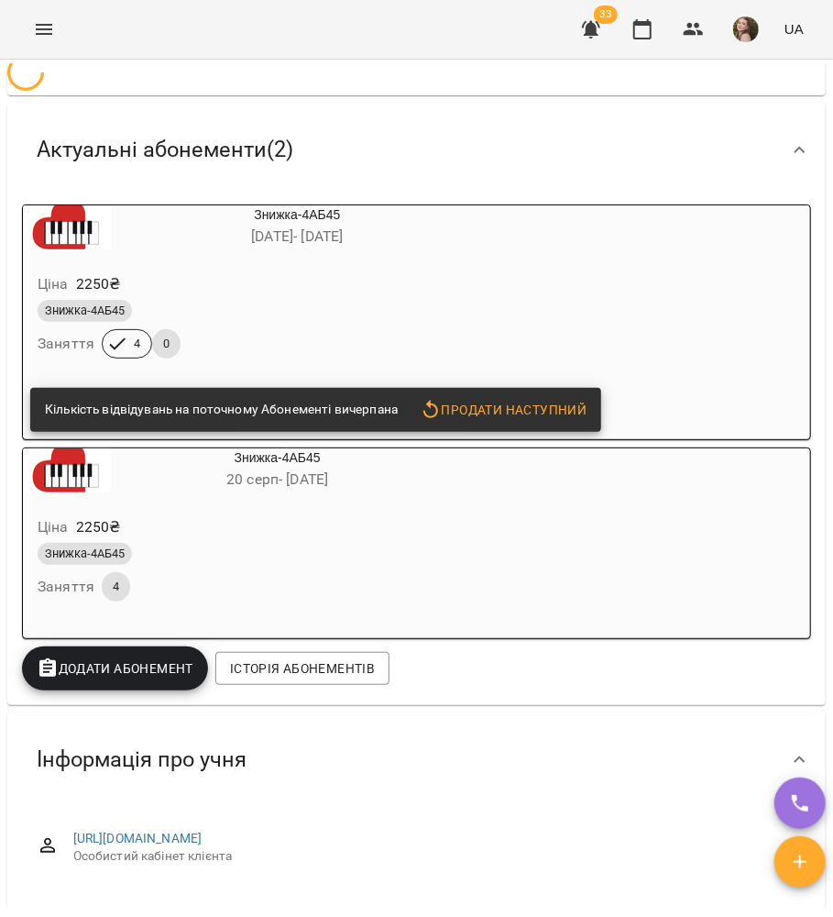
scroll to position [0, 0]
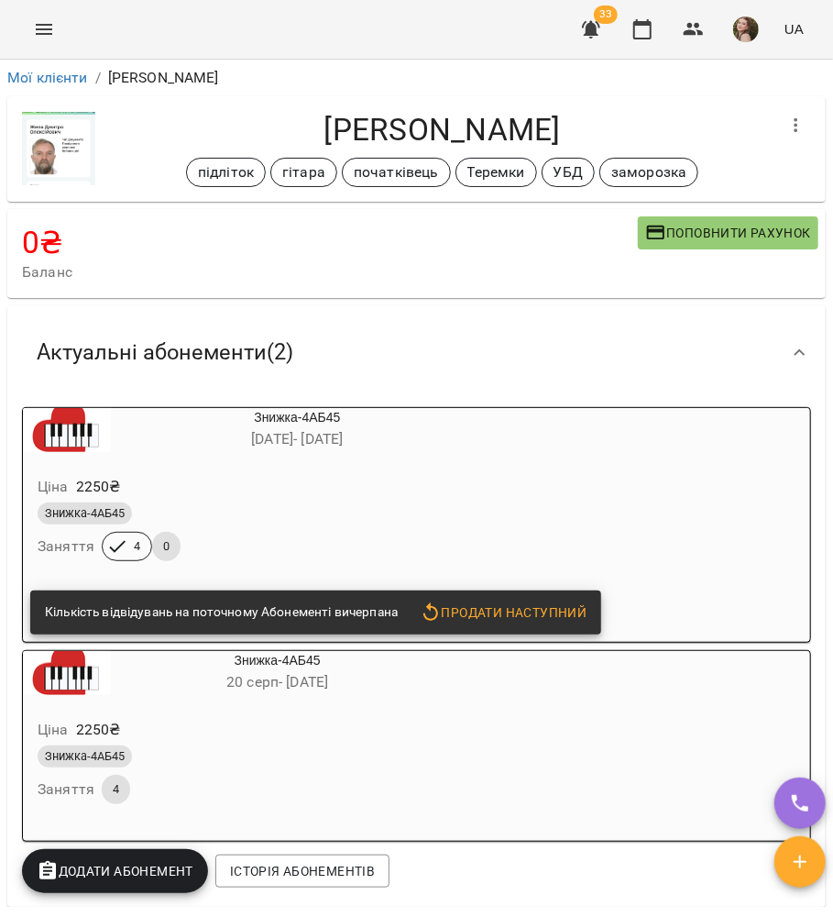
click at [332, 477] on div "Ціна 2250 ₴" at bounding box center [253, 486] width 439 height 33
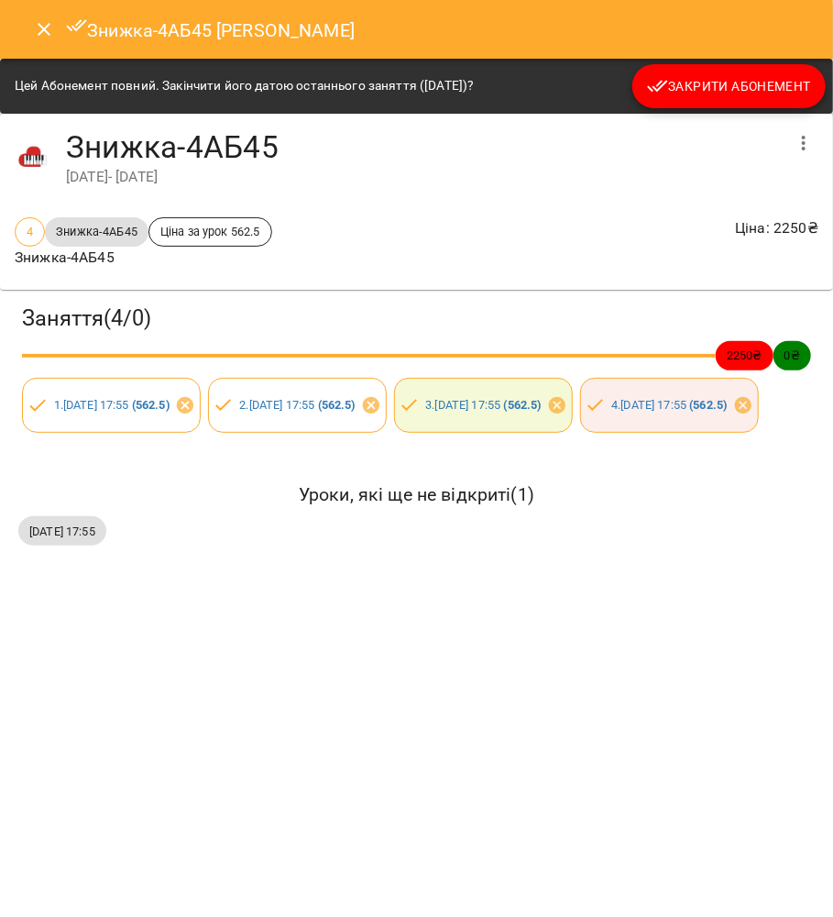
click at [704, 93] on span "Закрити Абонемент" at bounding box center [729, 86] width 164 height 22
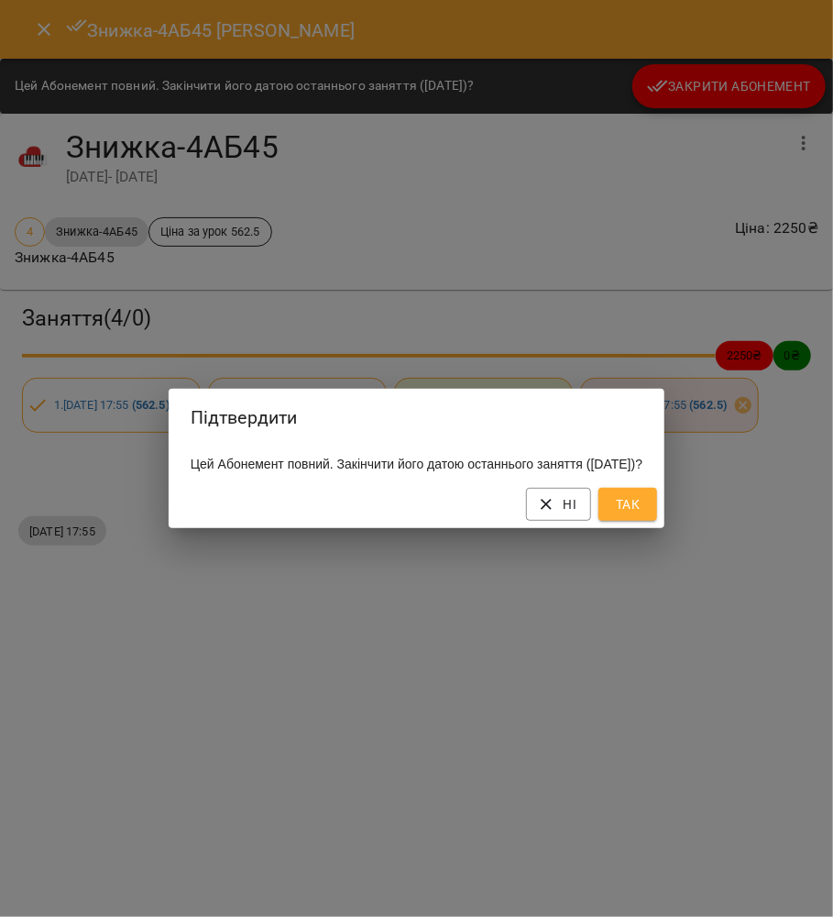
click at [642, 511] on span "Так" at bounding box center [627, 504] width 29 height 22
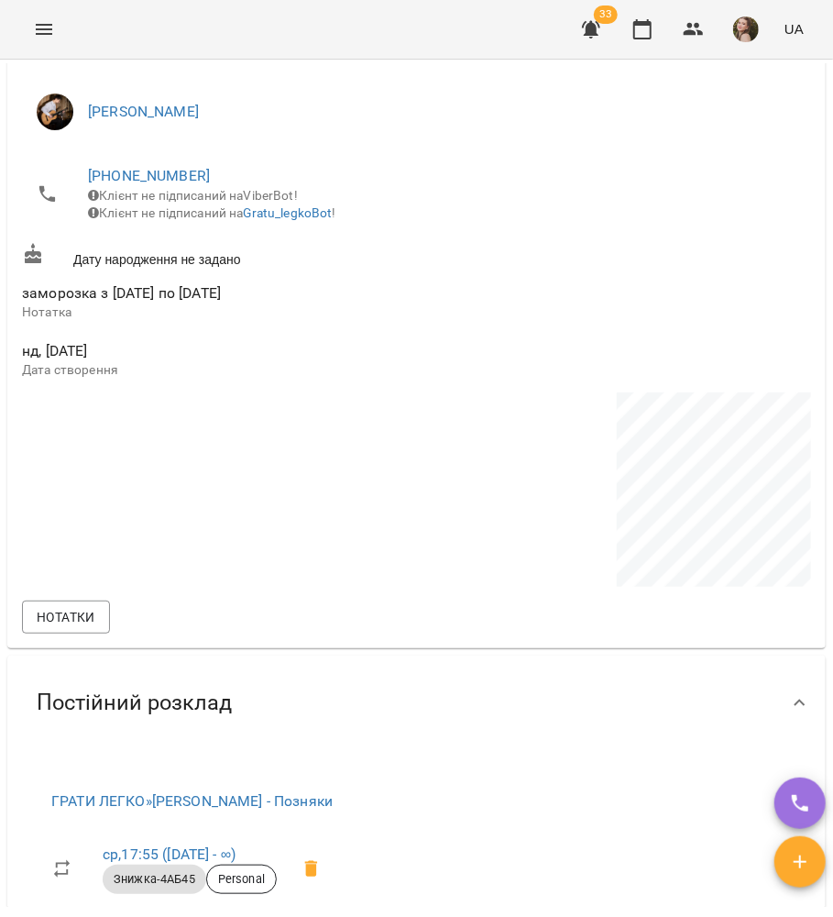
scroll to position [1668, 0]
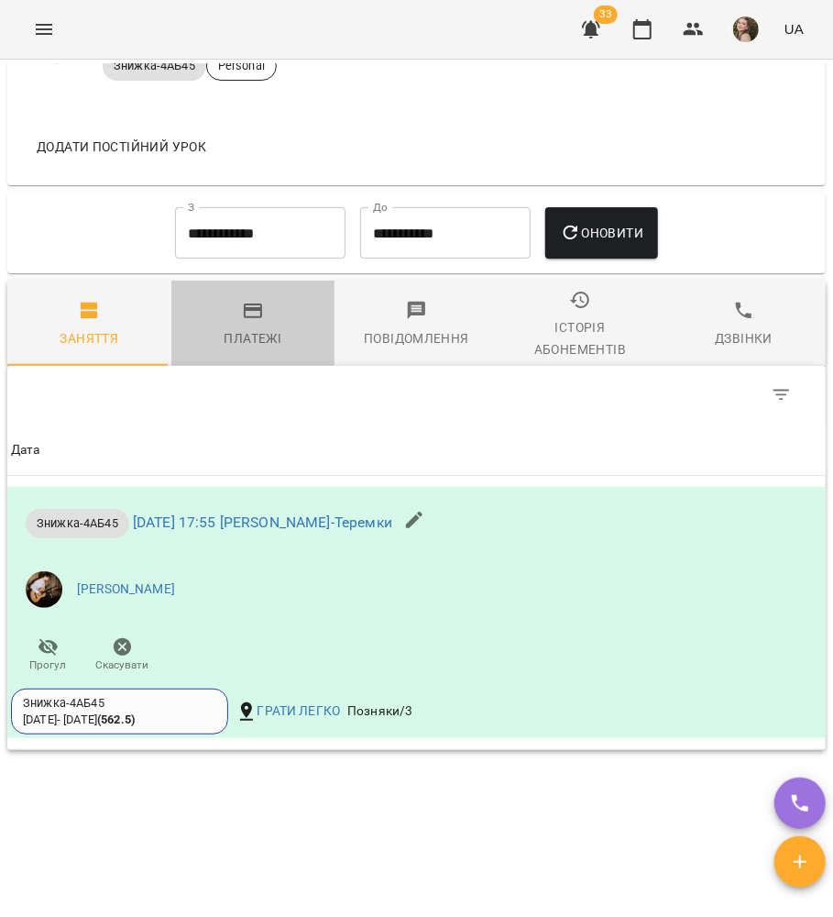
click at [258, 349] on div "Платежі" at bounding box center [254, 338] width 58 height 22
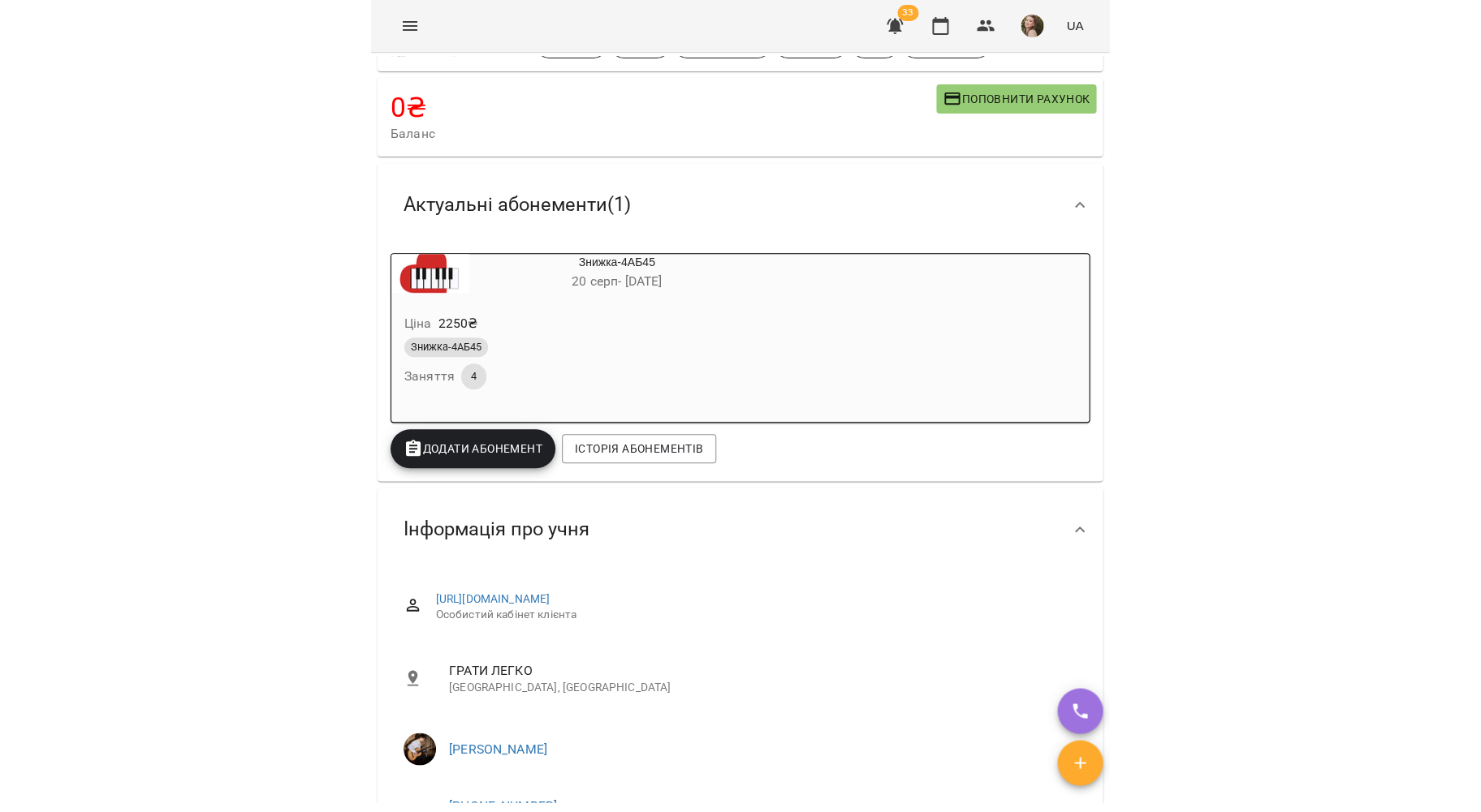
scroll to position [0, 0]
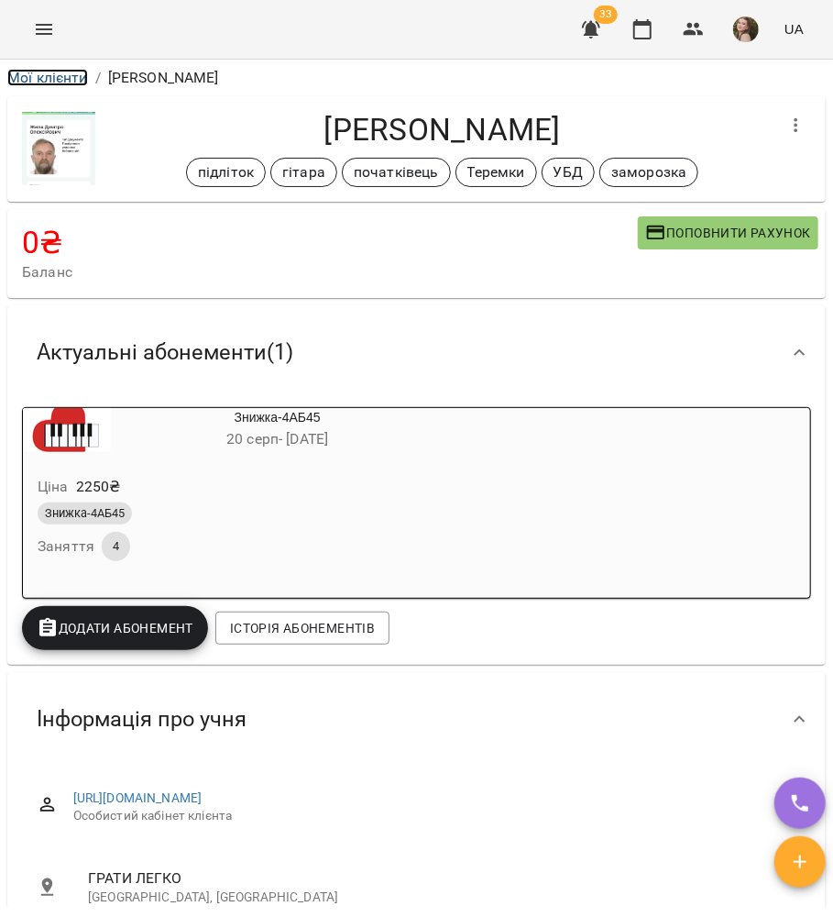
click at [42, 82] on link "Мої клієнти" at bounding box center [47, 77] width 81 height 17
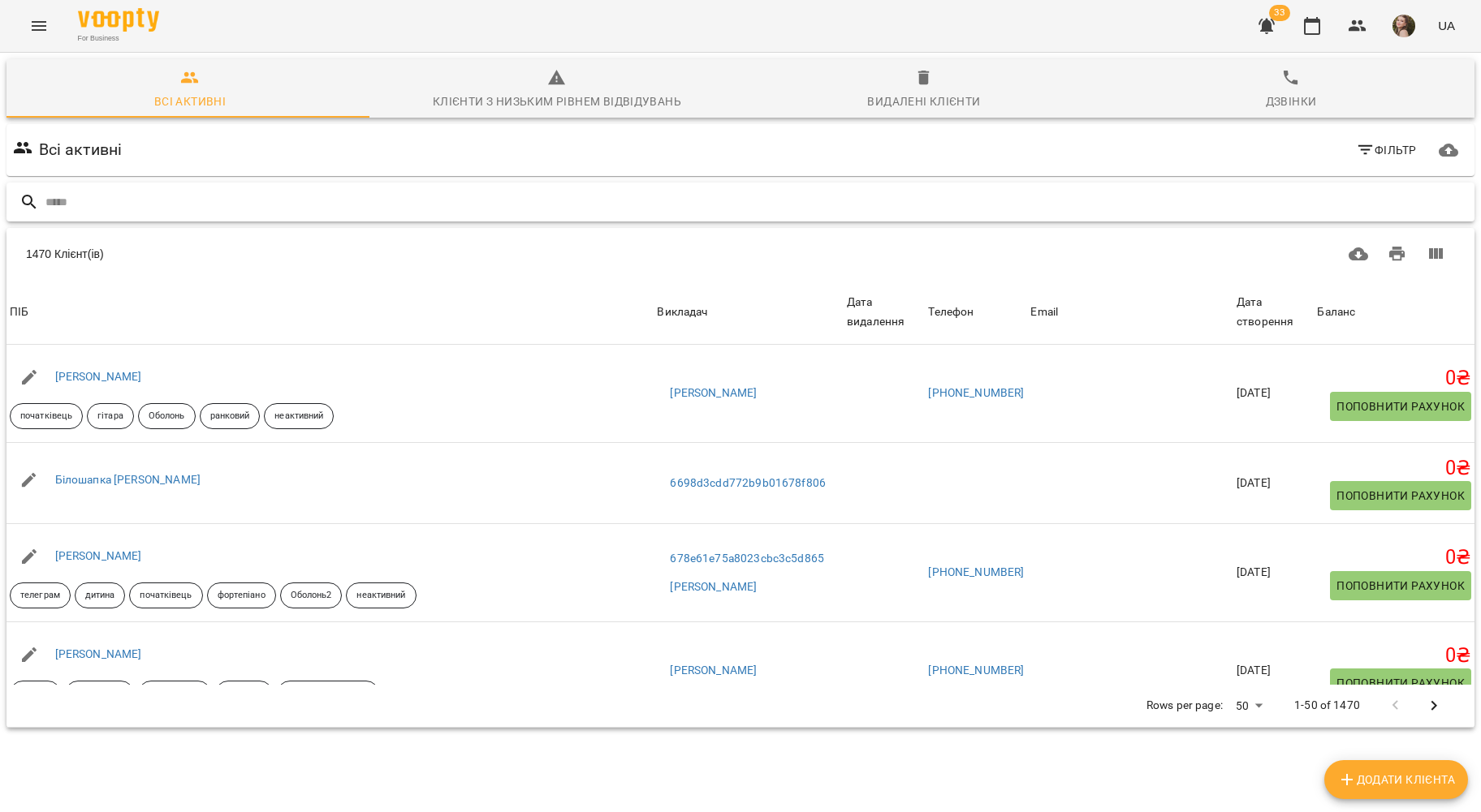
click at [275, 205] on input "text" at bounding box center [756, 203] width 1423 height 27
click at [209, 194] on input "text" at bounding box center [756, 203] width 1423 height 27
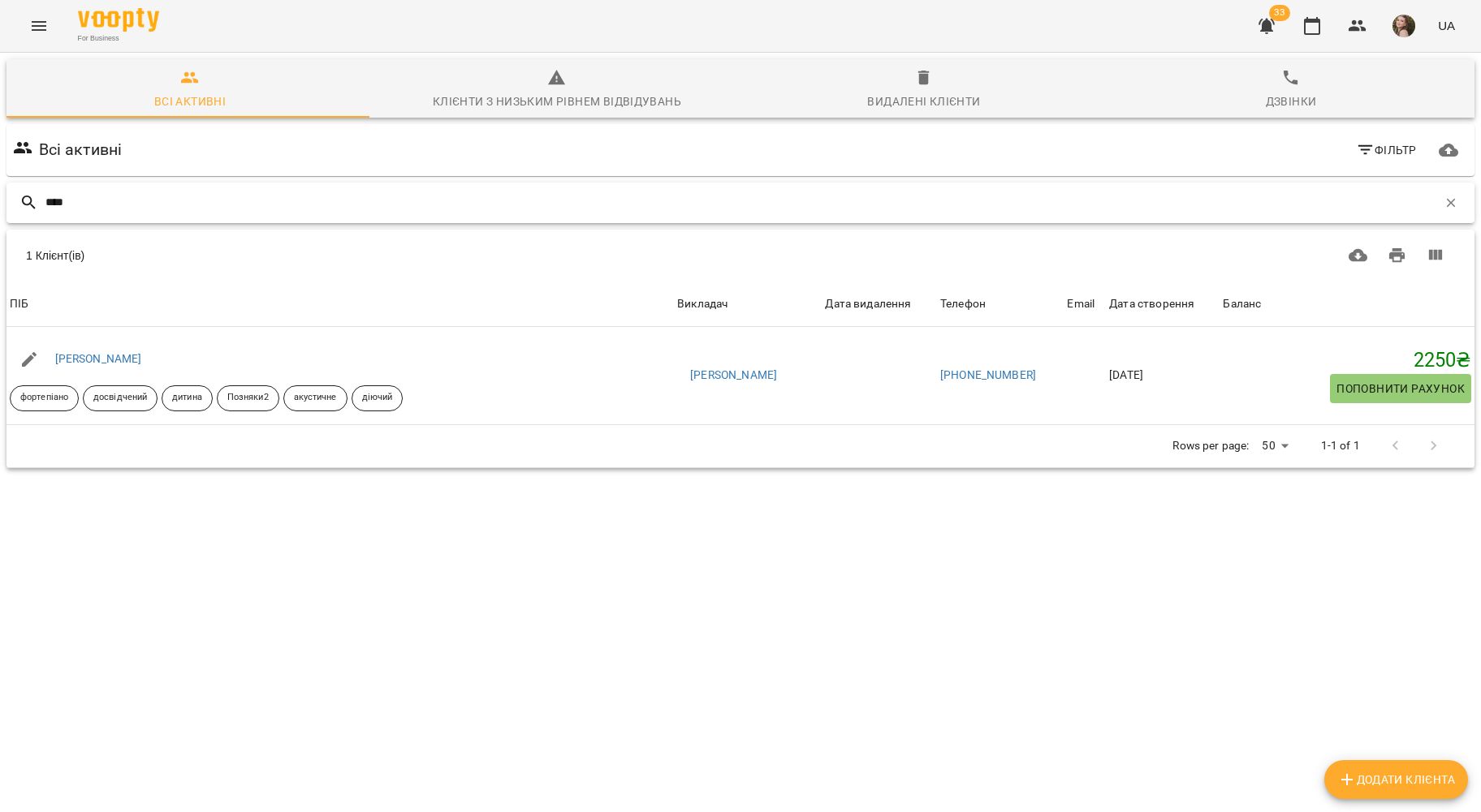
type input "****"
click at [75, 357] on link "Дарина Нещерет" at bounding box center [98, 359] width 87 height 13
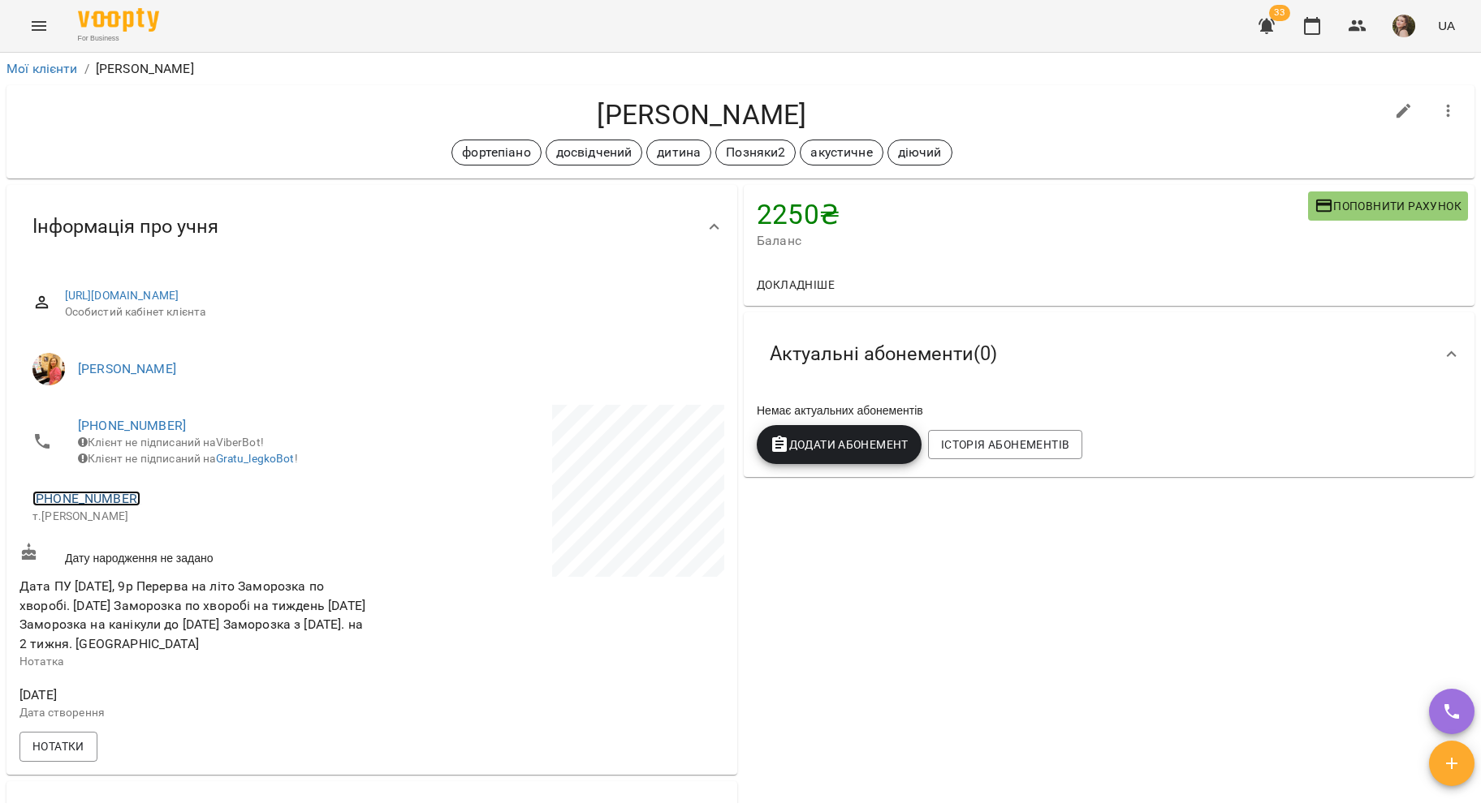
click at [74, 507] on link "+380667546042" at bounding box center [87, 498] width 108 height 15
click at [152, 583] on link at bounding box center [170, 570] width 86 height 34
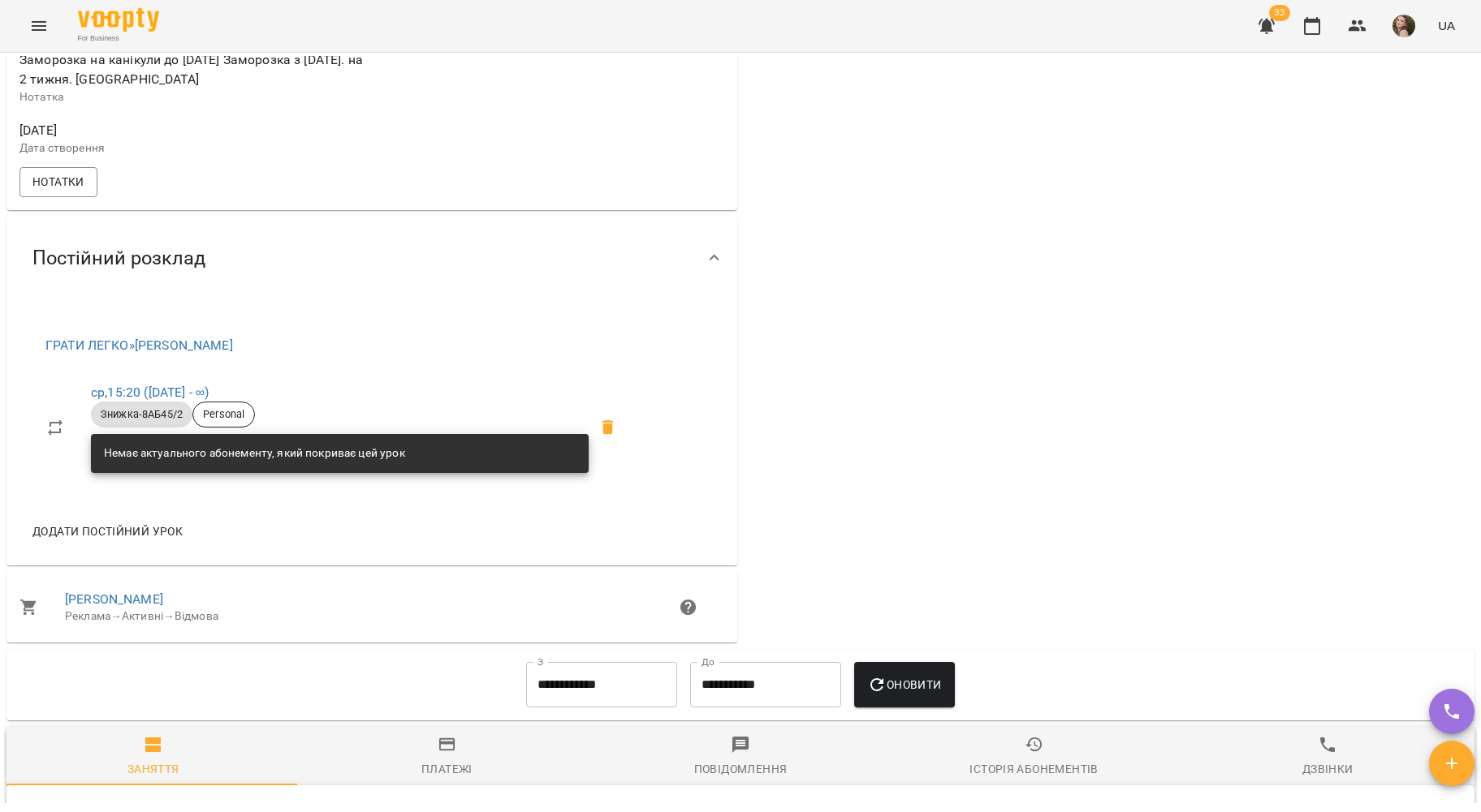
scroll to position [24, 0]
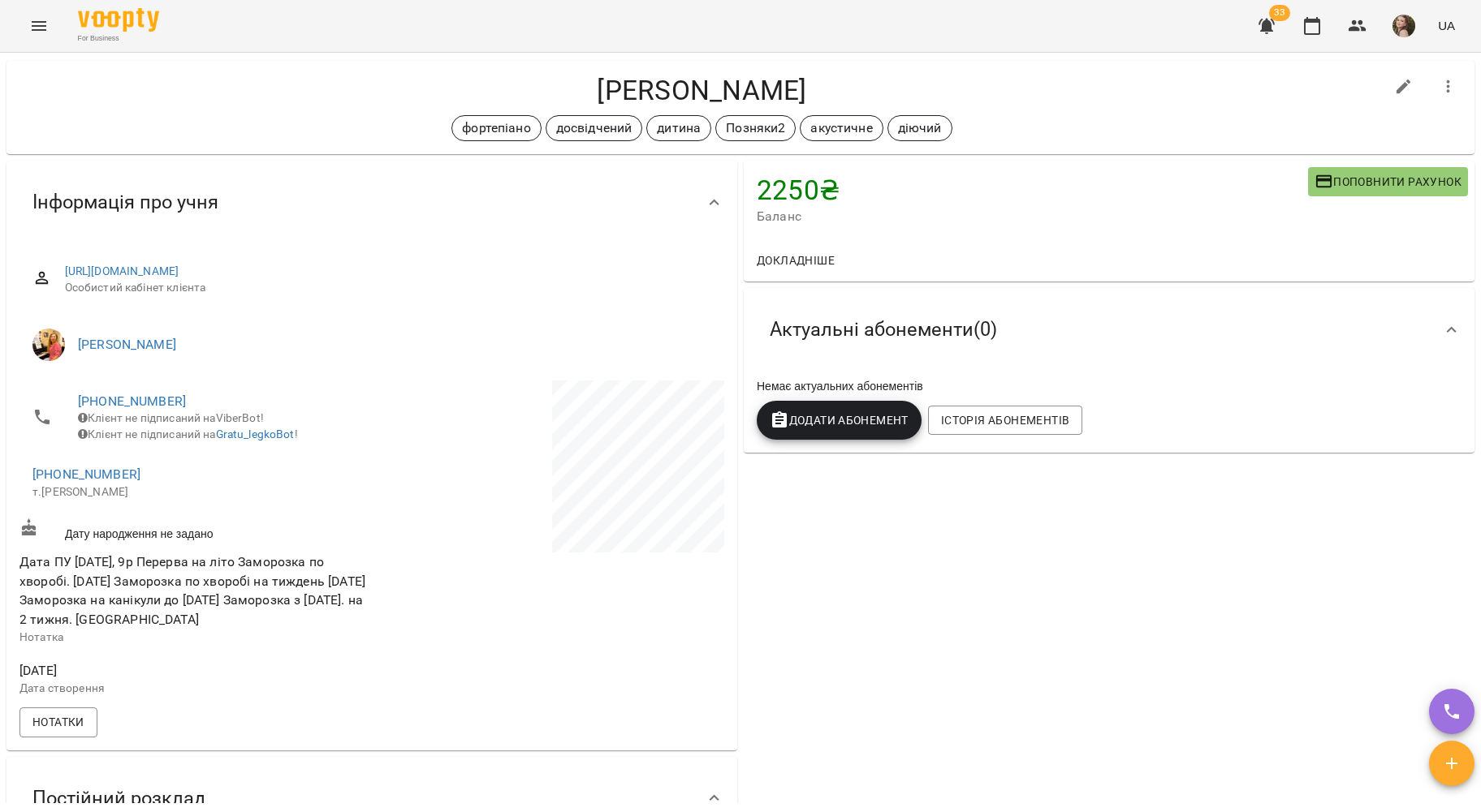
click at [351, 77] on h4 "Дарина Нещерет" at bounding box center [702, 90] width 1365 height 34
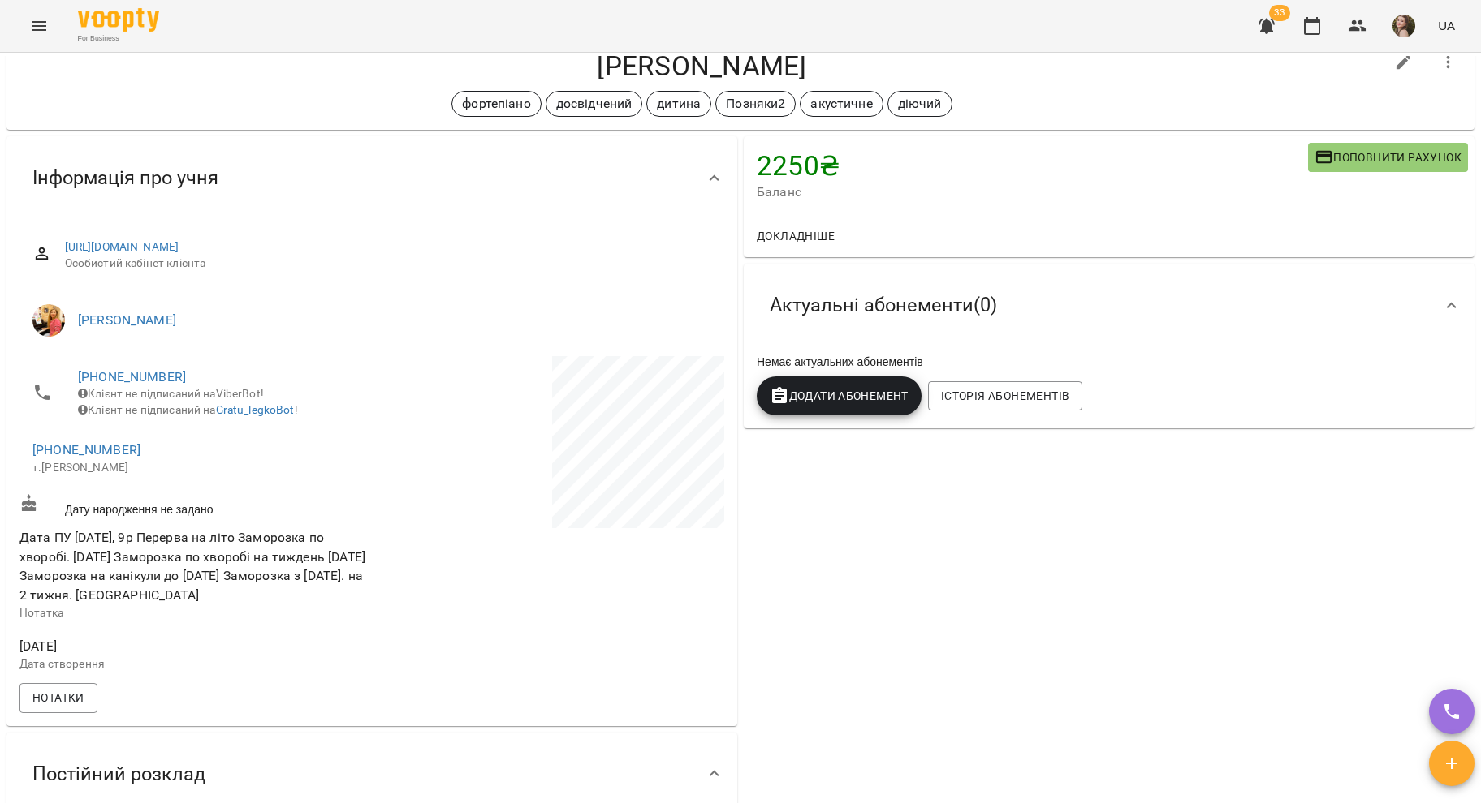
scroll to position [0, 0]
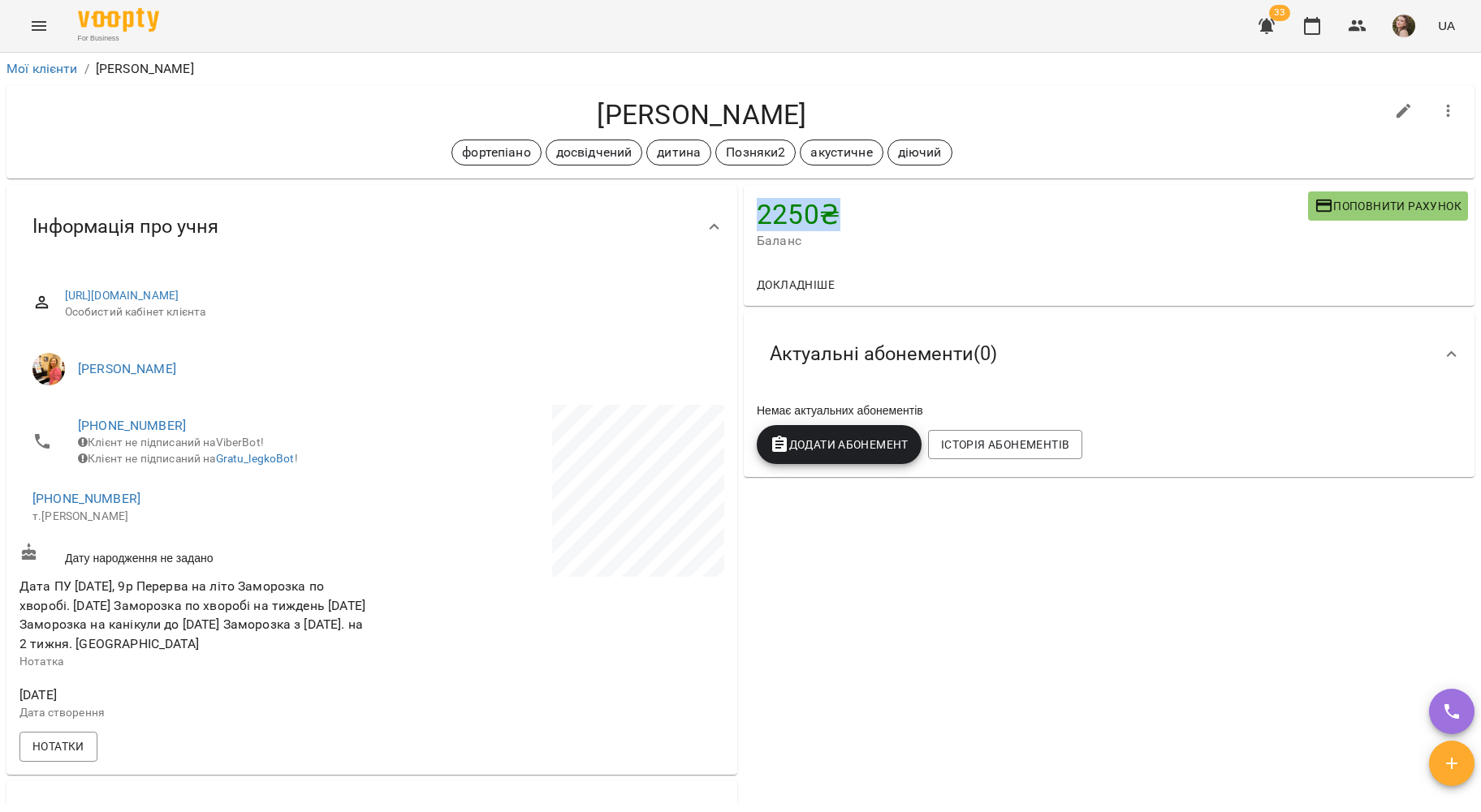
drag, startPoint x: 764, startPoint y: 214, endPoint x: 888, endPoint y: 213, distance: 124.0
click at [737, 213] on h4 "2250 ₴" at bounding box center [1032, 215] width 551 height 34
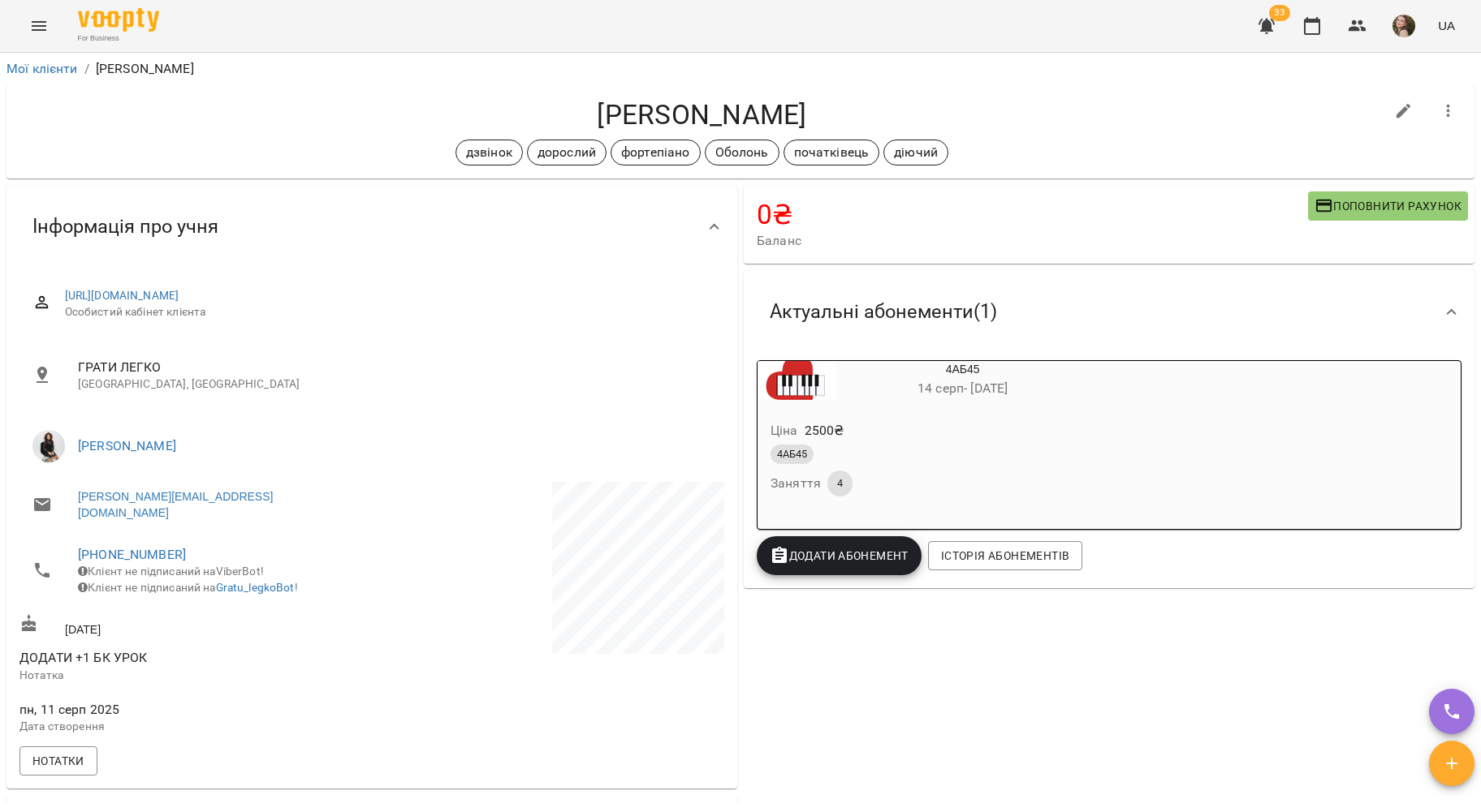
click at [1281, 16] on span "33" at bounding box center [1280, 12] width 21 height 16
click at [1264, 23] on icon "button" at bounding box center [1267, 26] width 16 height 15
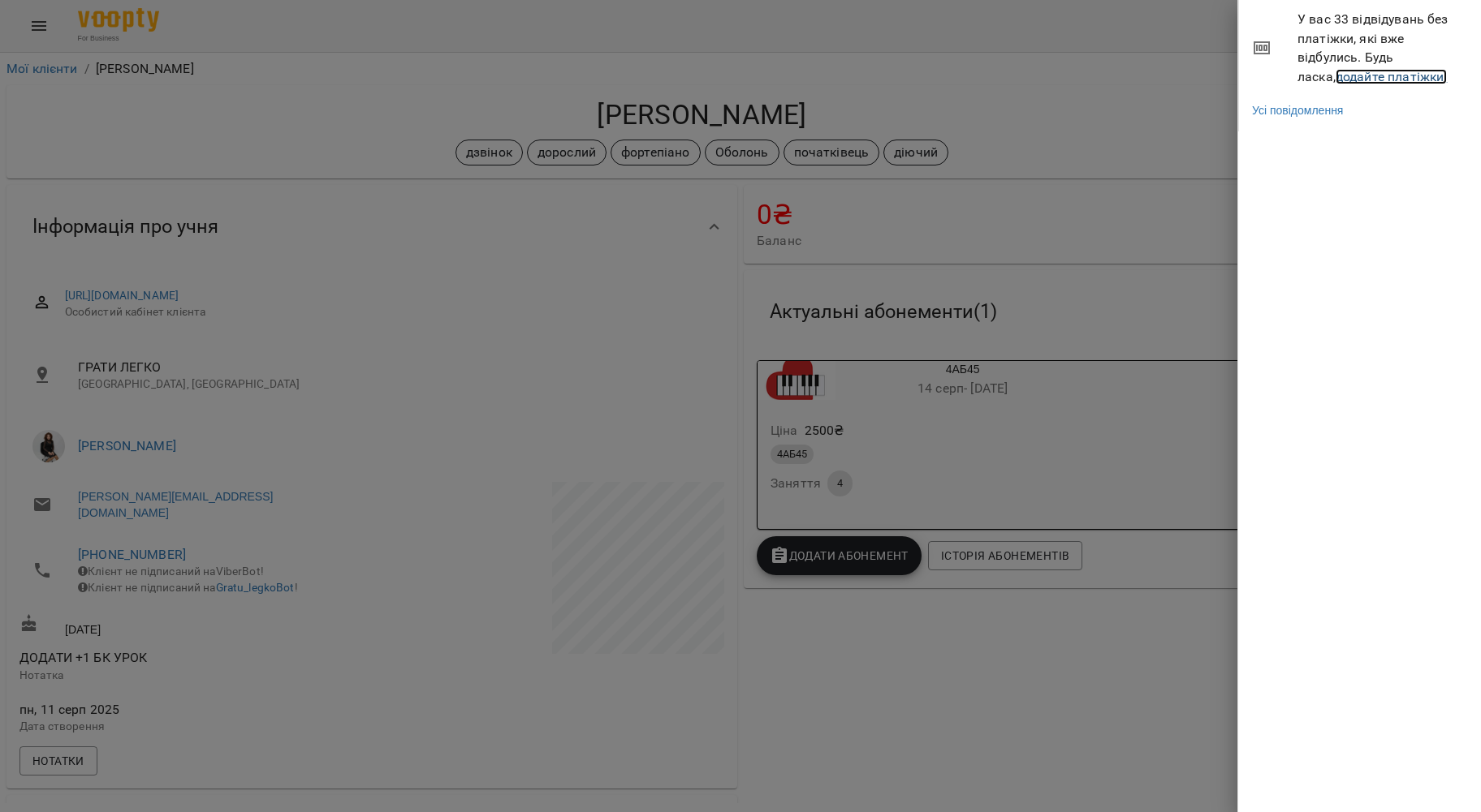
click at [1336, 78] on link "додайте платіжки!" at bounding box center [1392, 76] width 112 height 15
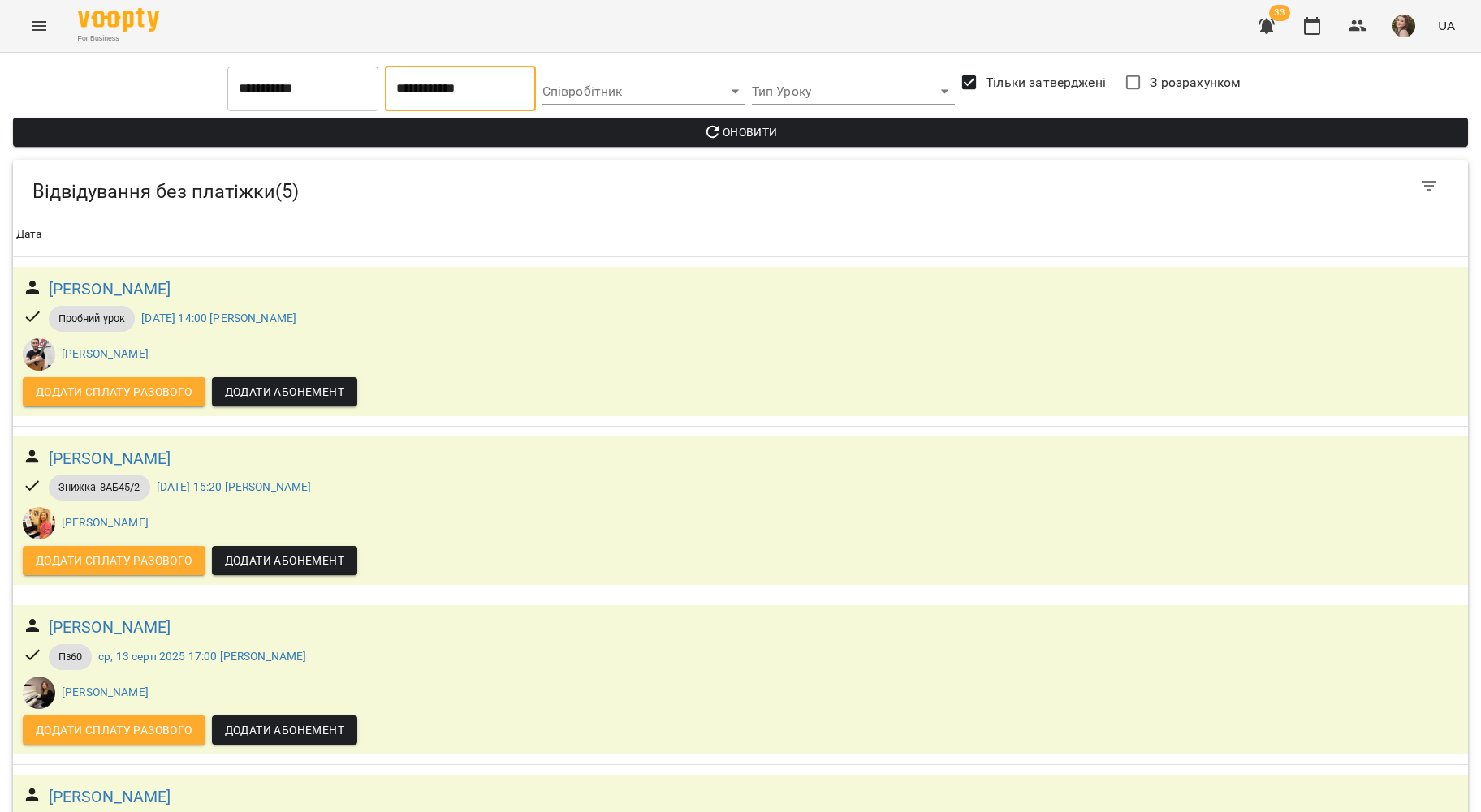
click at [492, 81] on input "**********" at bounding box center [460, 88] width 151 height 45
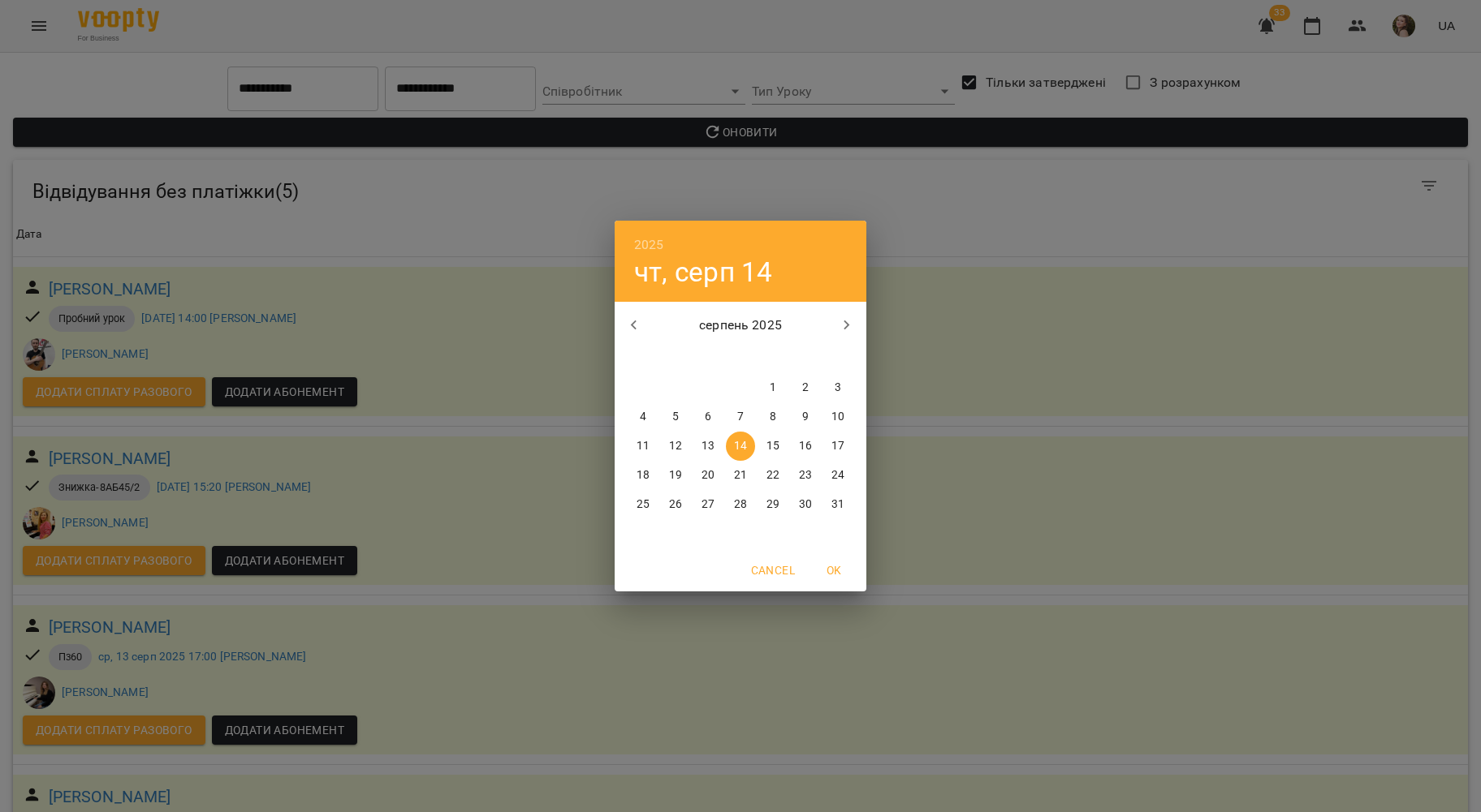
click at [705, 452] on p "13" at bounding box center [708, 446] width 13 height 16
type input "**********"
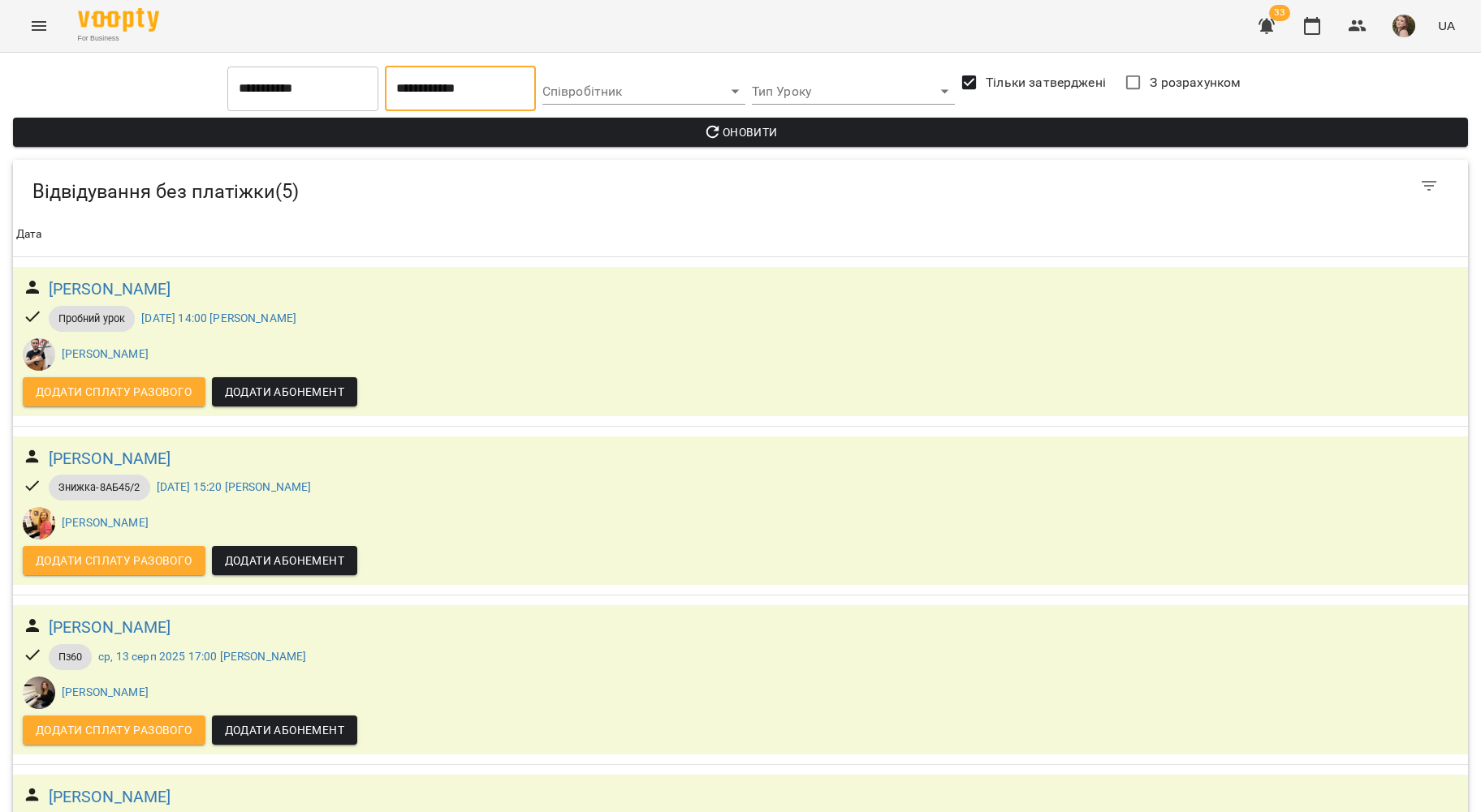
click at [946, 138] on span "Оновити" at bounding box center [740, 132] width 1429 height 19
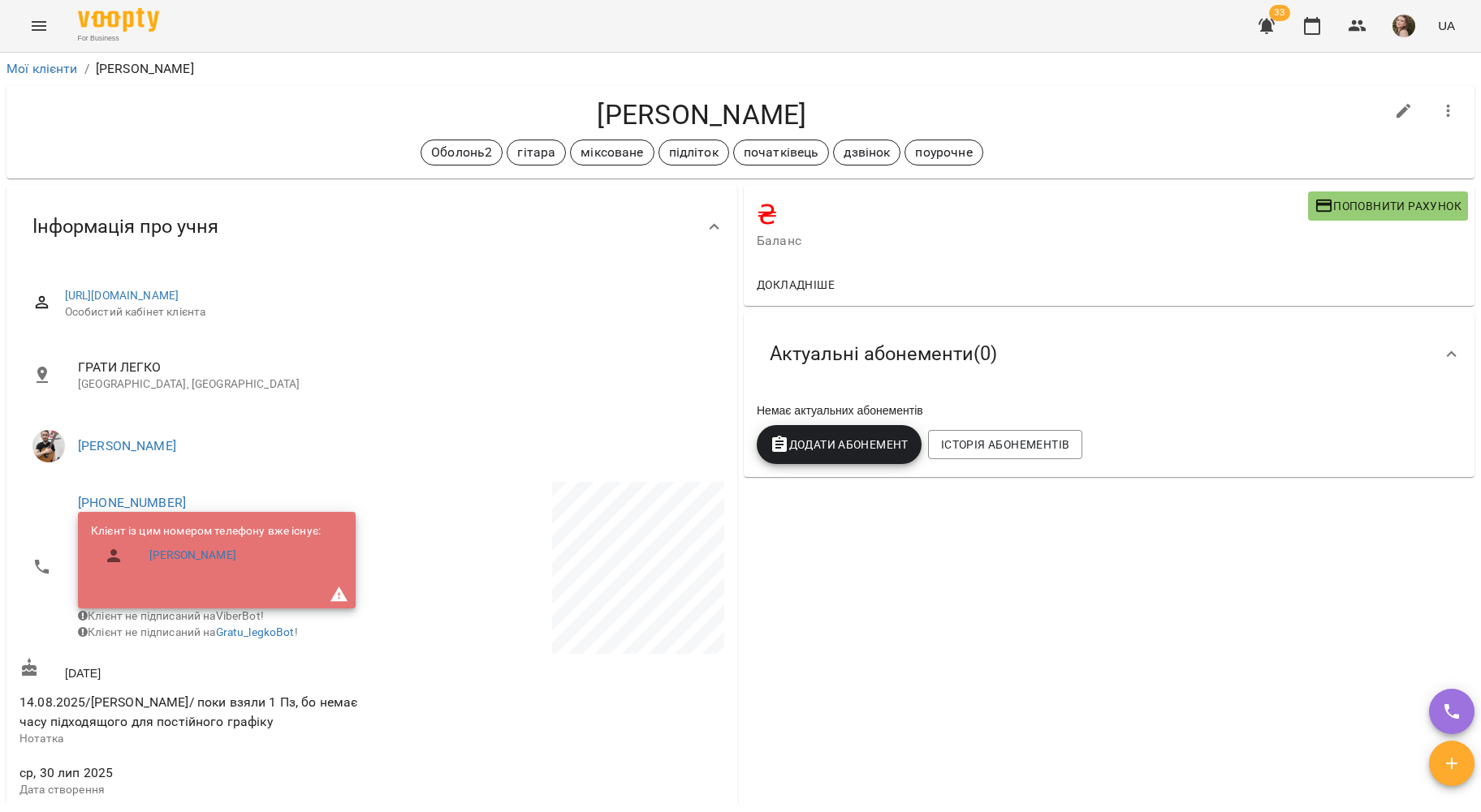
click at [144, 514] on div "Клієнт із цим номером телефону вже існує: [PERSON_NAME]" at bounding box center [216, 560] width 277 height 97
click at [150, 505] on link "[PHONE_NUMBER]" at bounding box center [132, 502] width 108 height 15
click at [197, 565] on img at bounding box center [198, 561] width 24 height 24
click at [54, 85] on div "[PERSON_NAME] Оболонь2 гітара міксоване підліток початківець дзвінок поурочне" at bounding box center [740, 131] width 1468 height 93
click at [1260, 26] on icon "button" at bounding box center [1267, 26] width 19 height 19
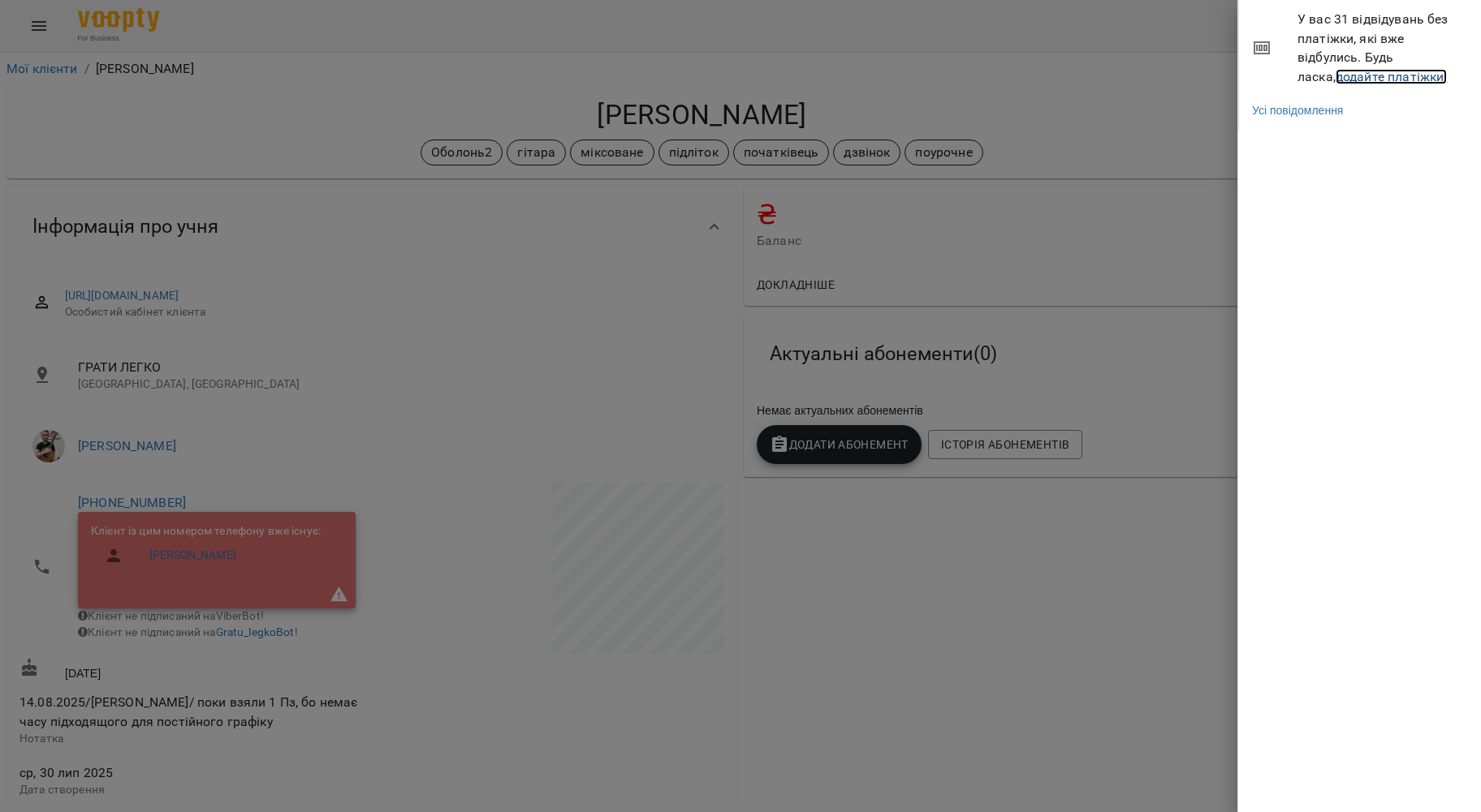
click at [1336, 77] on link "додайте платіжки!" at bounding box center [1392, 76] width 112 height 15
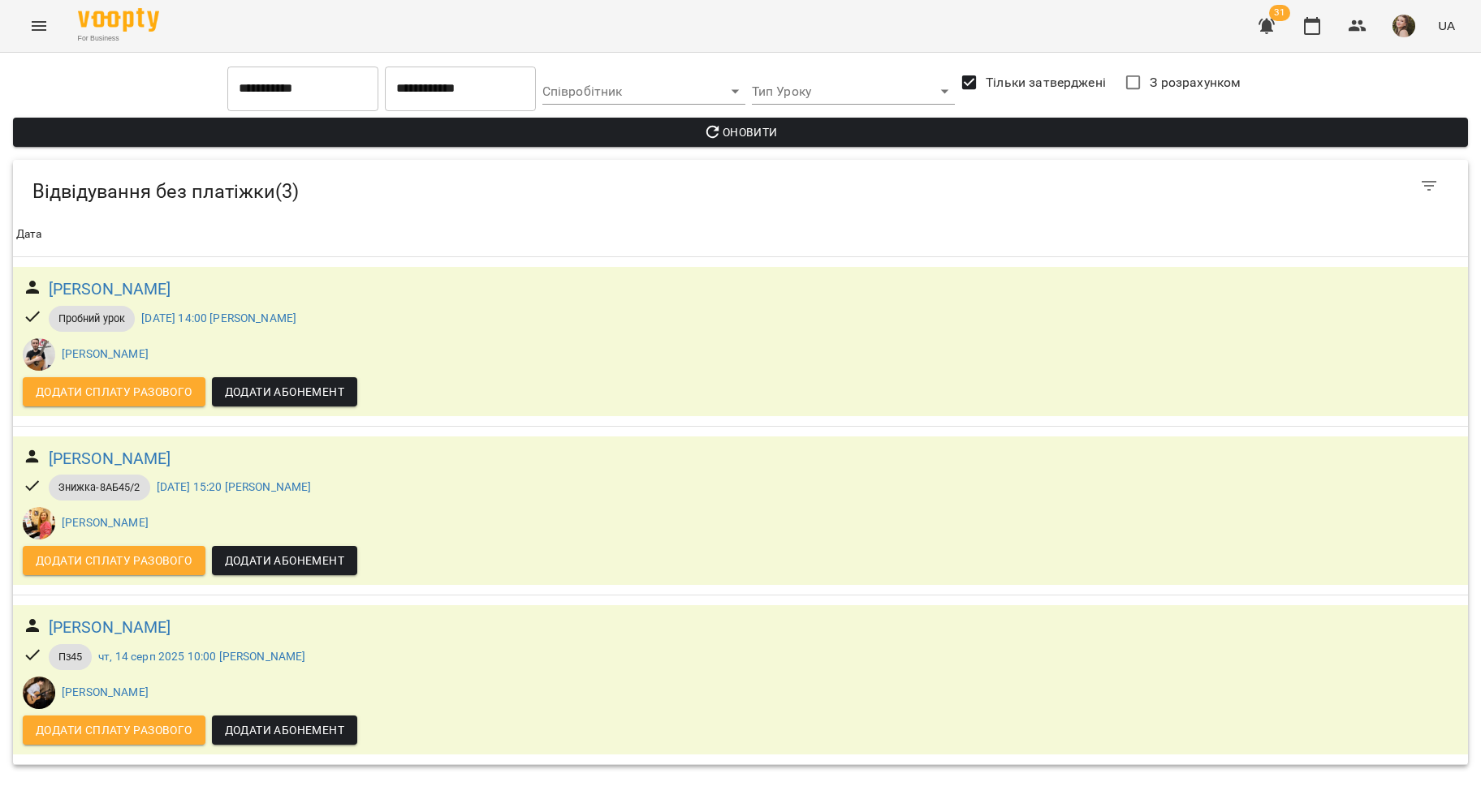
click at [435, 102] on input "**********" at bounding box center [460, 88] width 151 height 45
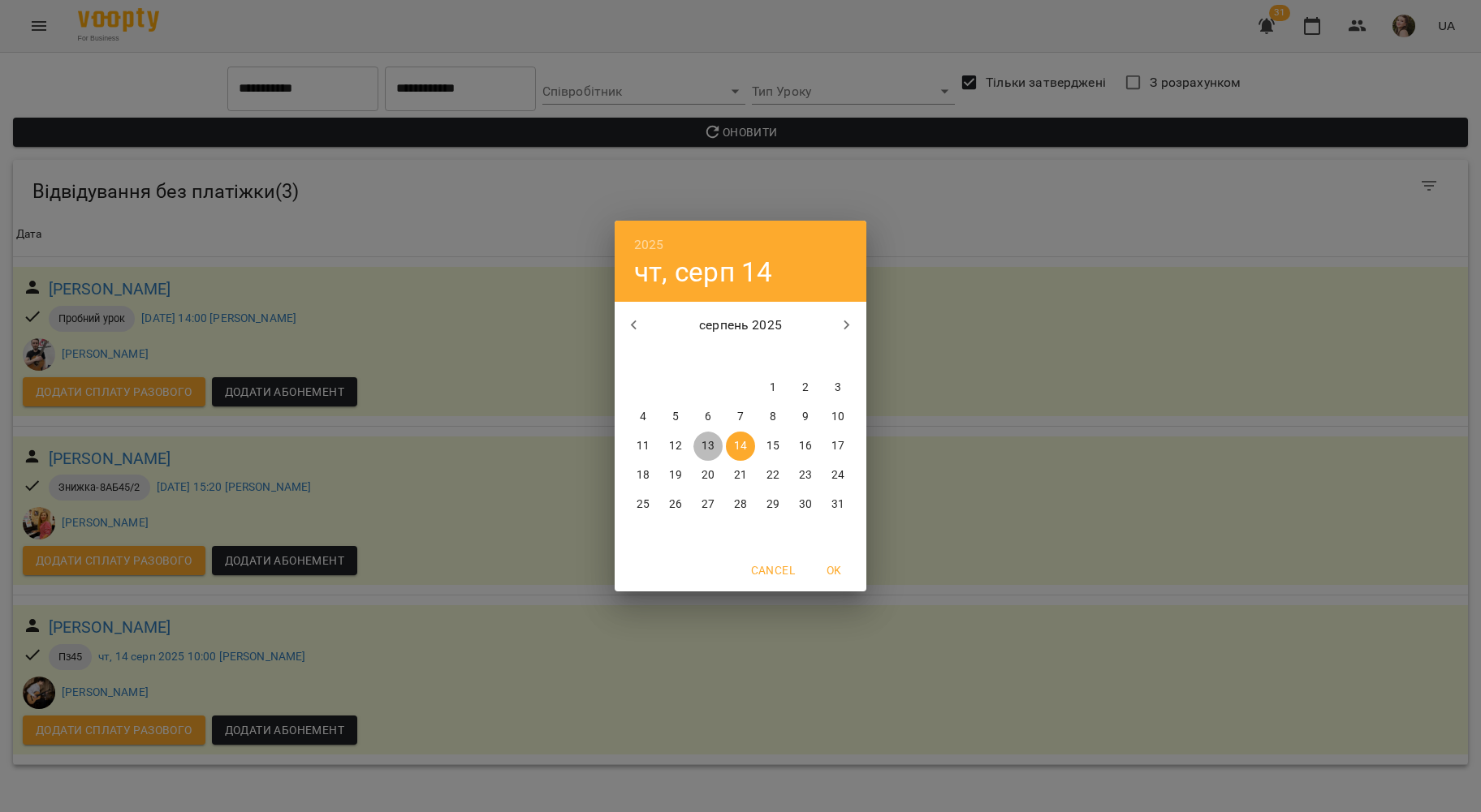
click at [712, 442] on p "13" at bounding box center [708, 446] width 13 height 16
type input "**********"
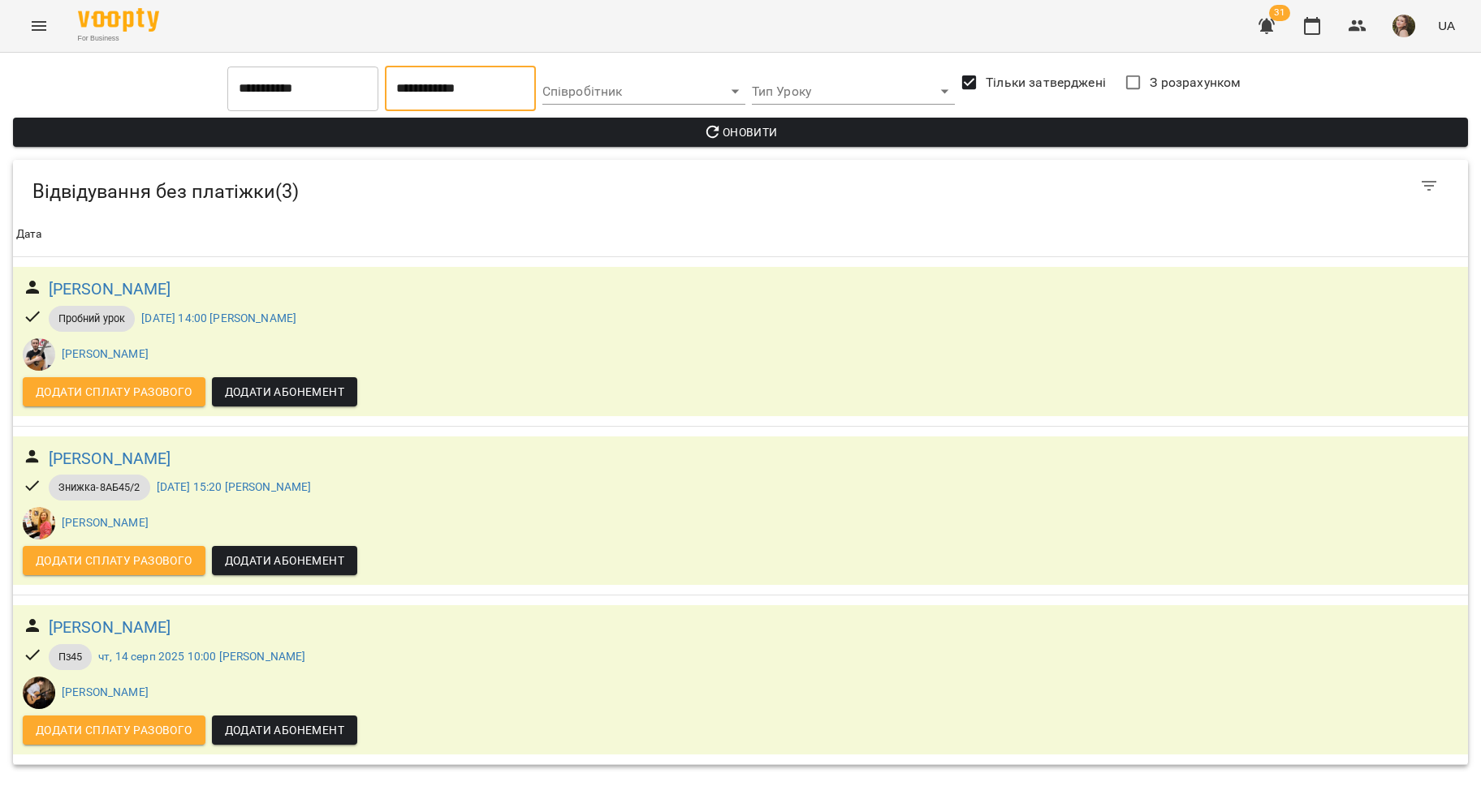
click at [531, 135] on span "Оновити" at bounding box center [740, 132] width 1429 height 19
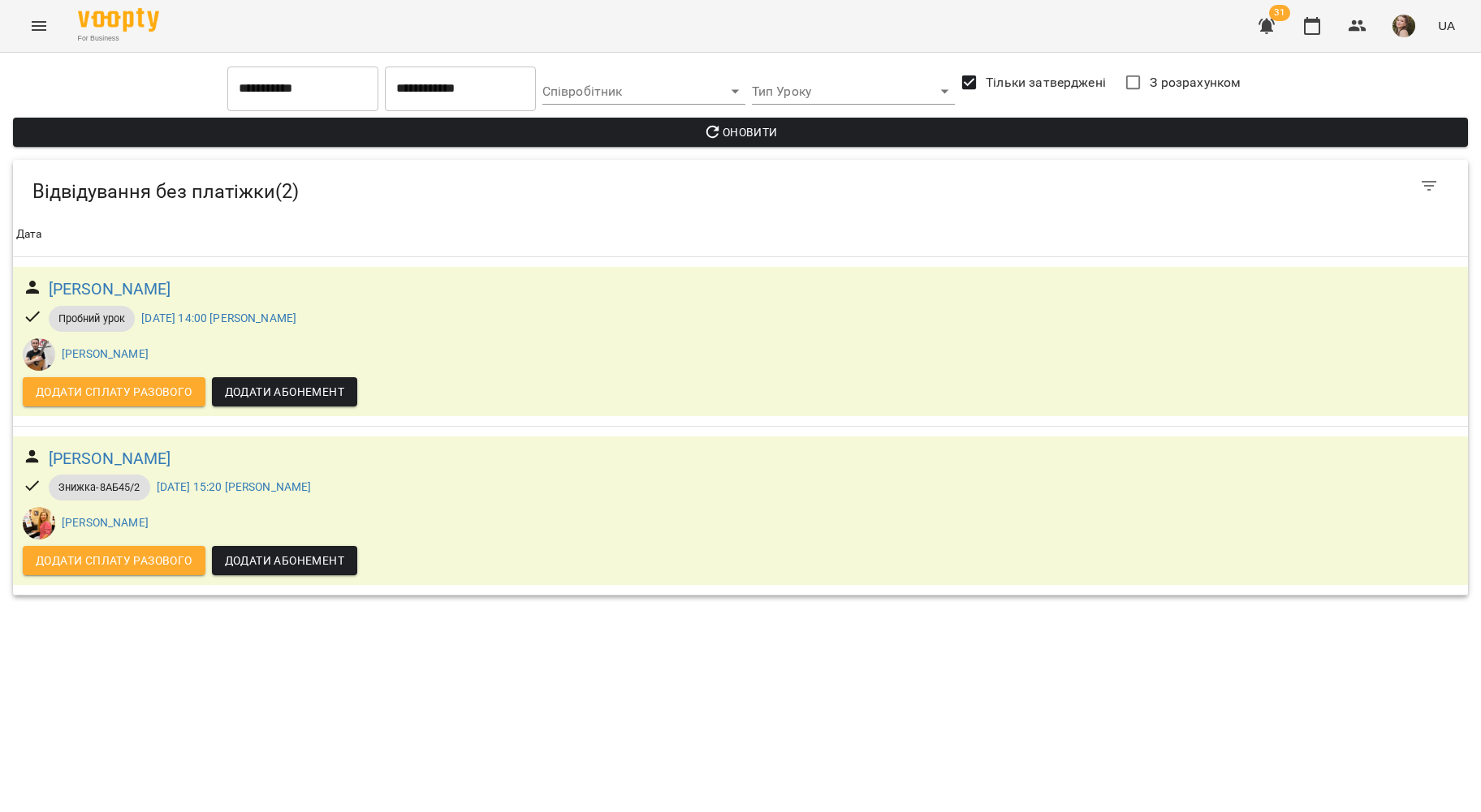
click at [1004, 608] on div "**********" at bounding box center [740, 331] width 1481 height 556
drag, startPoint x: 12, startPoint y: 281, endPoint x: 238, endPoint y: 435, distance: 273.5
click at [203, 298] on div "Відвідування без платіжки ( 2 ) Відвідування без платіжки ( 2 ) Дата Дата [PERS…" at bounding box center [740, 378] width 1468 height 450
drag, startPoint x: 228, startPoint y: 682, endPoint x: 141, endPoint y: 475, distance: 224.5
click at [228, 608] on div "**********" at bounding box center [740, 331] width 1481 height 556
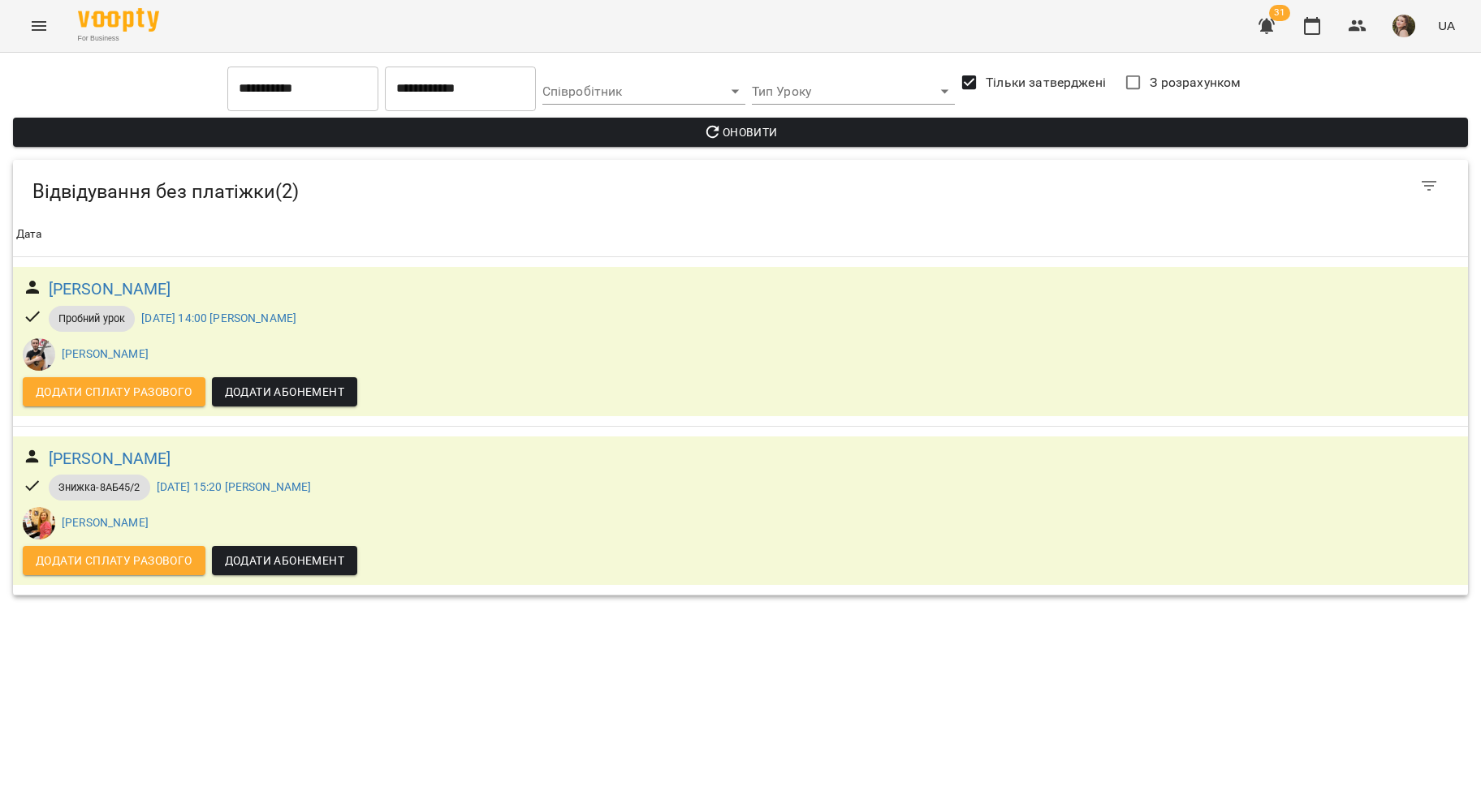
click at [677, 135] on span "Оновити" at bounding box center [740, 132] width 1429 height 19
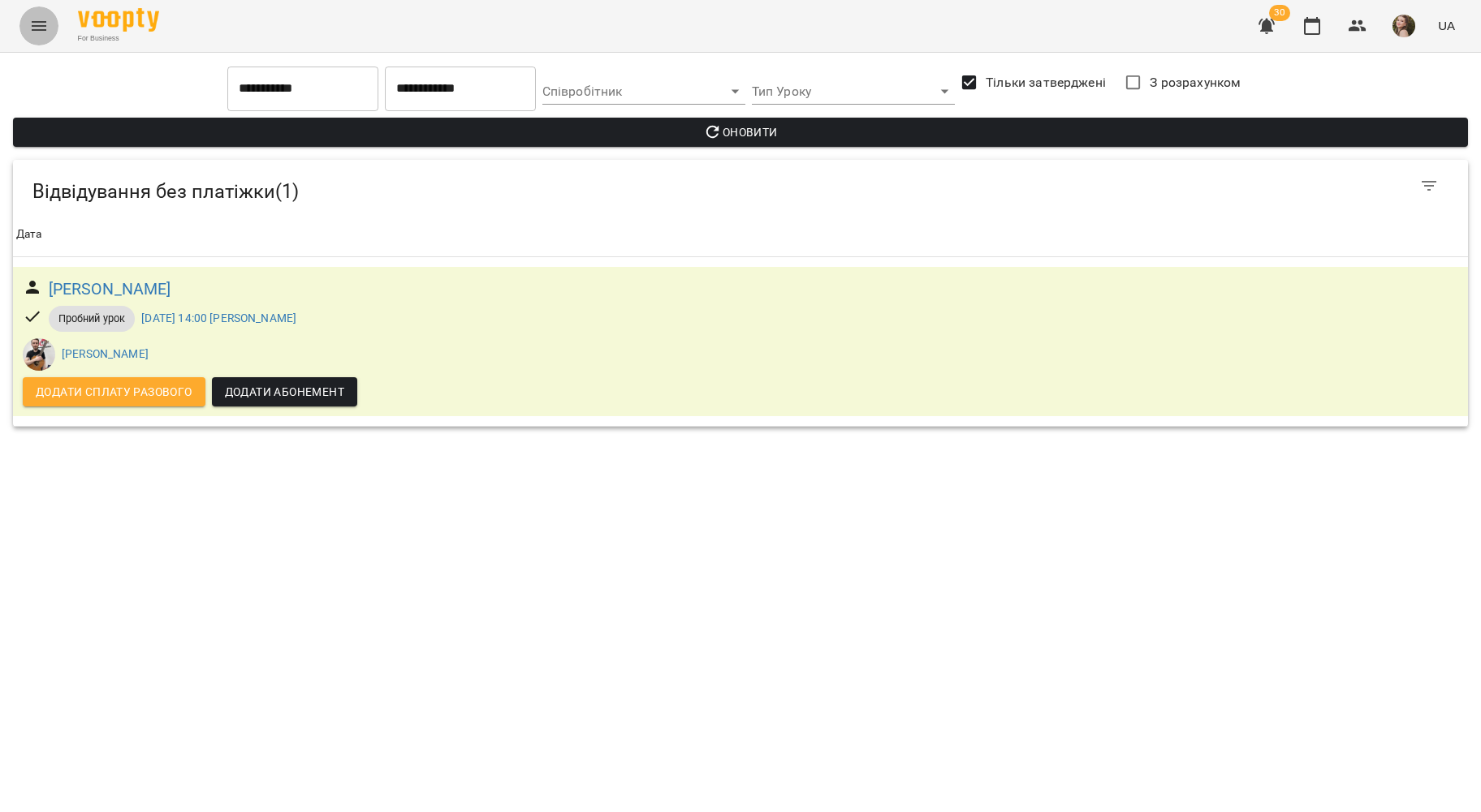
click at [24, 12] on button "Menu" at bounding box center [39, 26] width 39 height 39
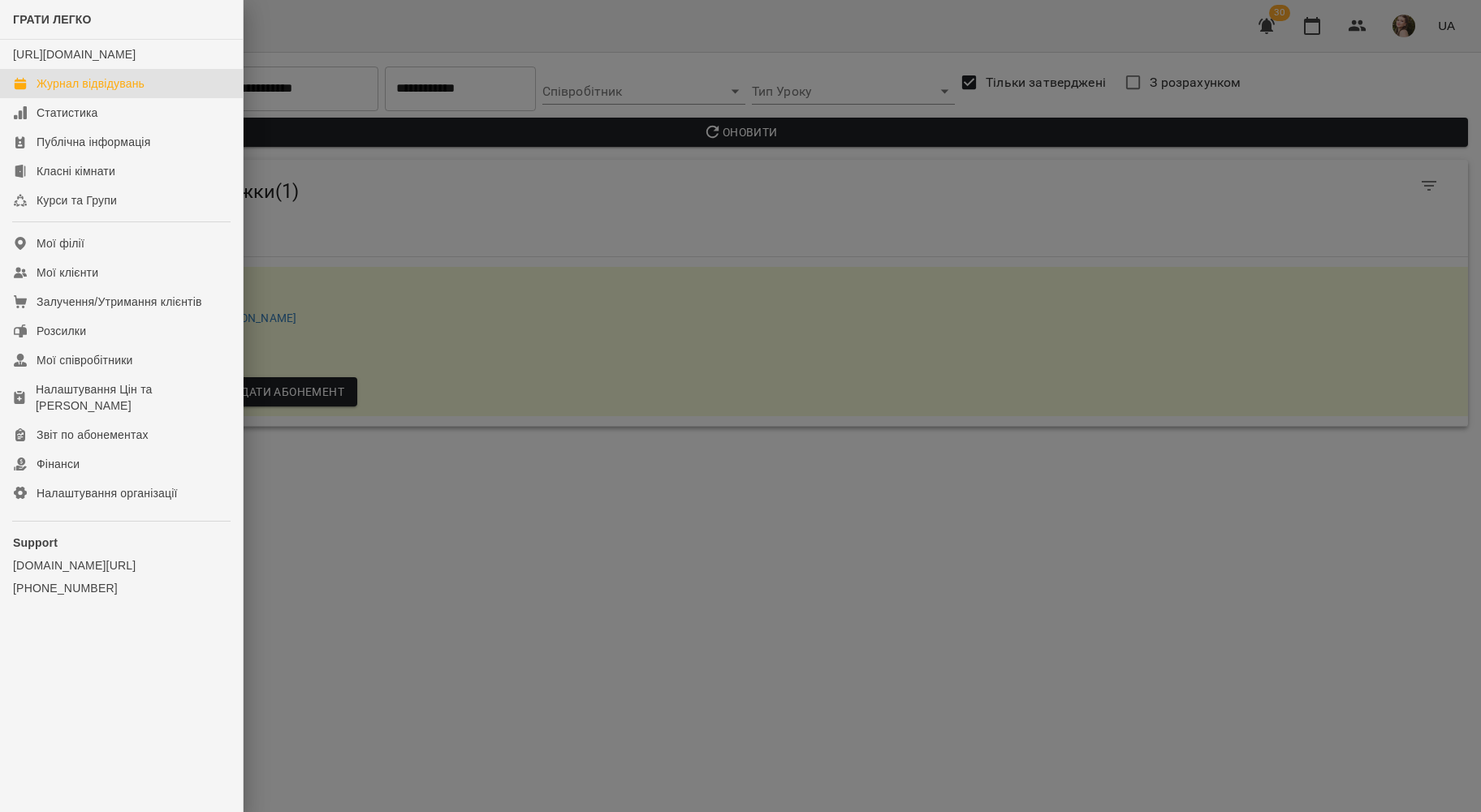
drag, startPoint x: 60, startPoint y: 105, endPoint x: 79, endPoint y: 106, distance: 19.0
click at [62, 92] on div "Журнал відвідувань" at bounding box center [90, 83] width 108 height 16
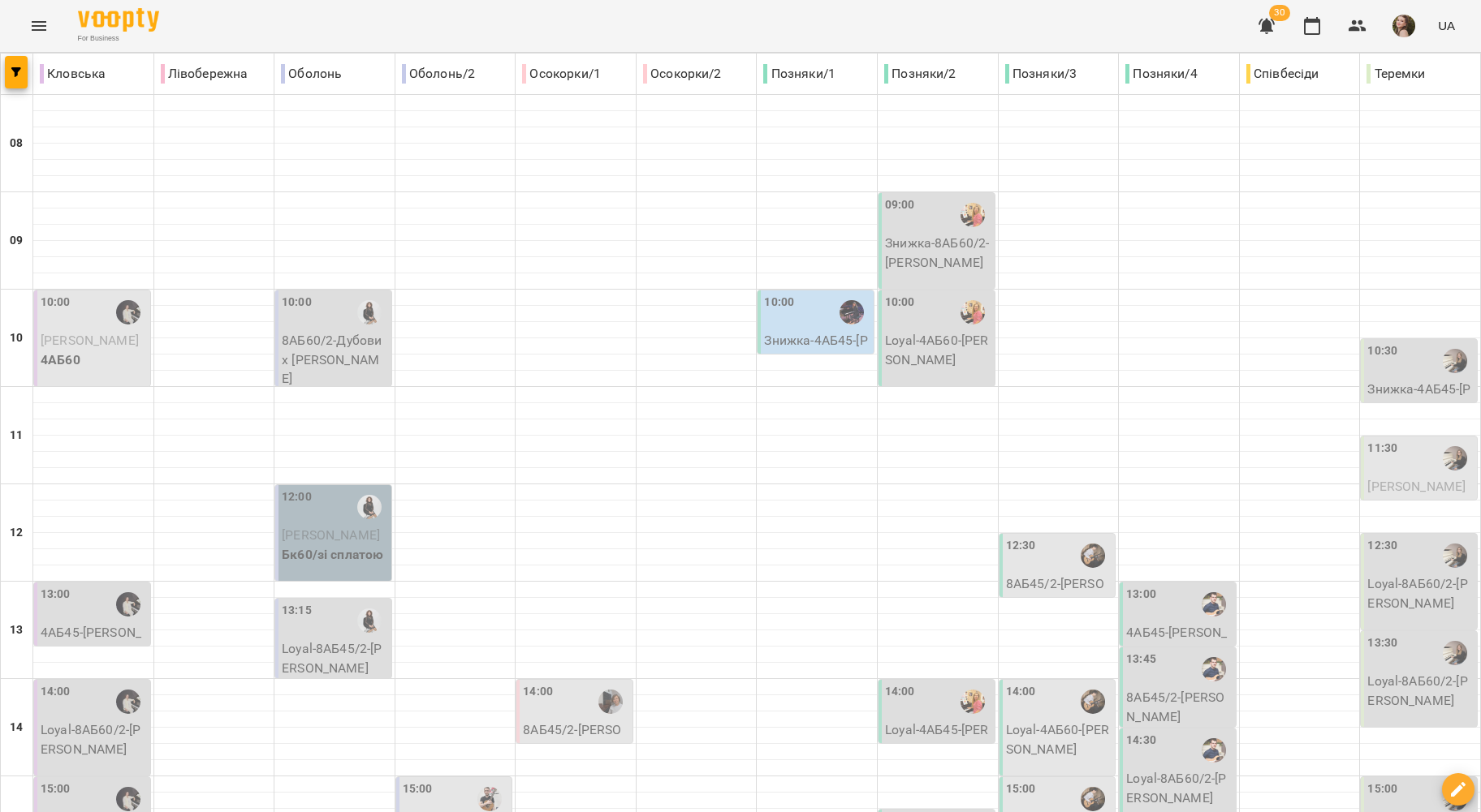
click at [572, 14] on div "For Business 30 UA" at bounding box center [740, 26] width 1481 height 52
click at [396, 21] on div "For Business 30 UA" at bounding box center [740, 26] width 1481 height 52
click at [43, 21] on icon "Menu" at bounding box center [39, 26] width 19 height 19
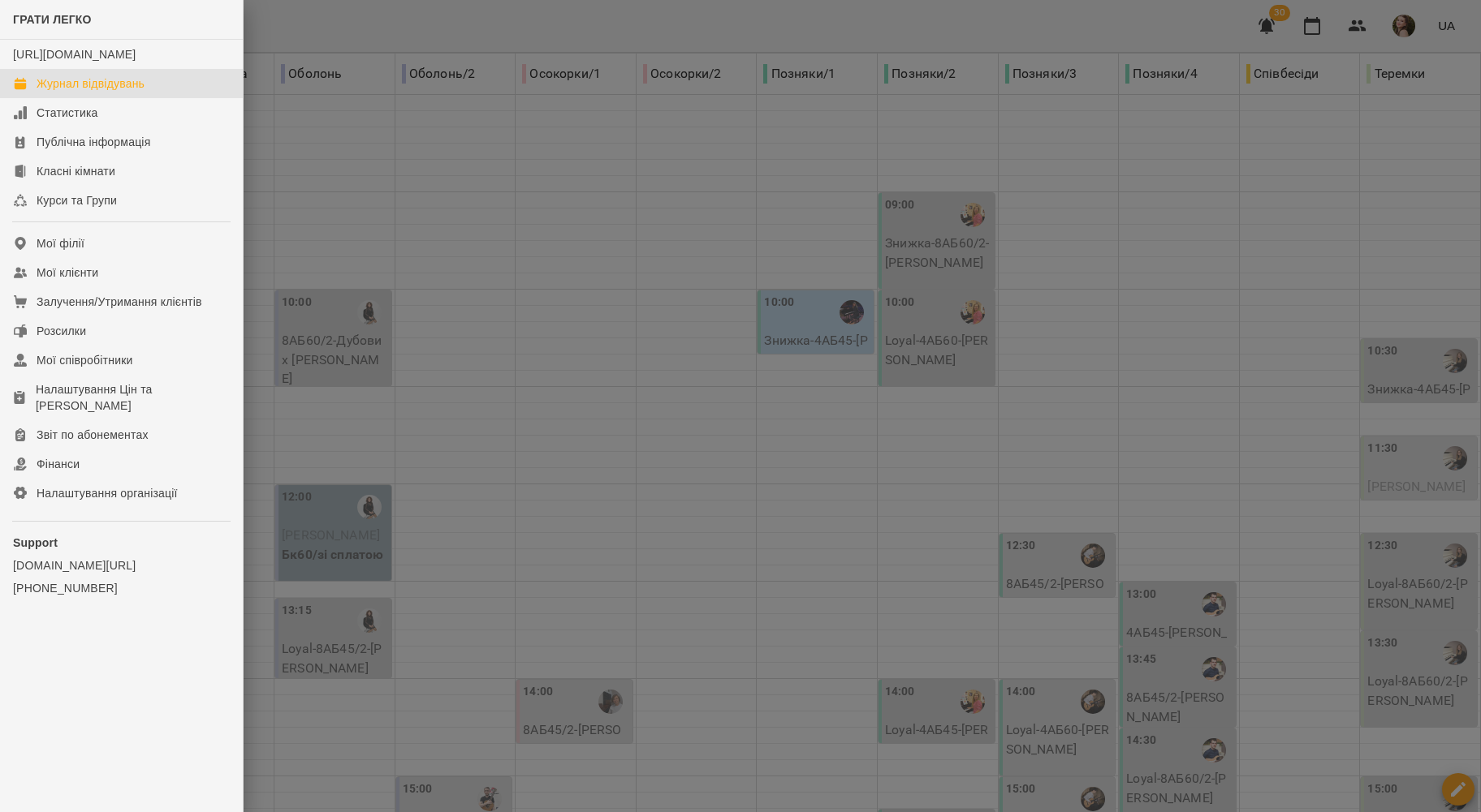
click at [472, 190] on div at bounding box center [740, 406] width 1481 height 812
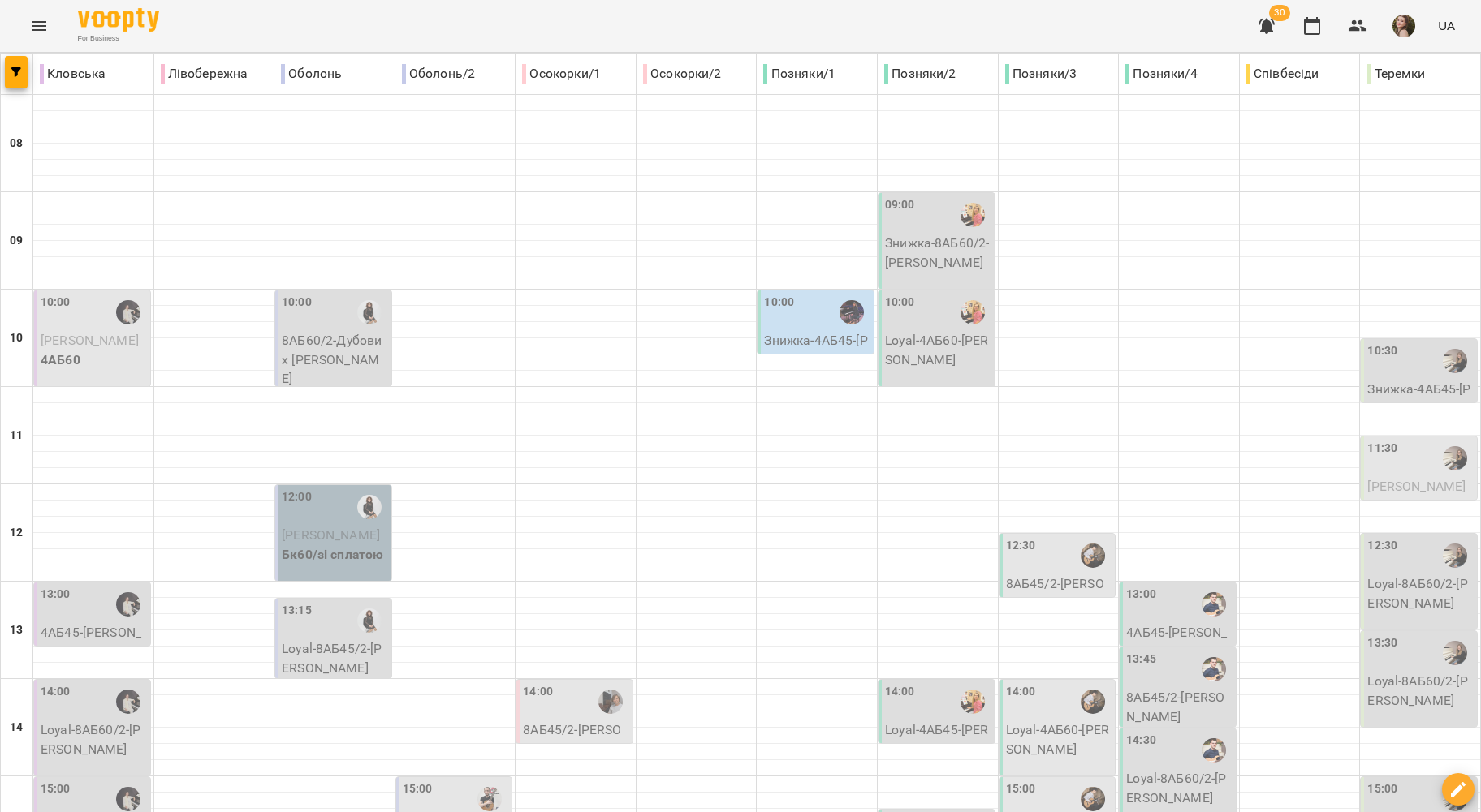
click at [21, 73] on span "button" at bounding box center [16, 72] width 23 height 10
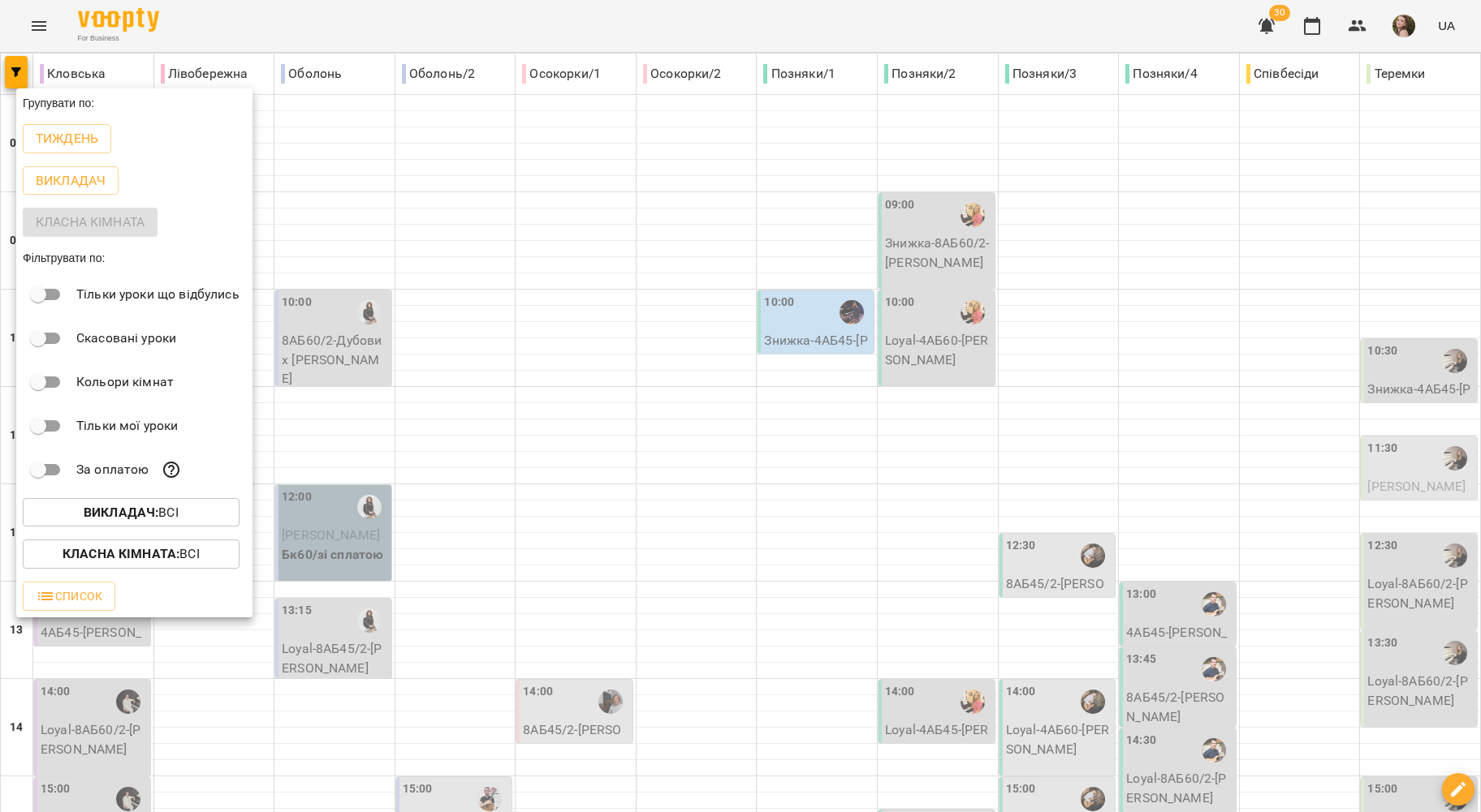
click at [85, 598] on span "Список" at bounding box center [68, 597] width 66 height 19
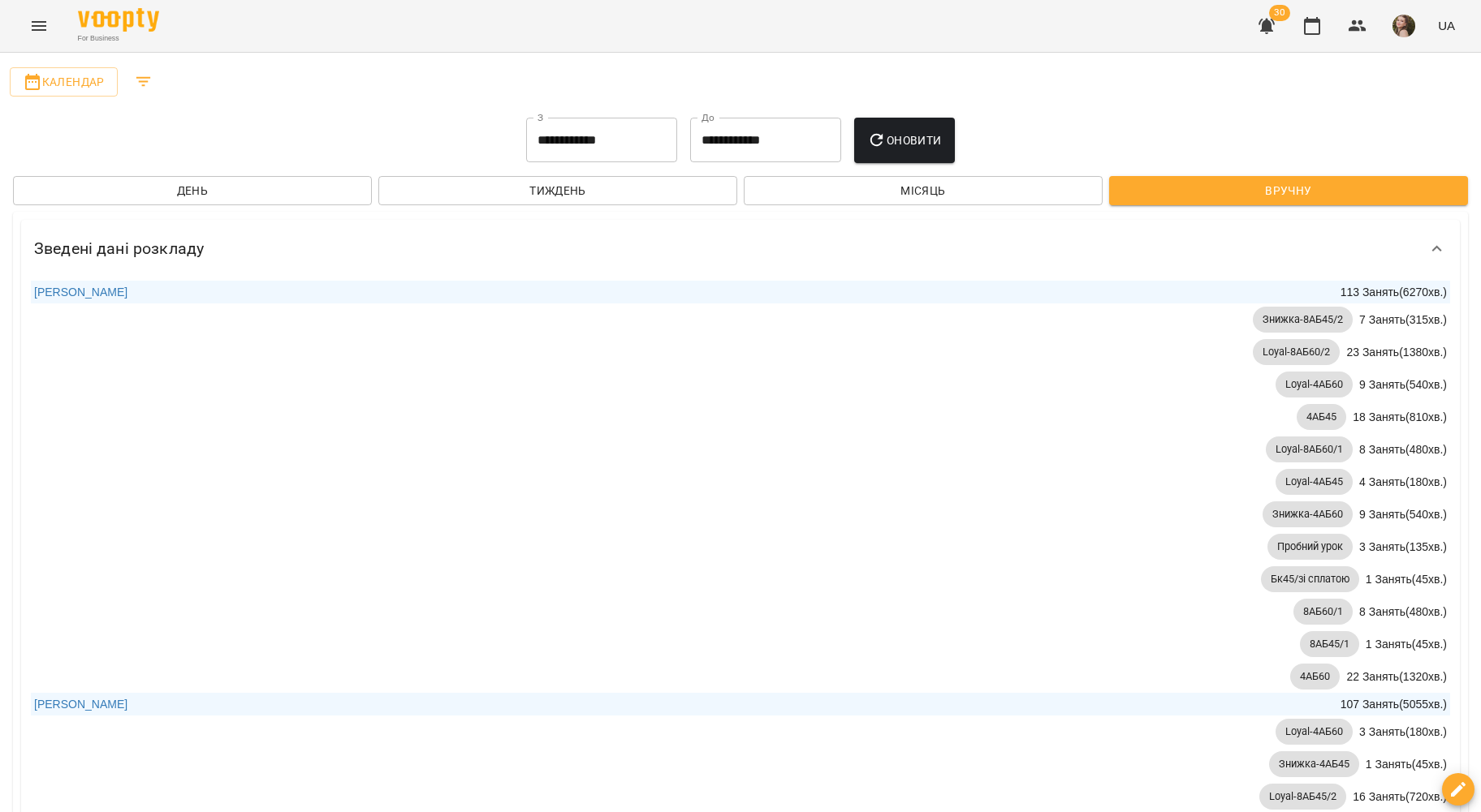
click at [569, 128] on input "**********" at bounding box center [601, 140] width 151 height 45
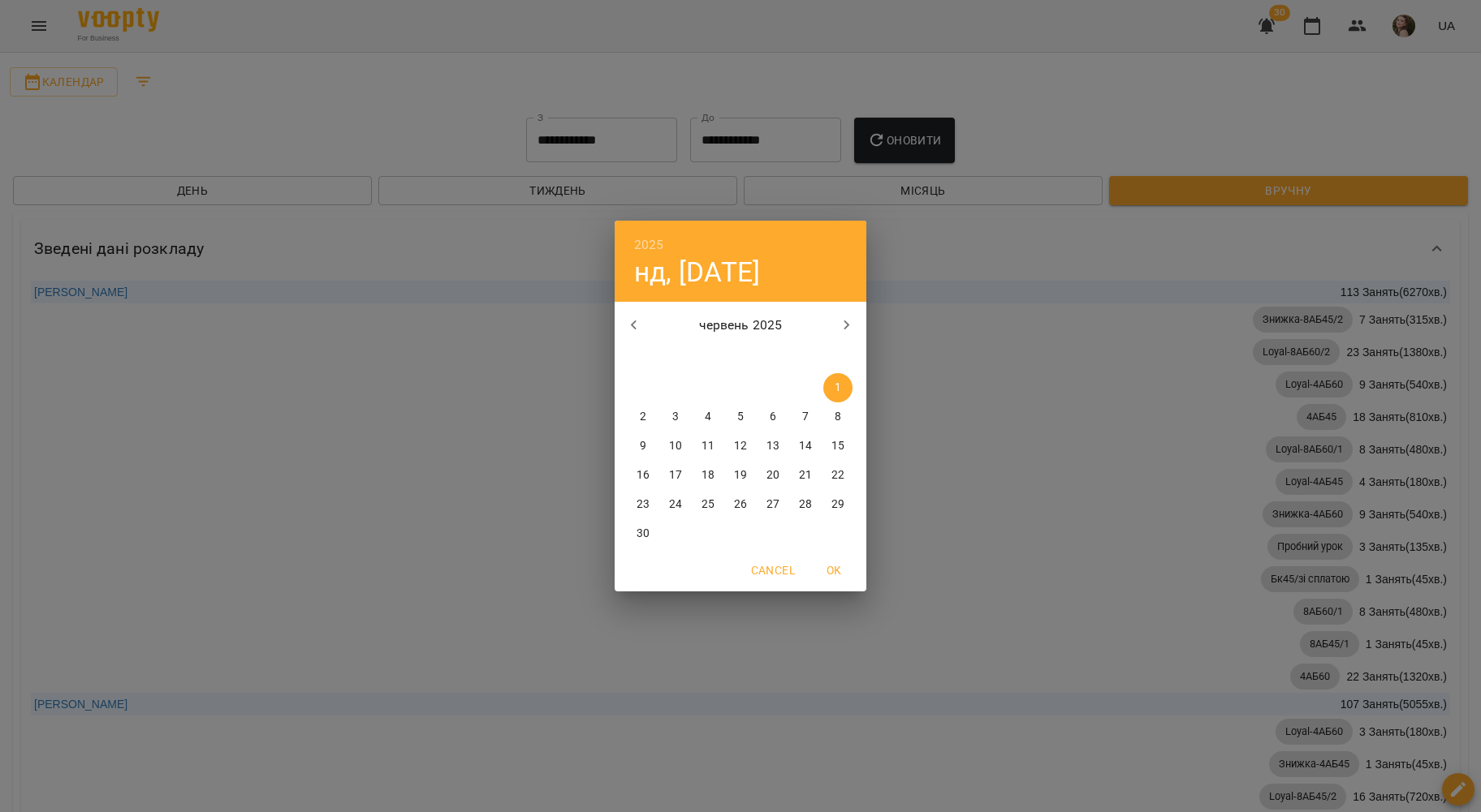
click at [595, 140] on div "2025 нд, черв 1 червень 2025 пн вт ср чт пт сб нд 26 27 28 29 30 31 1 2 3 4 5 6…" at bounding box center [740, 406] width 1481 height 812
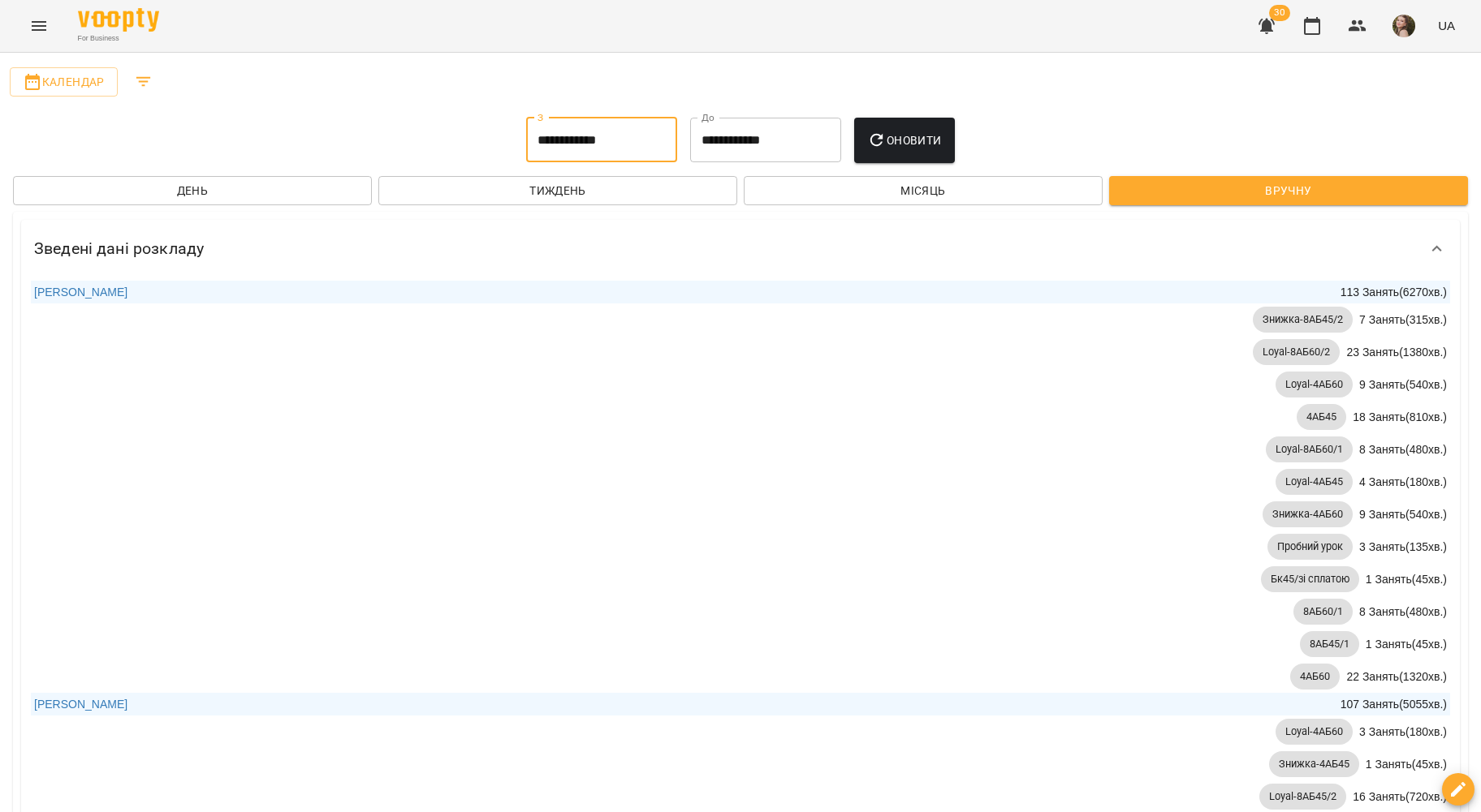
click at [596, 144] on input "**********" at bounding box center [601, 140] width 151 height 45
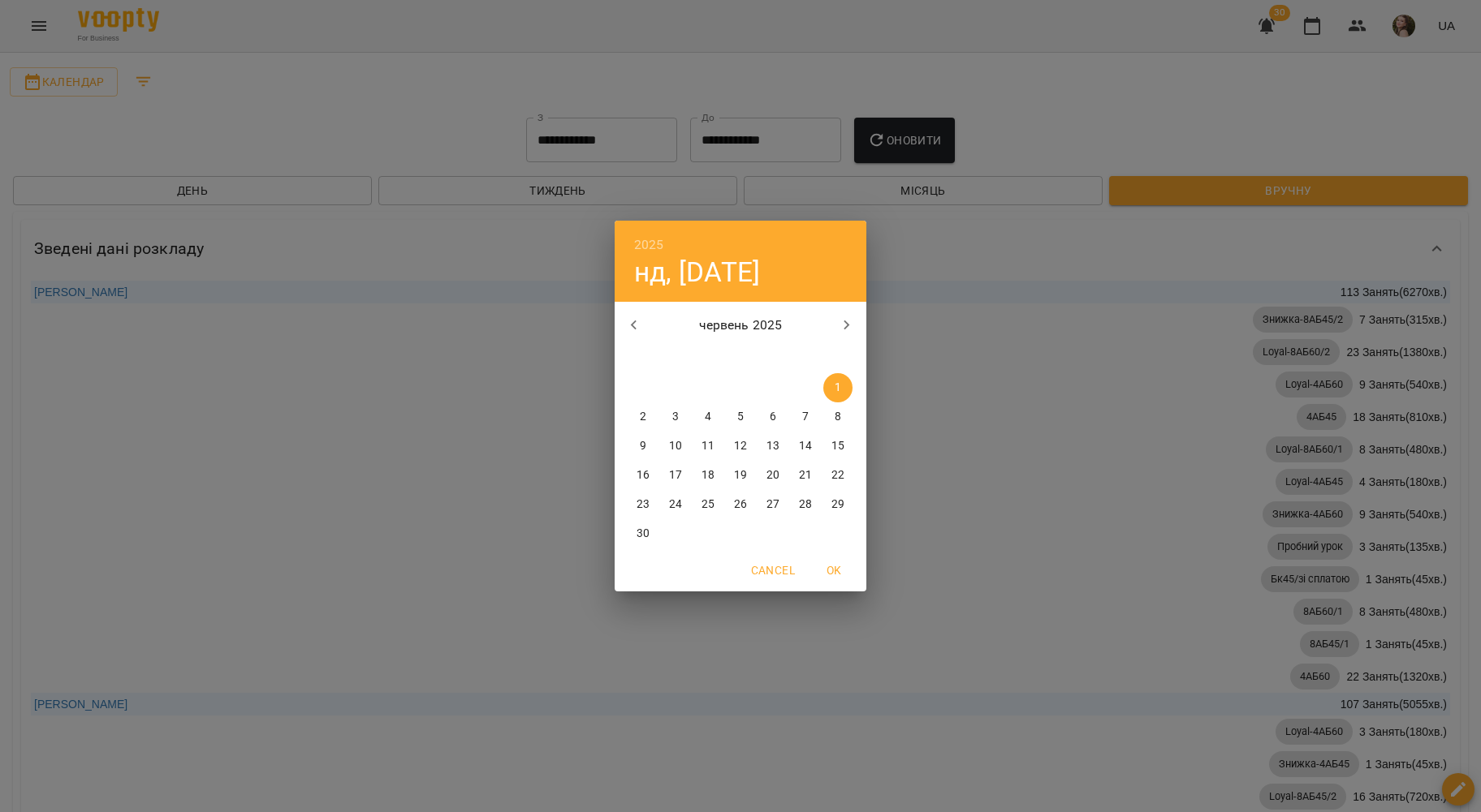
click at [844, 330] on icon "button" at bounding box center [847, 326] width 19 height 19
click at [671, 391] on span "1" at bounding box center [675, 388] width 29 height 16
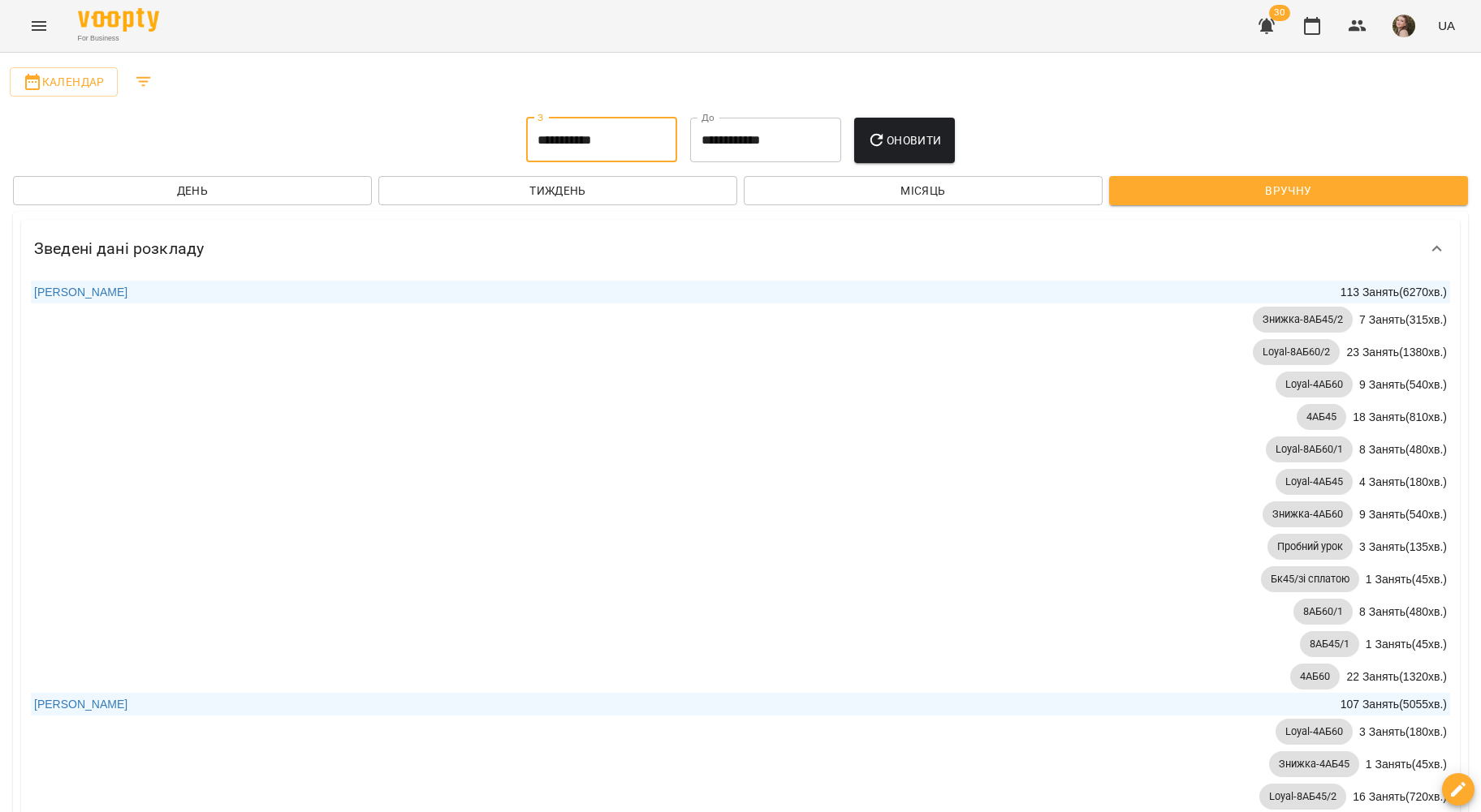
type input "**********"
click at [773, 151] on input "**********" at bounding box center [765, 140] width 151 height 45
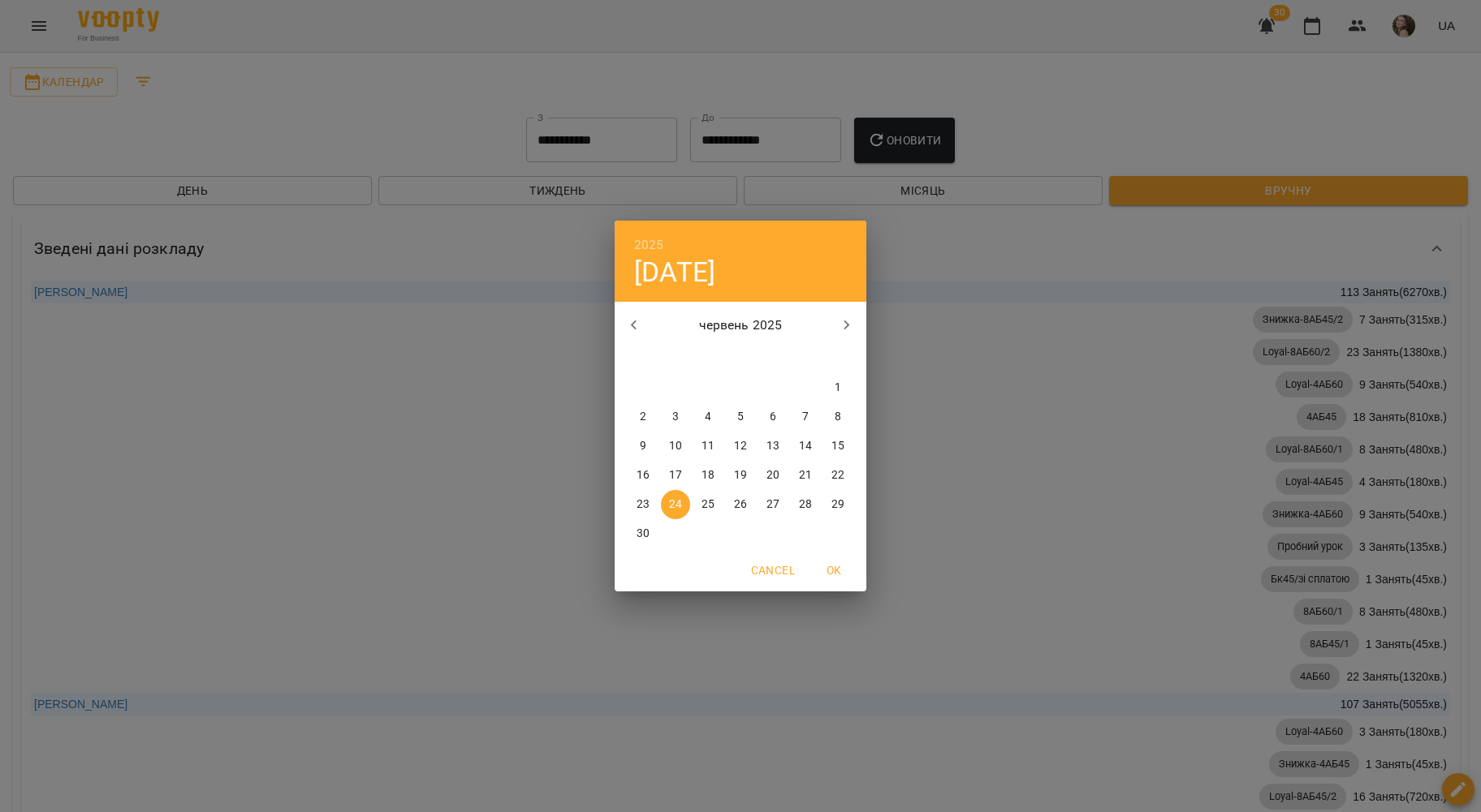
click at [844, 329] on icon "button" at bounding box center [847, 325] width 5 height 10
click at [862, 320] on button "button" at bounding box center [847, 326] width 39 height 39
click at [728, 448] on span "14" at bounding box center [740, 446] width 29 height 16
type input "**********"
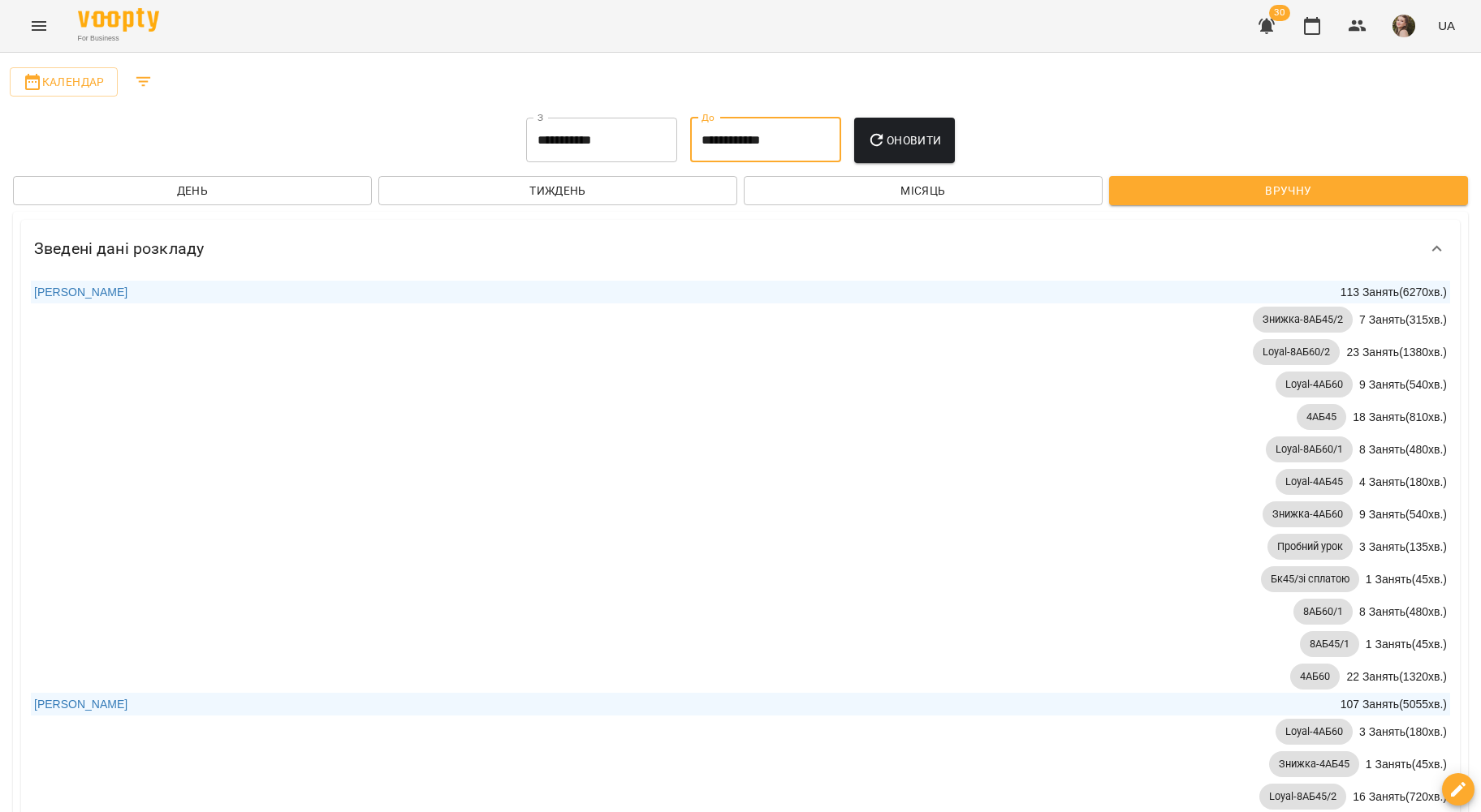
click at [888, 151] on button "Оновити" at bounding box center [903, 140] width 100 height 45
click at [898, 136] on span "Оновити" at bounding box center [903, 141] width 74 height 19
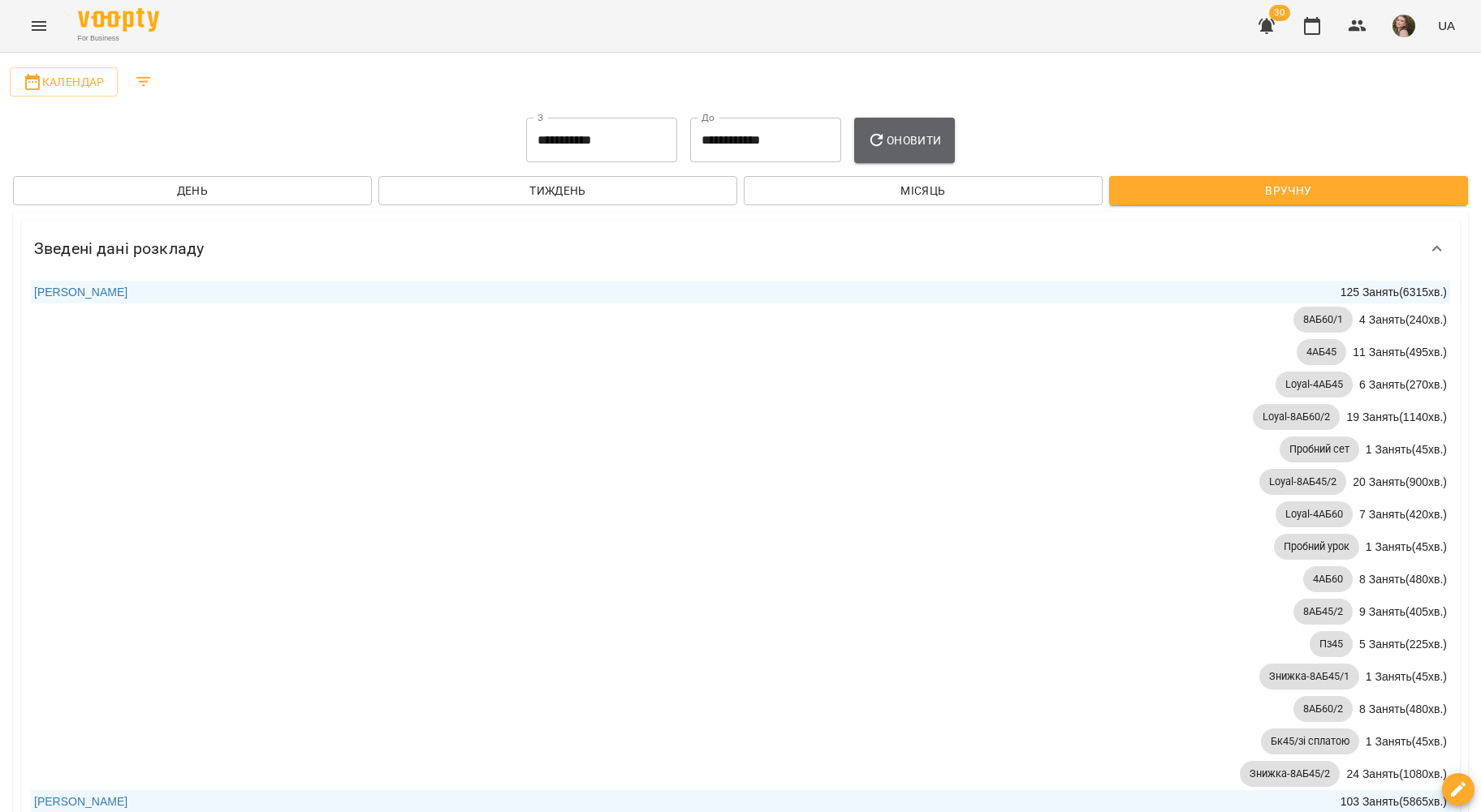
click at [898, 136] on span "Оновити" at bounding box center [903, 141] width 74 height 19
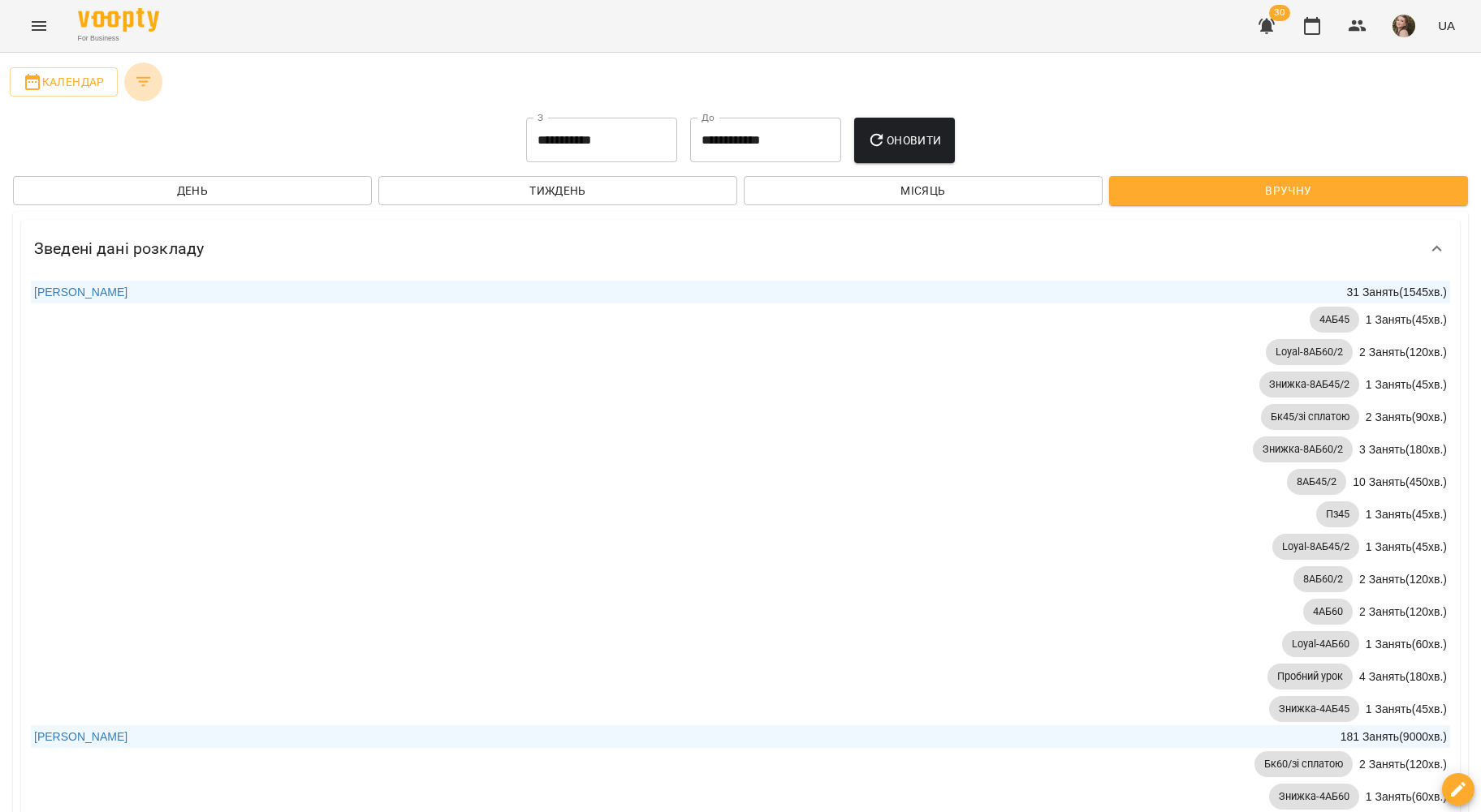
click at [150, 76] on icon "Filters" at bounding box center [143, 82] width 19 height 19
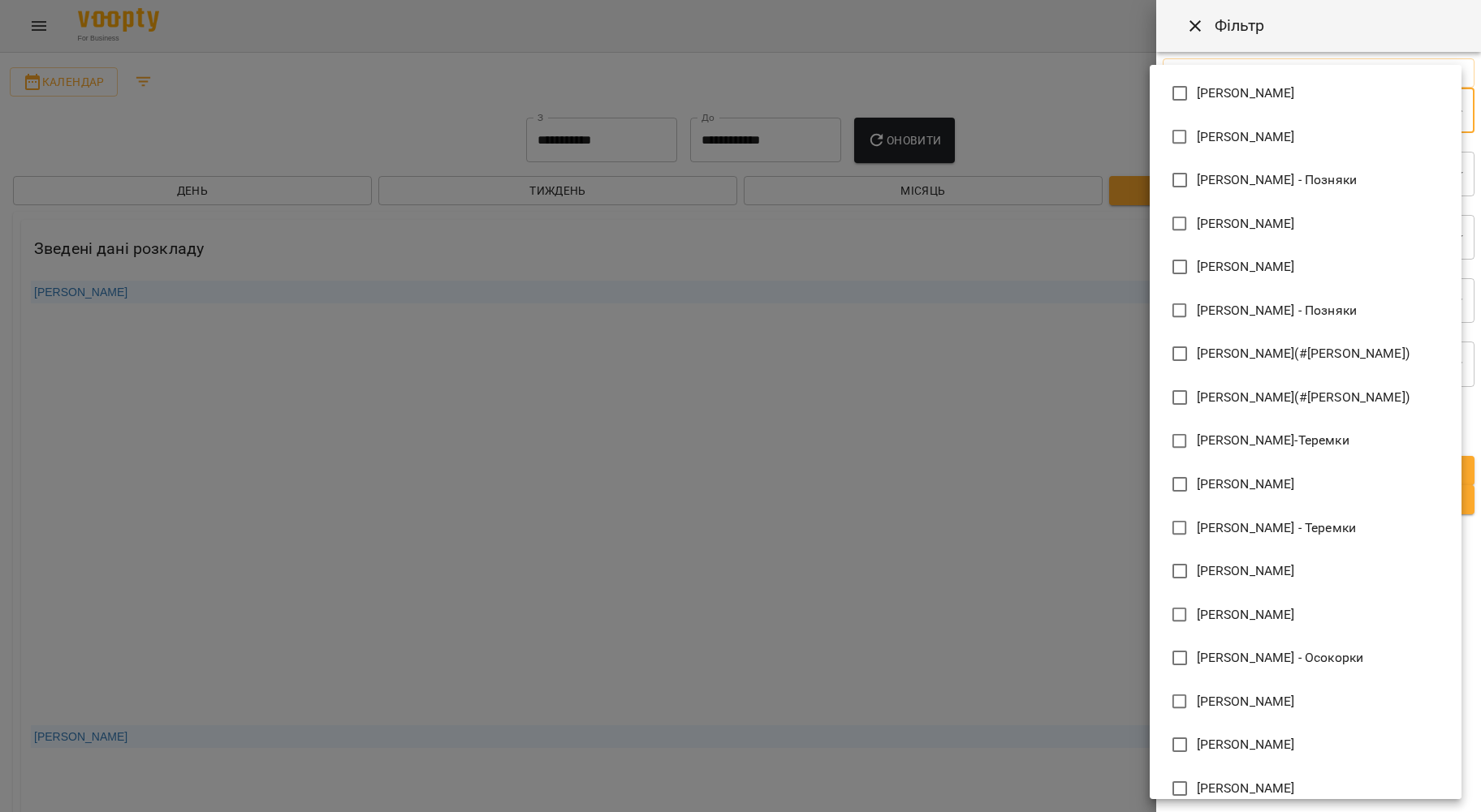
scroll to position [756, 0]
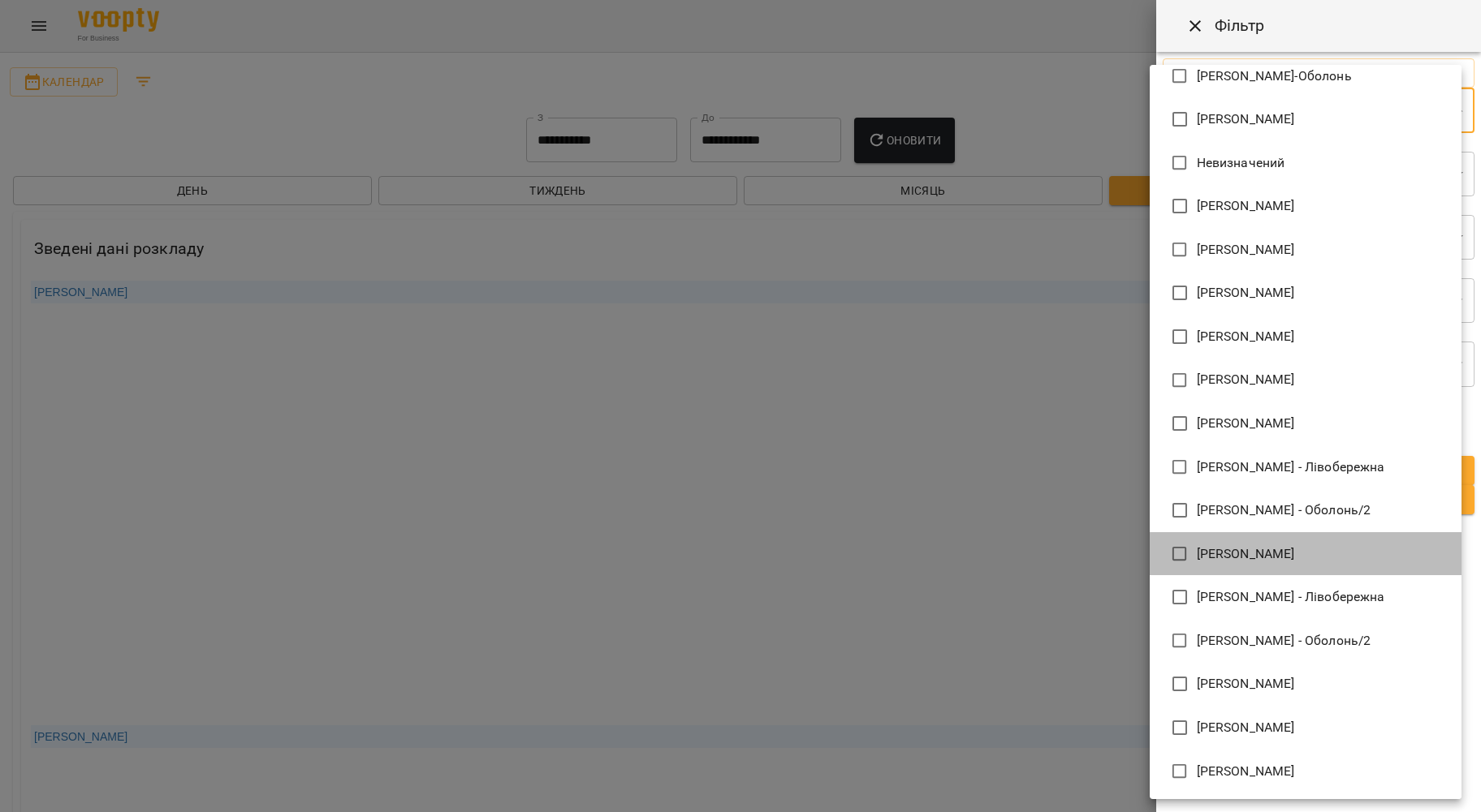
click at [1221, 559] on li "Юрій Галіс" at bounding box center [1306, 553] width 312 height 43
type input "**********"
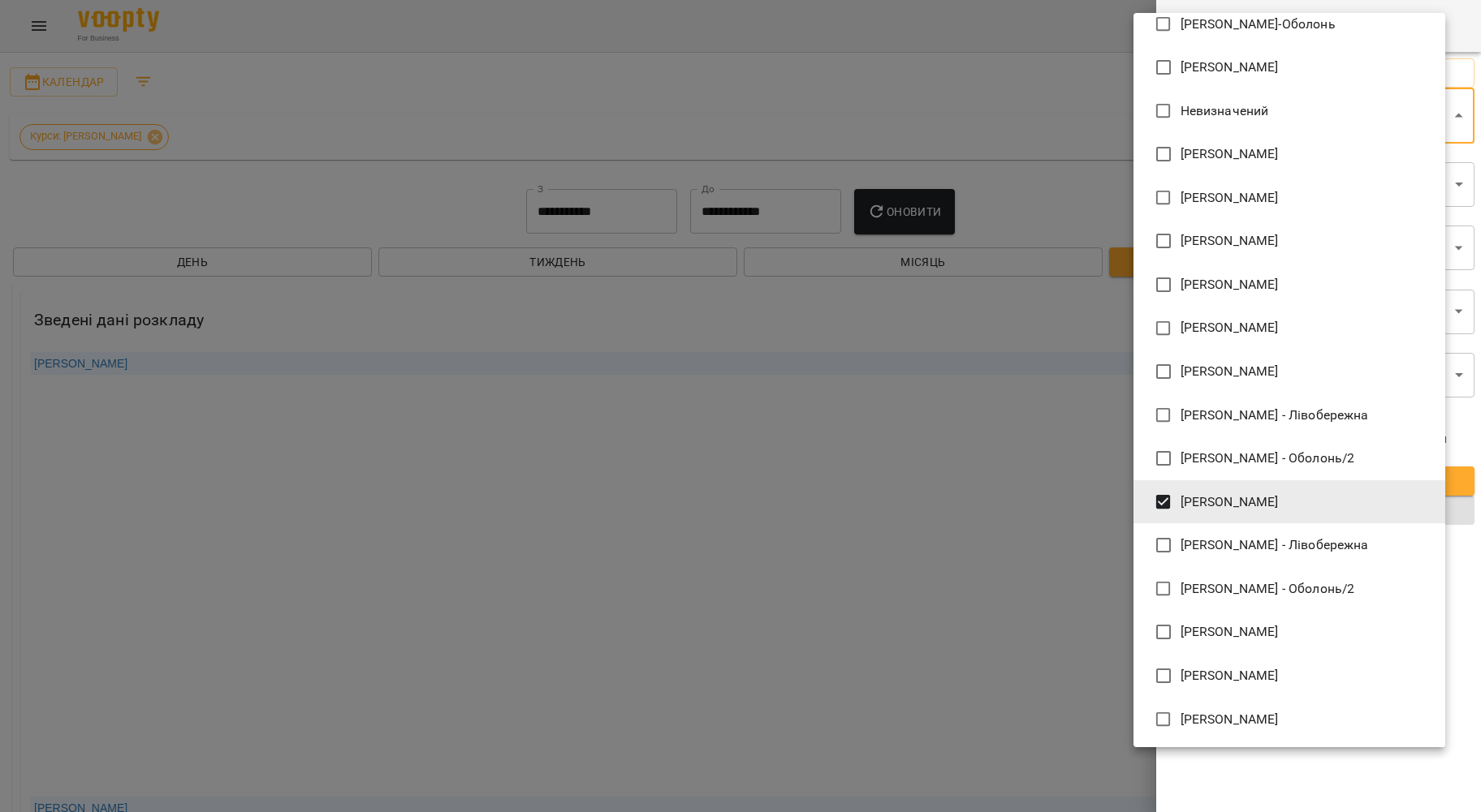
click at [1001, 362] on div at bounding box center [740, 406] width 1481 height 812
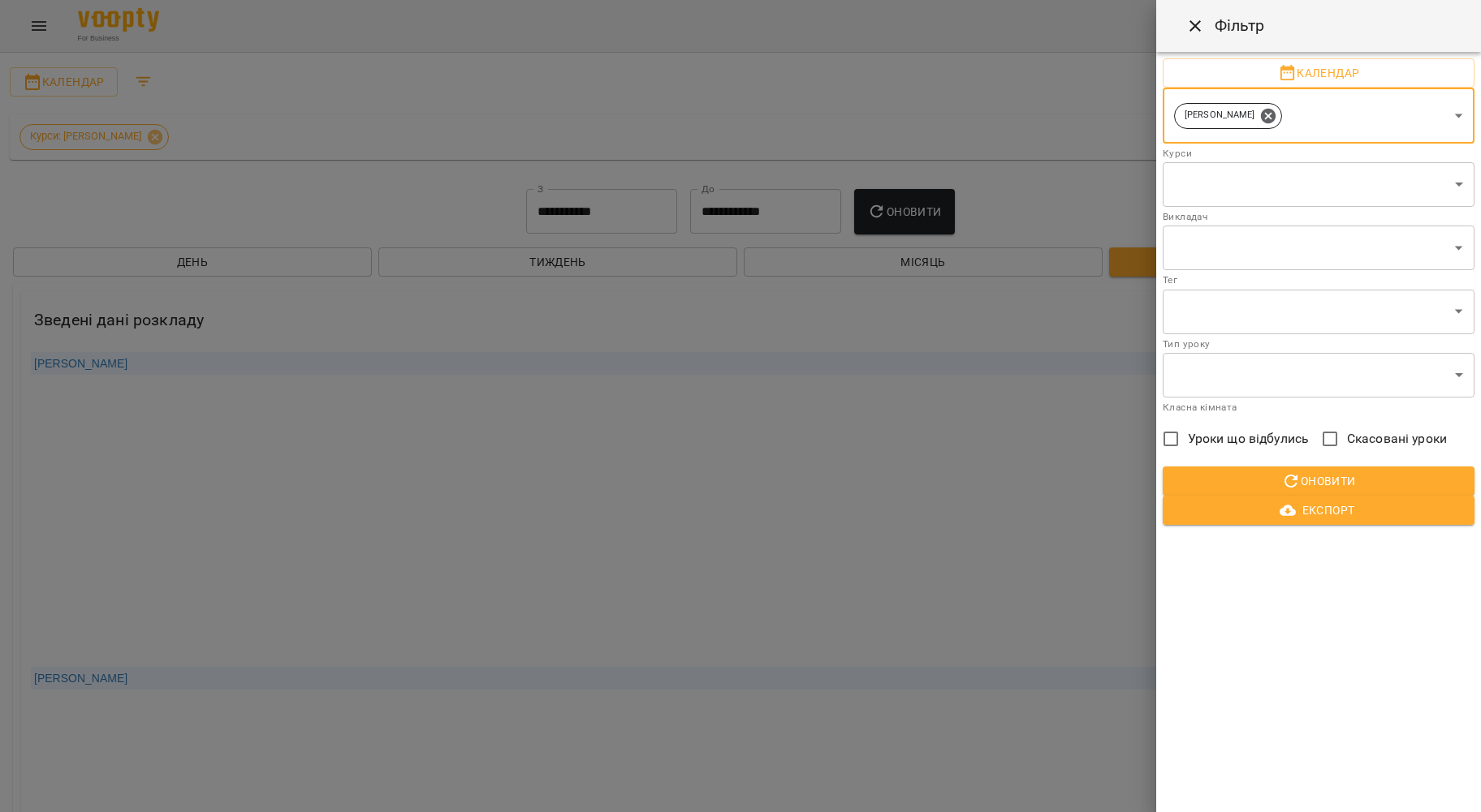
click at [1272, 482] on span "Оновити" at bounding box center [1318, 482] width 286 height 19
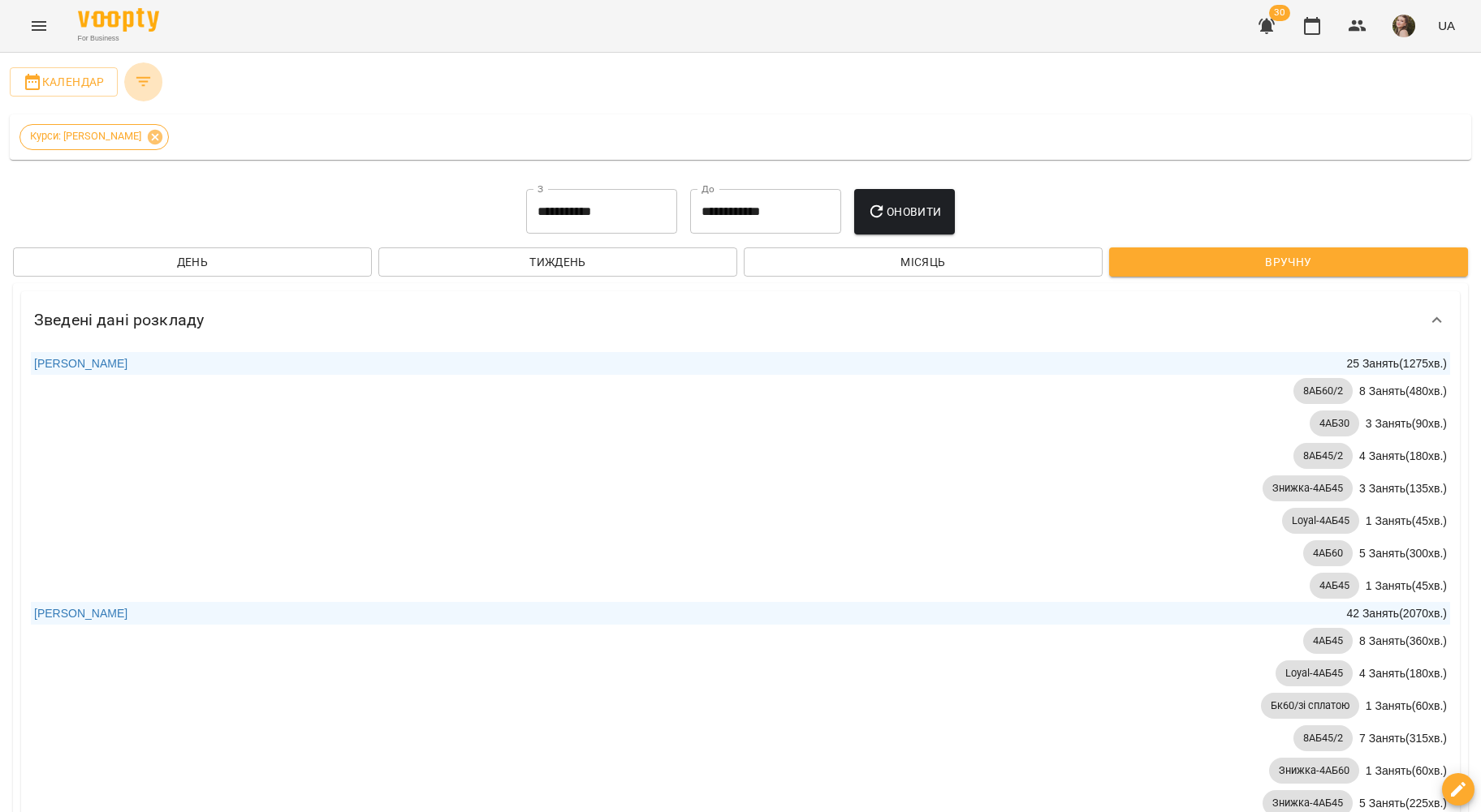
click at [131, 79] on button "Filters" at bounding box center [143, 82] width 39 height 39
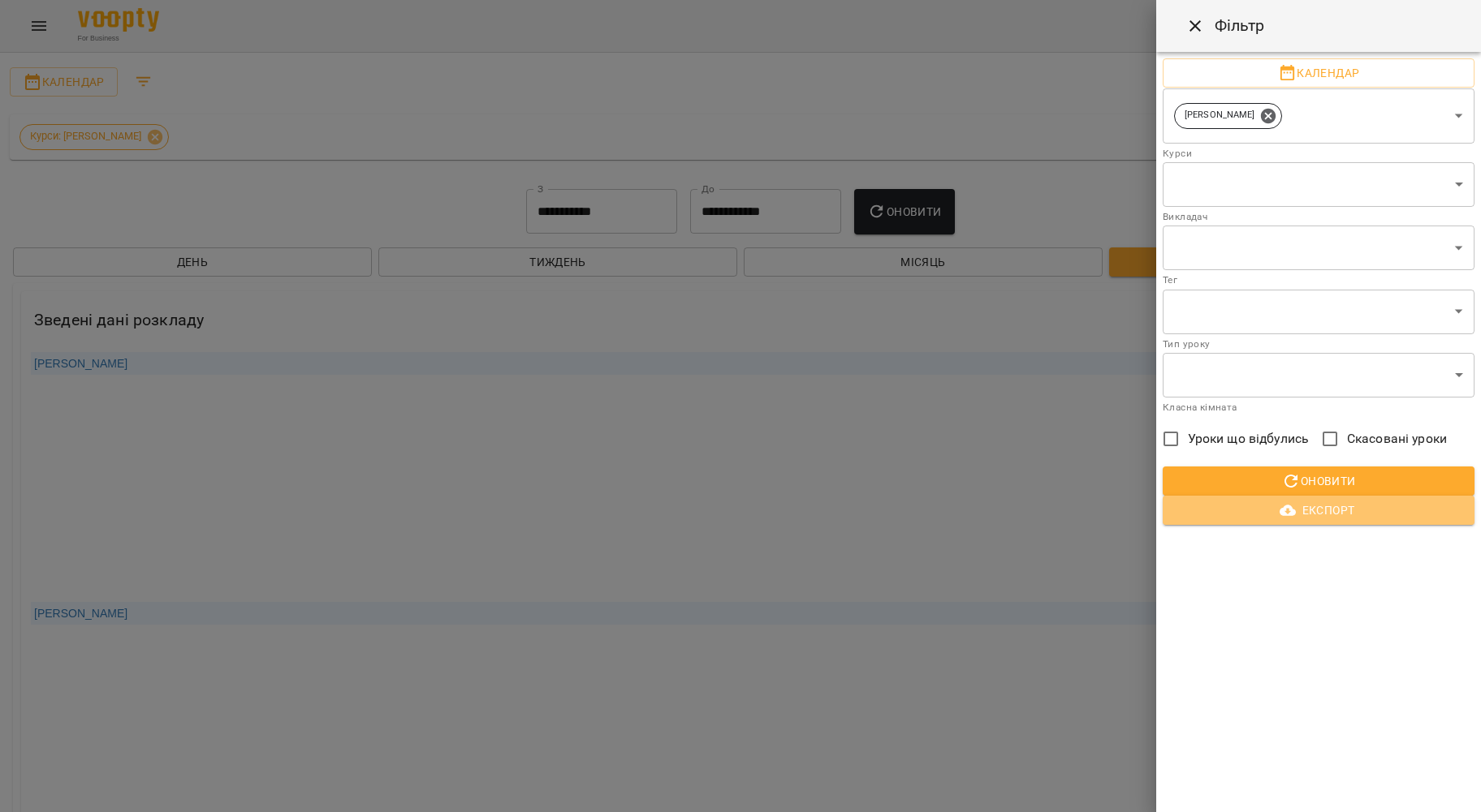
click at [1329, 513] on span "Експорт" at bounding box center [1318, 510] width 286 height 19
click at [649, 197] on div at bounding box center [740, 406] width 1481 height 812
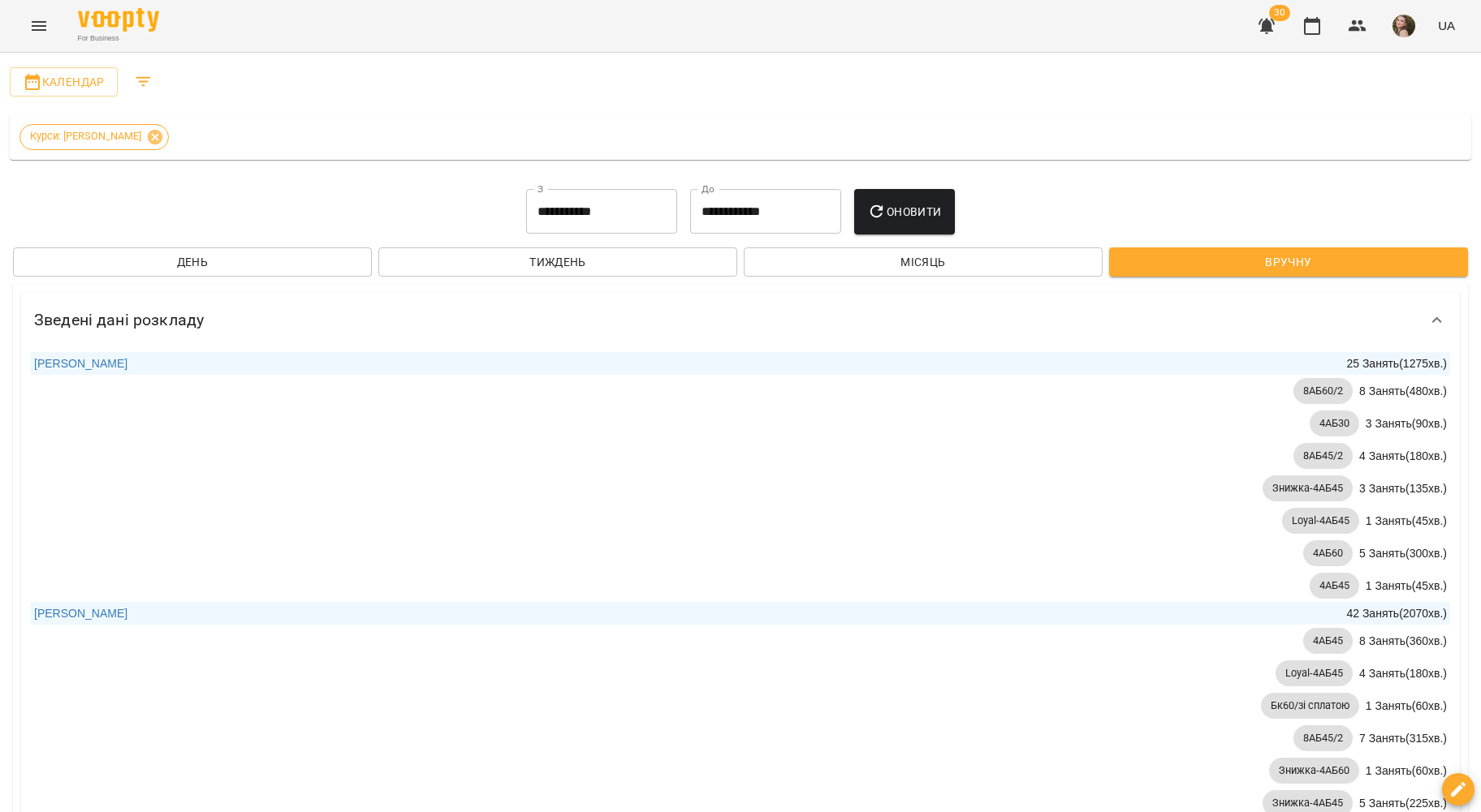
click at [1285, 29] on button "button" at bounding box center [1267, 26] width 39 height 39
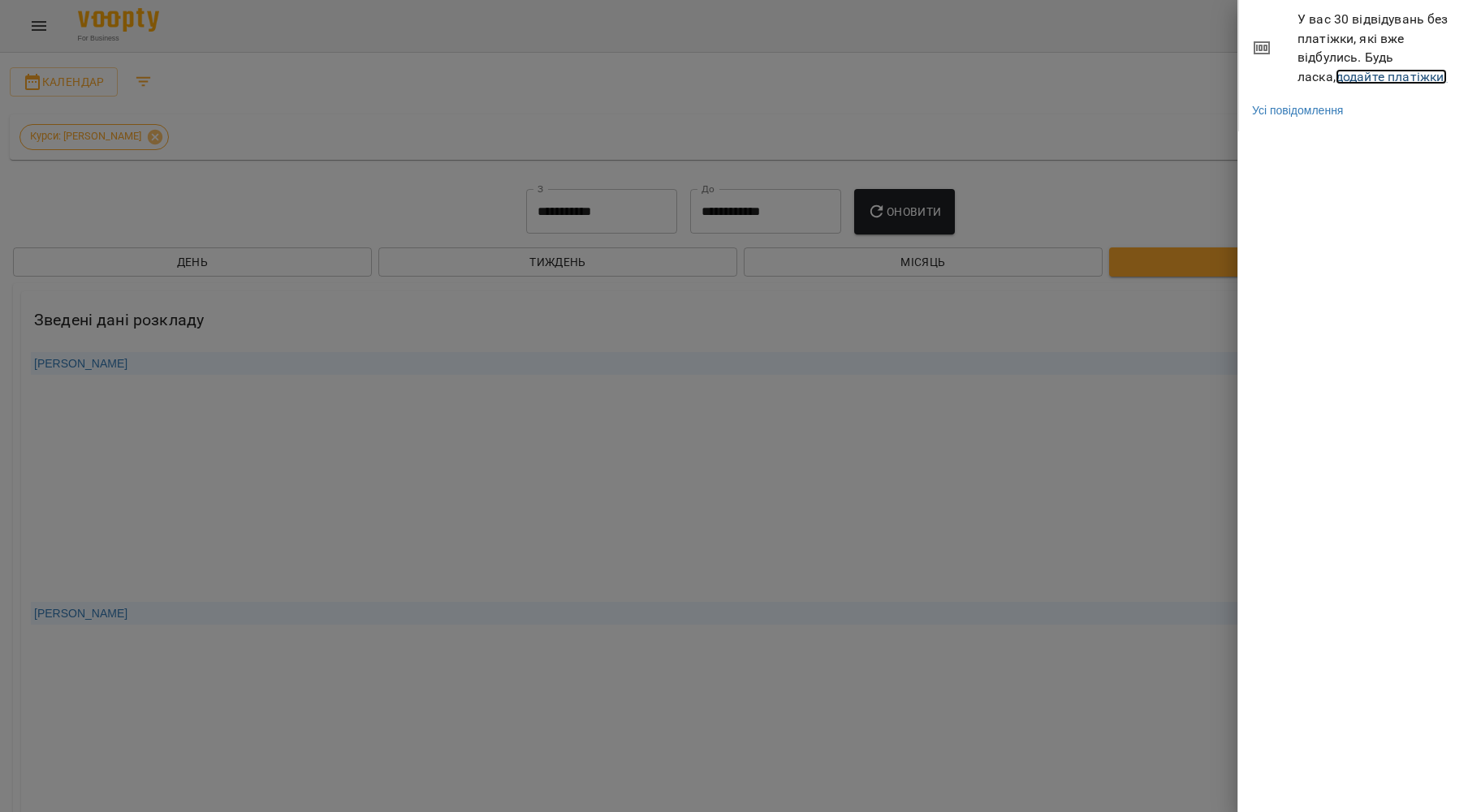
click at [1336, 82] on link "додайте платіжки!" at bounding box center [1392, 76] width 112 height 15
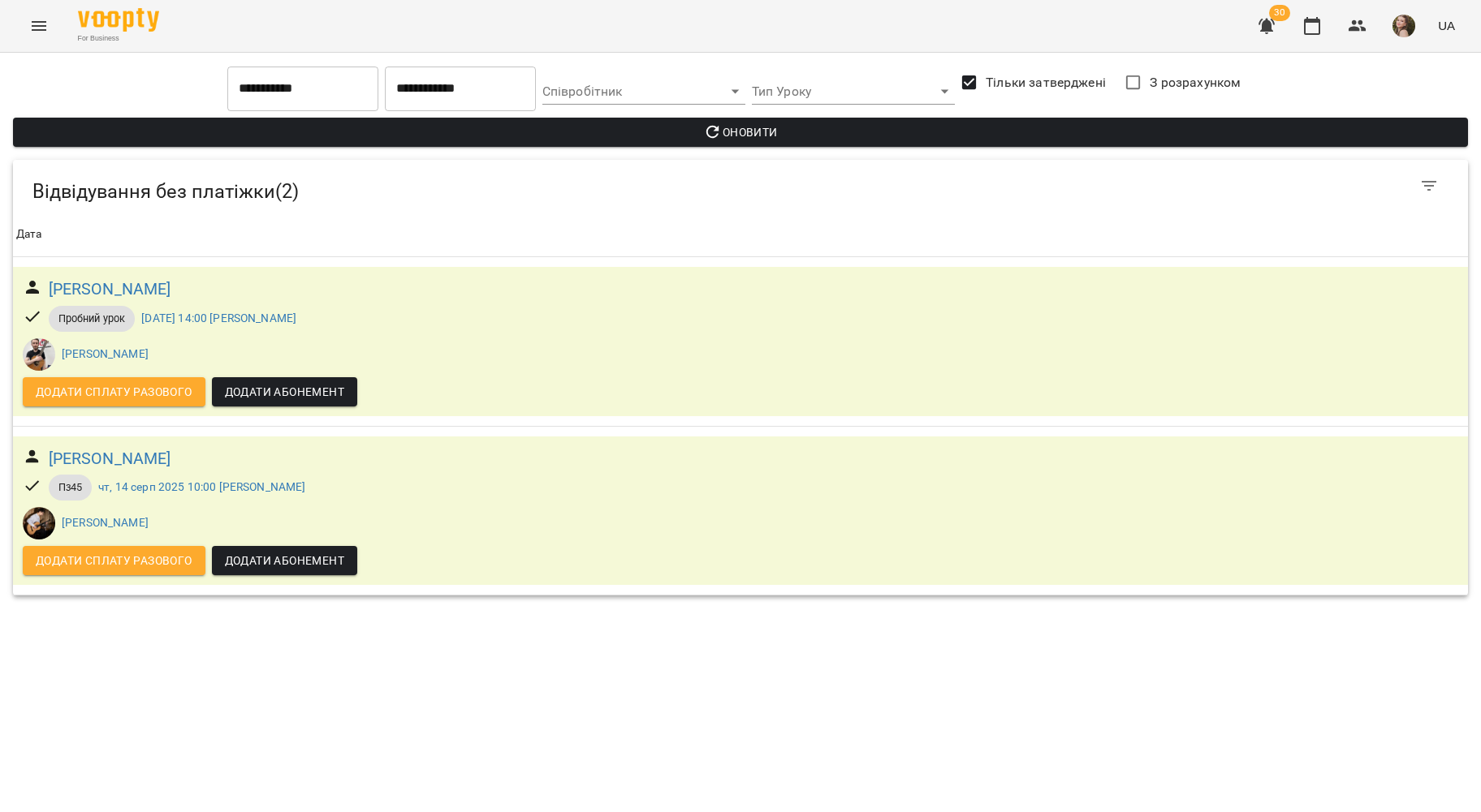
click at [14, 21] on div "For Business 30 UA" at bounding box center [740, 26] width 1481 height 52
click at [52, 22] on button "Menu" at bounding box center [39, 26] width 39 height 39
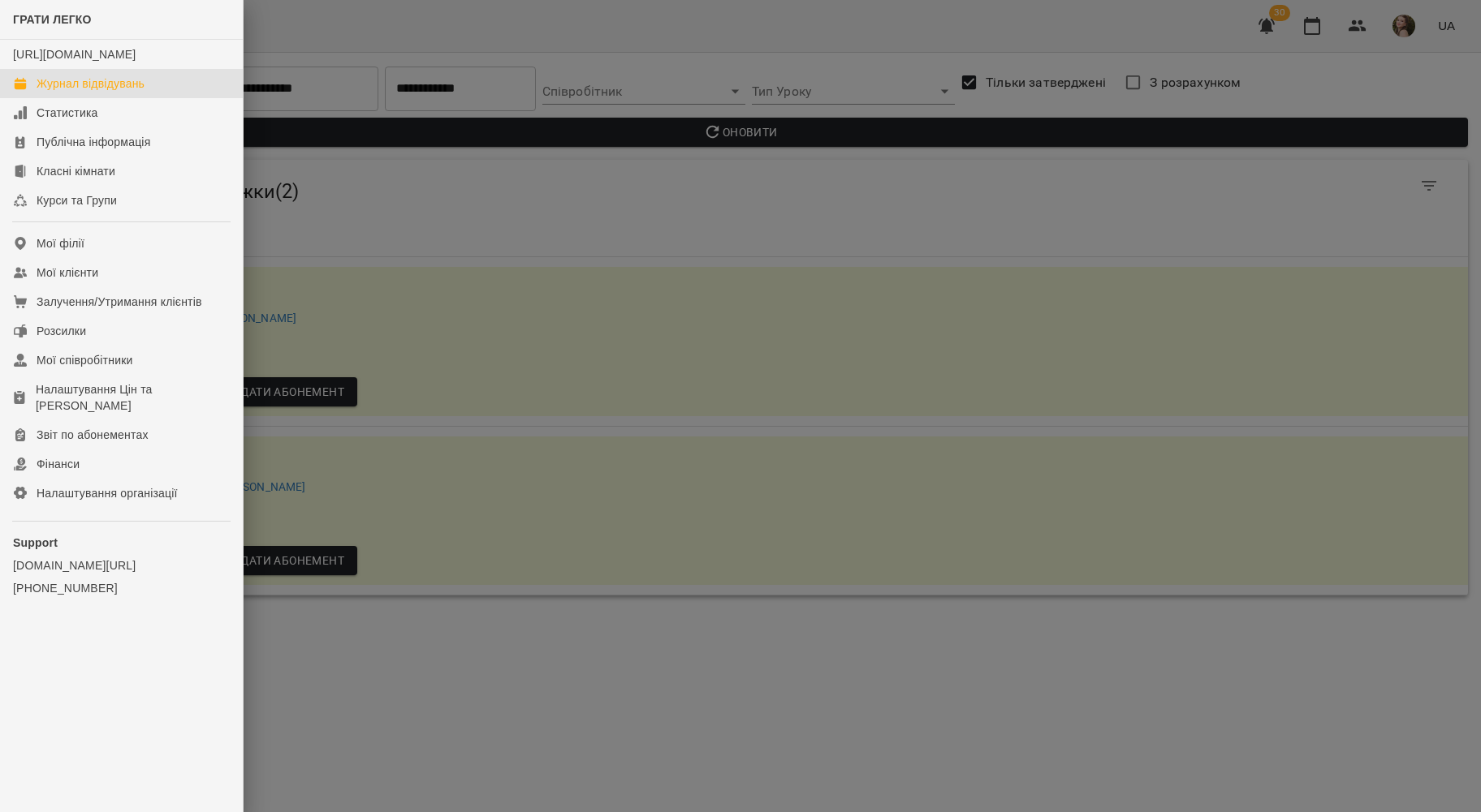
click at [132, 98] on link "Журнал відвідувань" at bounding box center [121, 83] width 243 height 29
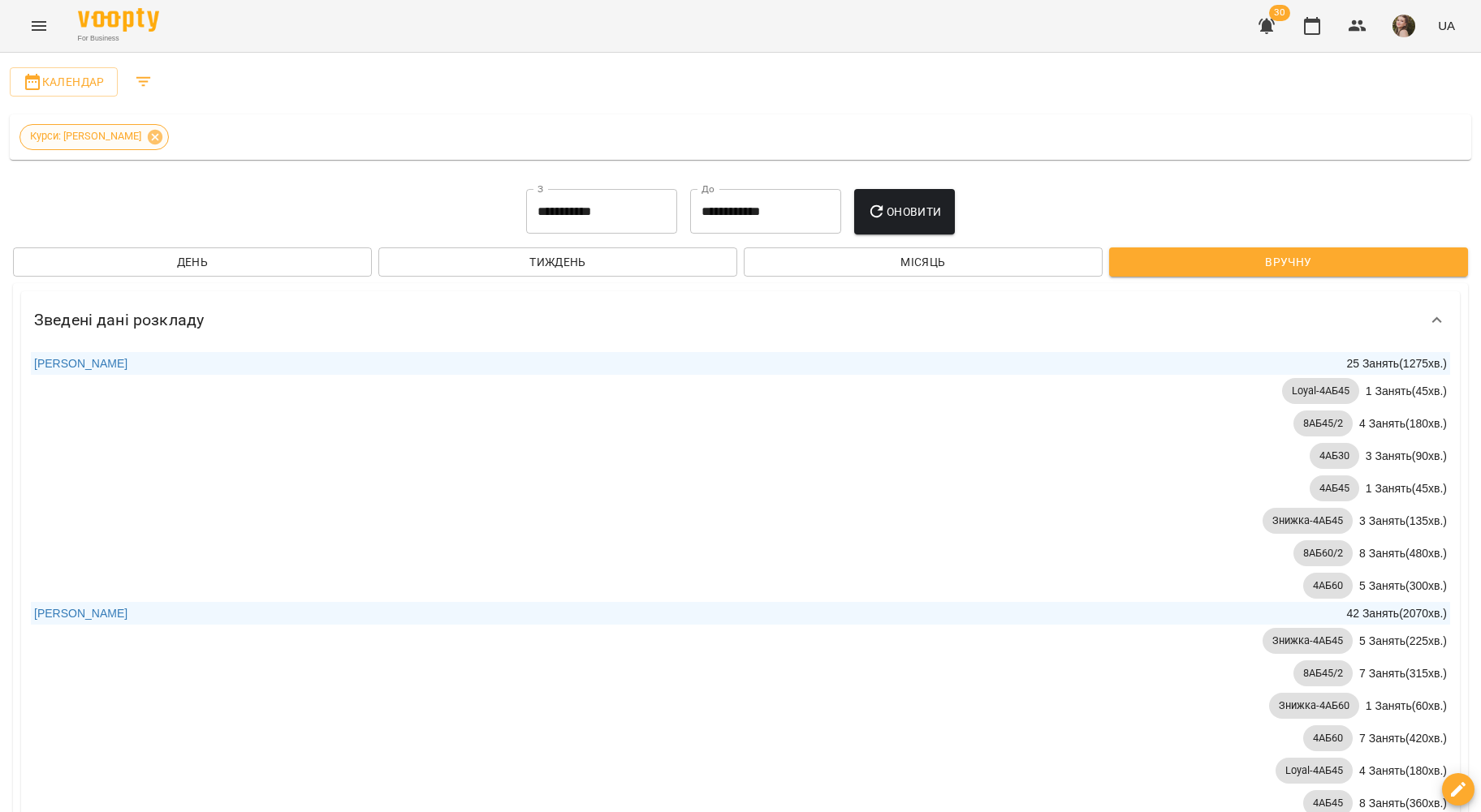
click at [146, 136] on icon at bounding box center [155, 137] width 18 height 18
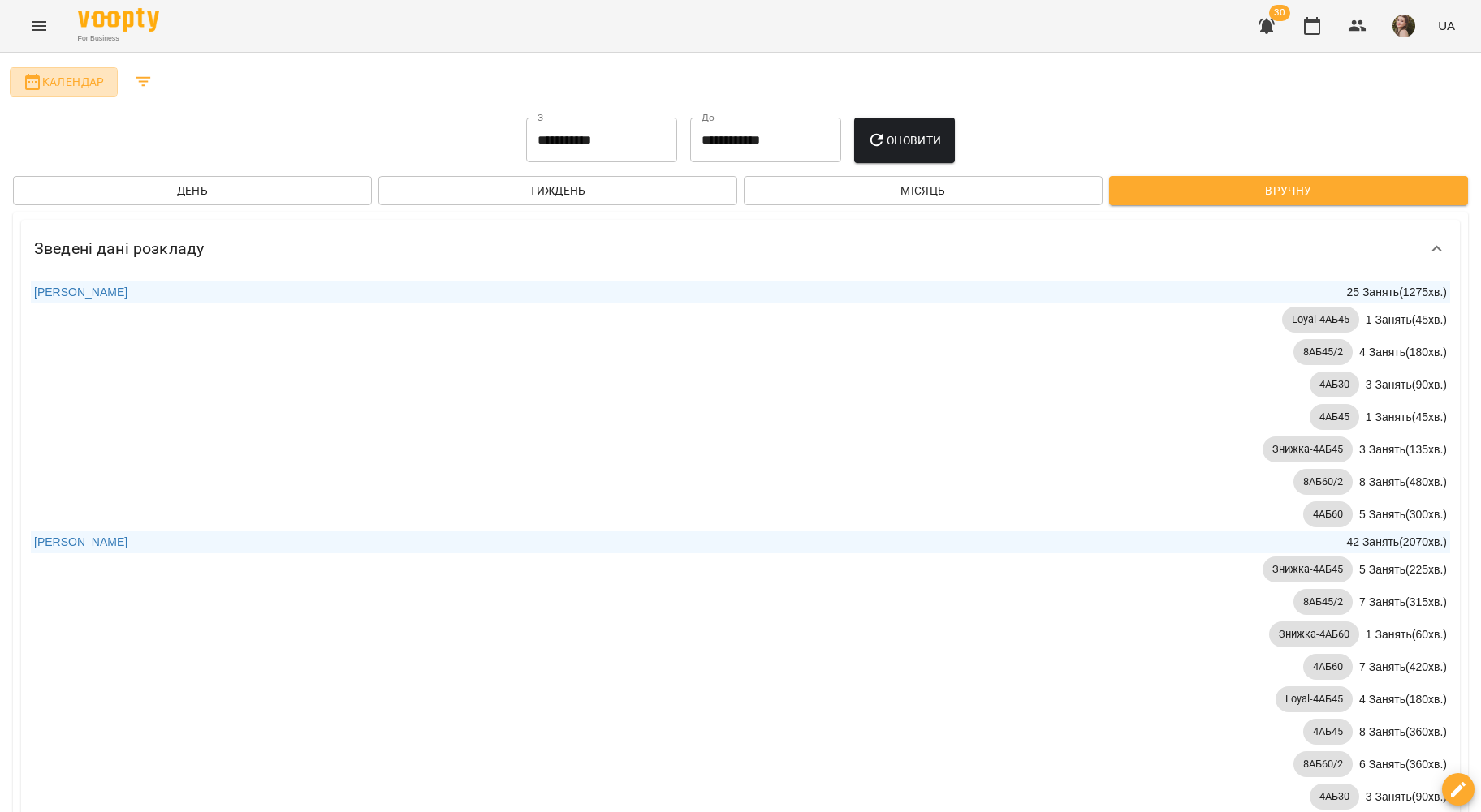
click at [94, 80] on span "Календар" at bounding box center [64, 82] width 82 height 19
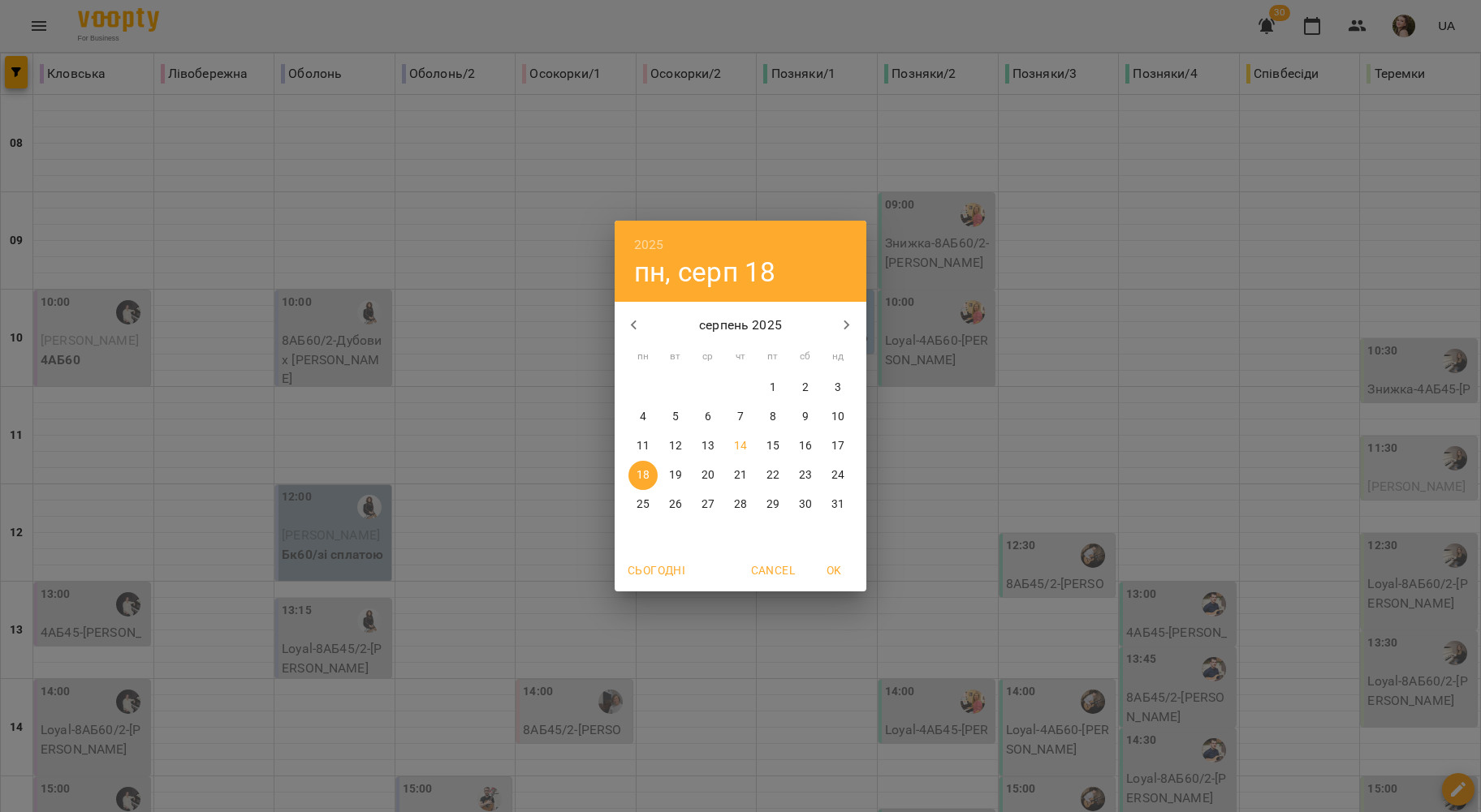
click at [671, 581] on button "Сьогодні" at bounding box center [656, 570] width 71 height 29
click at [699, 445] on span "13" at bounding box center [708, 446] width 29 height 16
type input "**********"
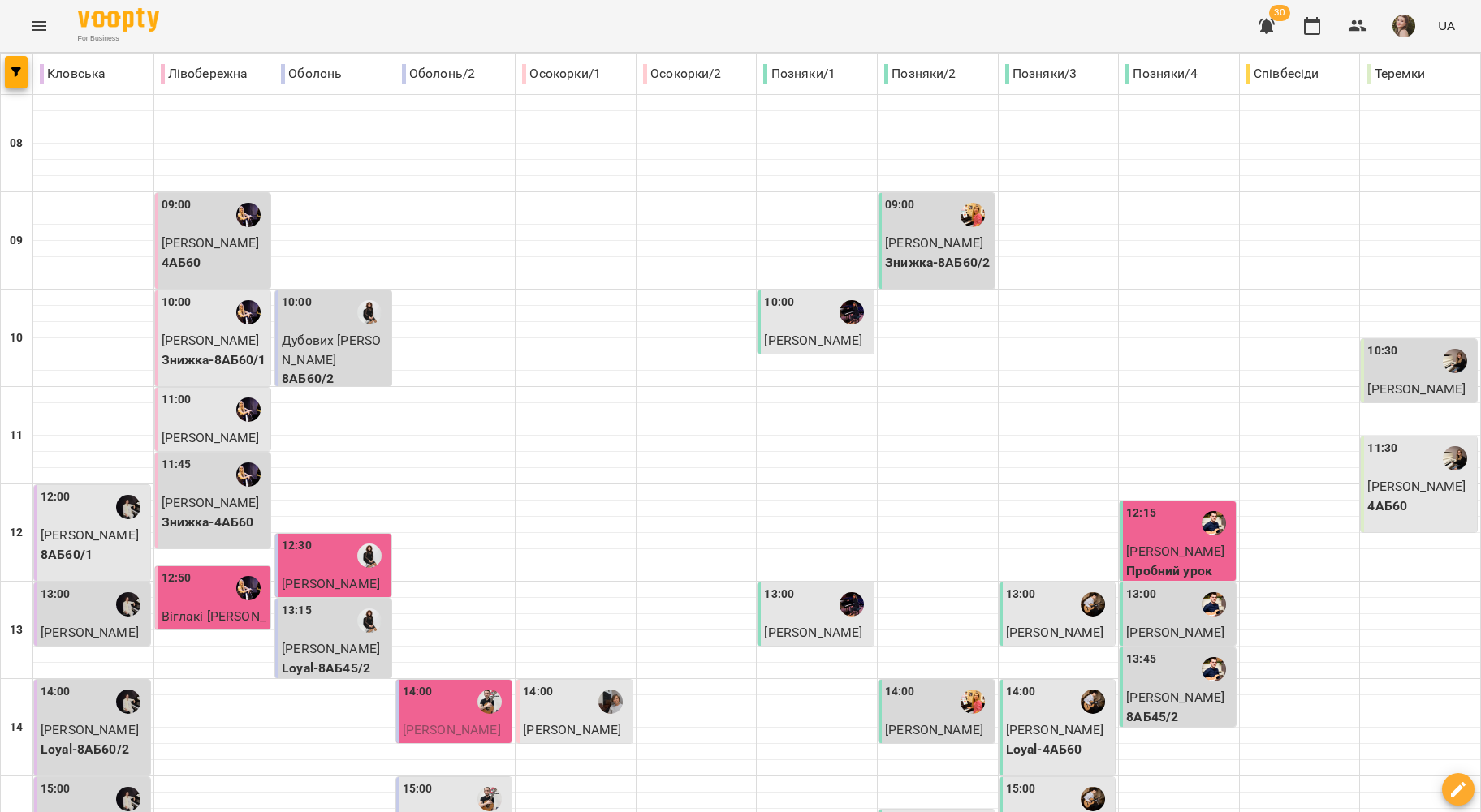
click at [74, 526] on p "Петросян Наріне" at bounding box center [94, 536] width 106 height 19
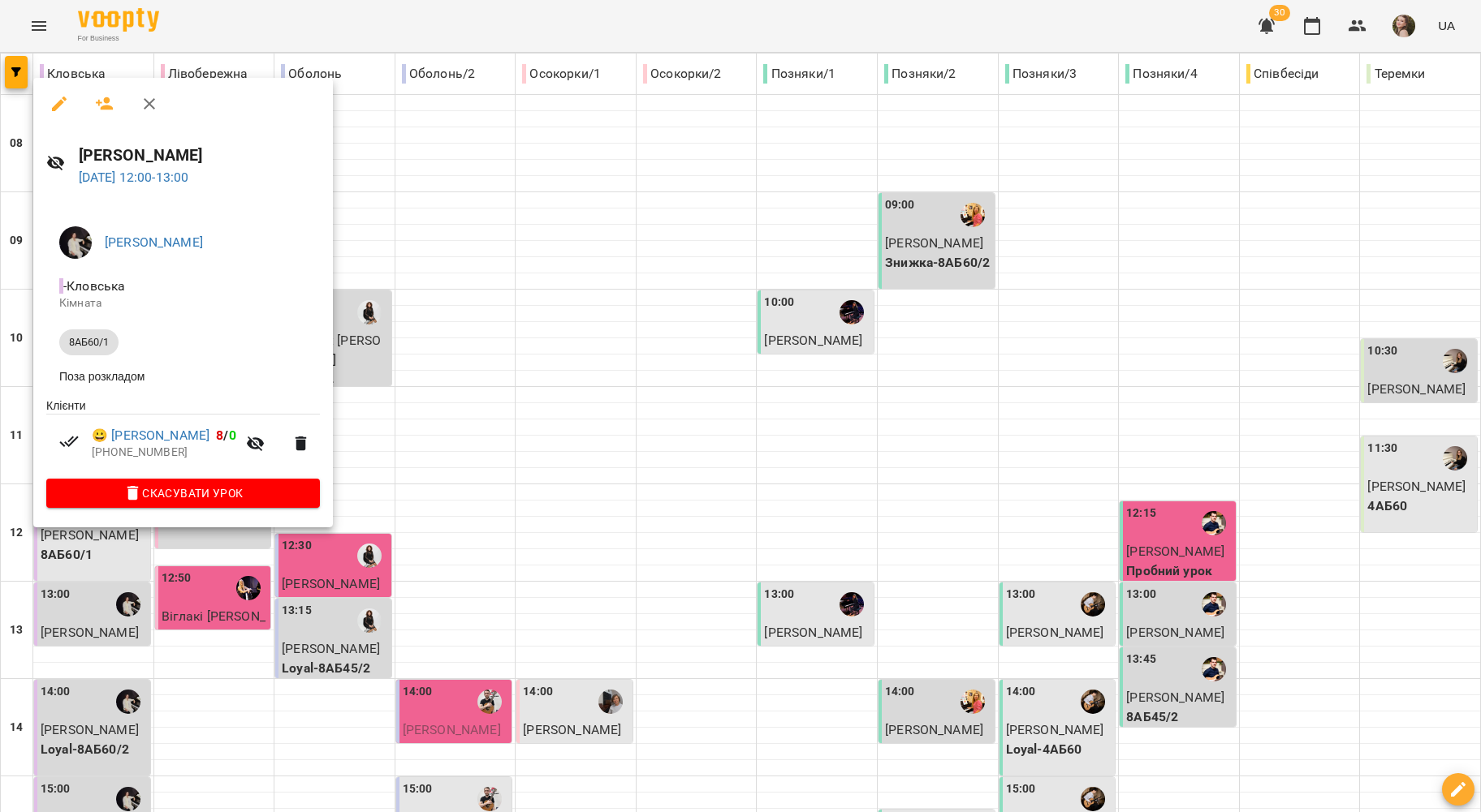
click at [485, 370] on div at bounding box center [740, 406] width 1481 height 812
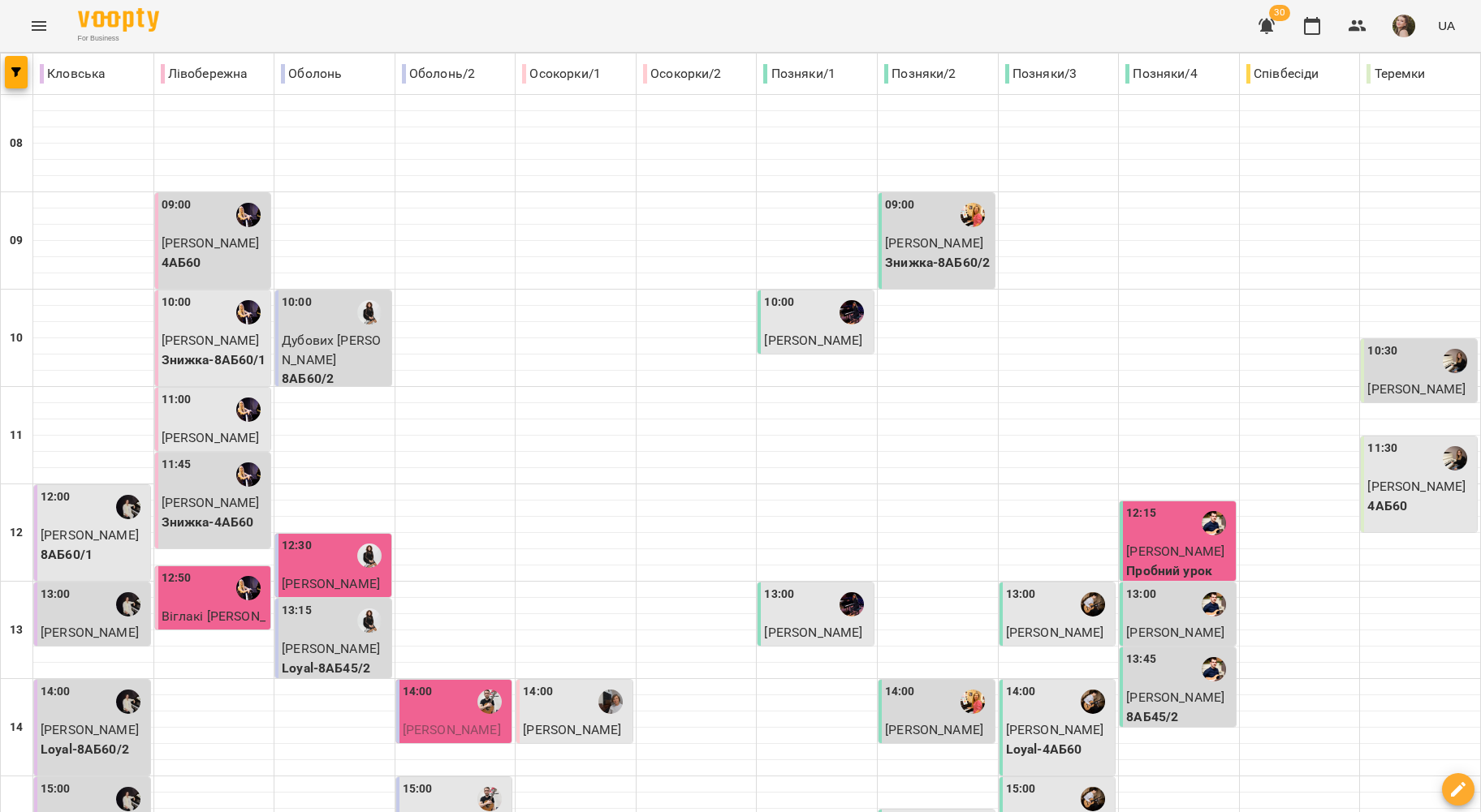
click at [99, 622] on div "13:00" at bounding box center [94, 605] width 106 height 37
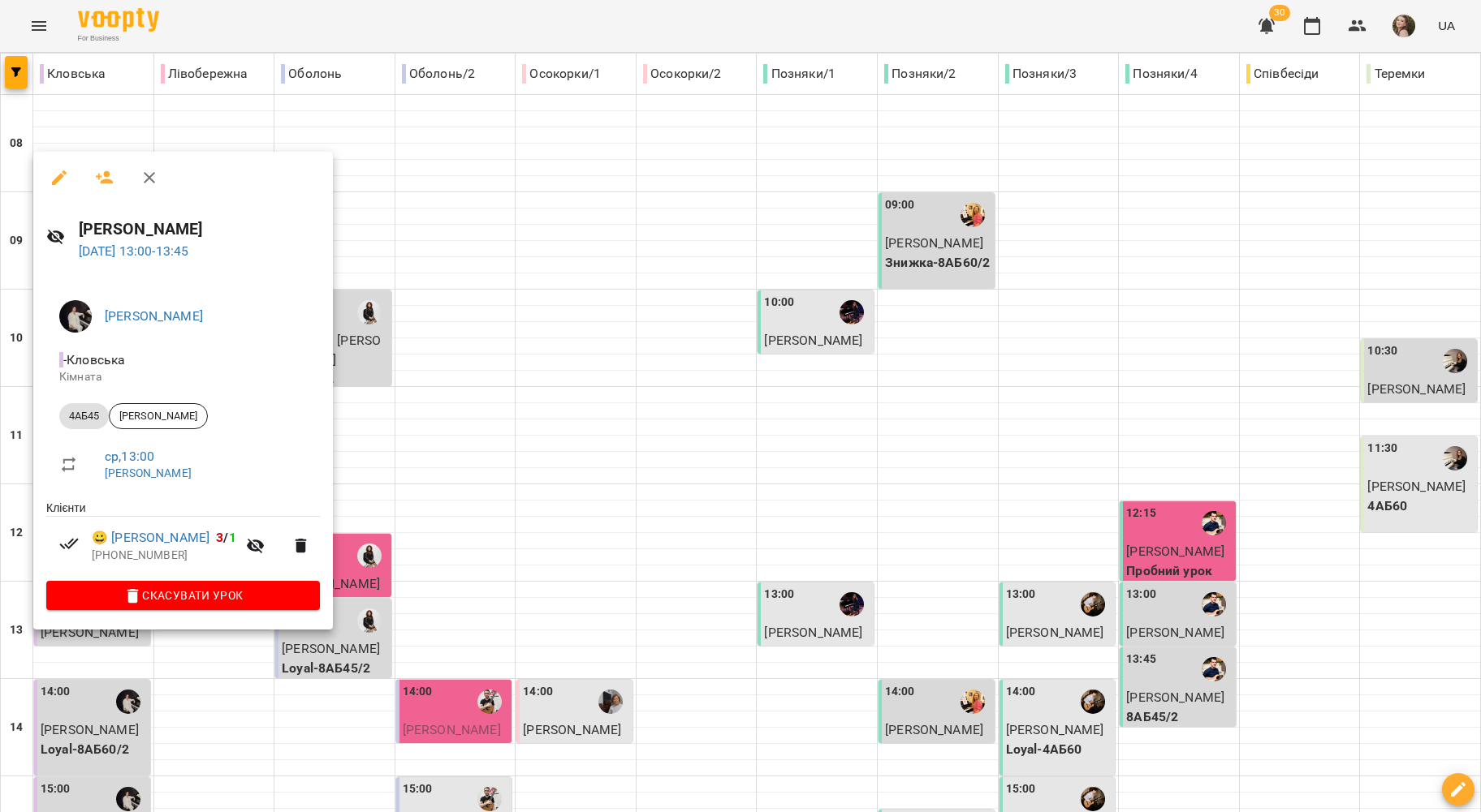
click at [562, 470] on div at bounding box center [740, 406] width 1481 height 812
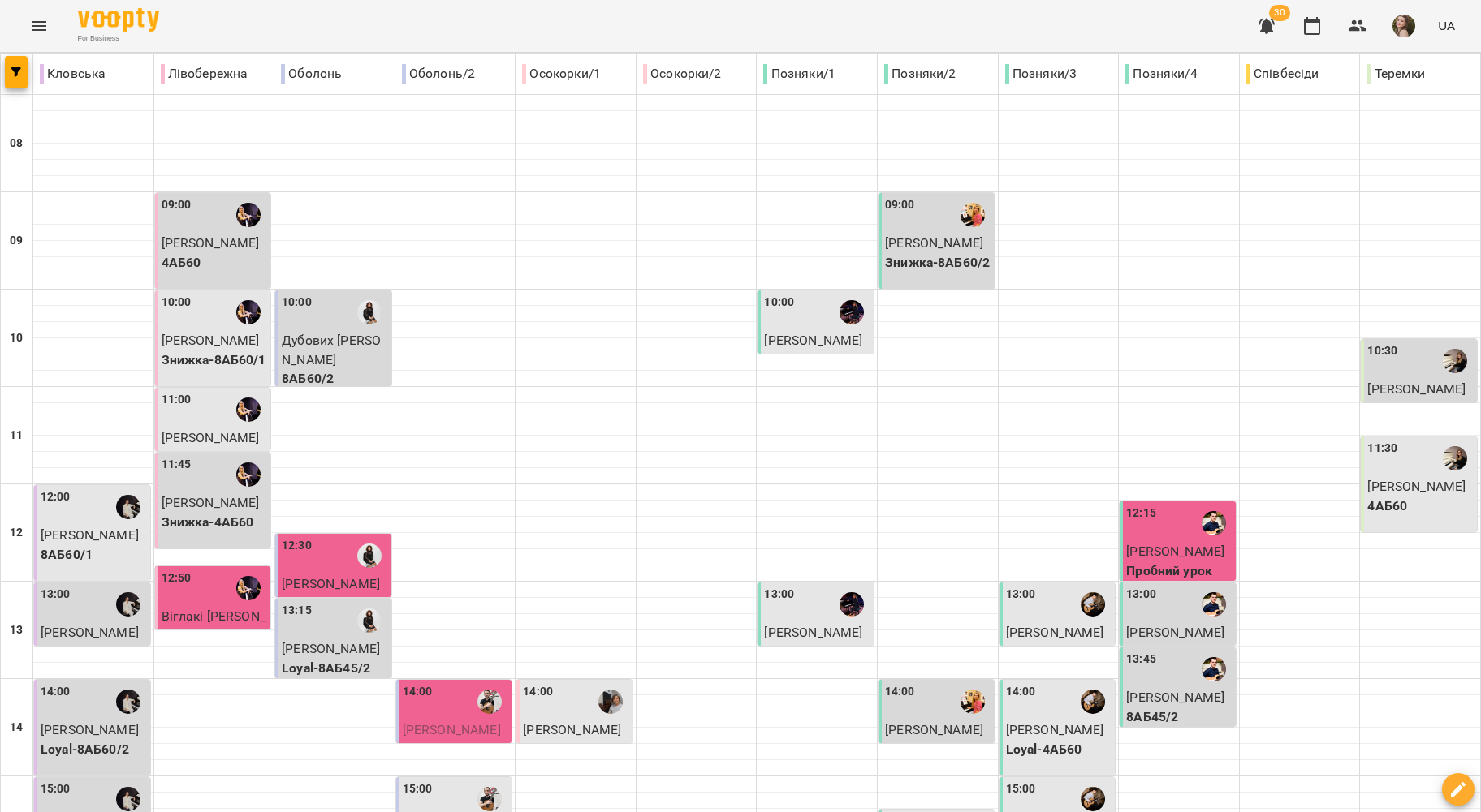
scroll to position [433, 0]
click at [87, 684] on div "14:00" at bounding box center [94, 702] width 106 height 37
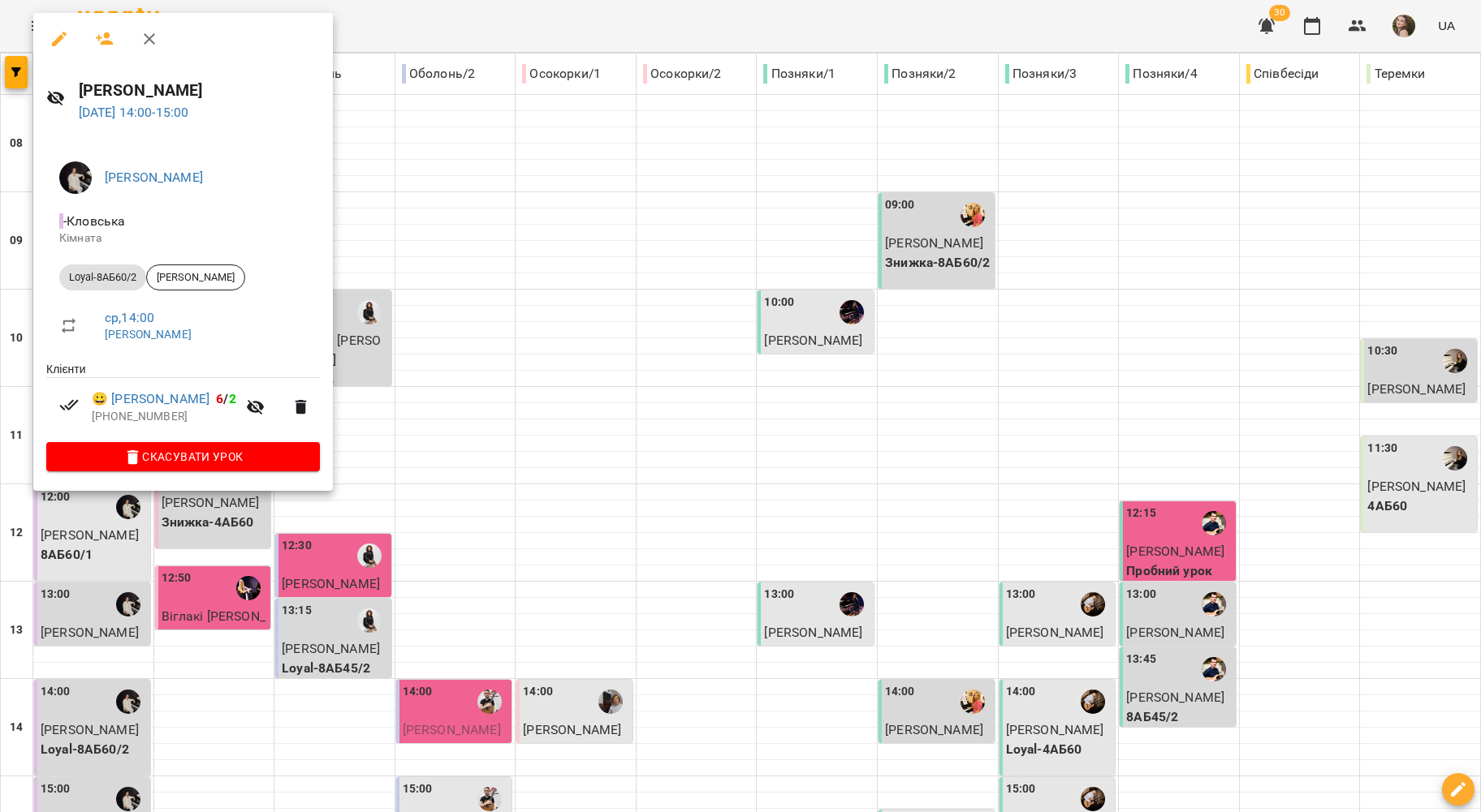
drag, startPoint x: 493, startPoint y: 321, endPoint x: 140, endPoint y: 290, distance: 354.4
click at [487, 324] on div at bounding box center [740, 406] width 1481 height 812
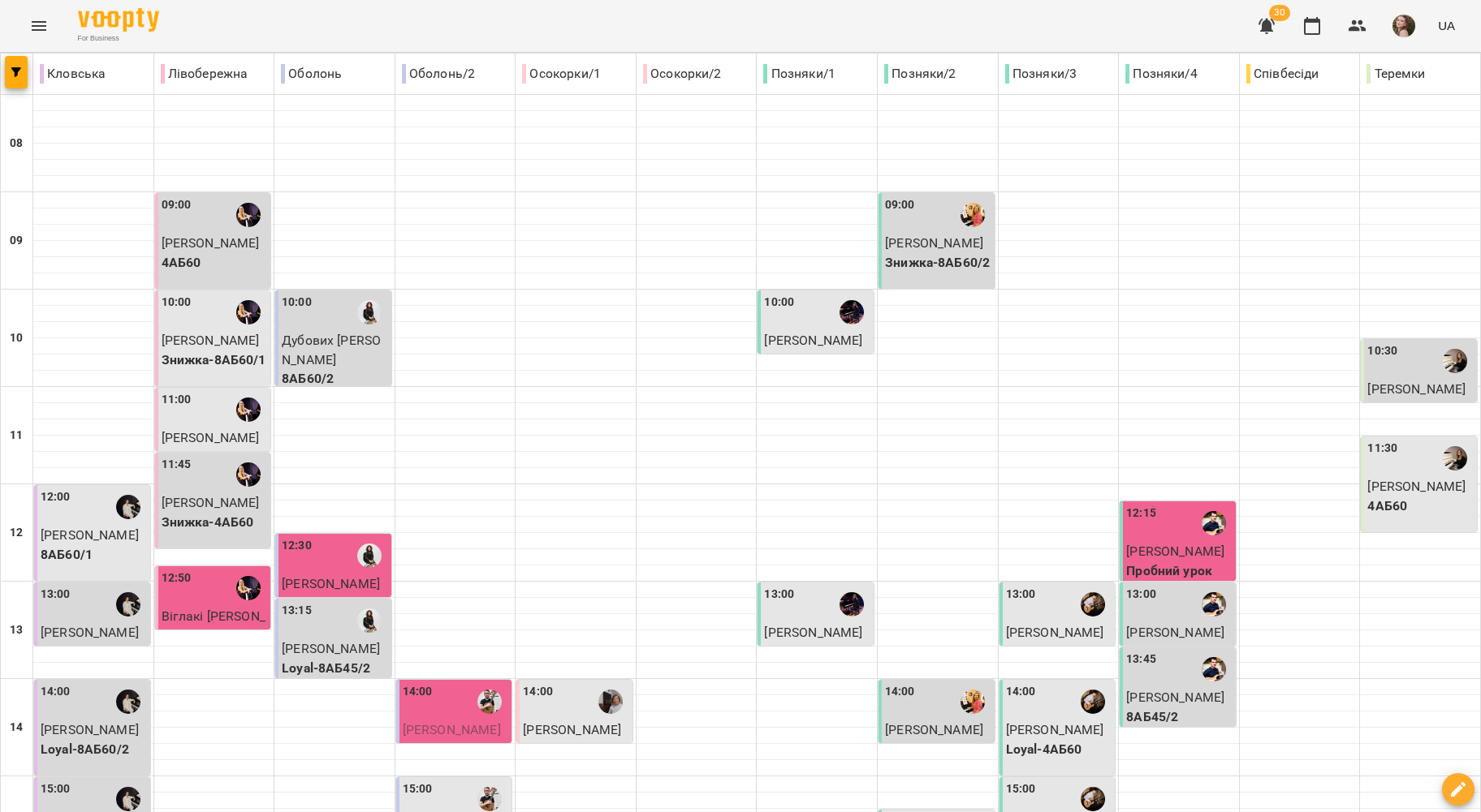
click at [65, 781] on label "15:00" at bounding box center [56, 790] width 30 height 18
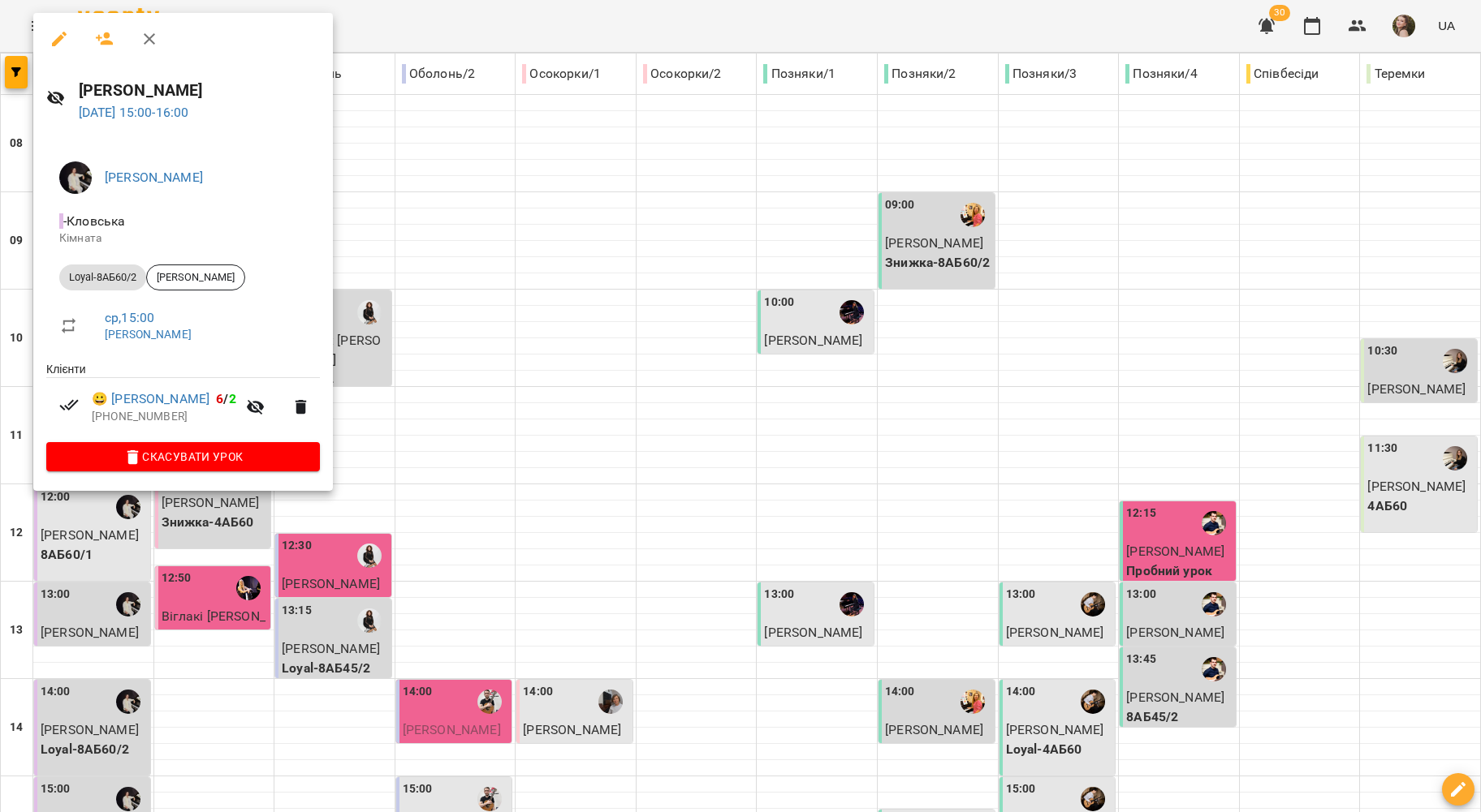
drag, startPoint x: 384, startPoint y: 383, endPoint x: 190, endPoint y: 481, distance: 217.3
click at [385, 384] on div at bounding box center [740, 406] width 1481 height 812
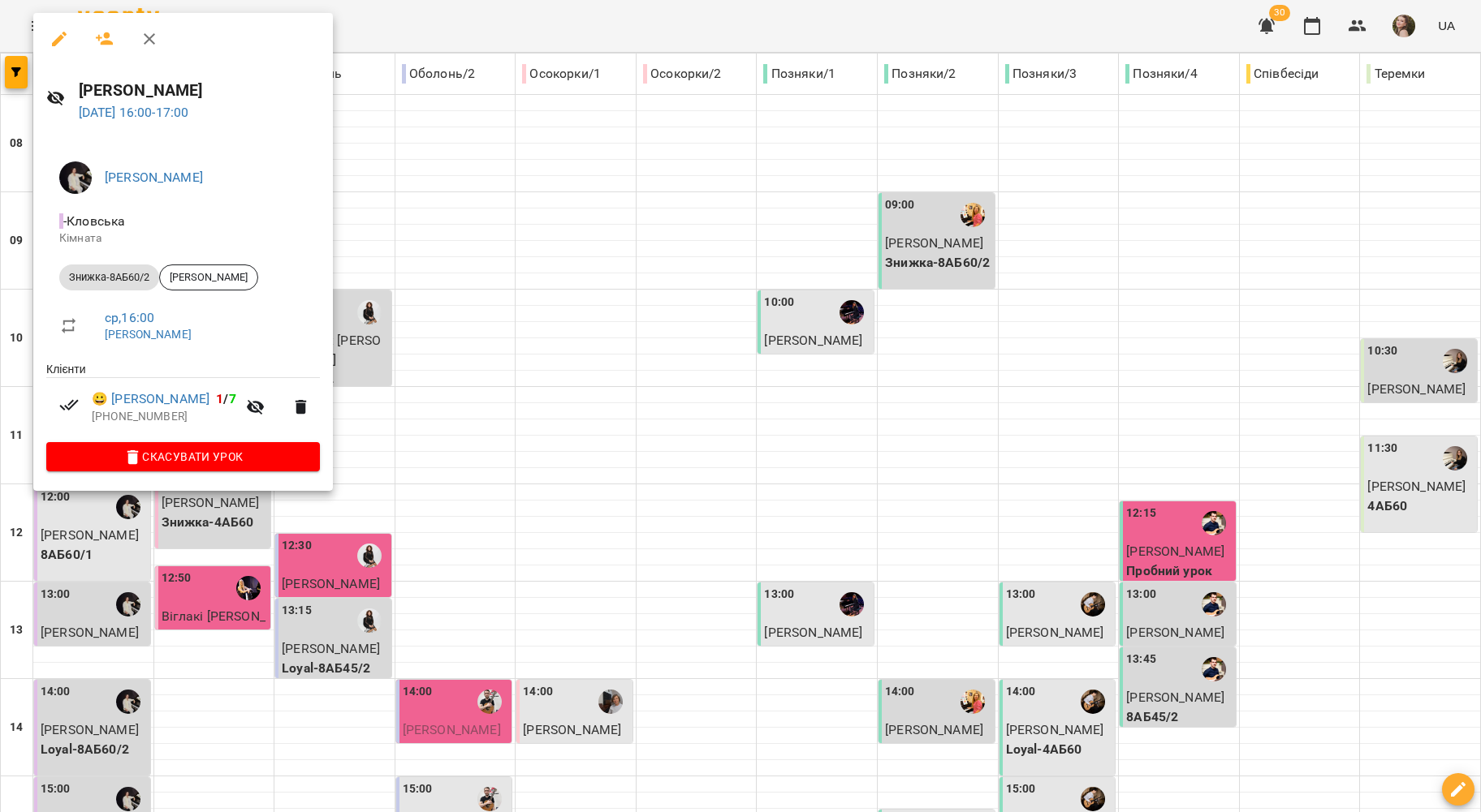
click at [429, 526] on div at bounding box center [740, 406] width 1481 height 812
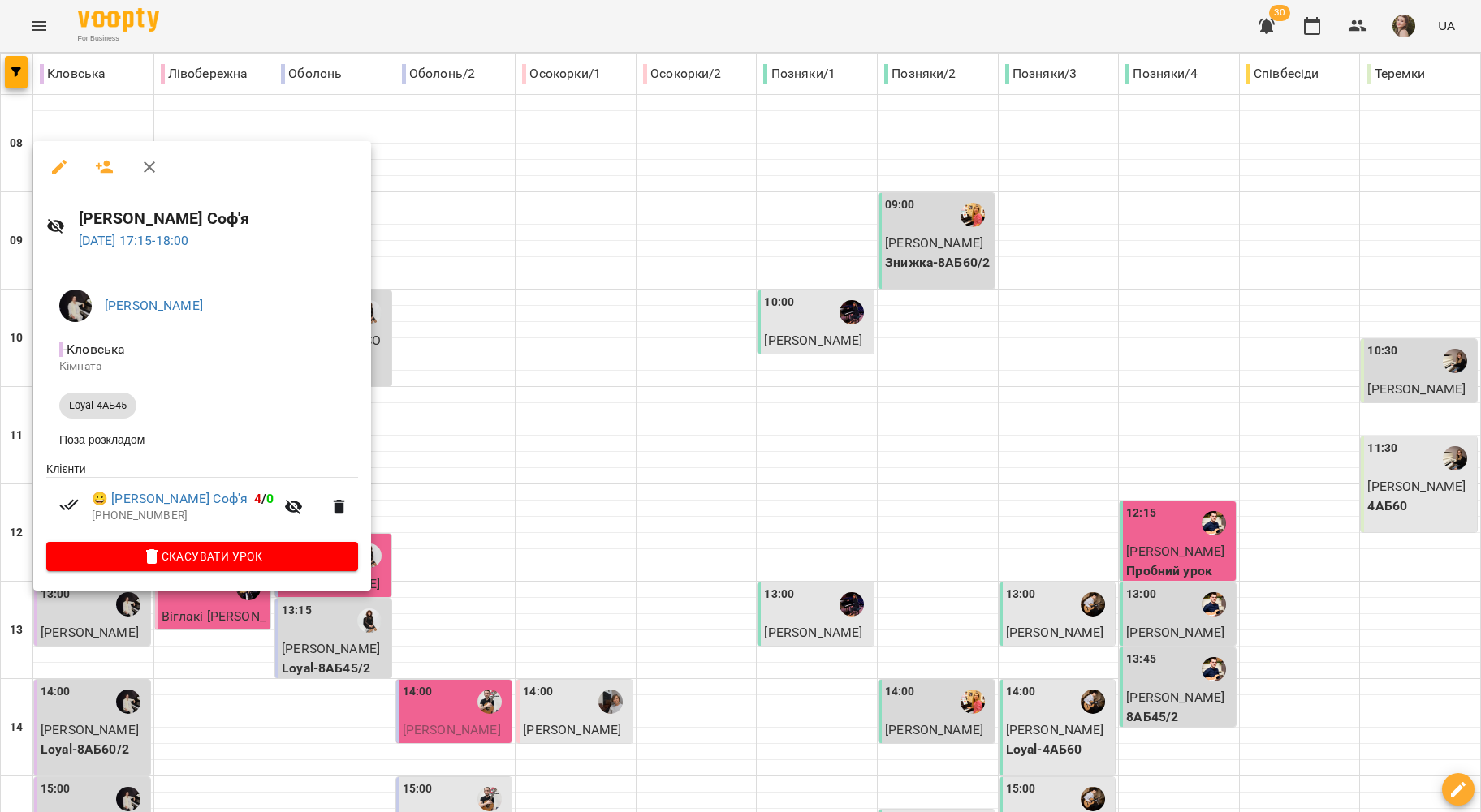
drag, startPoint x: 412, startPoint y: 539, endPoint x: 236, endPoint y: 491, distance: 182.4
click at [252, 478] on div "Копилова Соф'я 13 серп 2025 17:15 - 18:00 Анна ГОРБУЛІНА - Кловська Кімната Loy…" at bounding box center [740, 406] width 1481 height 812
click at [345, 471] on div at bounding box center [740, 406] width 1481 height 812
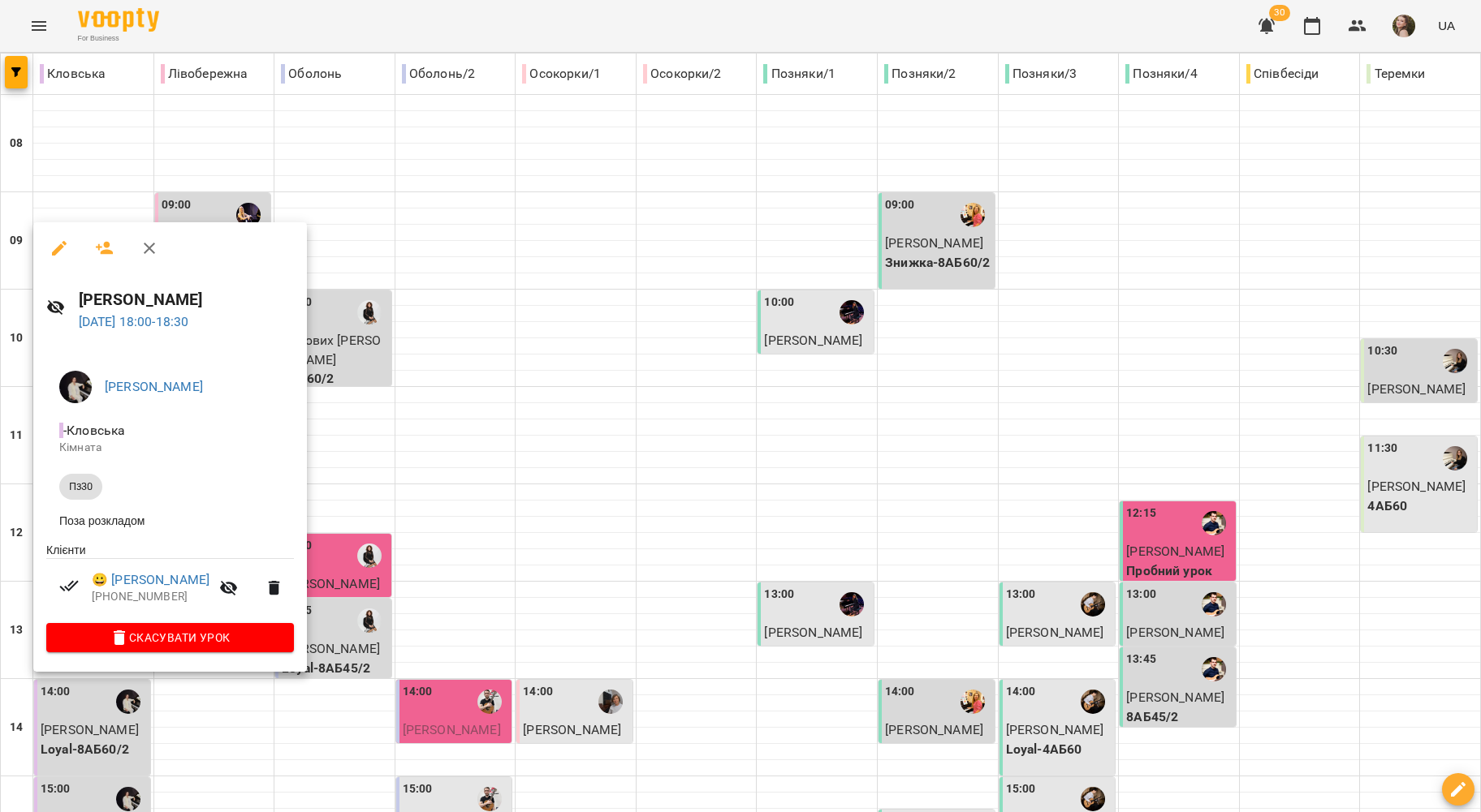
click at [481, 437] on div at bounding box center [740, 406] width 1481 height 812
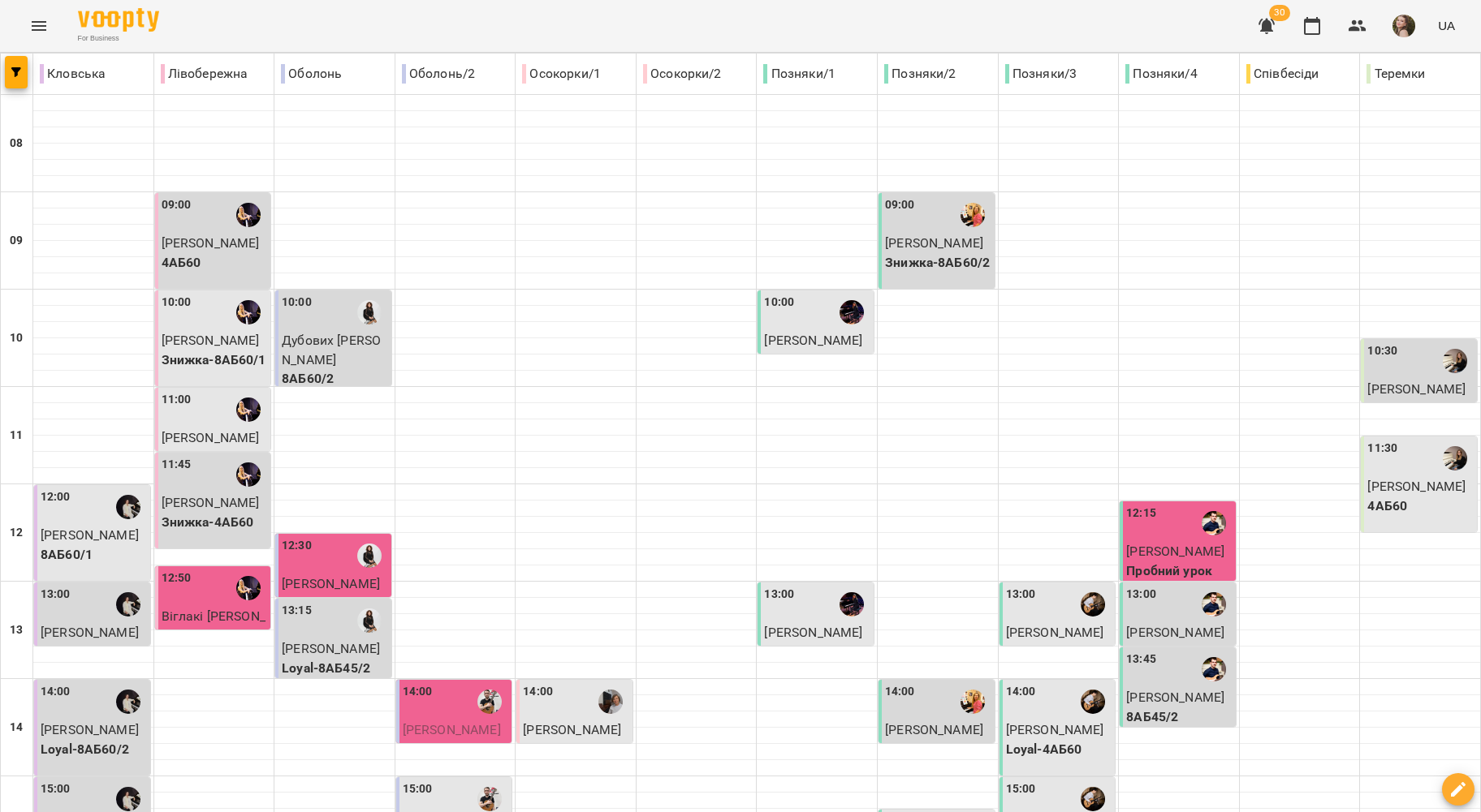
scroll to position [656, 0]
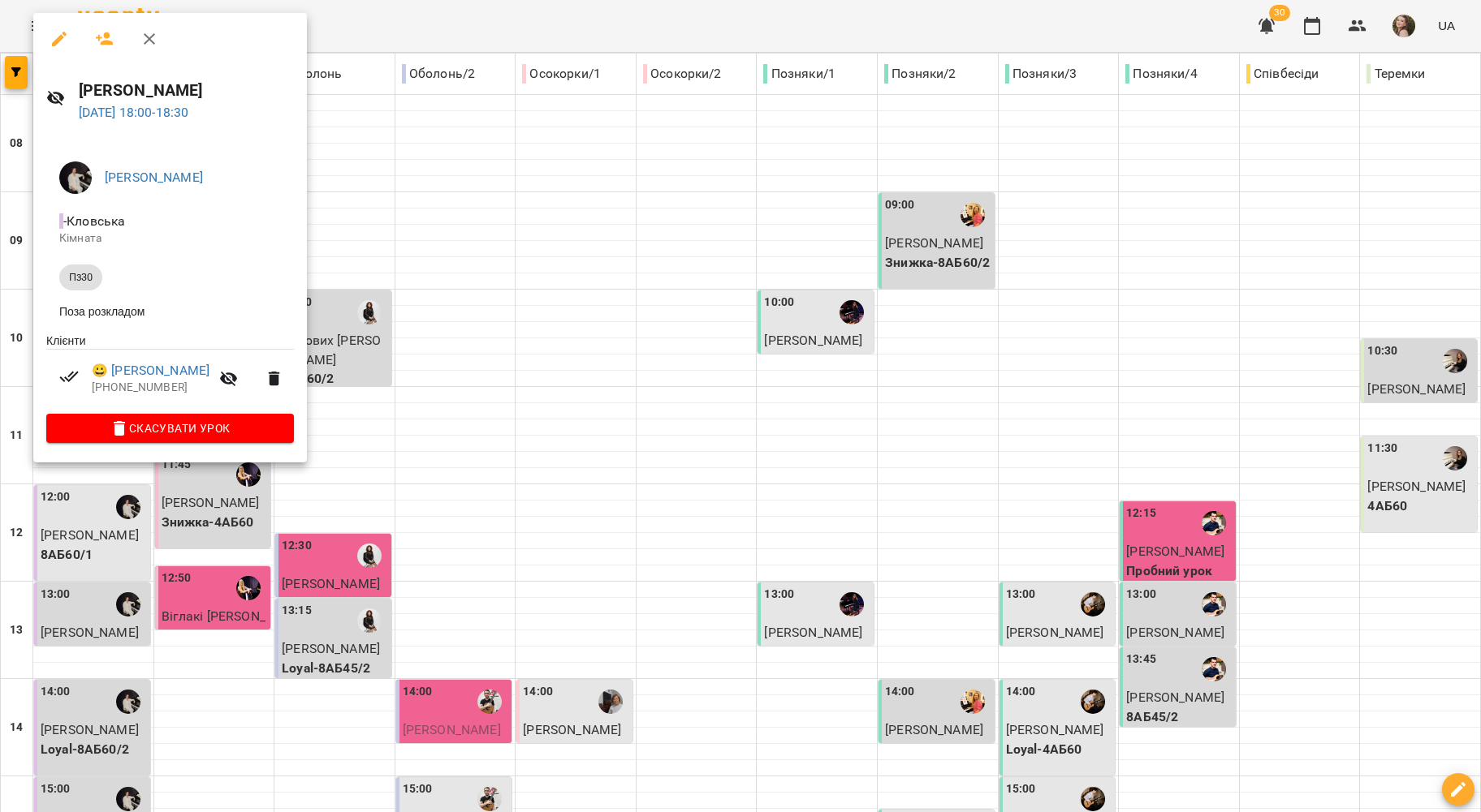
click at [526, 391] on div at bounding box center [740, 406] width 1481 height 812
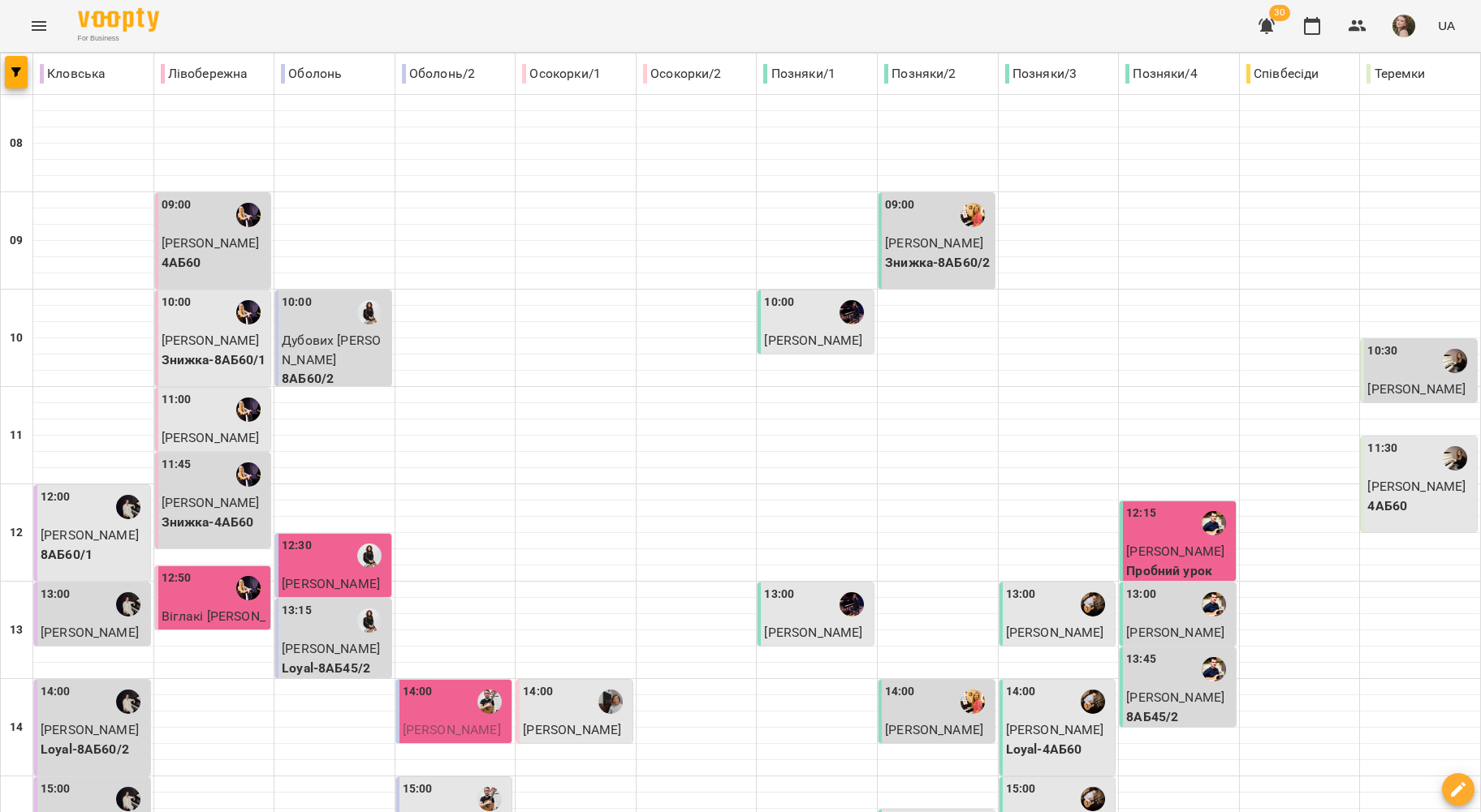
scroll to position [0, 0]
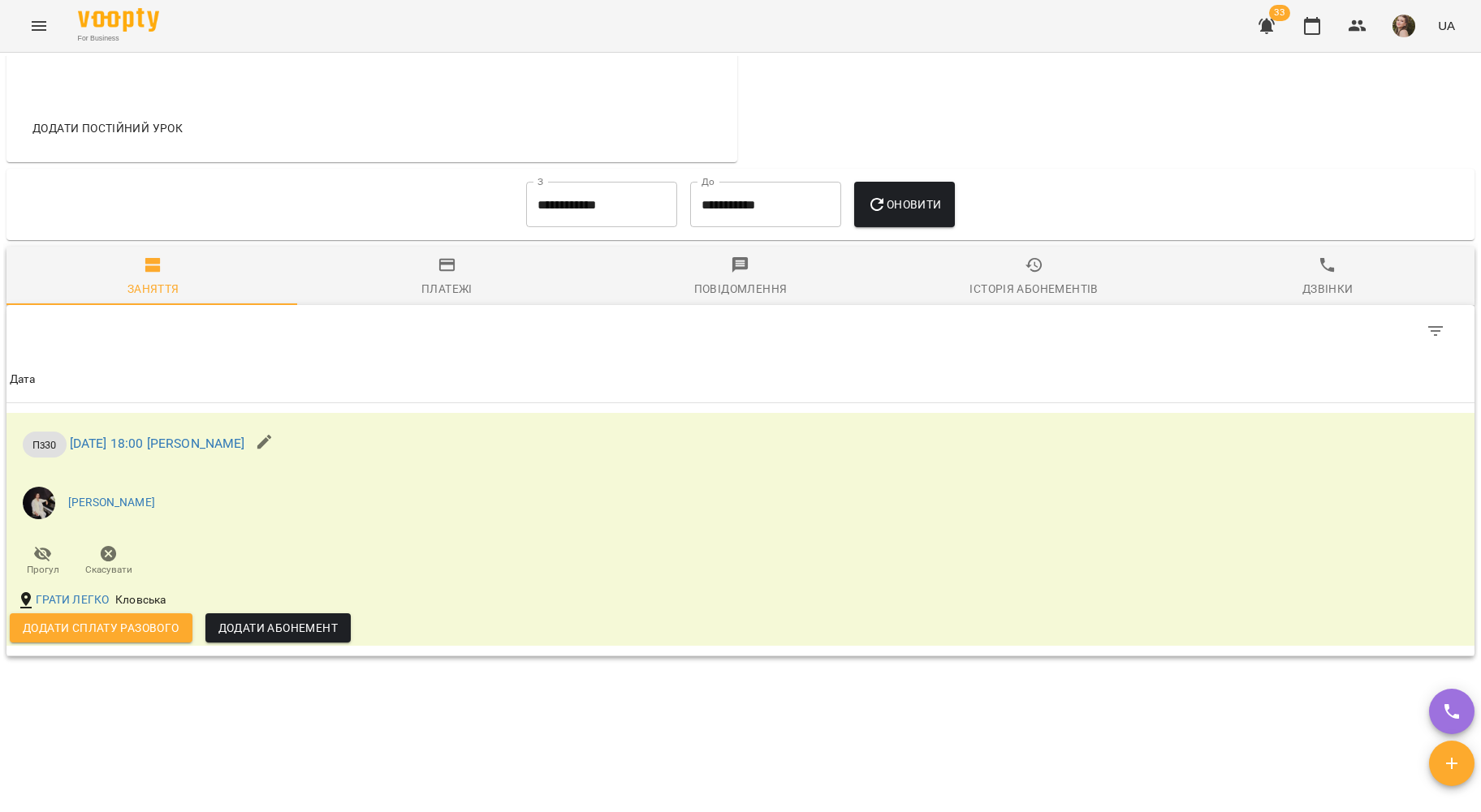
scroll to position [865, 0]
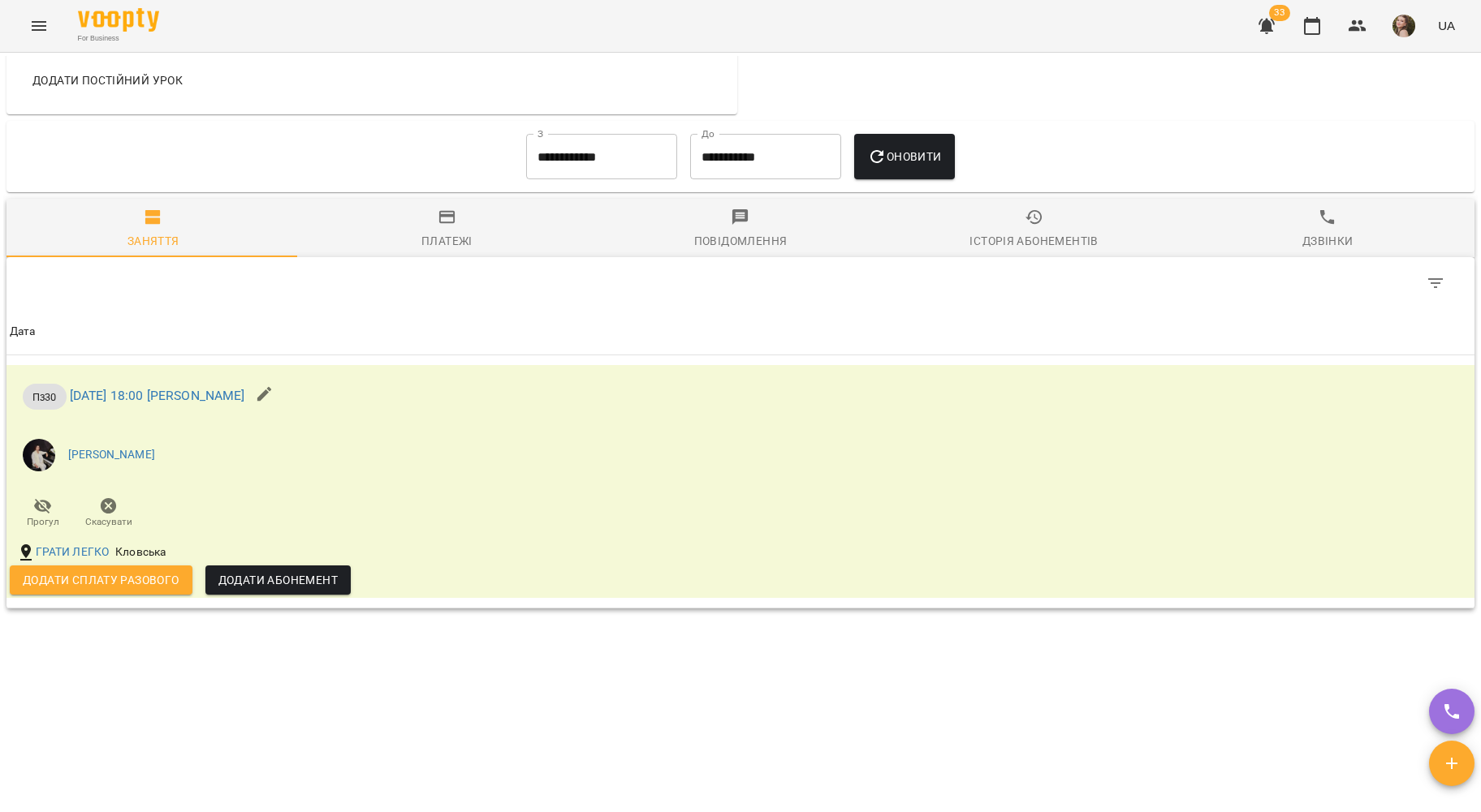
click at [136, 571] on span "Додати сплату разового" at bounding box center [101, 580] width 157 height 19
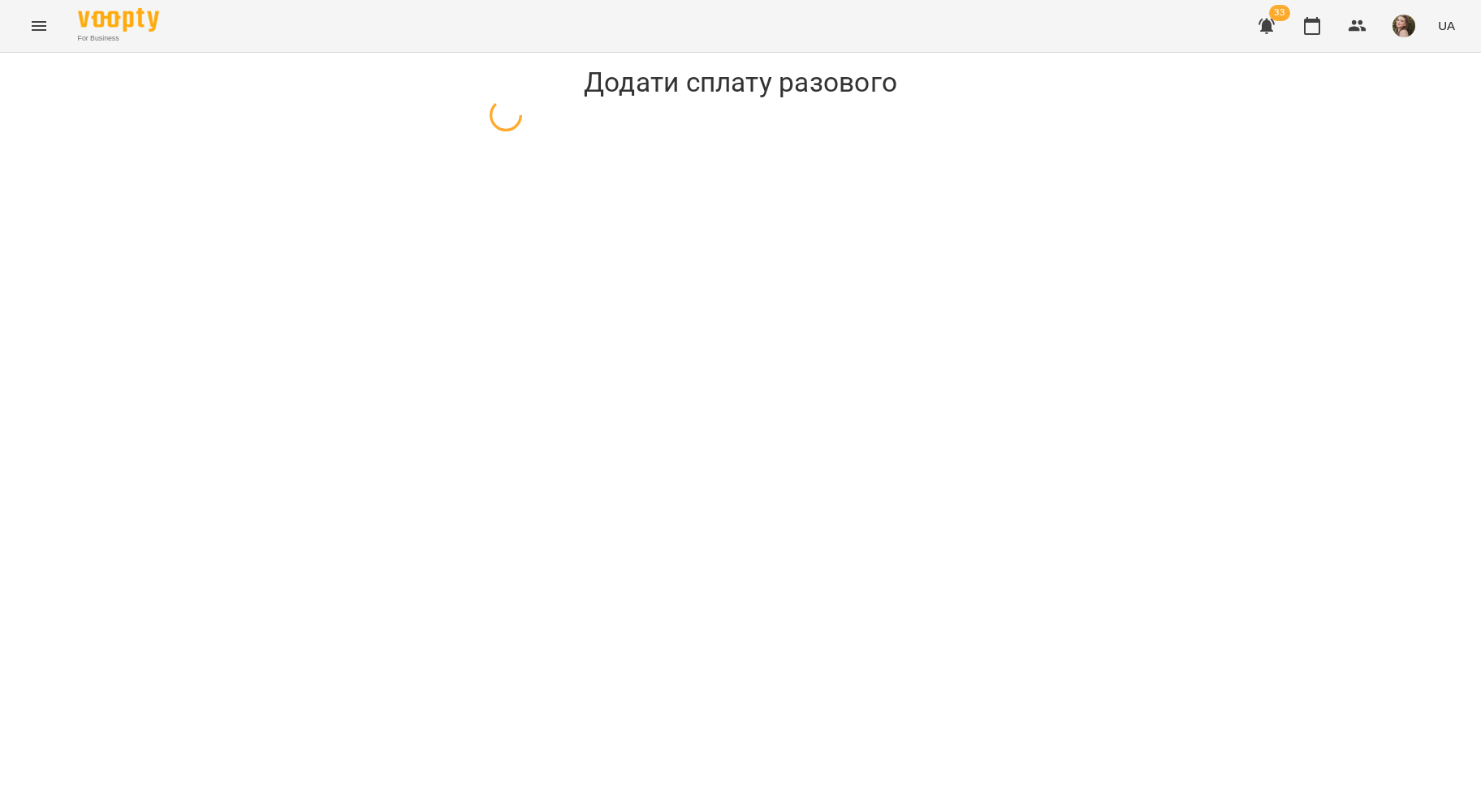
select select "****"
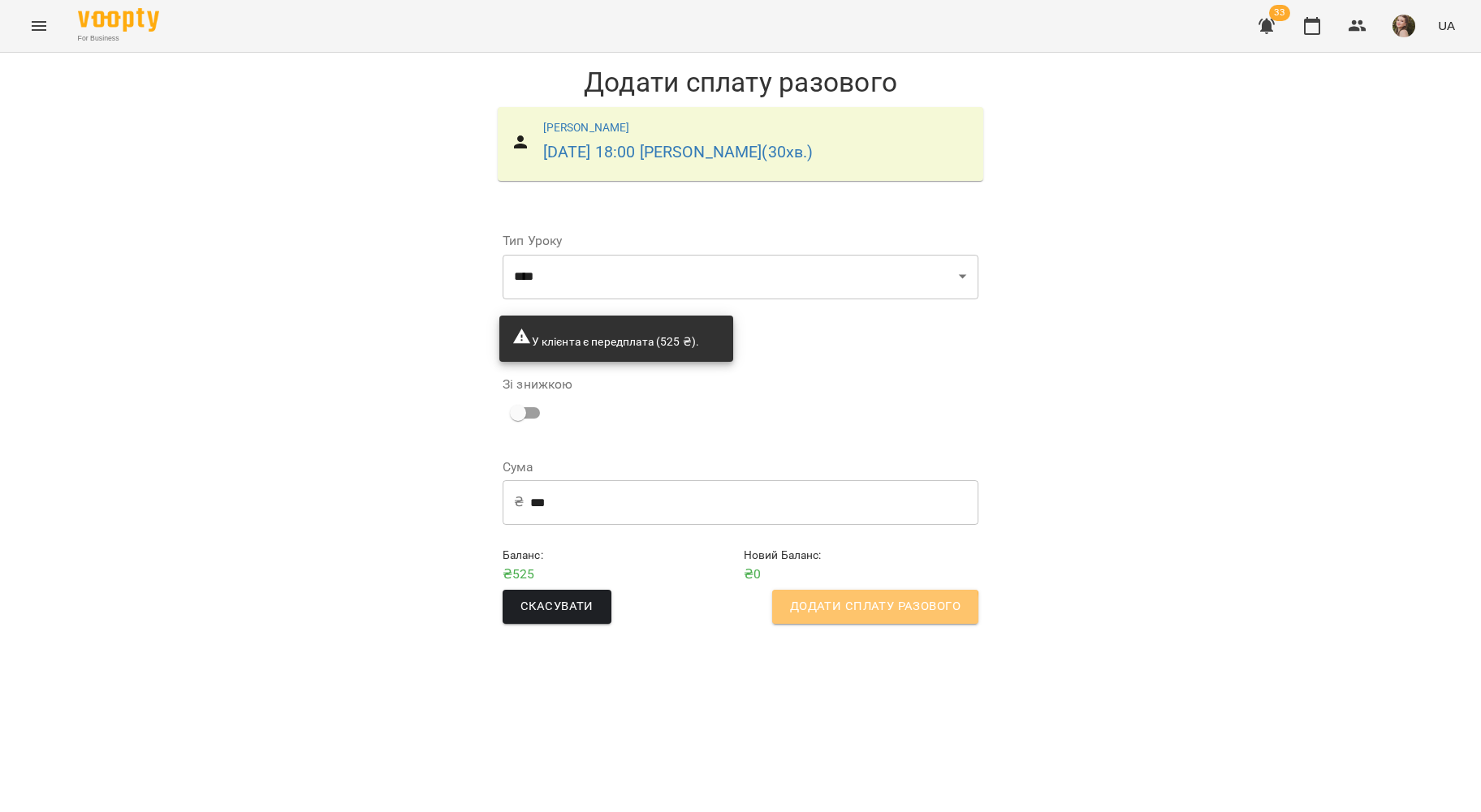
click at [832, 613] on span "Додати сплату разового" at bounding box center [875, 607] width 170 height 21
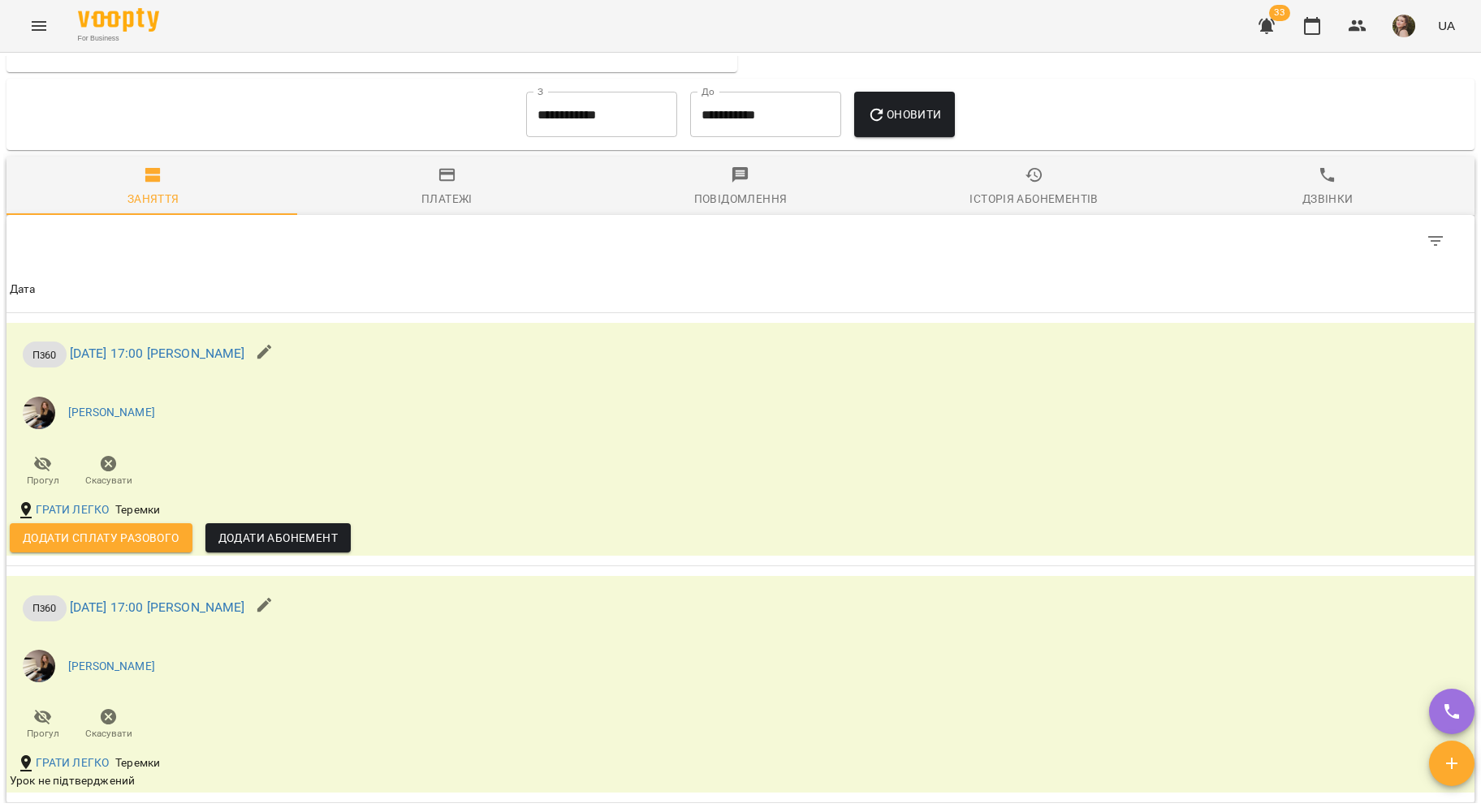
scroll to position [904, 0]
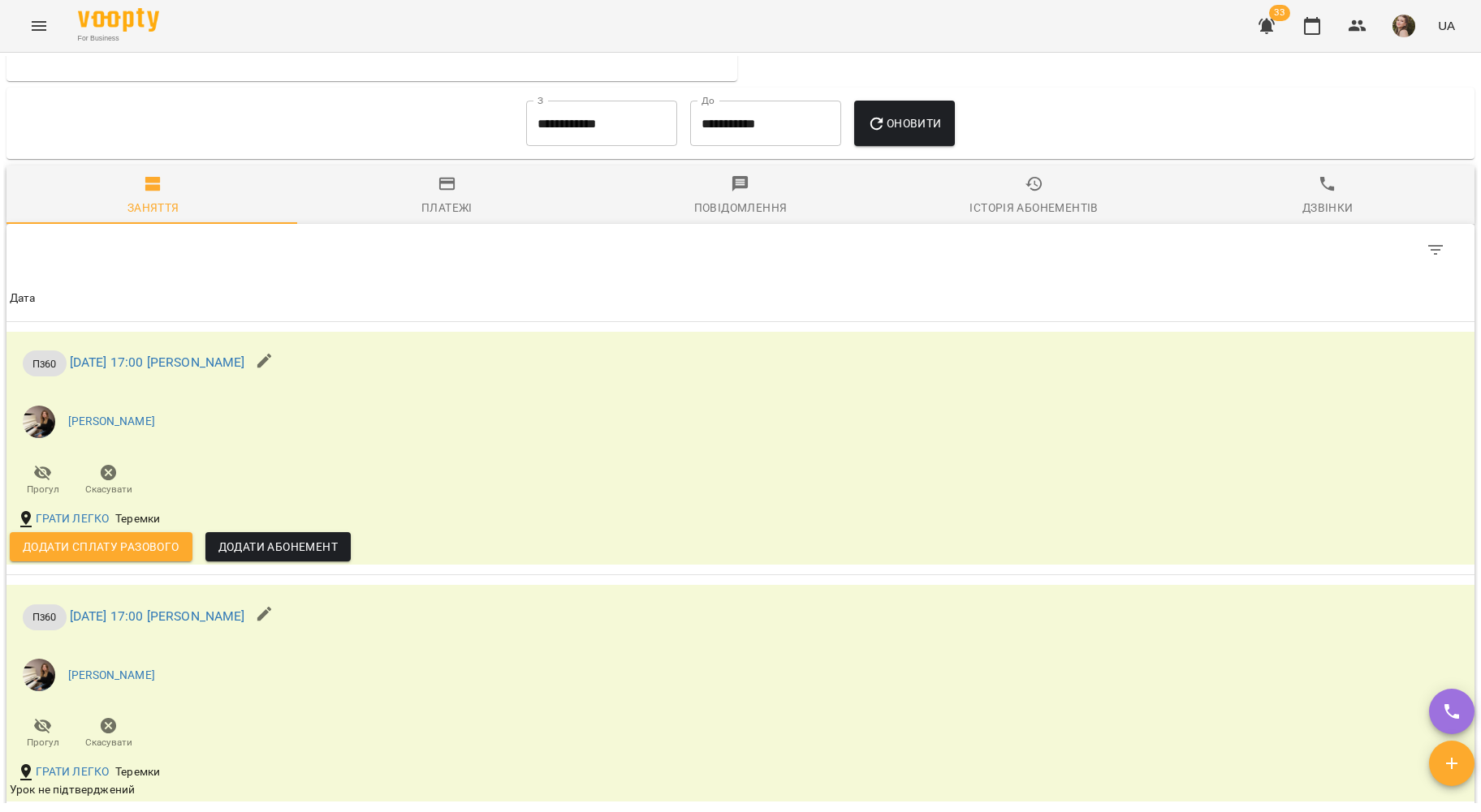
click at [81, 537] on div "Додати сплату разового" at bounding box center [101, 547] width 196 height 43
click at [82, 541] on div "Додати сплату разового" at bounding box center [101, 547] width 196 height 43
click at [82, 545] on button "Додати сплату разового" at bounding box center [101, 546] width 182 height 29
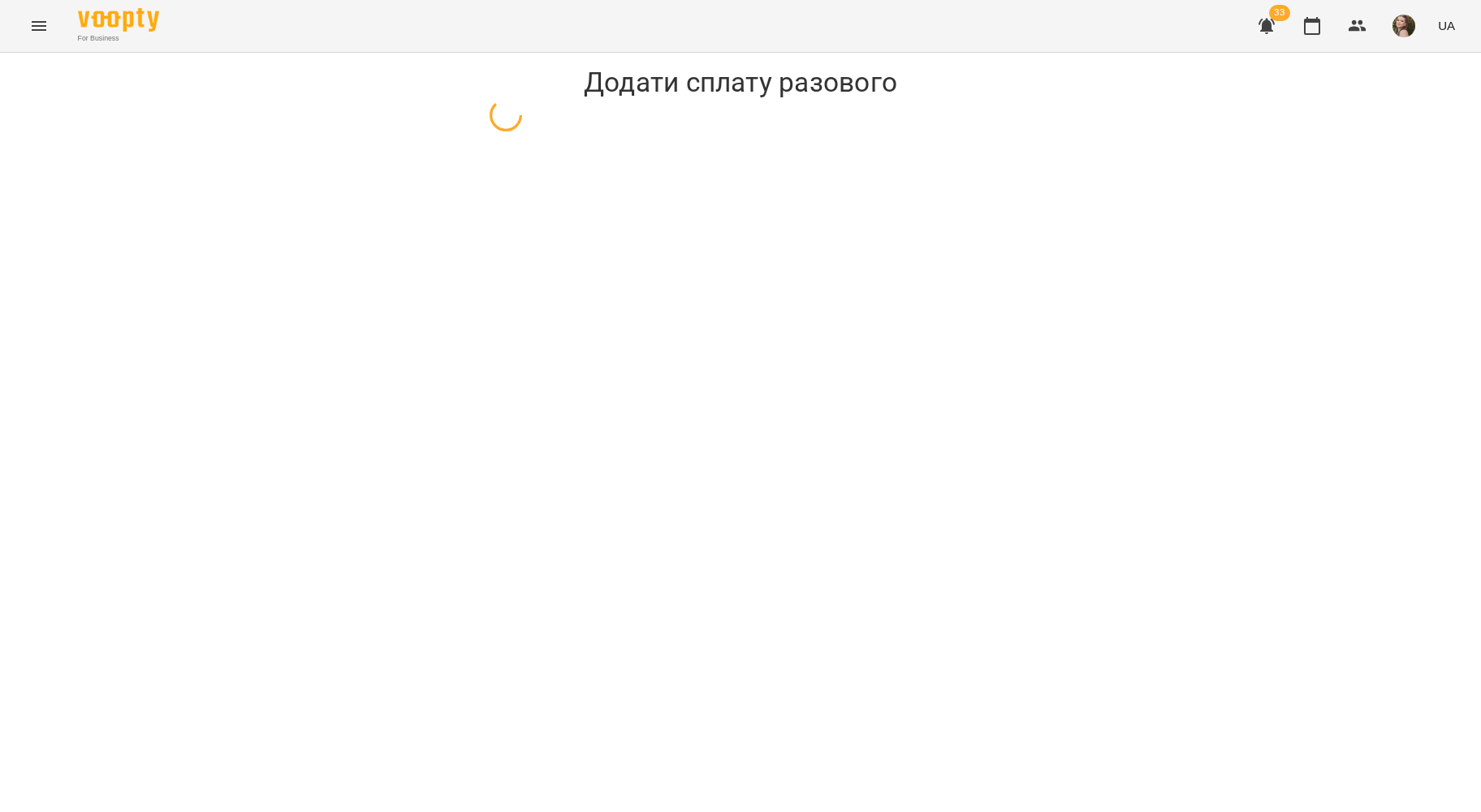
select select "****"
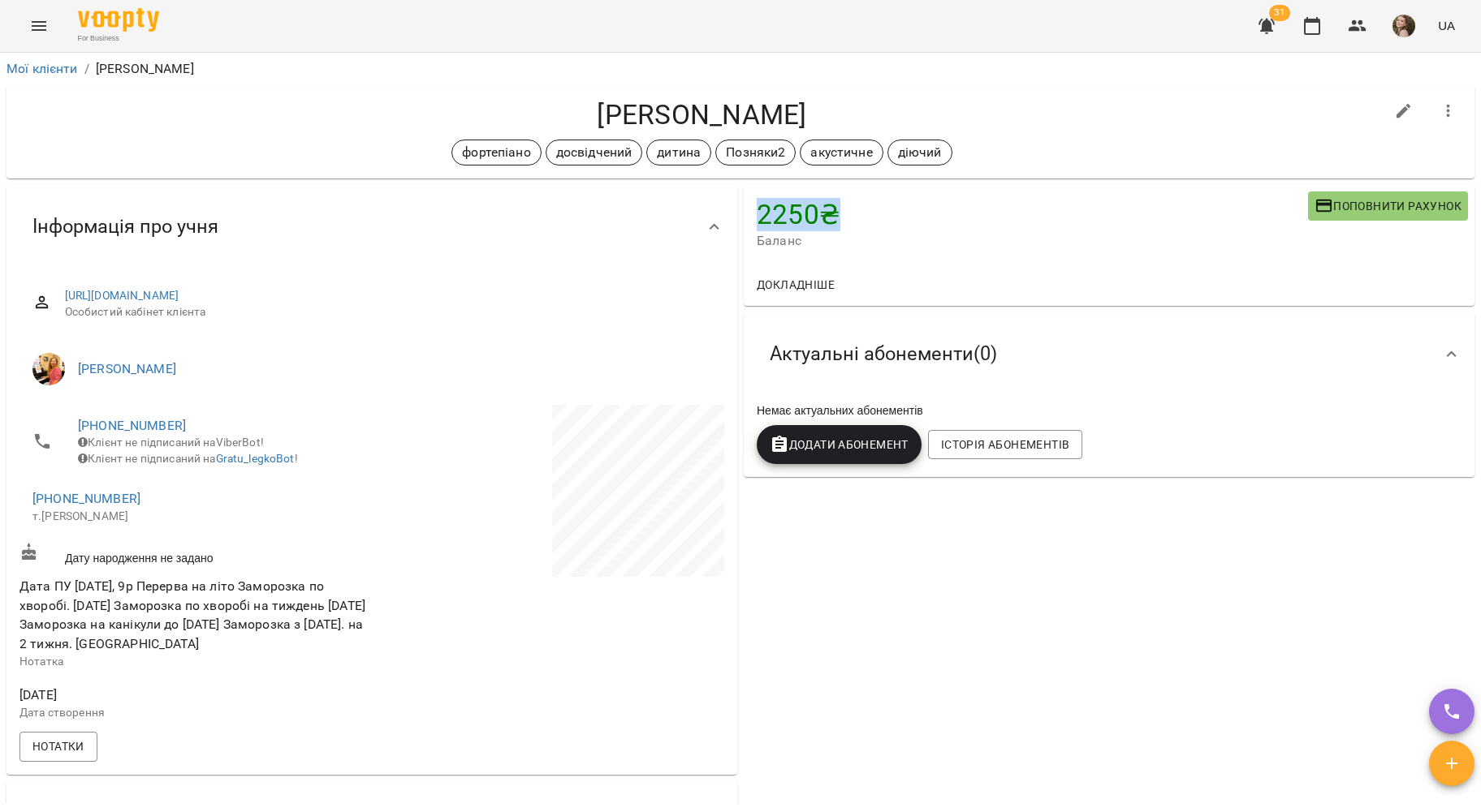
drag, startPoint x: 751, startPoint y: 218, endPoint x: 832, endPoint y: 229, distance: 81.7
click at [832, 229] on h4 "2250 ₴" at bounding box center [1032, 215] width 551 height 34
click at [852, 70] on ol "Мої клієнти / [PERSON_NAME]" at bounding box center [740, 69] width 1468 height 19
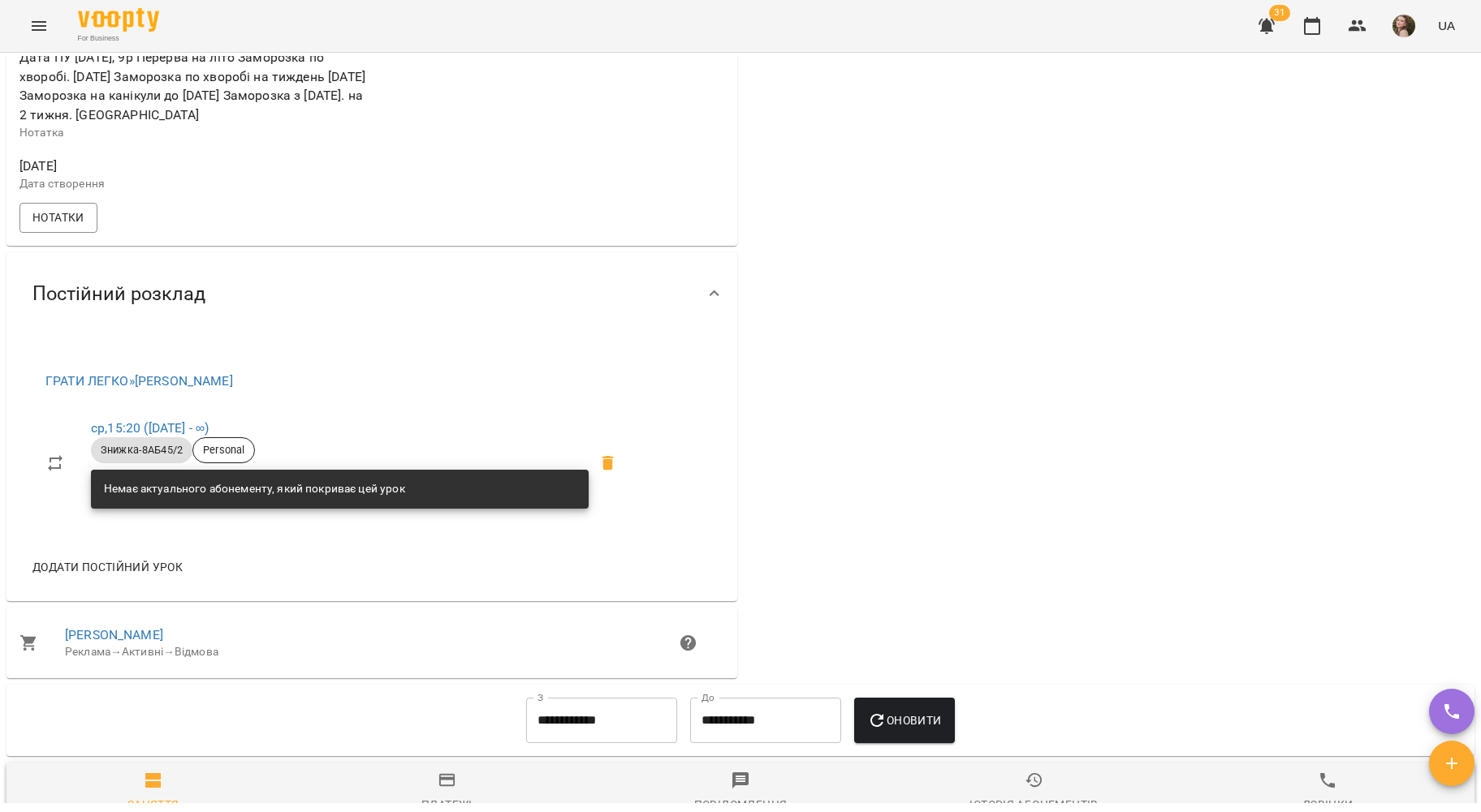
scroll to position [540, 0]
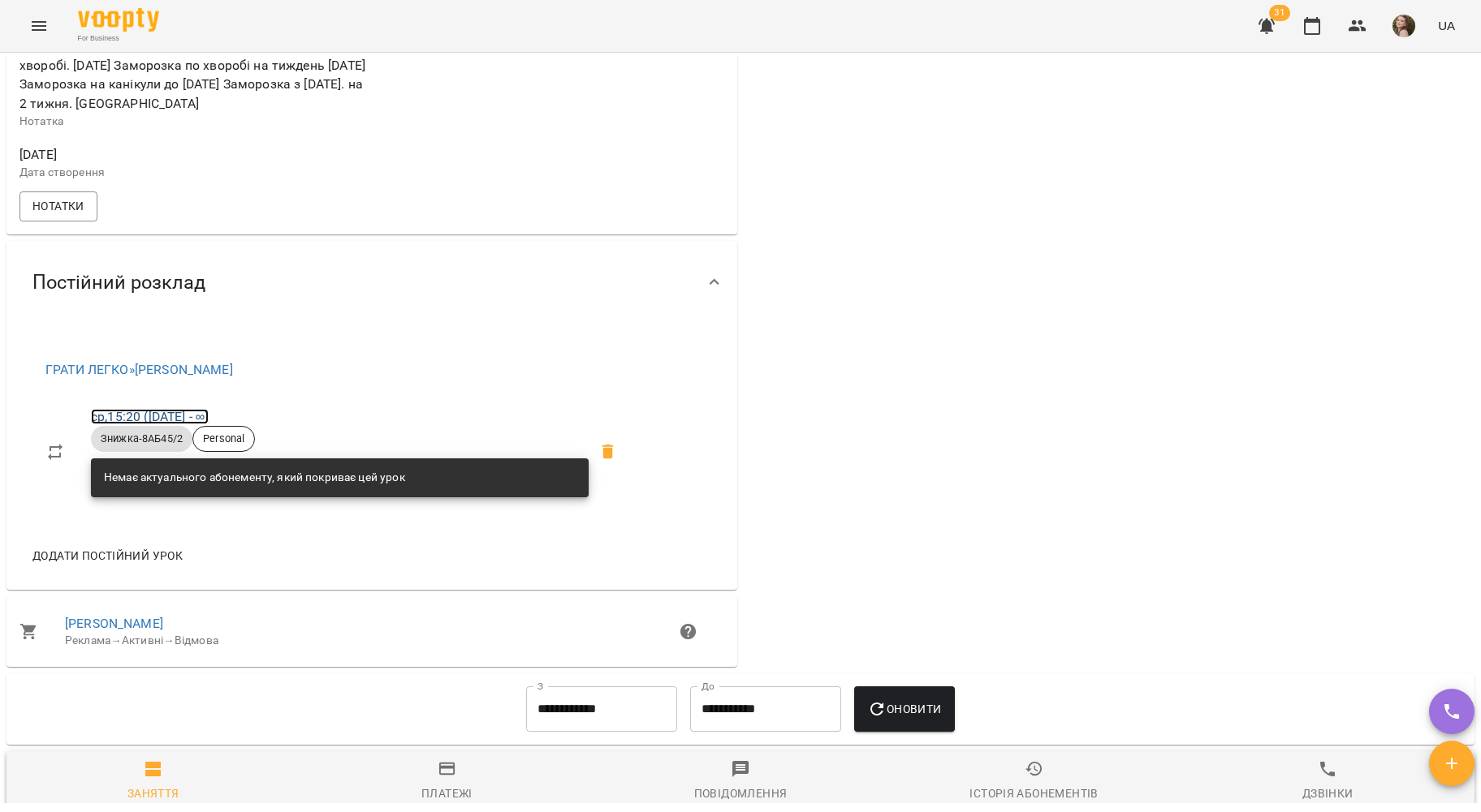
click at [152, 424] on link "ср , 15:20 ([DATE] - ∞)" at bounding box center [150, 416] width 118 height 15
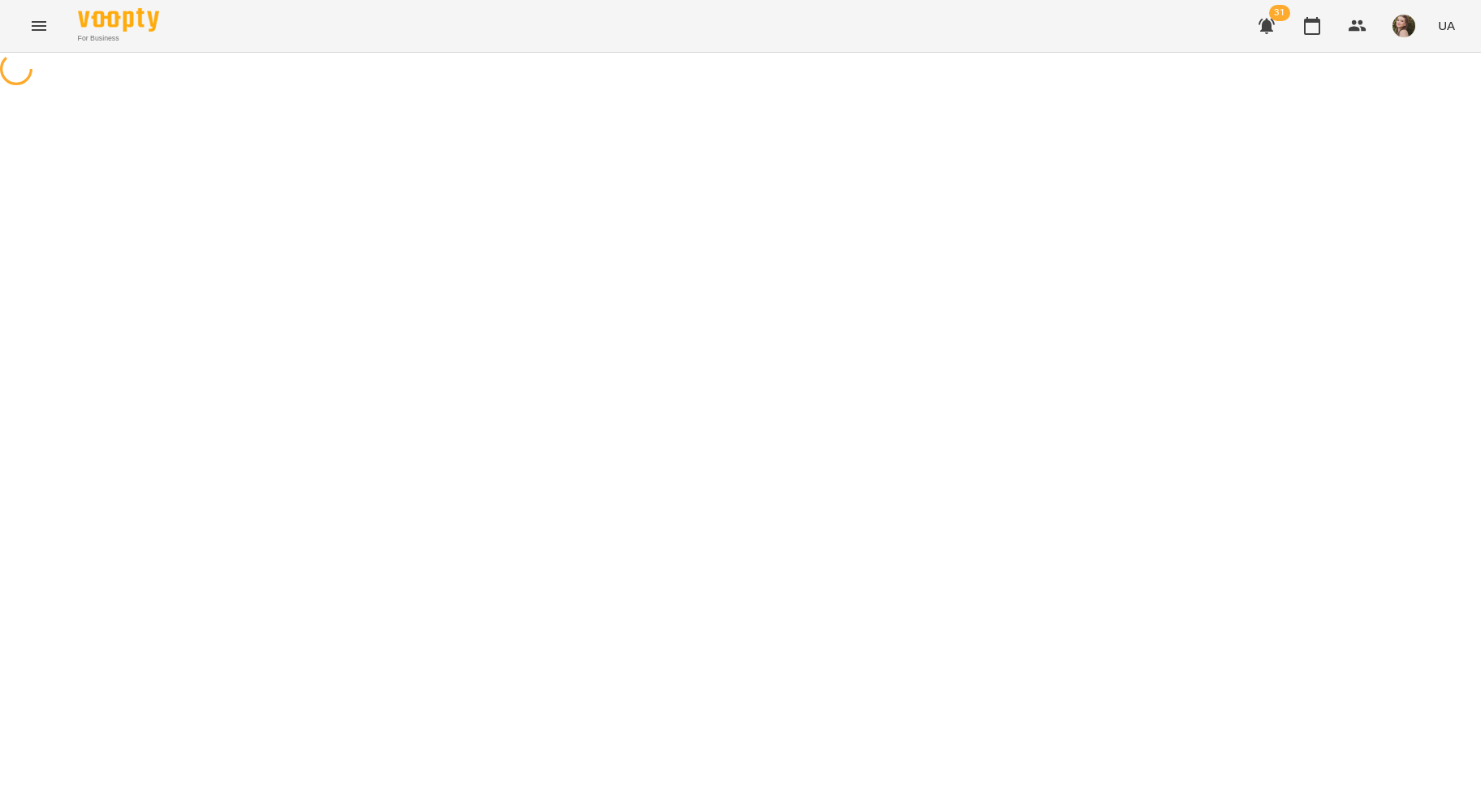
select select "*"
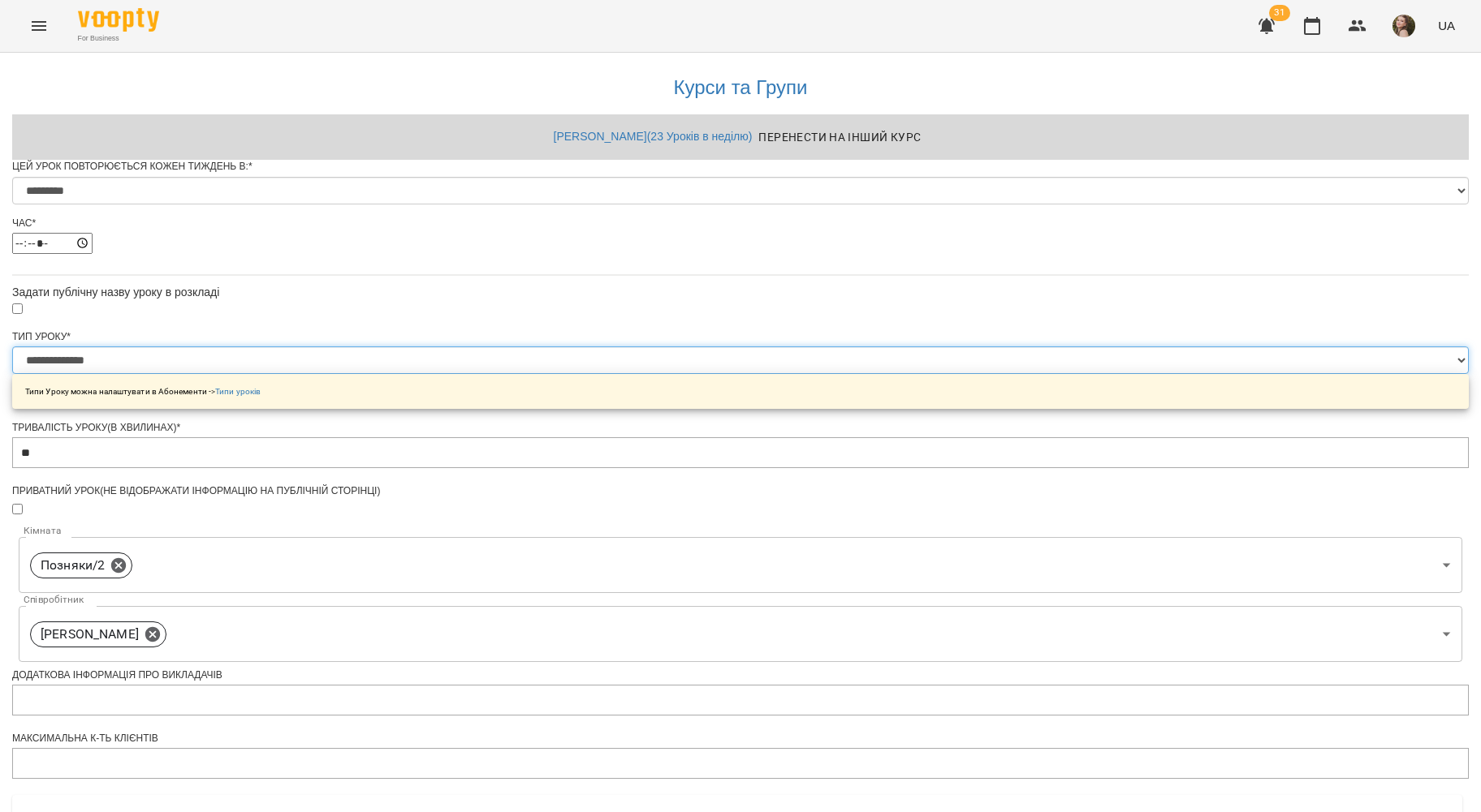
click at [627, 375] on select "**********" at bounding box center [740, 360] width 1456 height 27
select select "**********"
click at [538, 375] on select "**********" at bounding box center [740, 360] width 1456 height 27
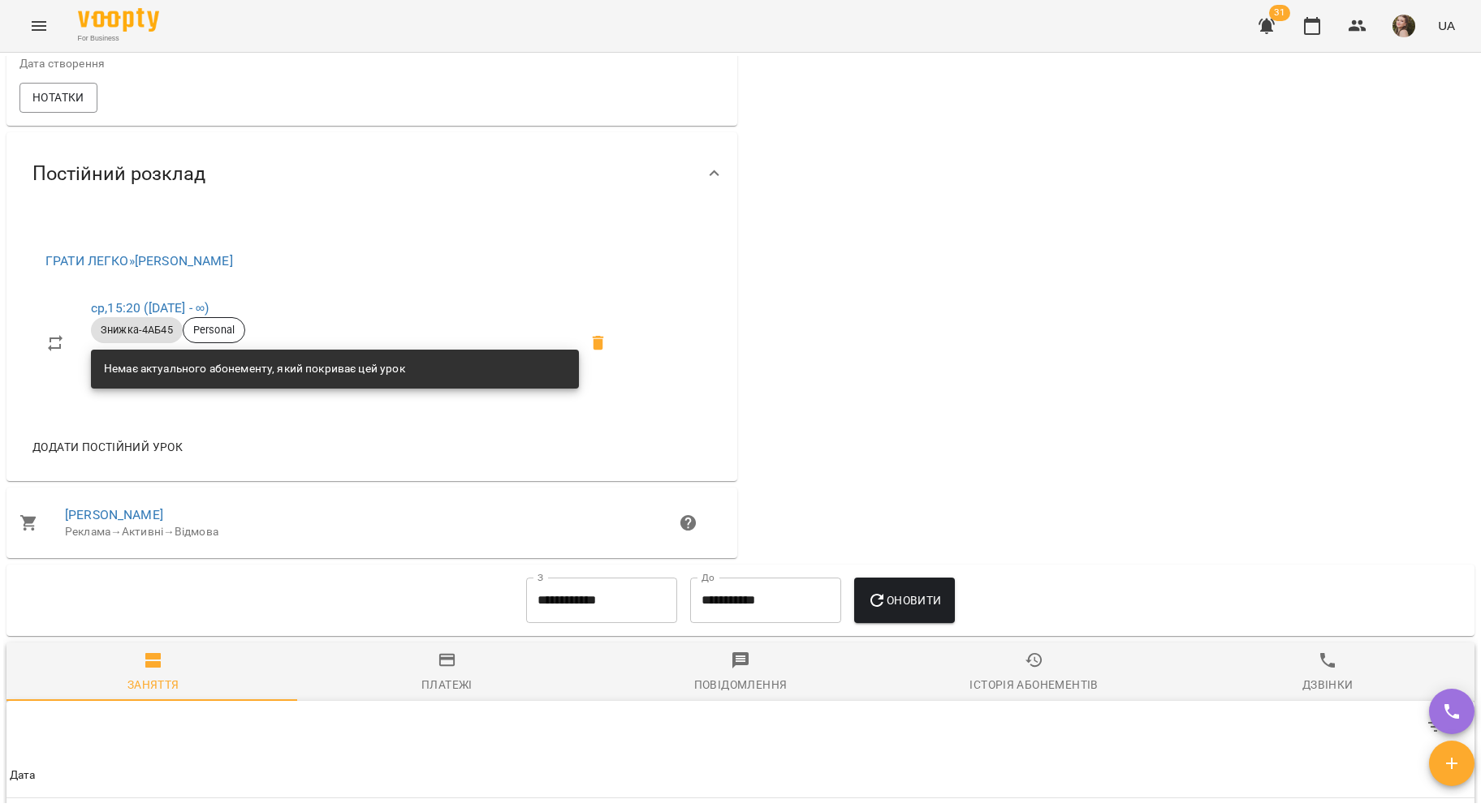
scroll to position [1106, 0]
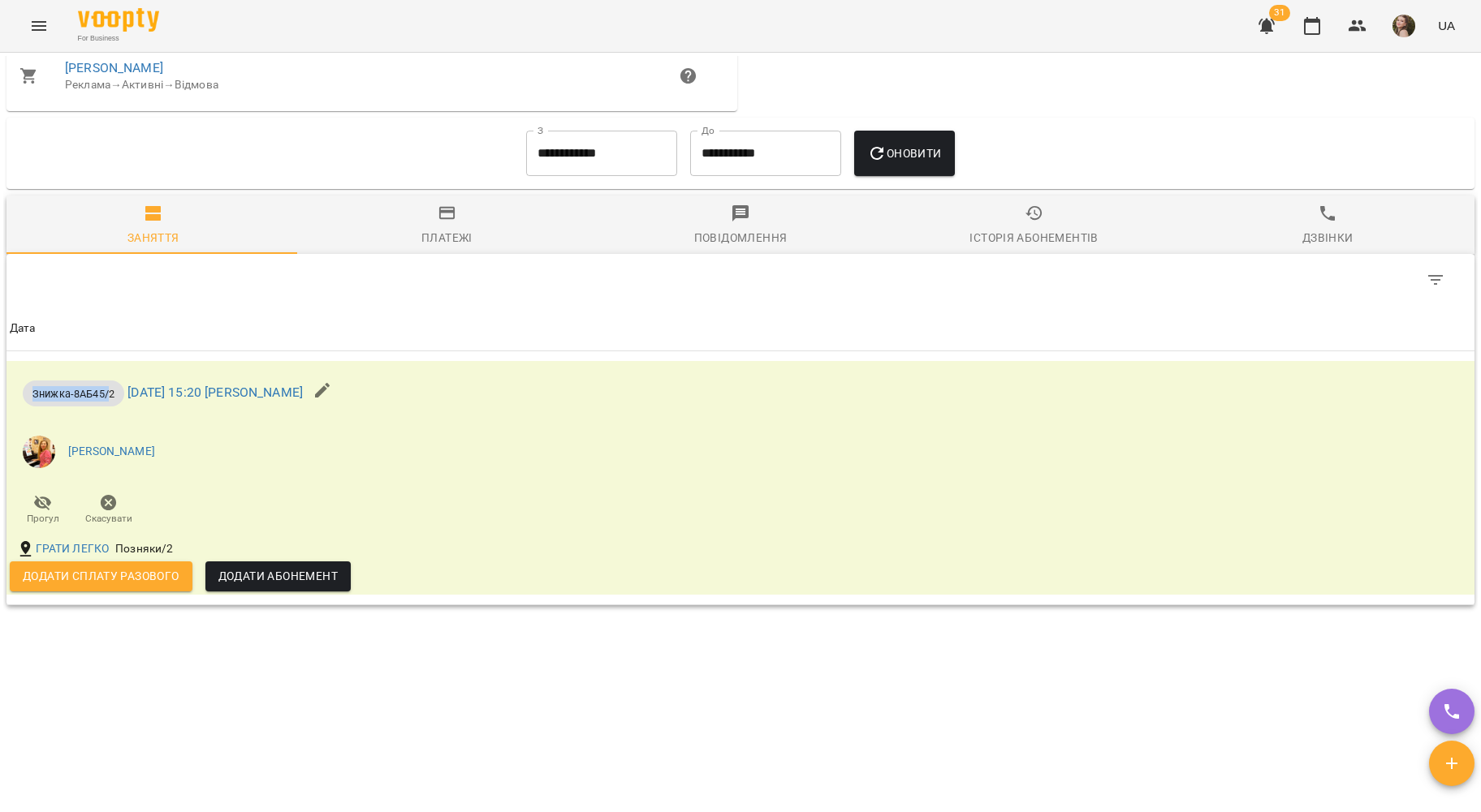
drag, startPoint x: 33, startPoint y: 393, endPoint x: 108, endPoint y: 399, distance: 75.2
click at [108, 399] on span "Знижка-8АБ45/2" at bounding box center [74, 393] width 102 height 15
click at [330, 385] on icon "button" at bounding box center [322, 391] width 14 height 14
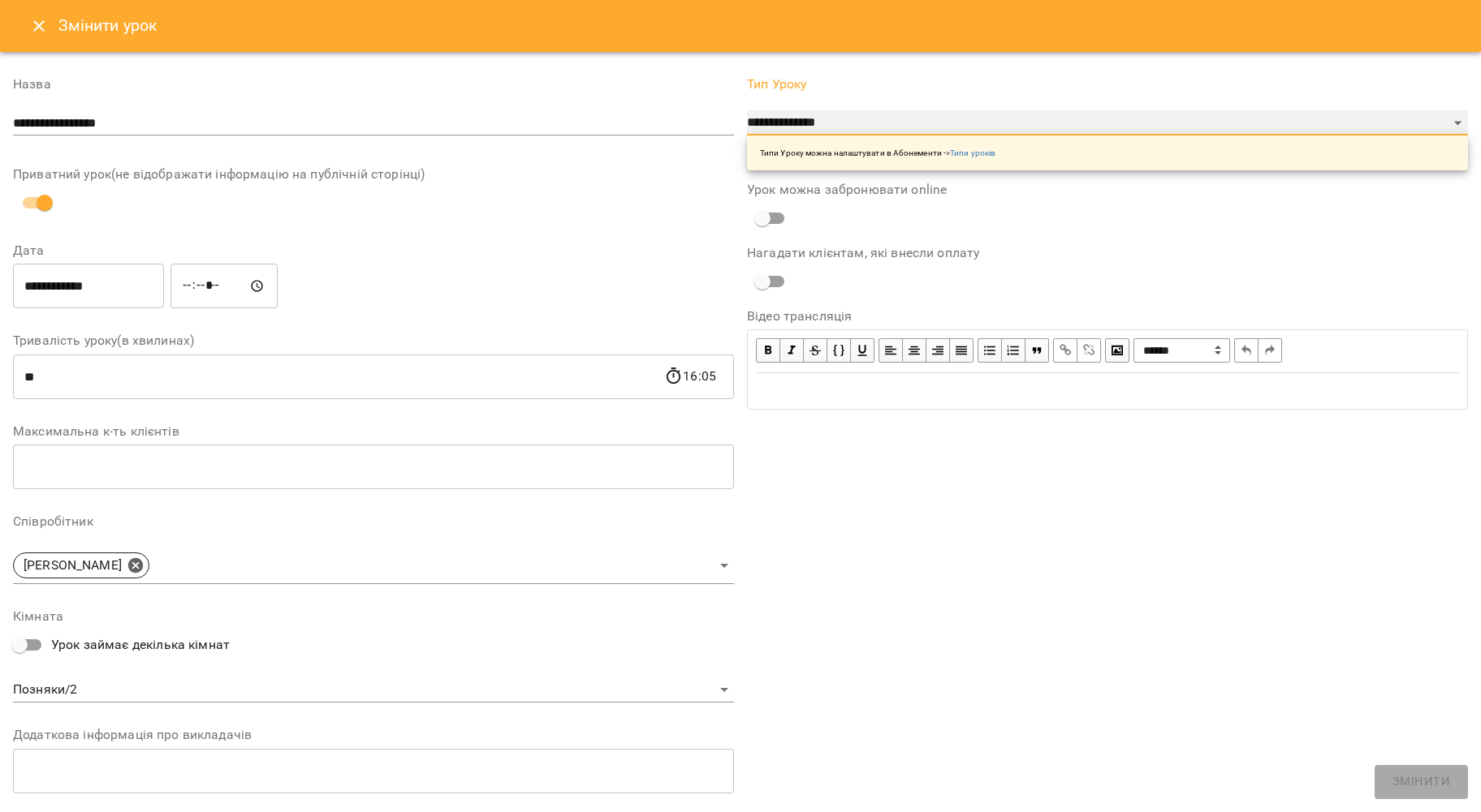
click at [812, 112] on select "**********" at bounding box center [1107, 123] width 721 height 26
select select "**********"
click at [747, 111] on select "**********" at bounding box center [1107, 123] width 721 height 26
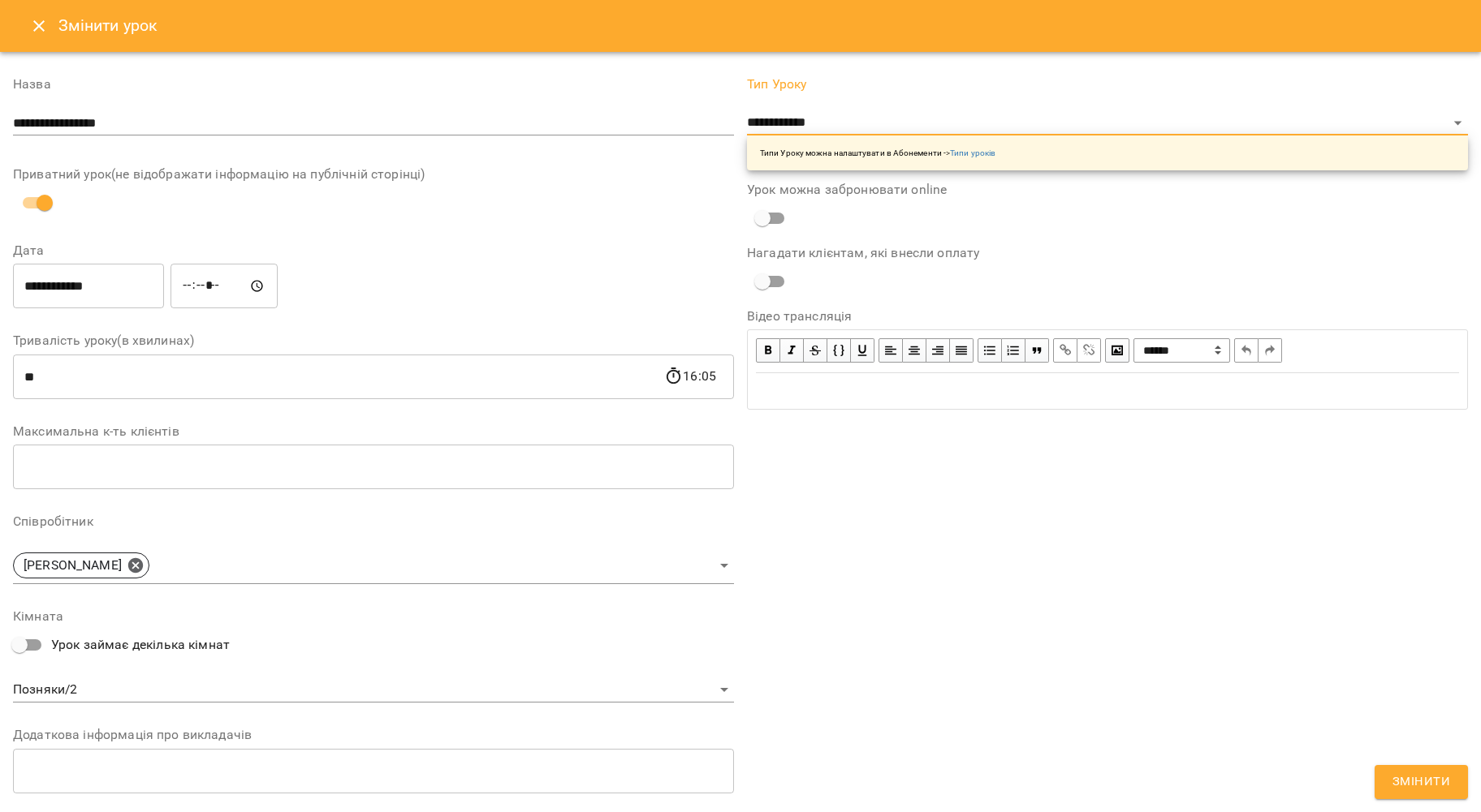
click at [1403, 764] on div "**********" at bounding box center [1107, 499] width 734 height 880
click at [1410, 777] on span "Змінити" at bounding box center [1421, 783] width 58 height 21
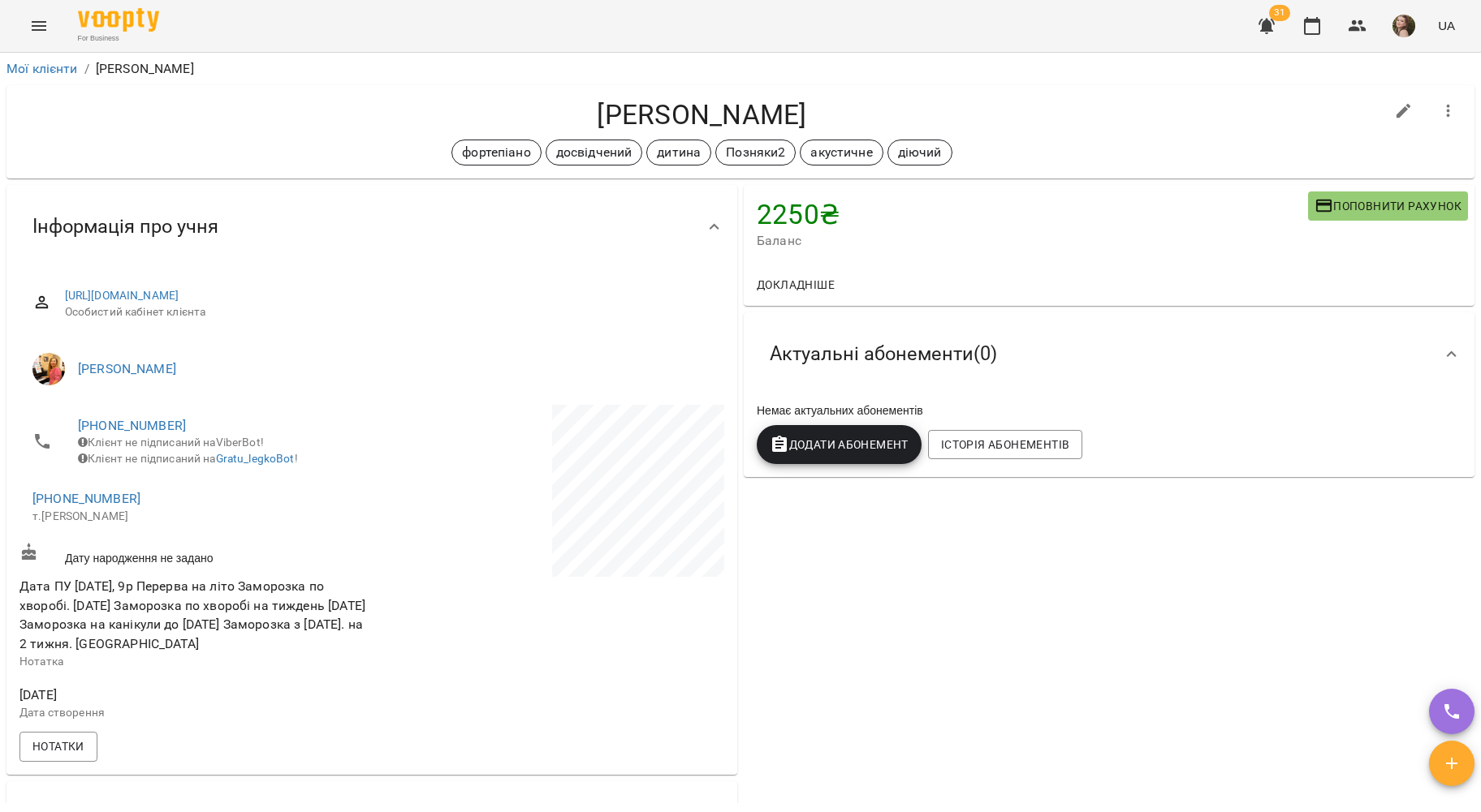
click at [764, 460] on button "Додати Абонемент" at bounding box center [839, 445] width 165 height 39
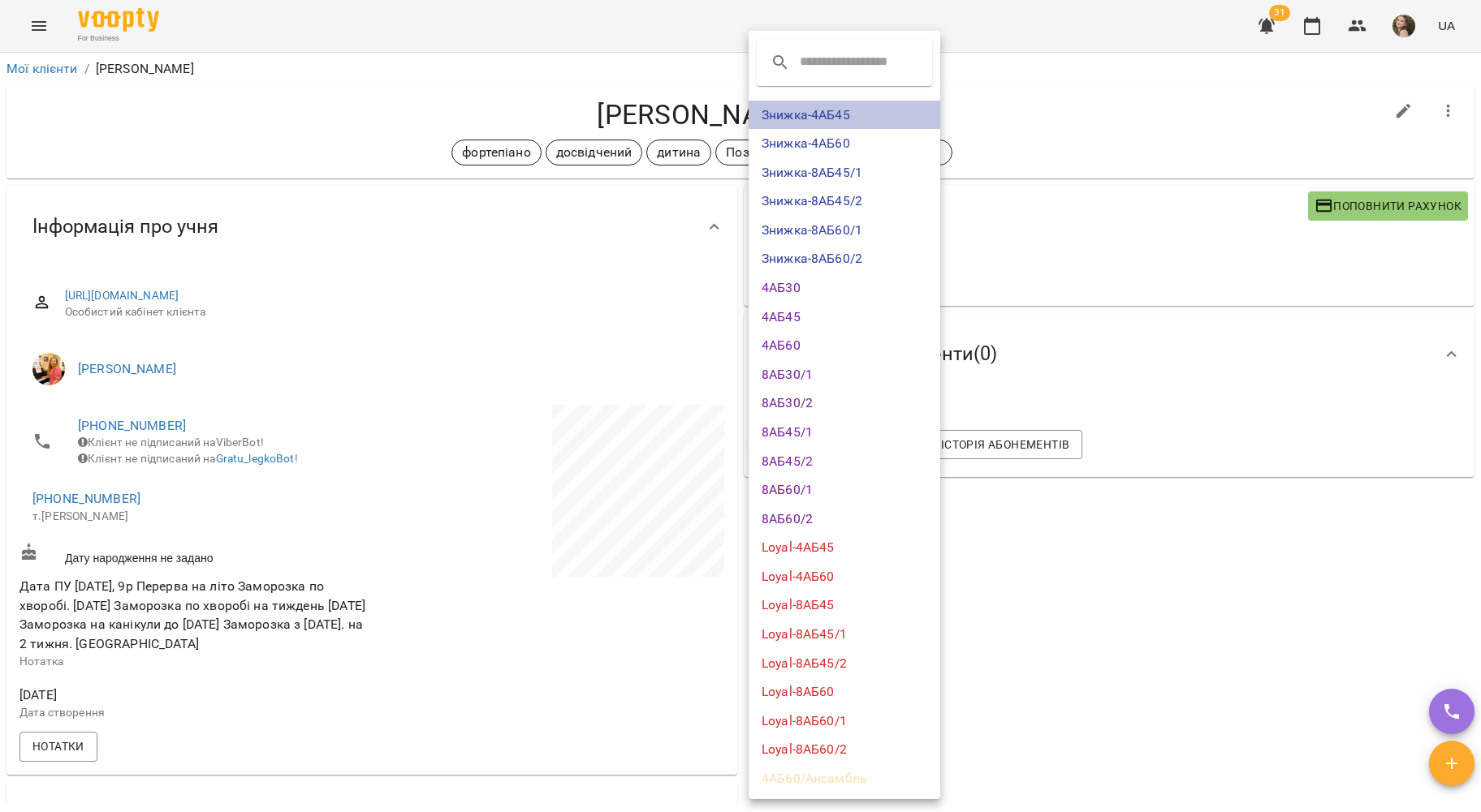
click at [831, 116] on li "Знижка-4АБ45" at bounding box center [844, 115] width 191 height 29
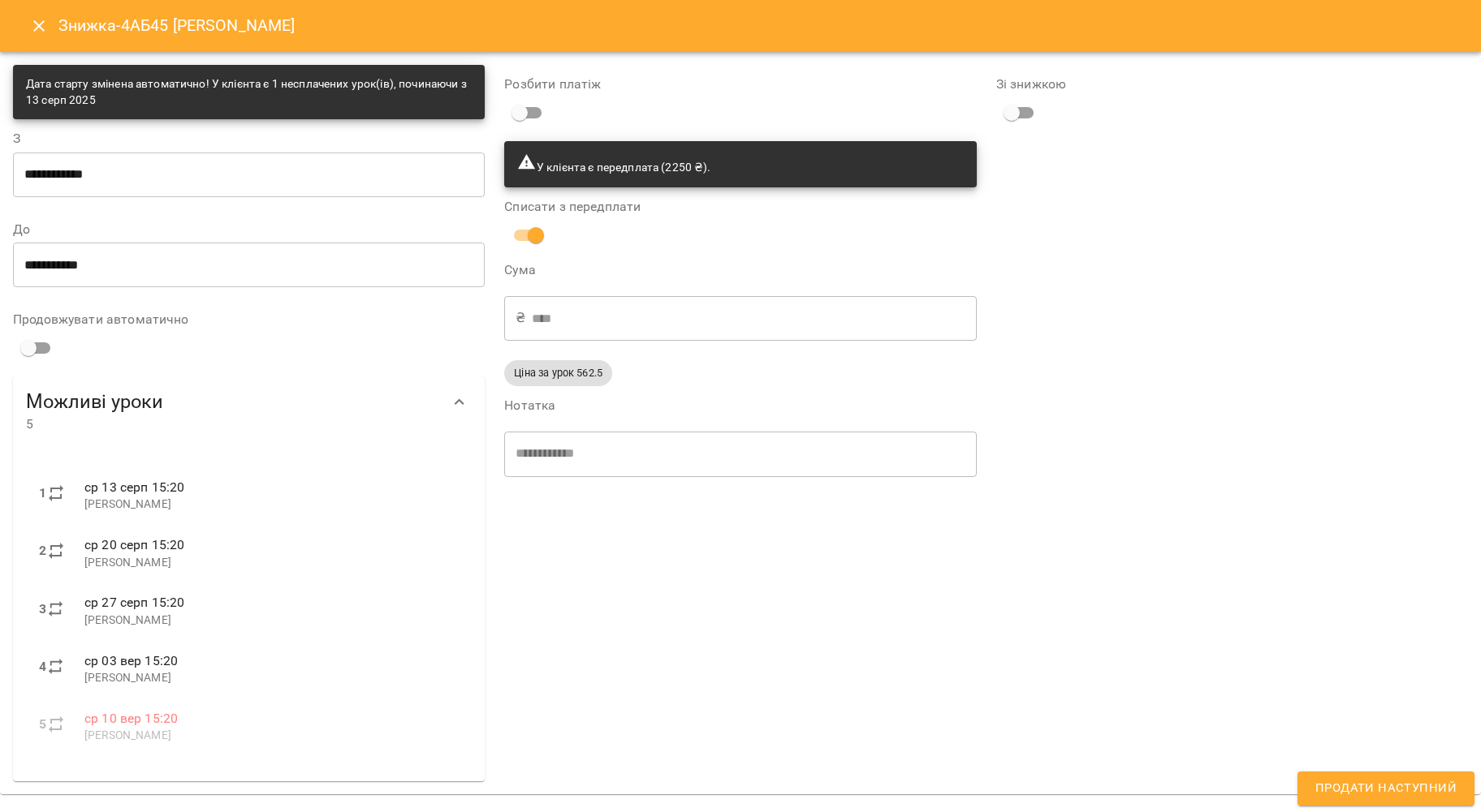
click at [1377, 797] on span "Продати наступний" at bounding box center [1385, 789] width 141 height 21
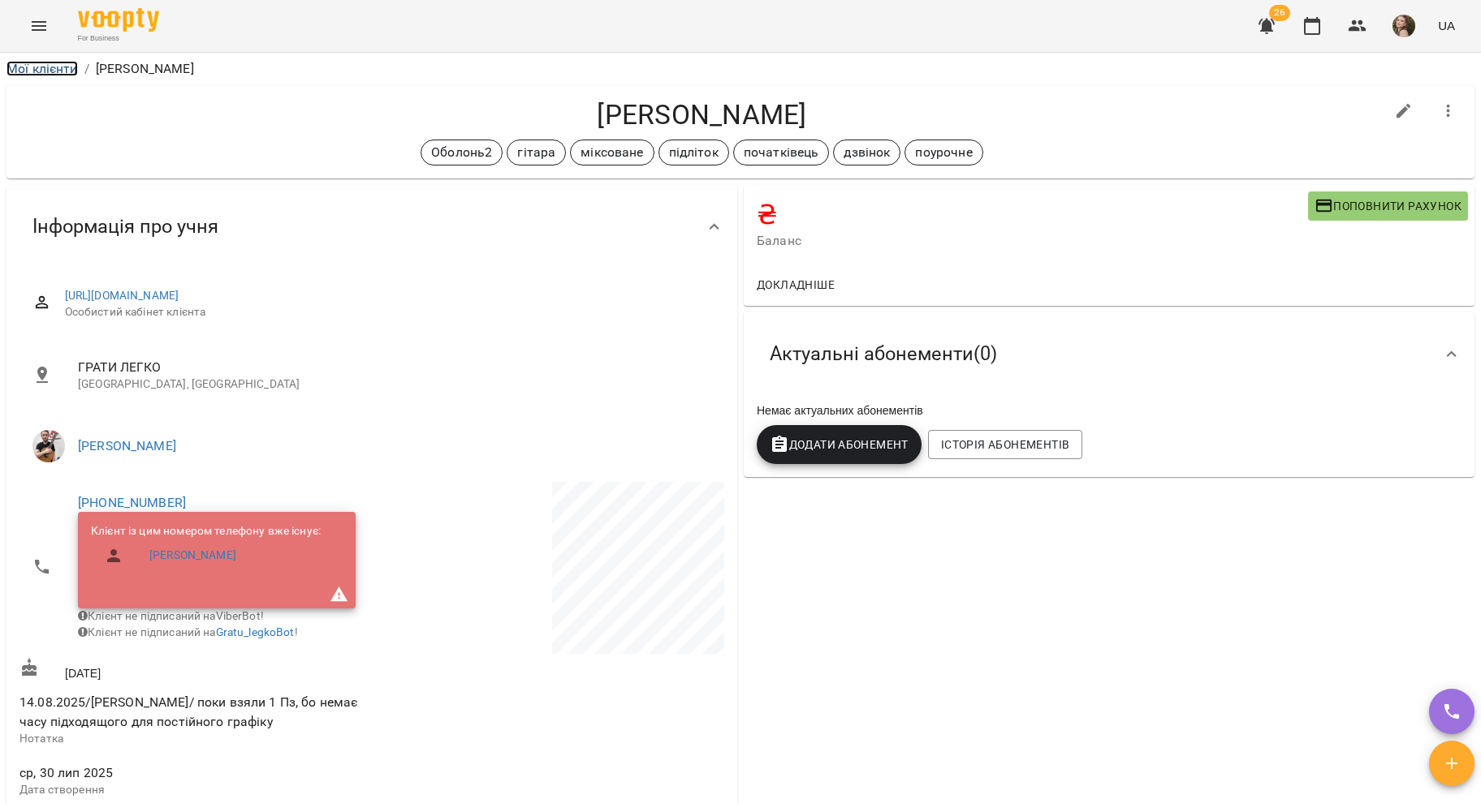
click at [66, 67] on link "Мої клієнти" at bounding box center [42, 68] width 72 height 15
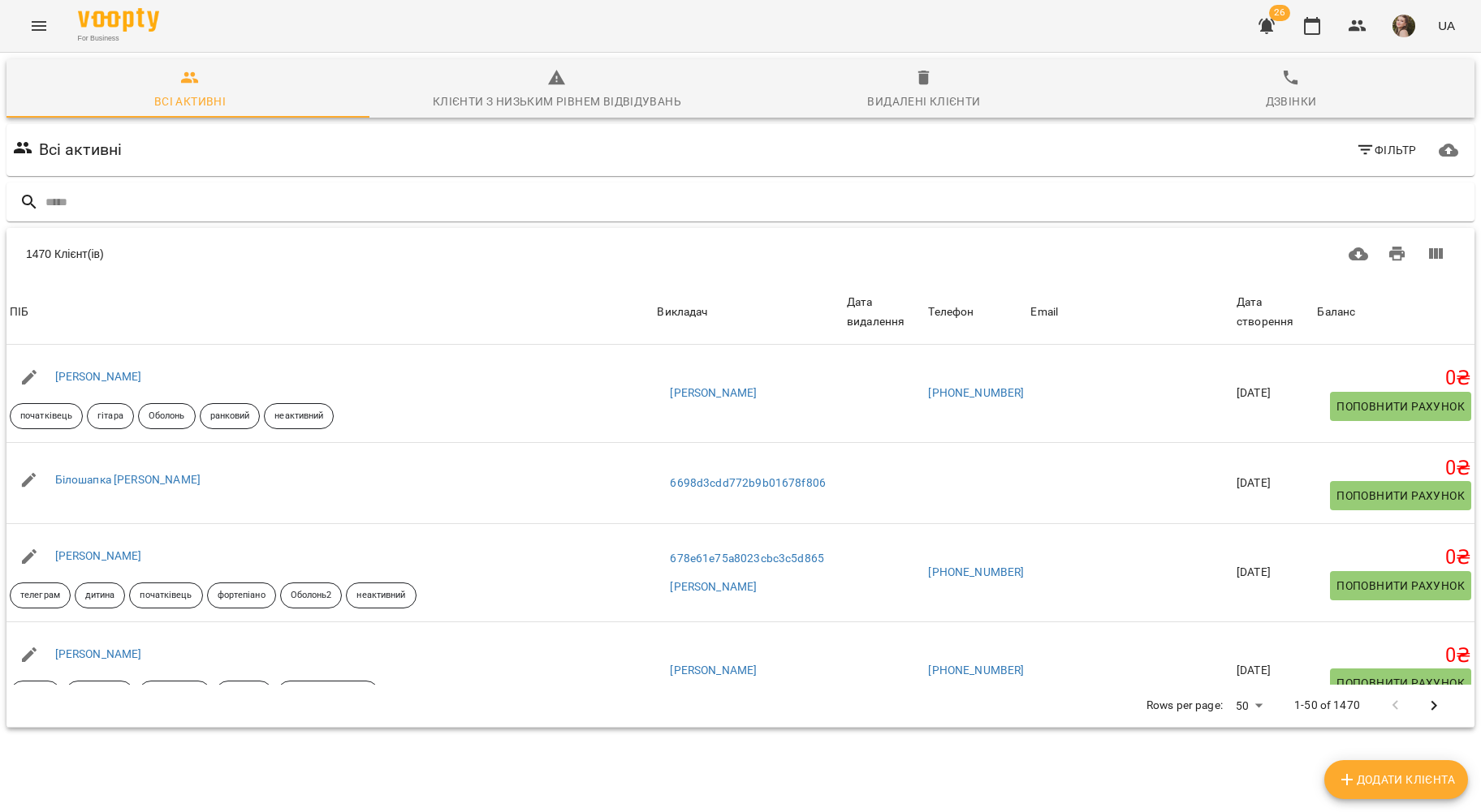
click at [355, 206] on input "text" at bounding box center [756, 203] width 1423 height 27
type input "*****"
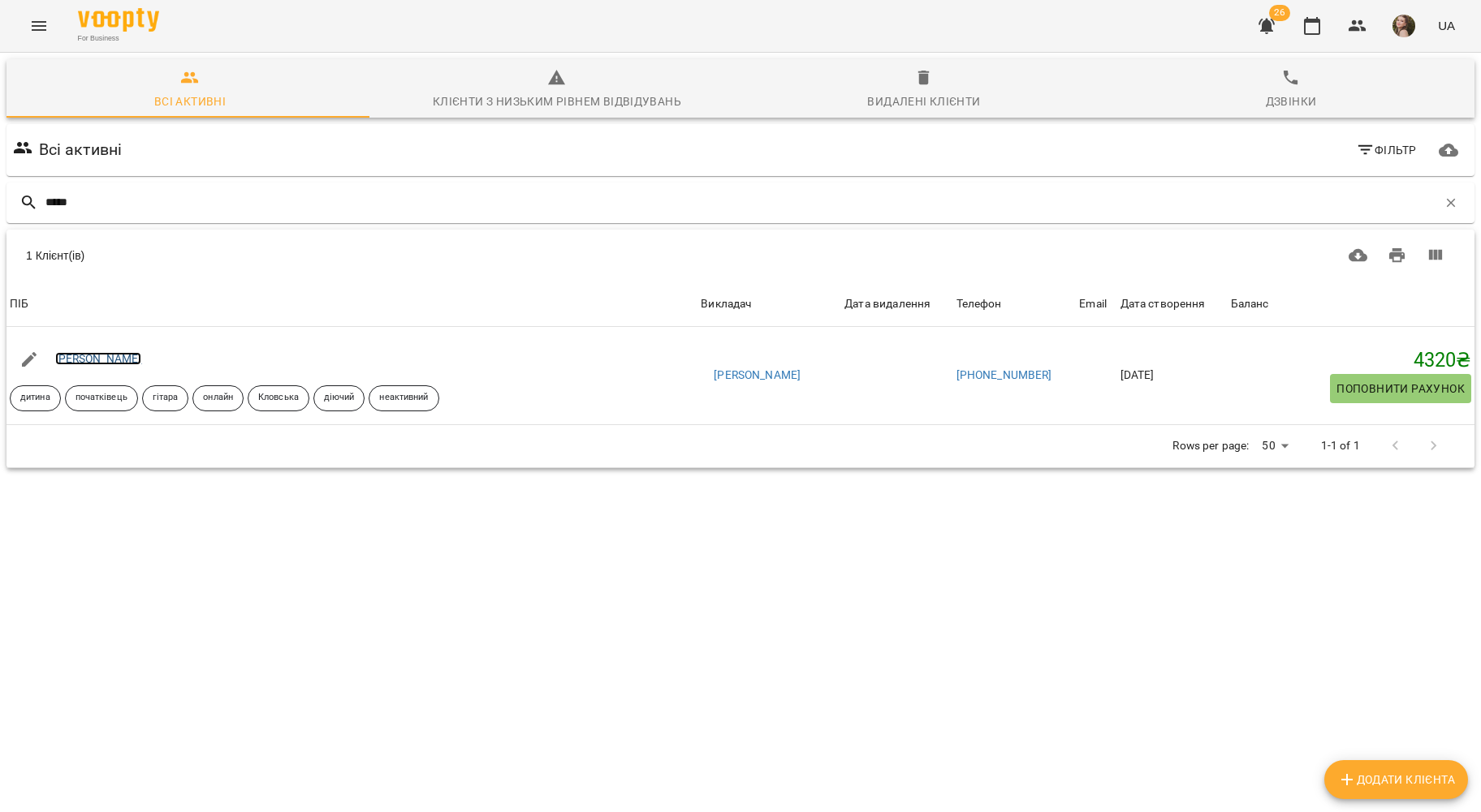
click at [132, 352] on link "Макар Овчаренко" at bounding box center [98, 359] width 87 height 13
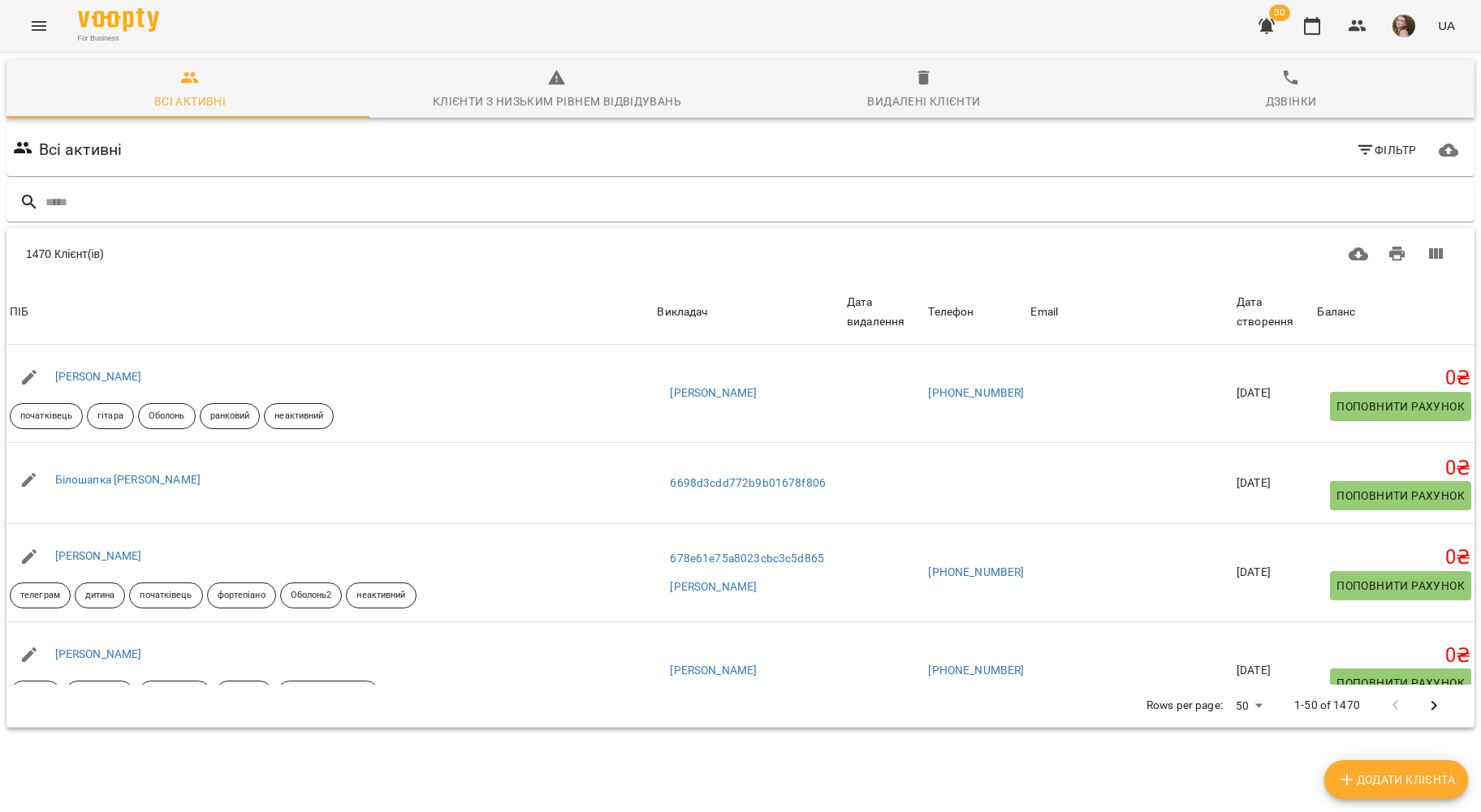
click at [221, 190] on input "text" at bounding box center [756, 203] width 1423 height 27
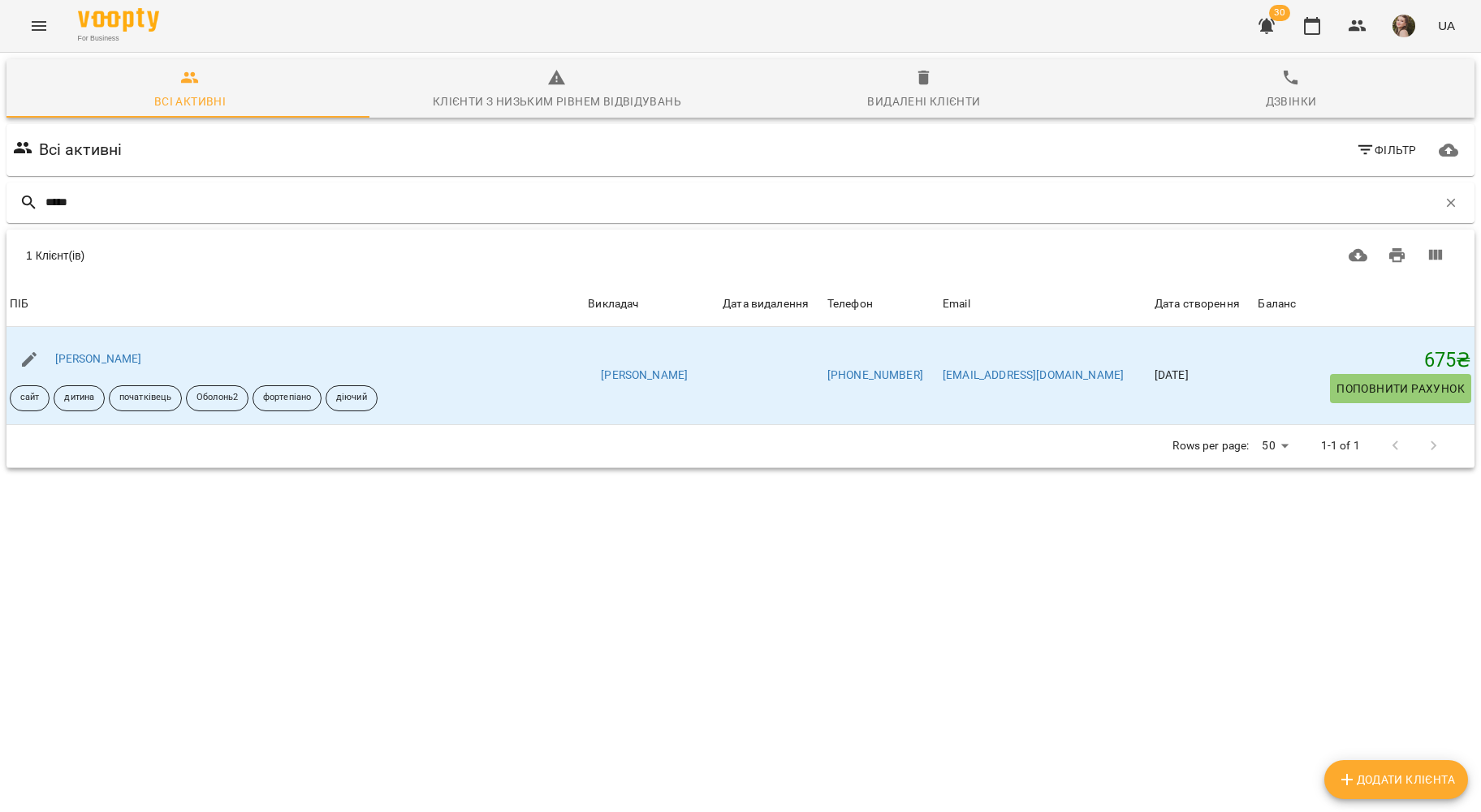
type input "*****"
click at [95, 365] on link "Копитько Варвара" at bounding box center [98, 359] width 87 height 13
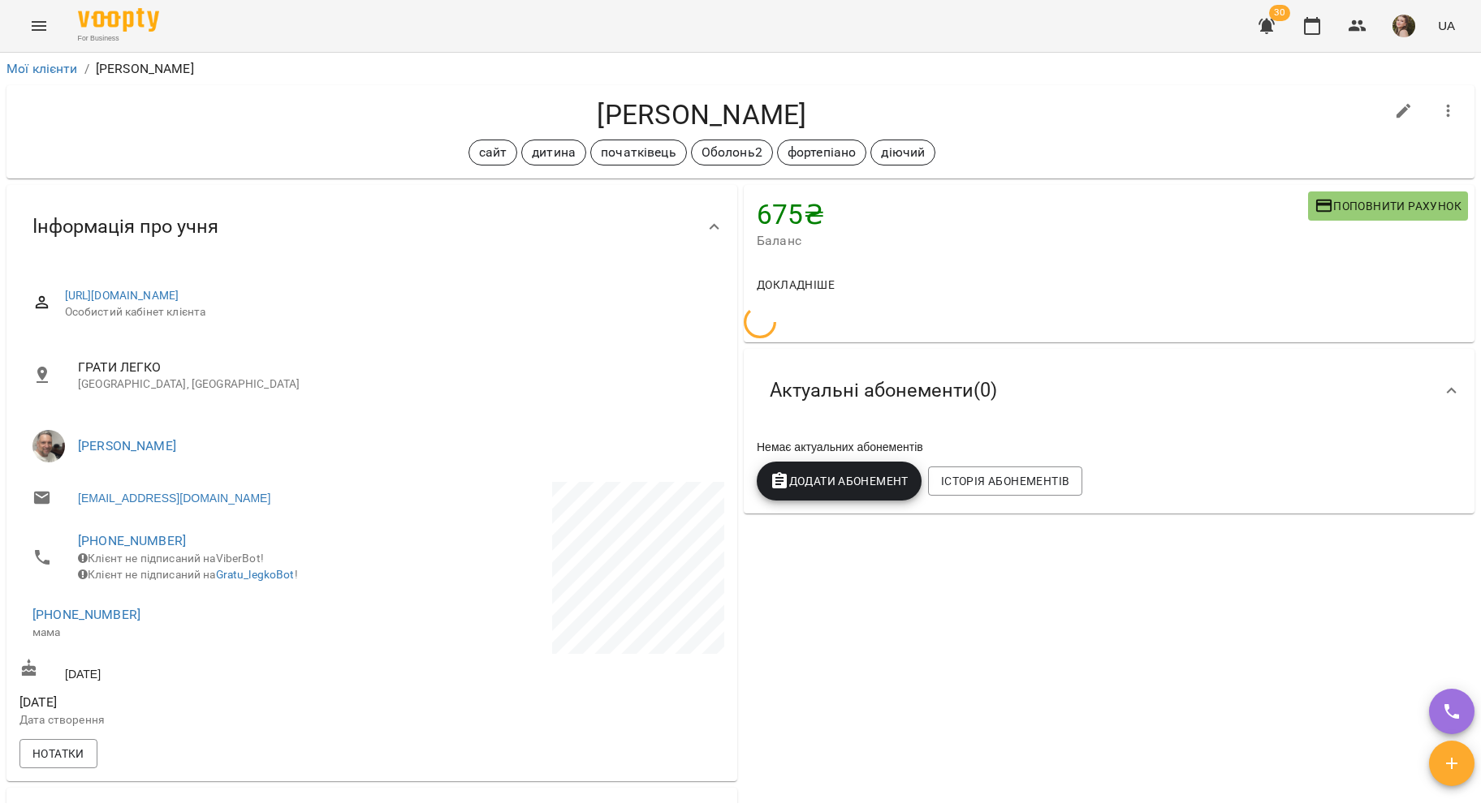
click at [1100, 403] on div "Актуальні абонементи ( 0 ) Немає актуальних абонементів Додати Абонемент Історі…" at bounding box center [1109, 431] width 731 height 165
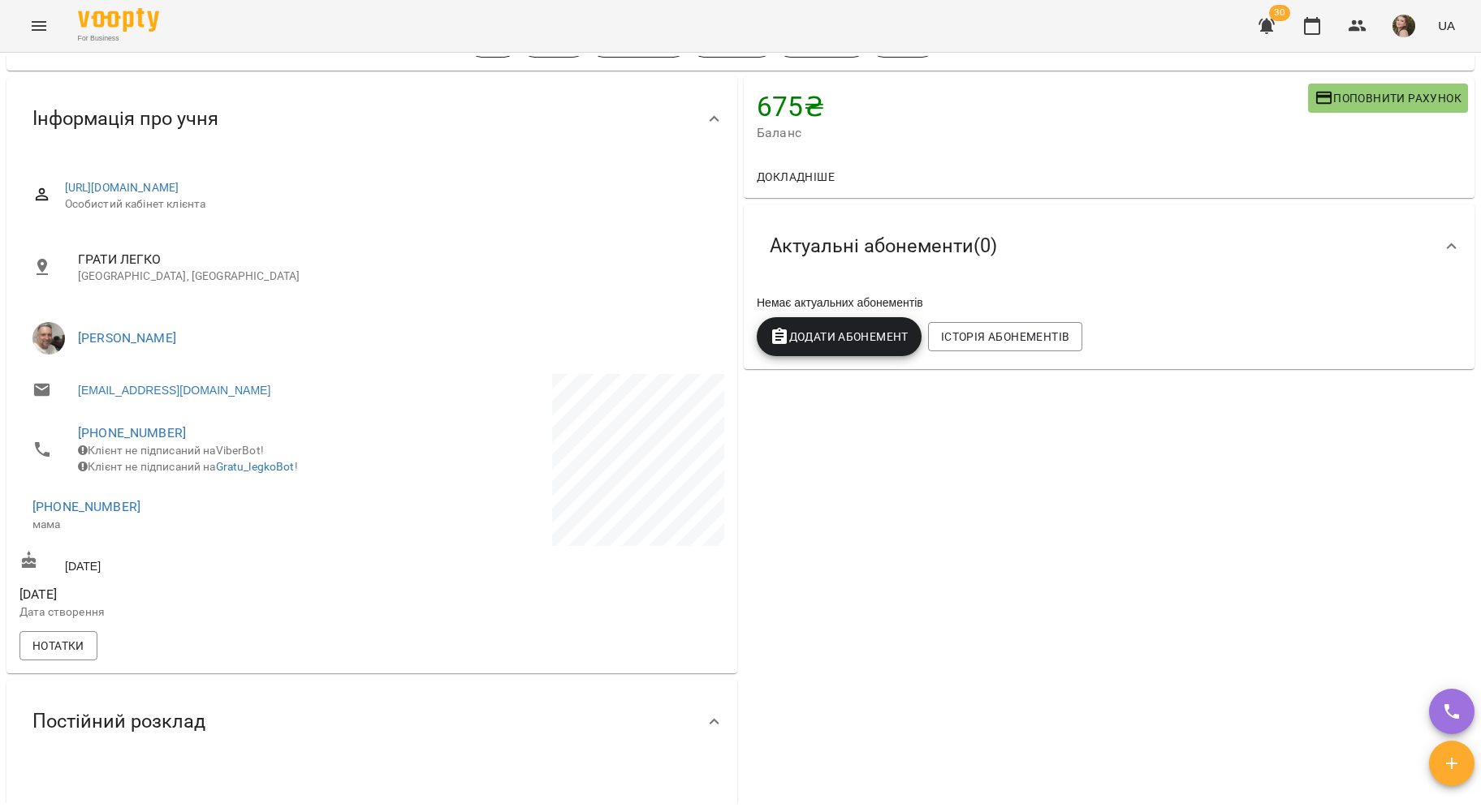
scroll to position [757, 0]
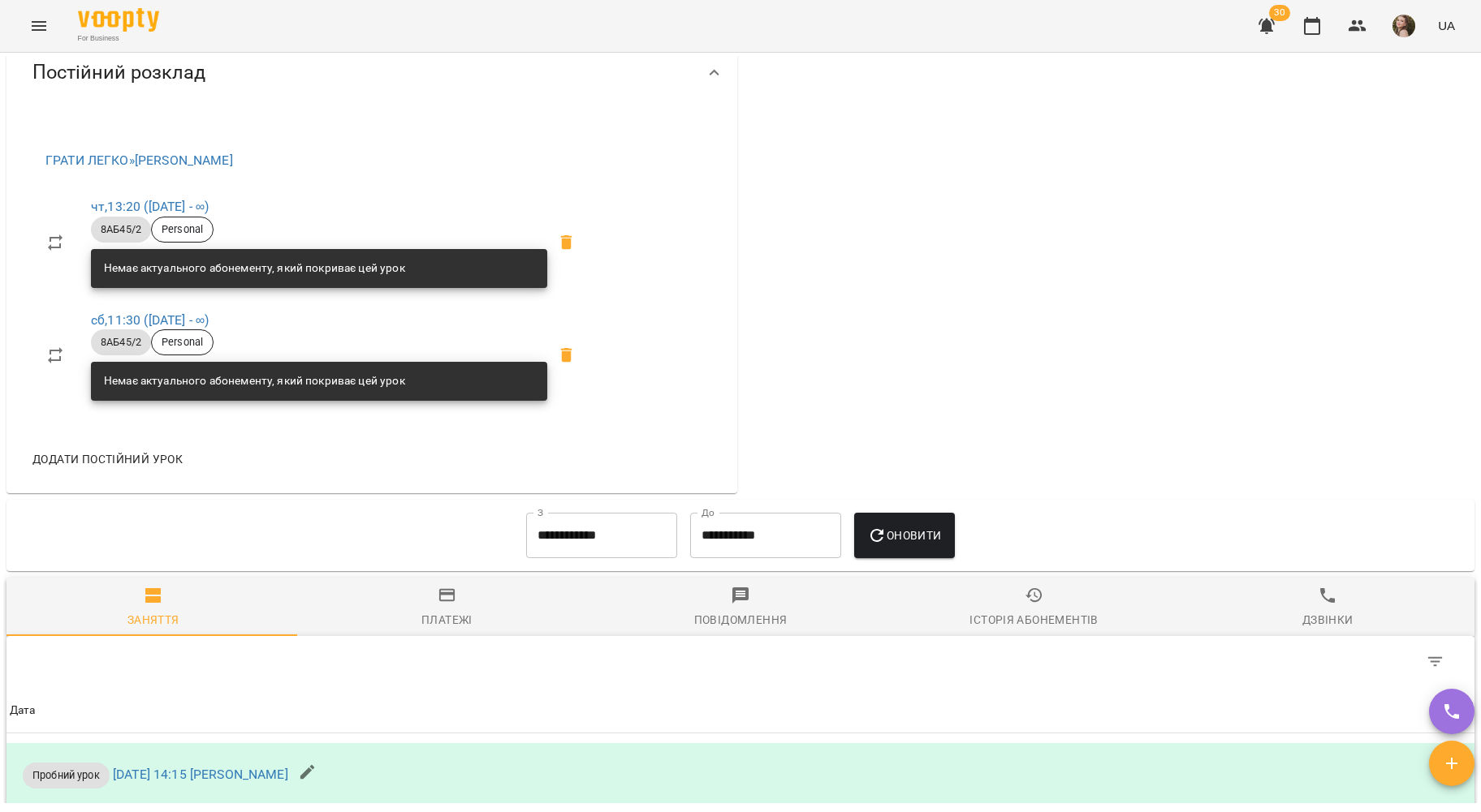
click at [438, 606] on icon "button" at bounding box center [447, 596] width 19 height 19
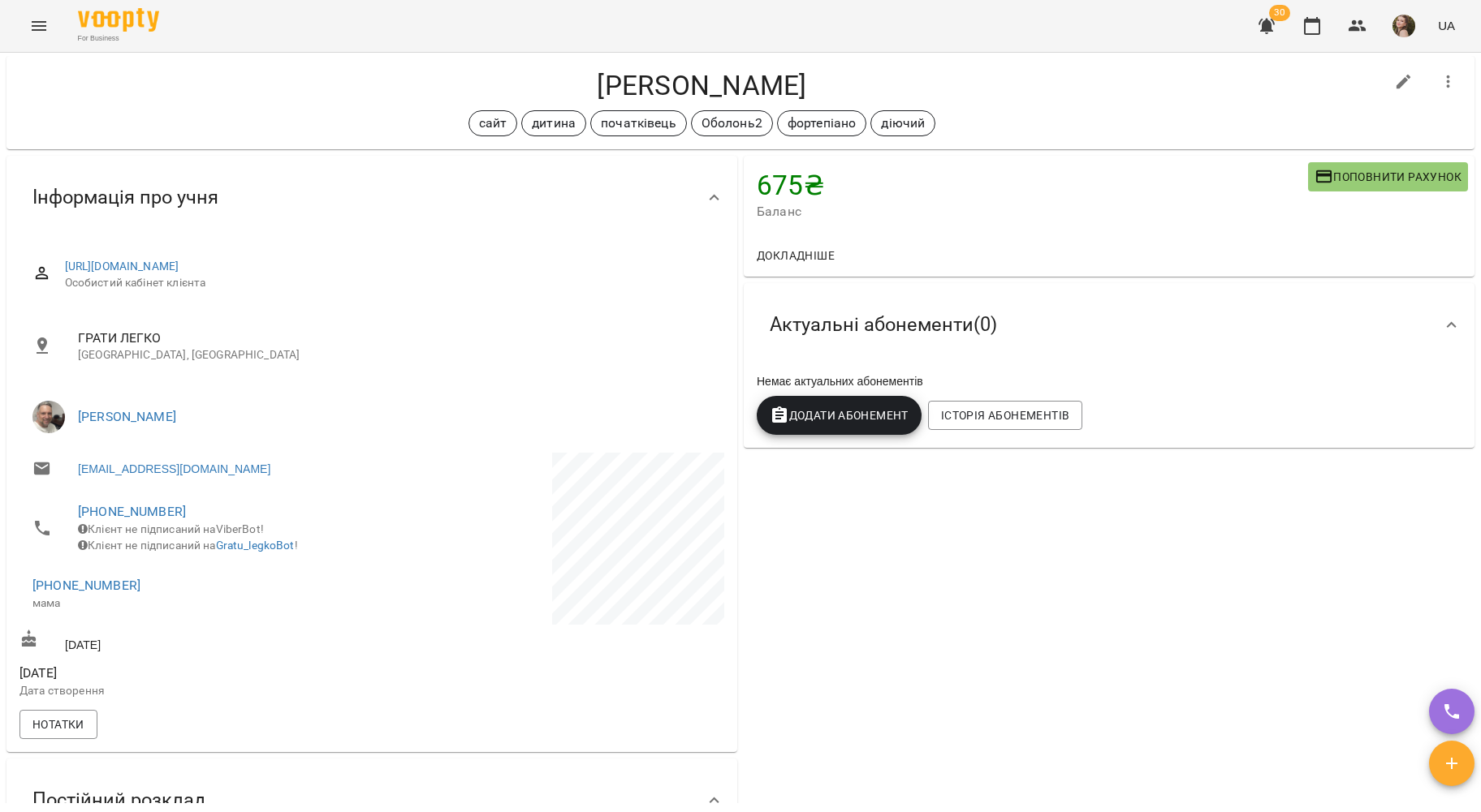
scroll to position [0, 0]
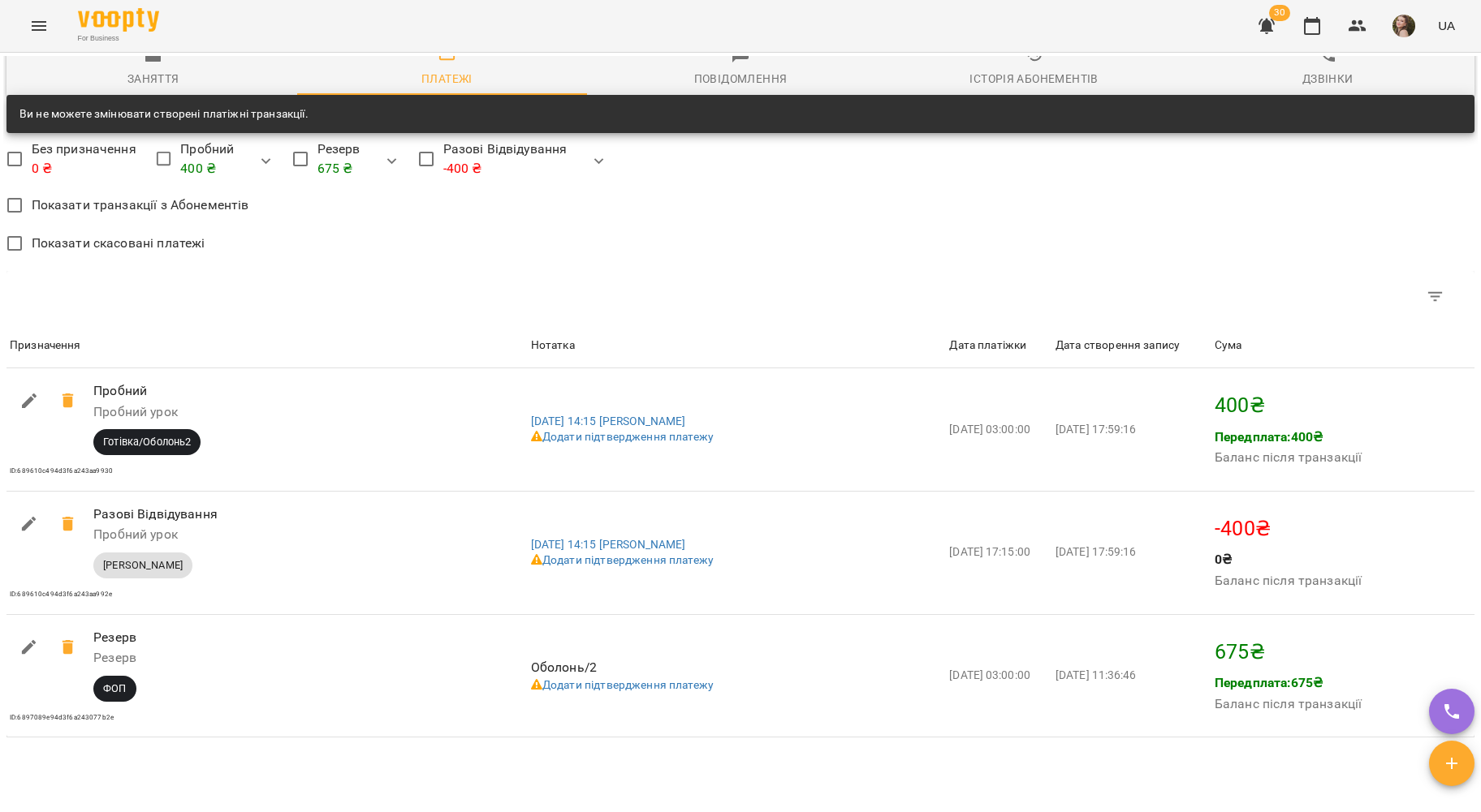
click at [164, 80] on span "Заняття" at bounding box center [153, 66] width 275 height 43
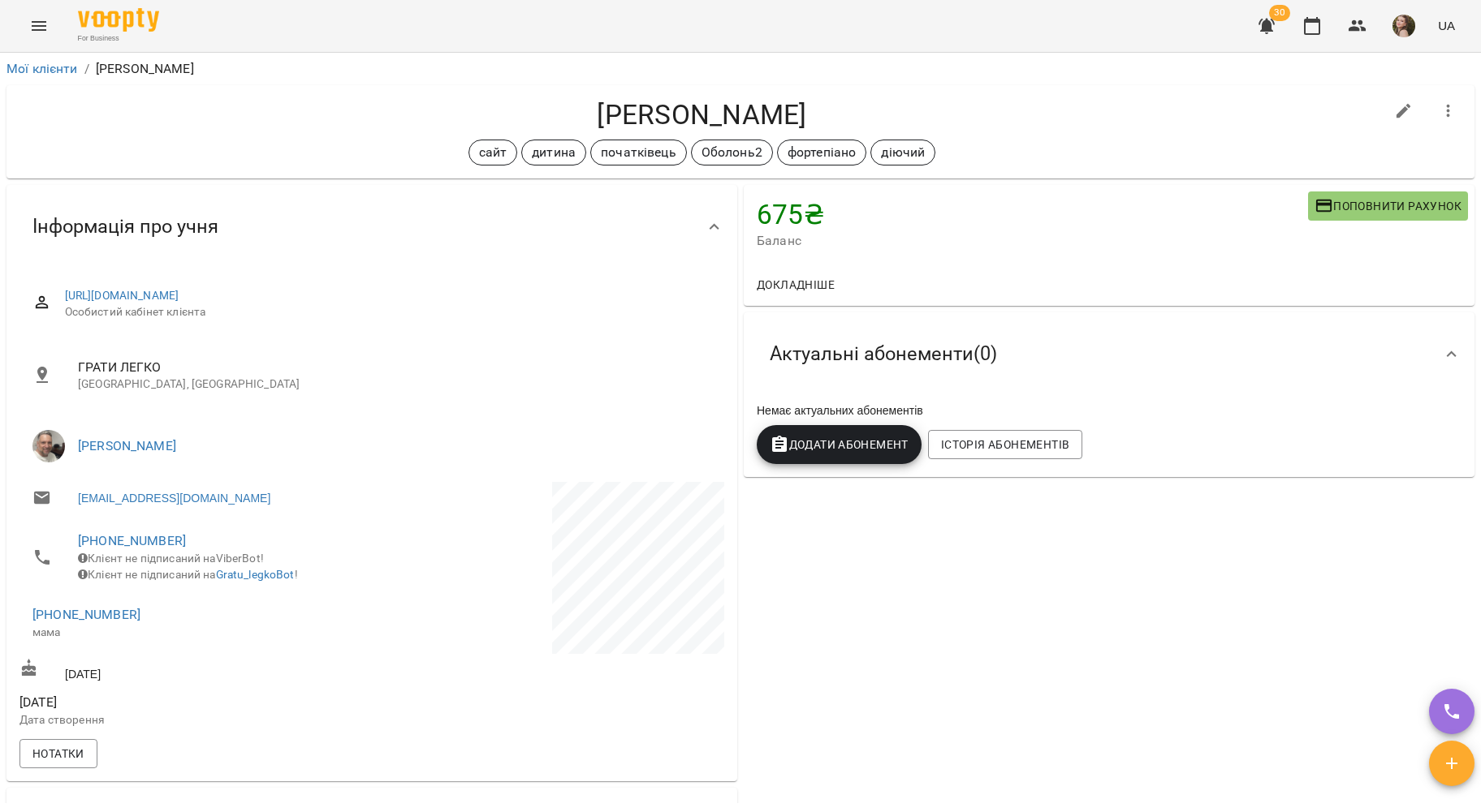
click at [35, 34] on icon "Menu" at bounding box center [39, 26] width 19 height 19
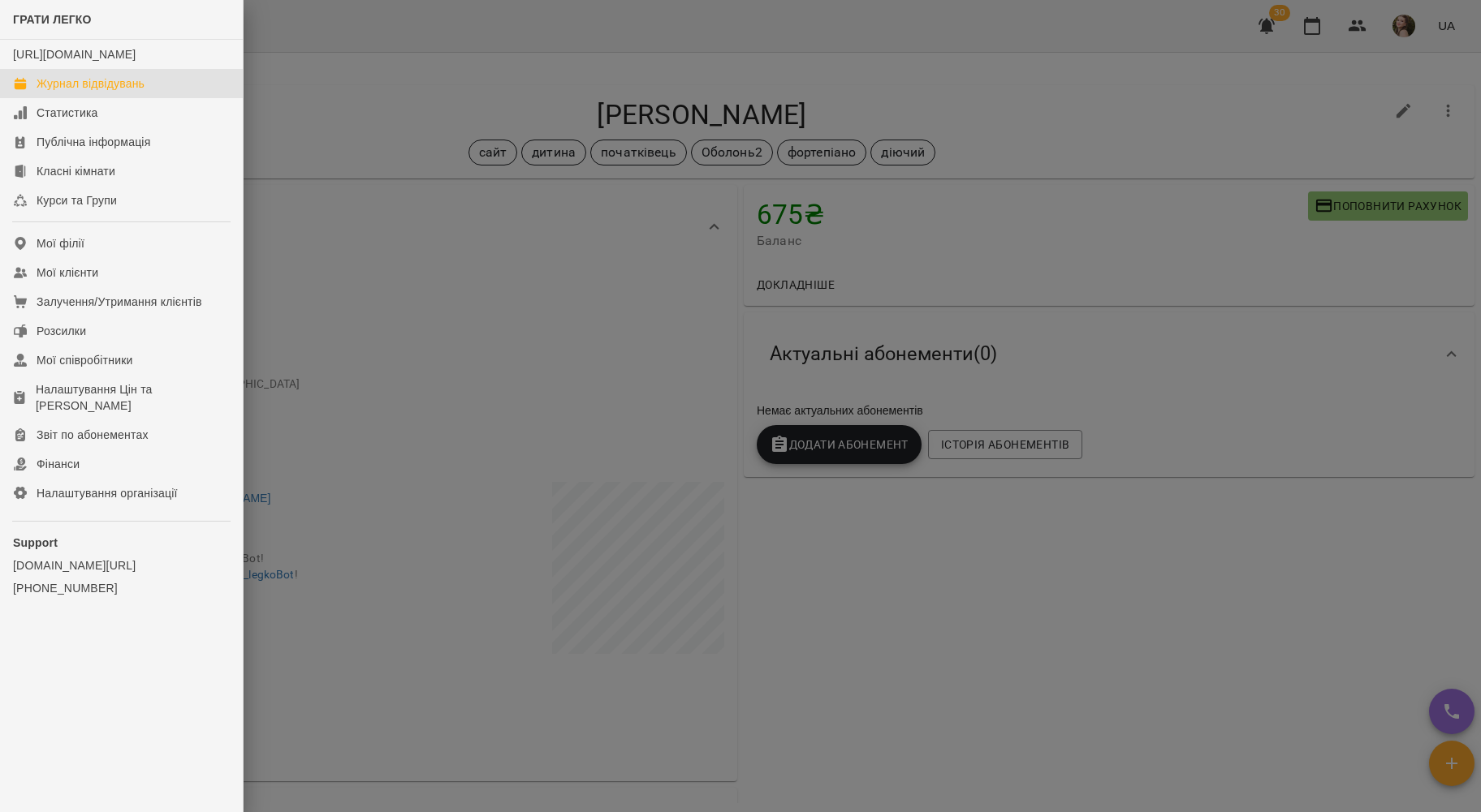
click at [74, 92] on div "Журнал відвідувань" at bounding box center [90, 83] width 108 height 16
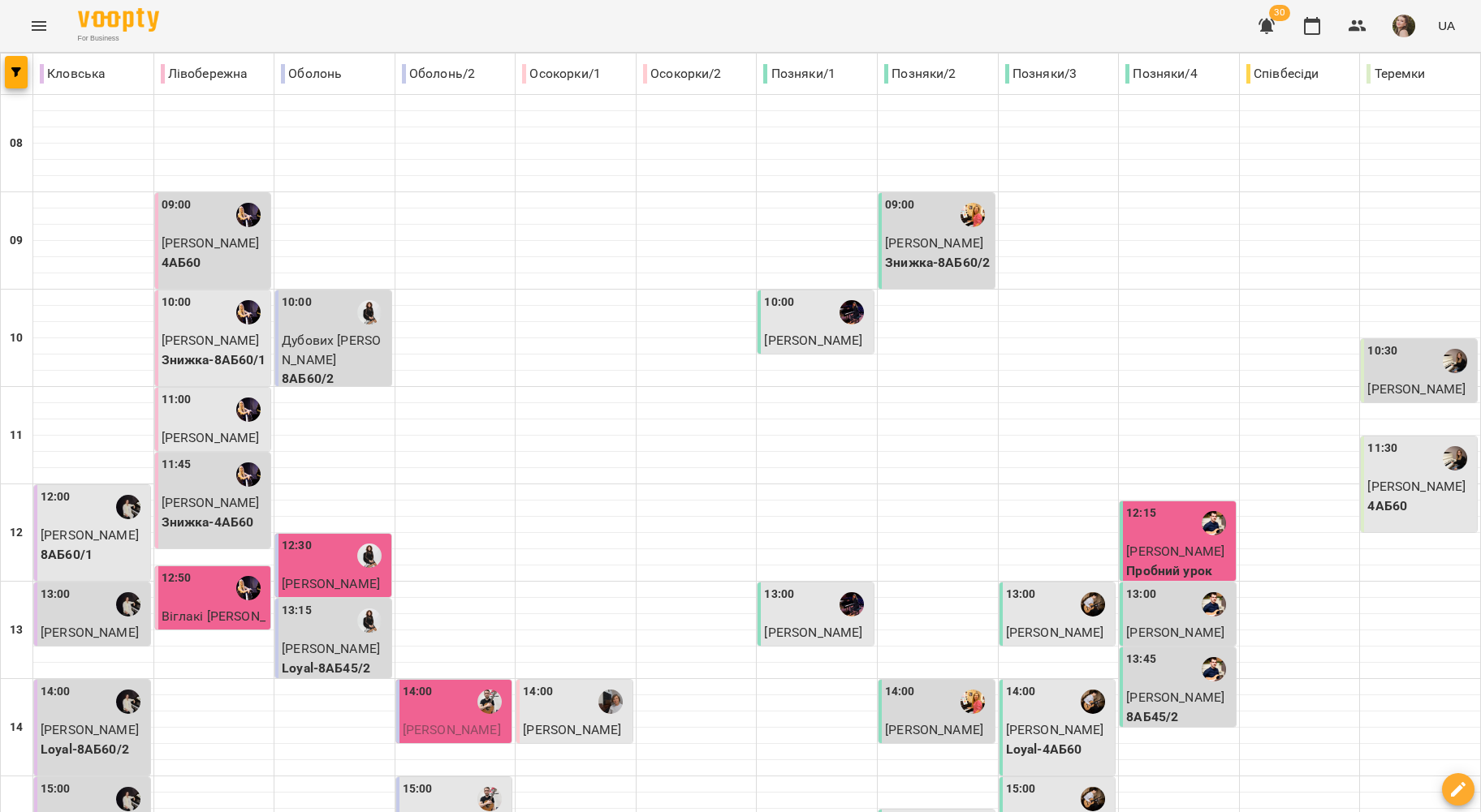
scroll to position [433, 0]
click at [578, 684] on div "14:00" at bounding box center [576, 702] width 106 height 37
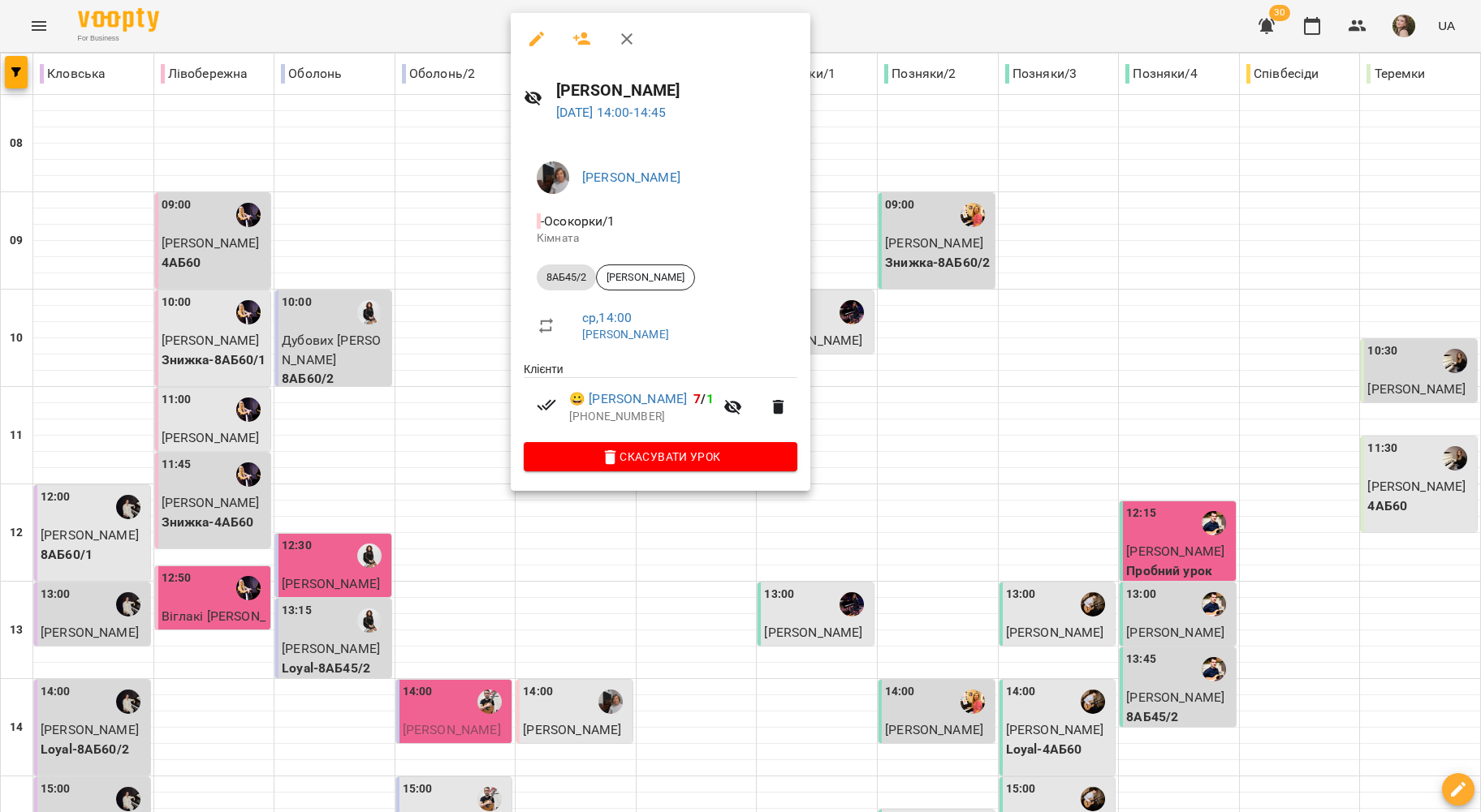
click at [632, 35] on icon "button" at bounding box center [627, 39] width 19 height 19
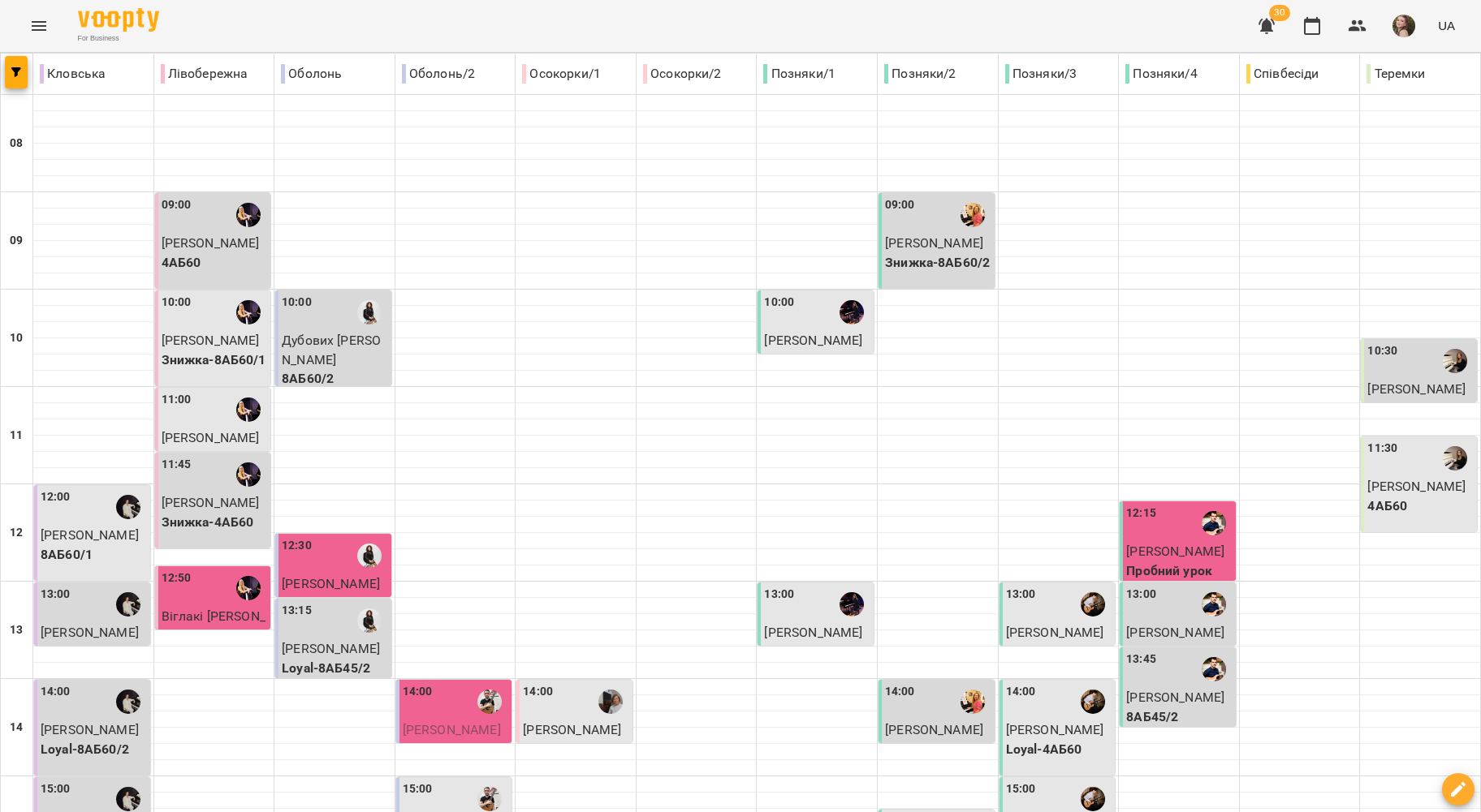
click at [589, 723] on span "Головко Олег" at bounding box center [571, 730] width 98 height 15
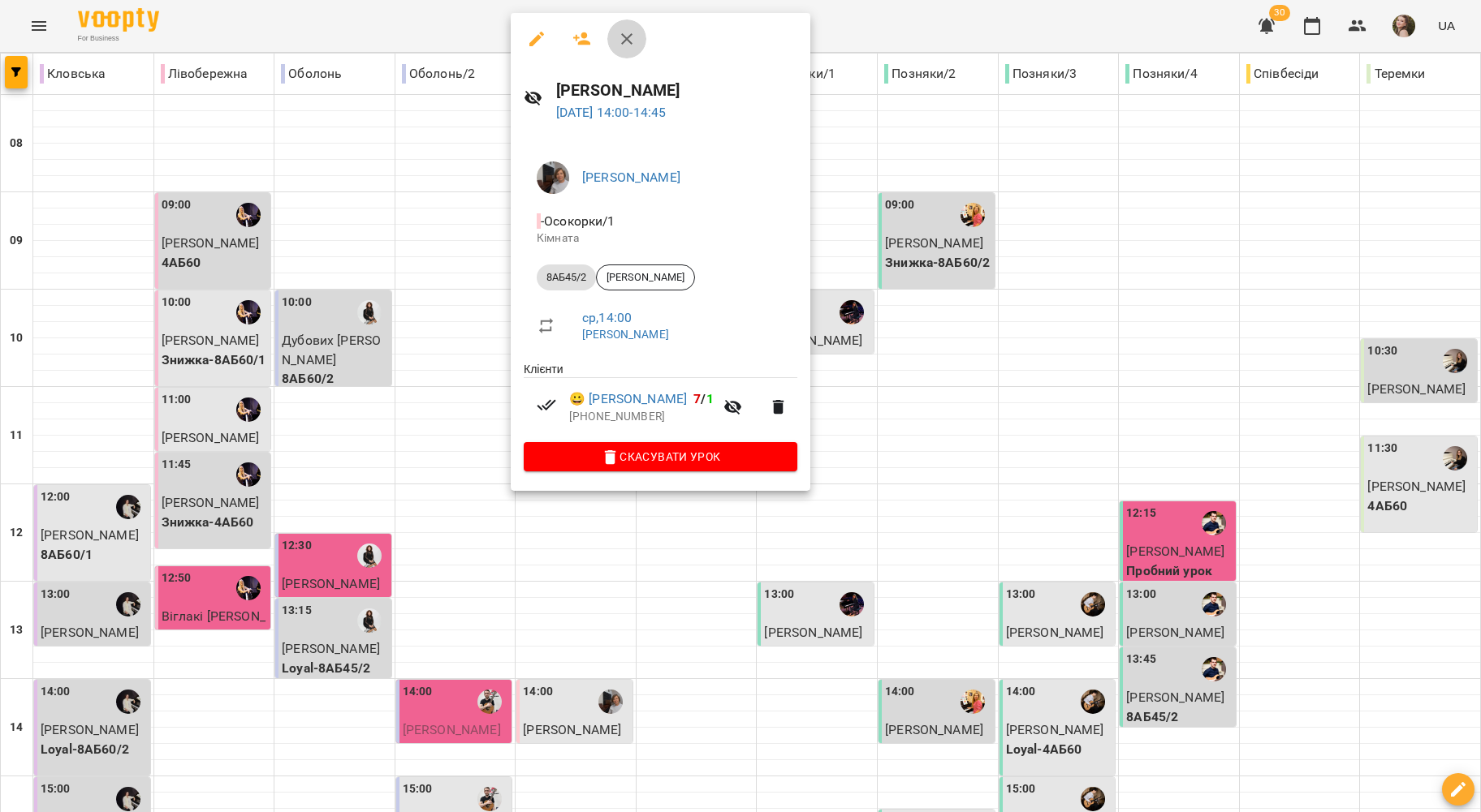
click at [620, 35] on icon "button" at bounding box center [627, 39] width 19 height 19
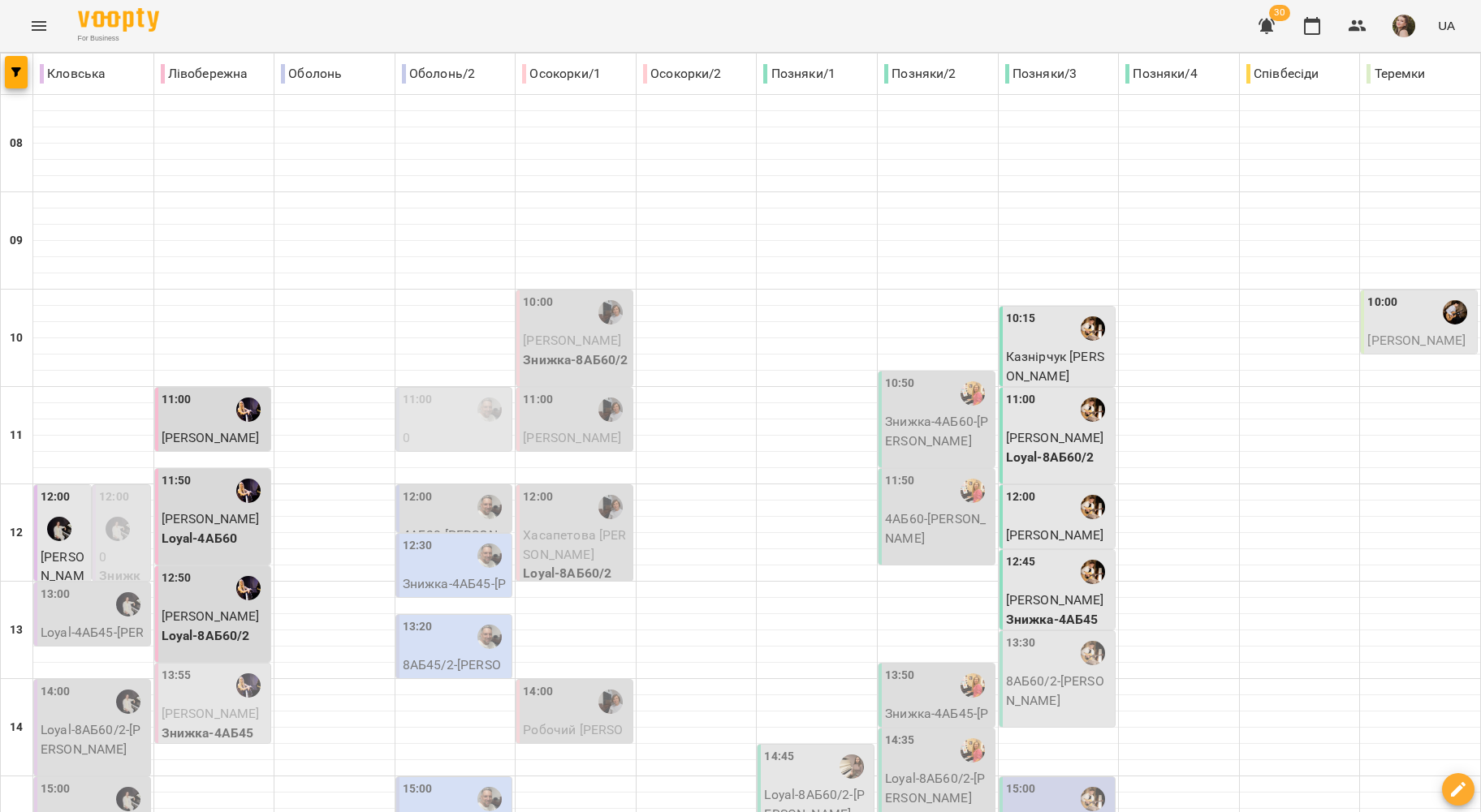
scroll to position [325, 0]
click at [602, 690] on img "Людмила ЦВЄТКОВА" at bounding box center [609, 701] width 24 height 24
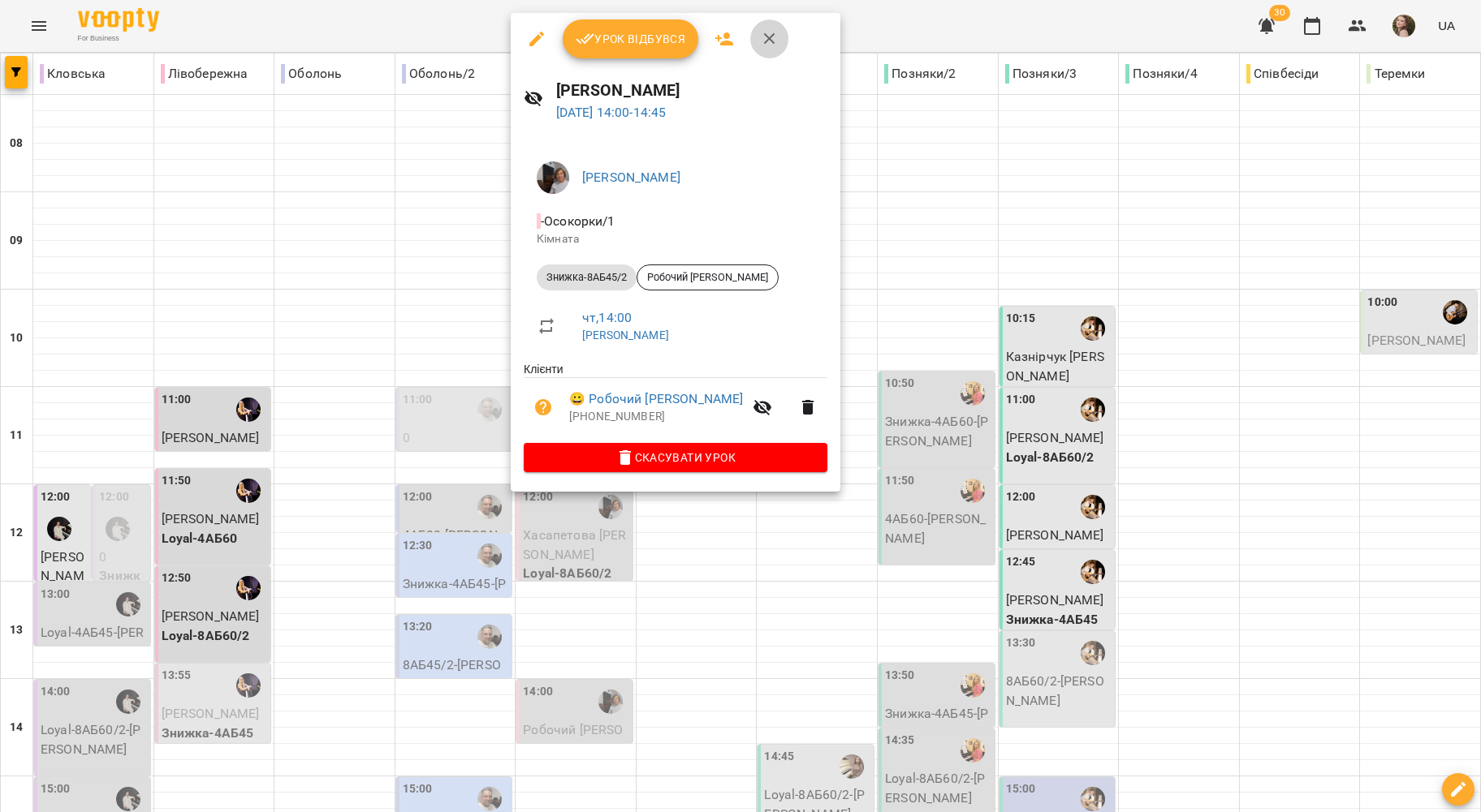
click at [756, 45] on button "button" at bounding box center [770, 39] width 39 height 39
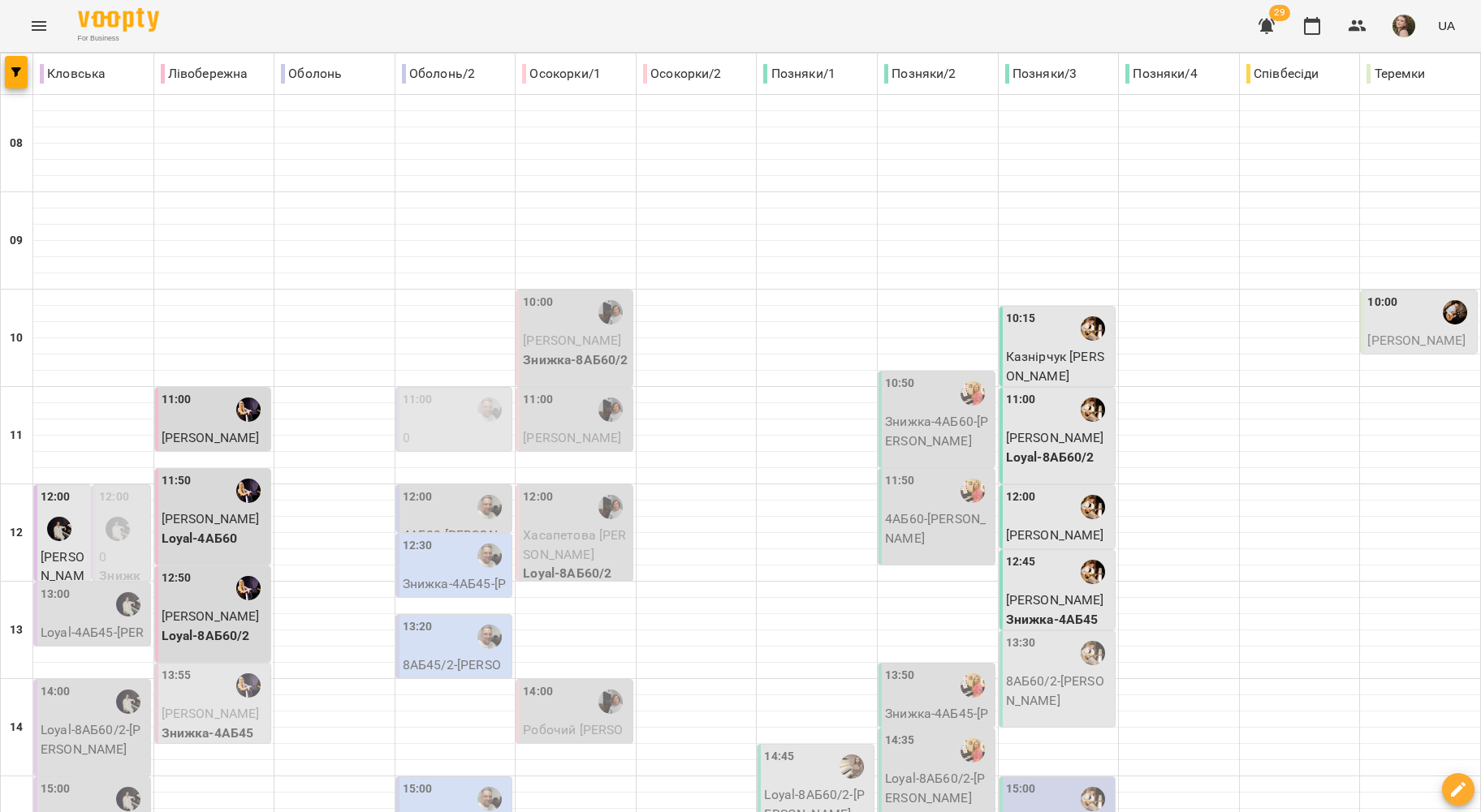
scroll to position [0, 0]
